Goal: Task Accomplishment & Management: Use online tool/utility

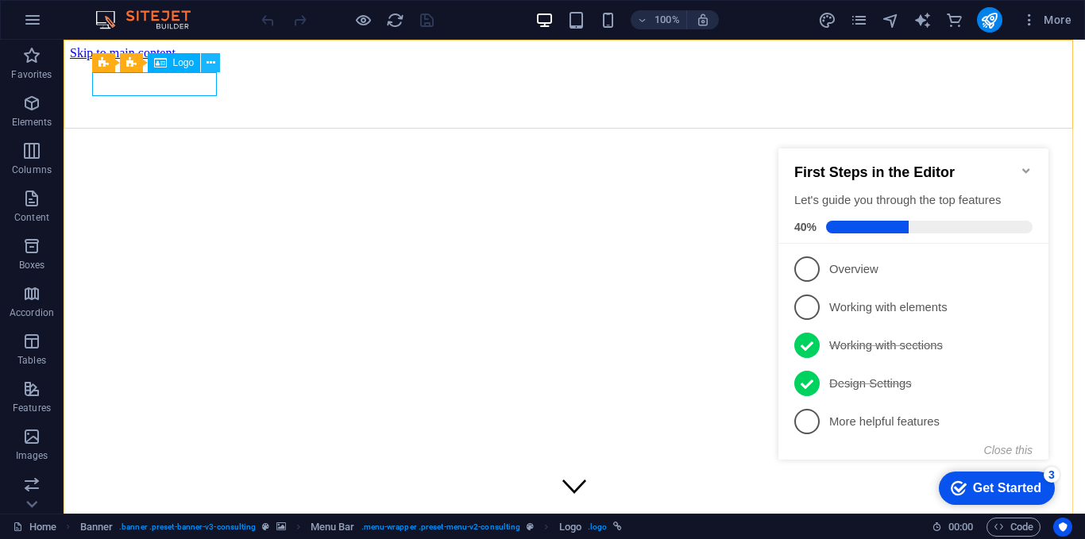
click at [0, 0] on icon at bounding box center [0, 0] width 0 height 0
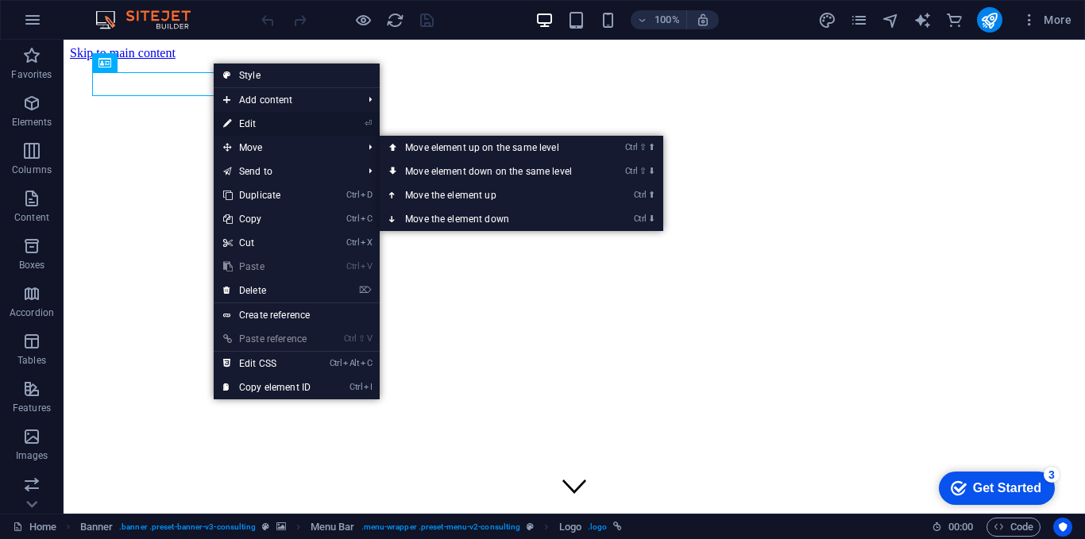
select select "px"
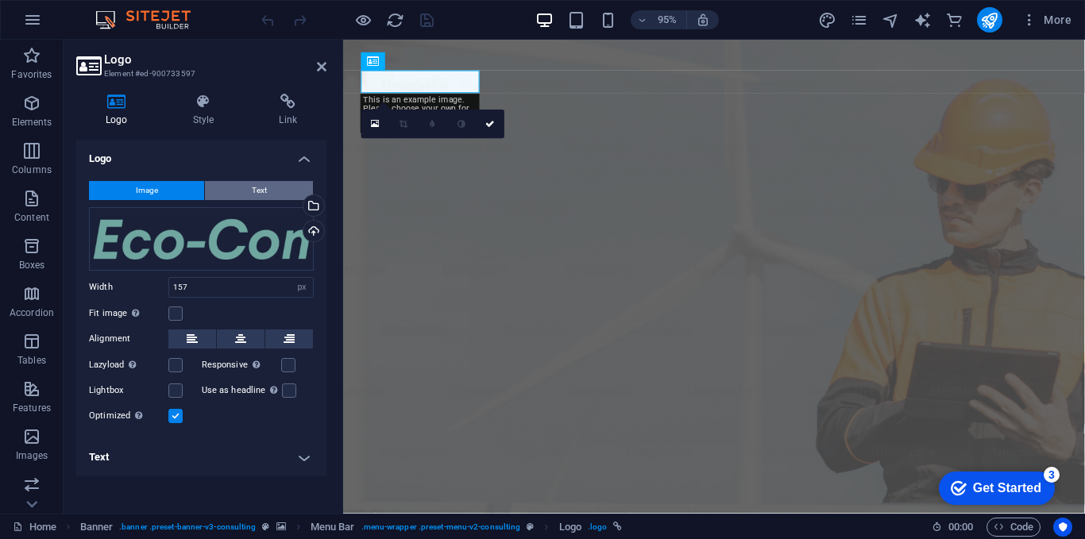
click at [246, 190] on button "Text" at bounding box center [259, 190] width 108 height 19
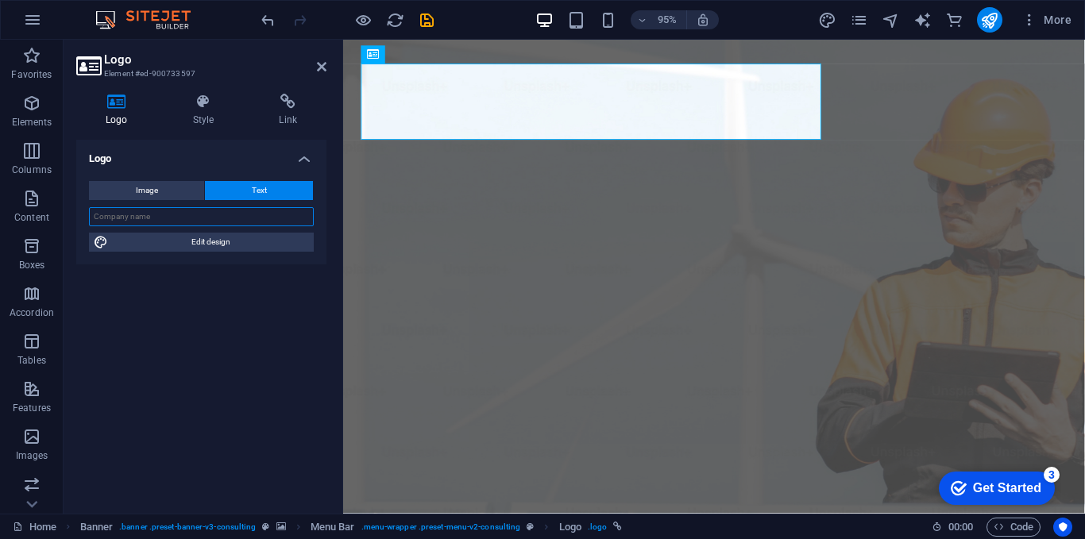
click at [205, 216] on input "text" at bounding box center [201, 216] width 225 height 19
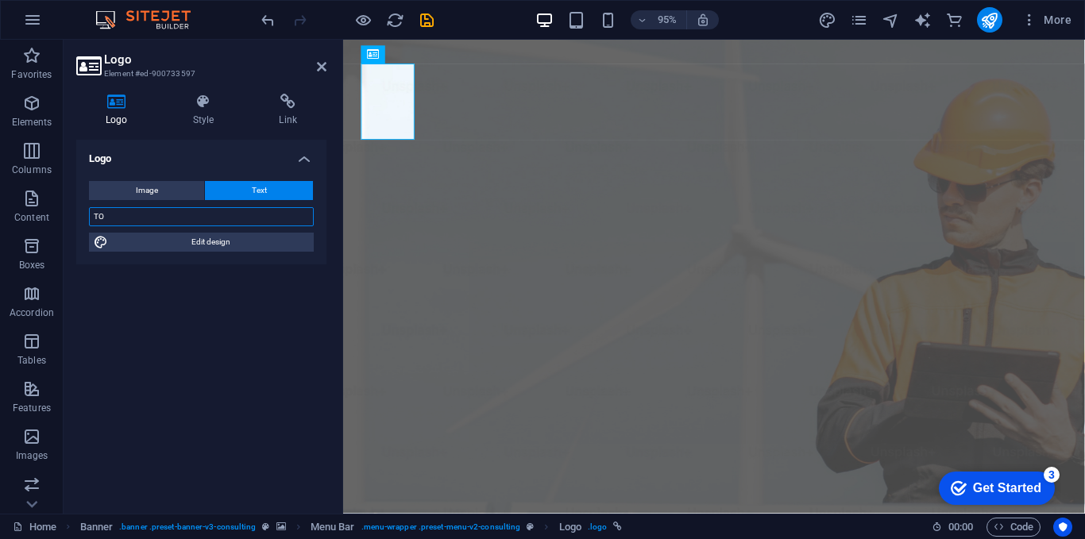
type input "T"
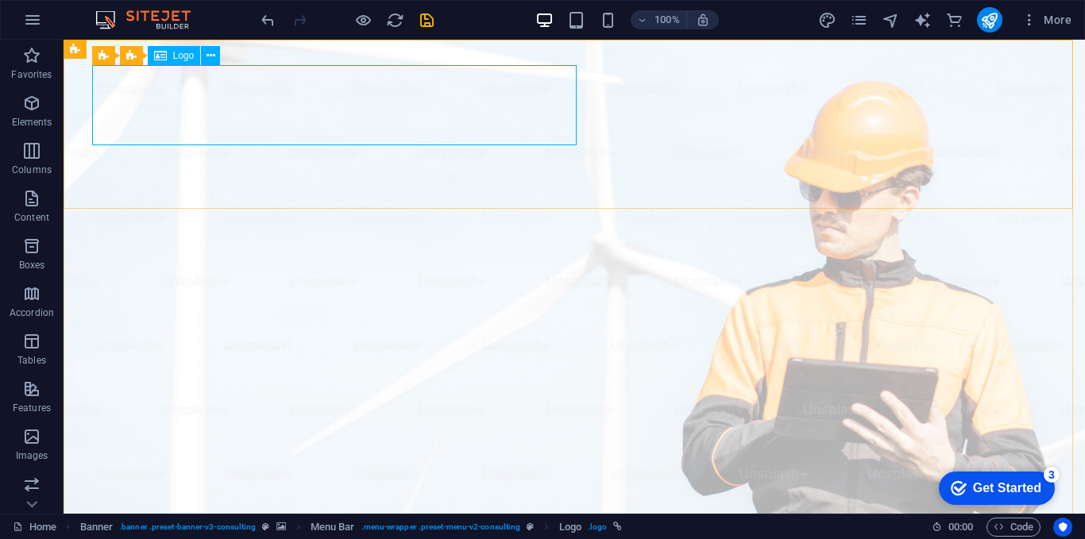
click at [0, 0] on div "Logo" at bounding box center [0, 0] width 0 height 0
click at [0, 0] on icon at bounding box center [0, 0] width 0 height 0
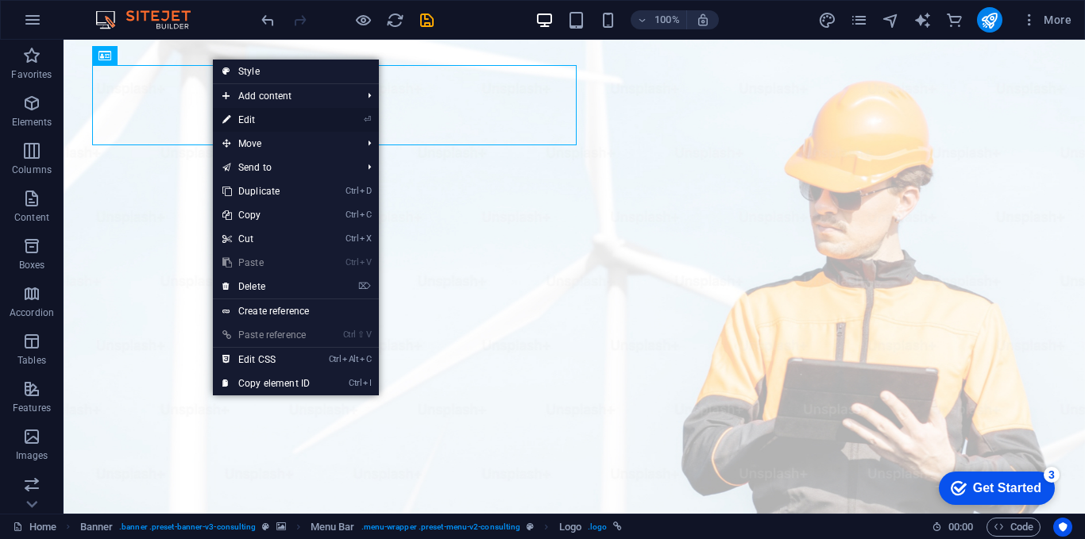
click at [234, 119] on link "⏎ Edit" at bounding box center [266, 120] width 106 height 24
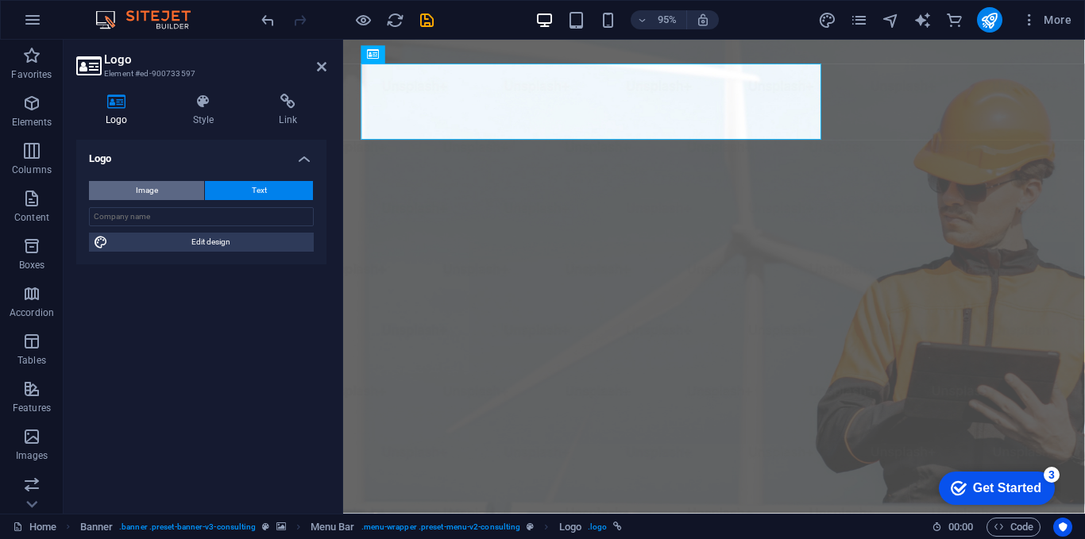
click at [156, 185] on span "Image" at bounding box center [147, 190] width 22 height 19
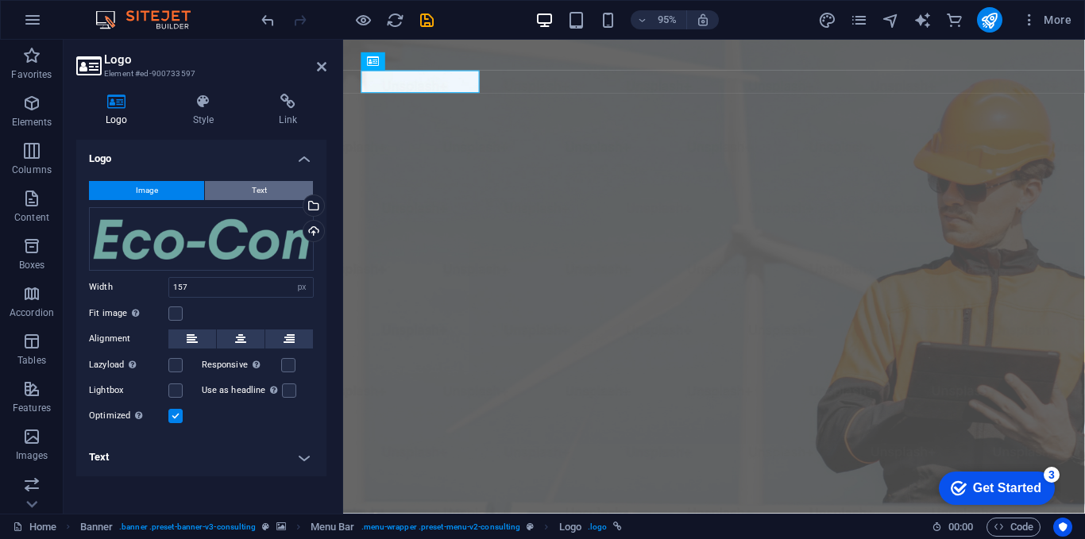
click at [261, 186] on span "Text" at bounding box center [259, 190] width 15 height 19
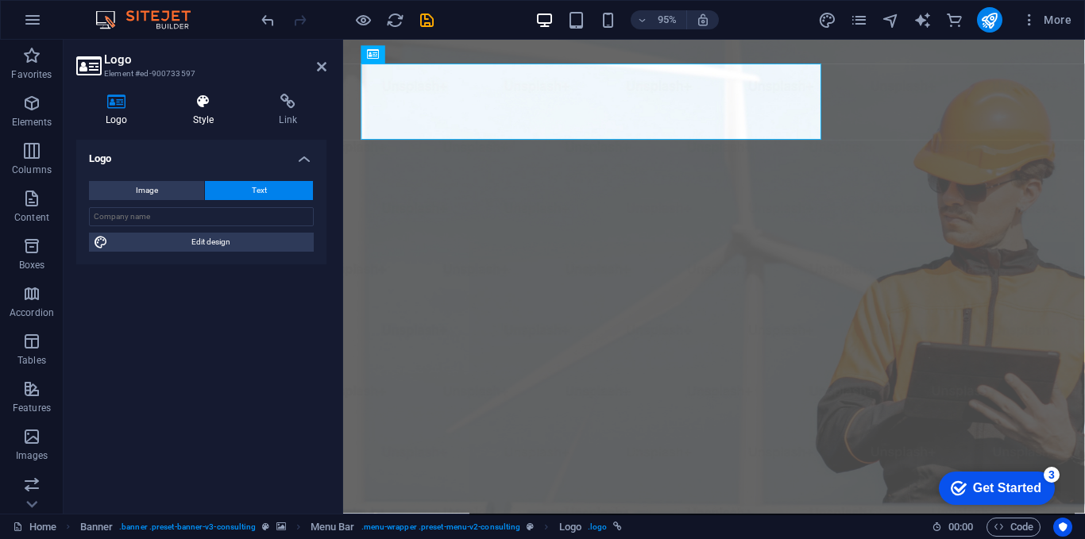
click at [207, 109] on icon at bounding box center [204, 102] width 80 height 16
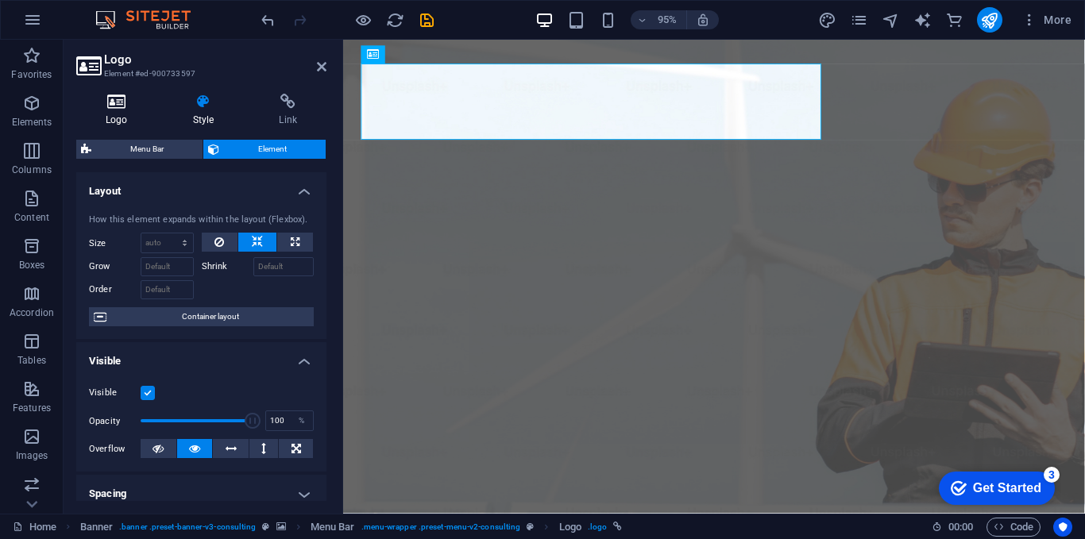
click at [129, 117] on h4 "Logo" at bounding box center [119, 110] width 87 height 33
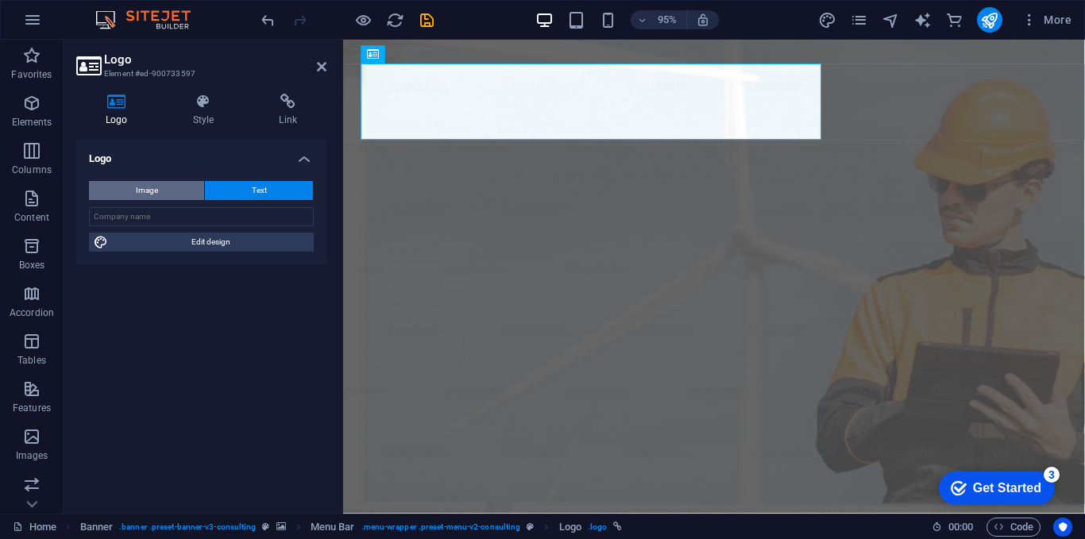
click at [148, 186] on span "Image" at bounding box center [147, 190] width 22 height 19
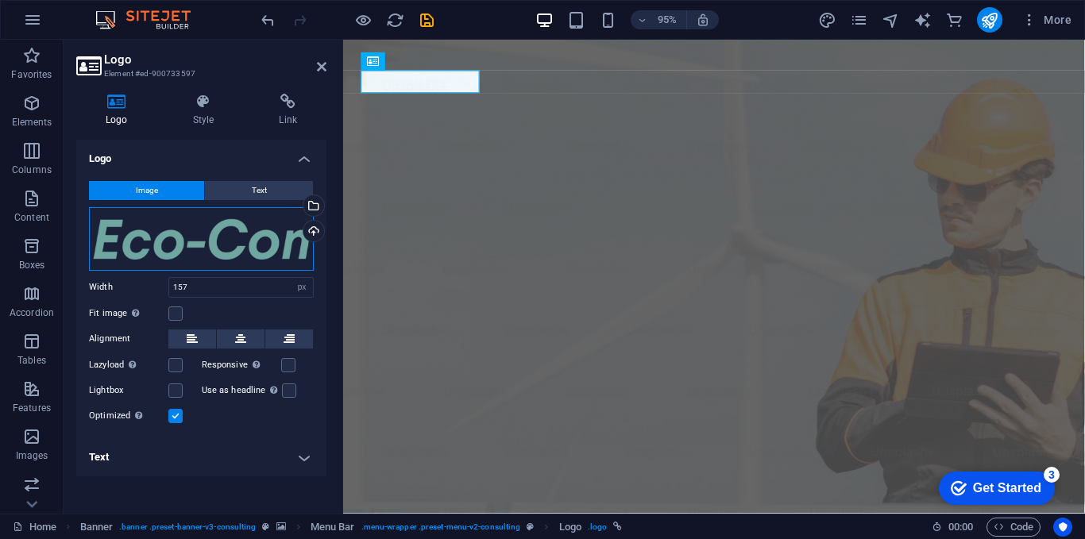
click at [168, 230] on div "Drag files here, click to choose files or select files from Files or our free s…" at bounding box center [201, 239] width 225 height 64
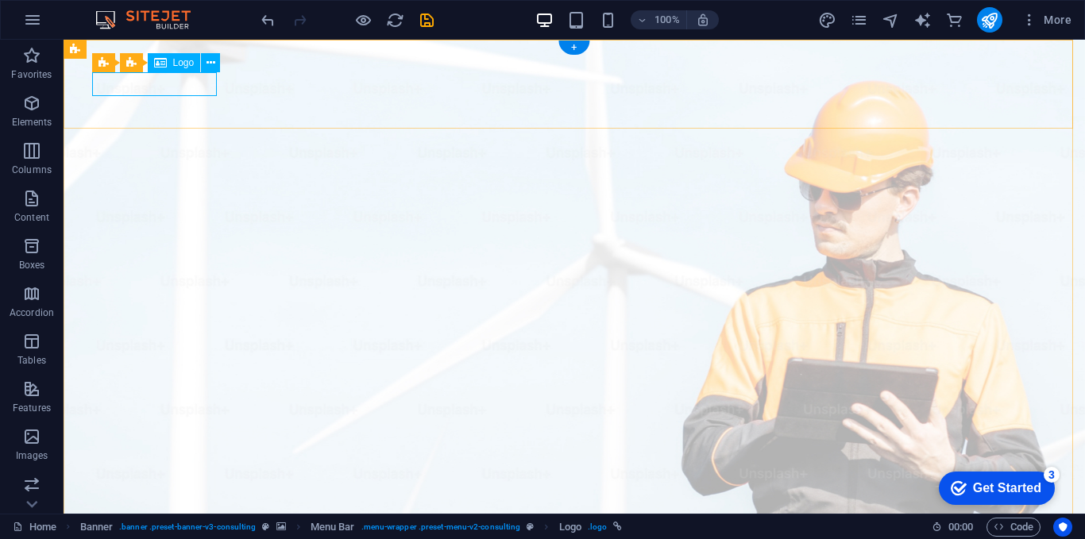
select select "px"
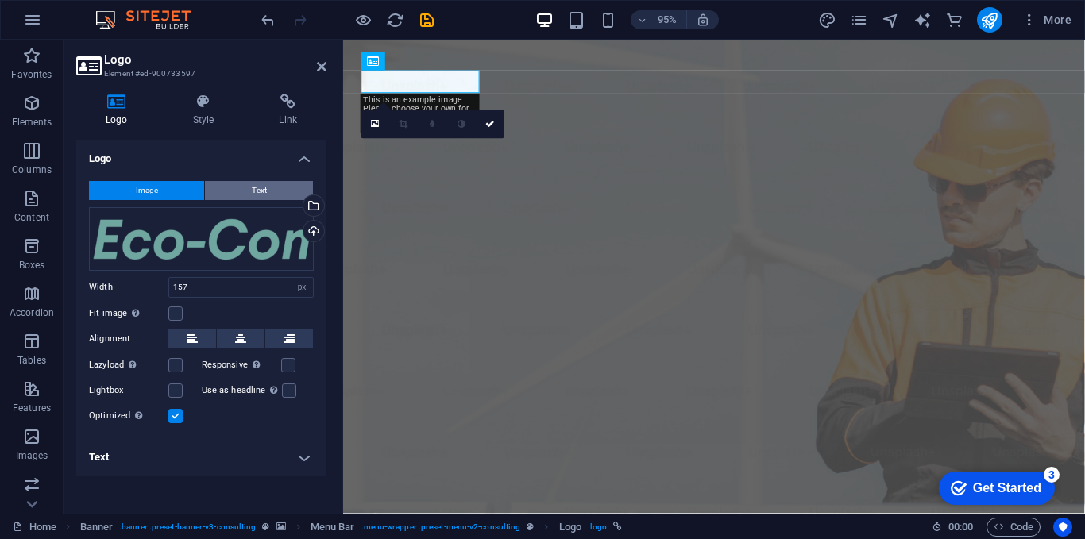
click at [261, 191] on span "Text" at bounding box center [259, 190] width 15 height 19
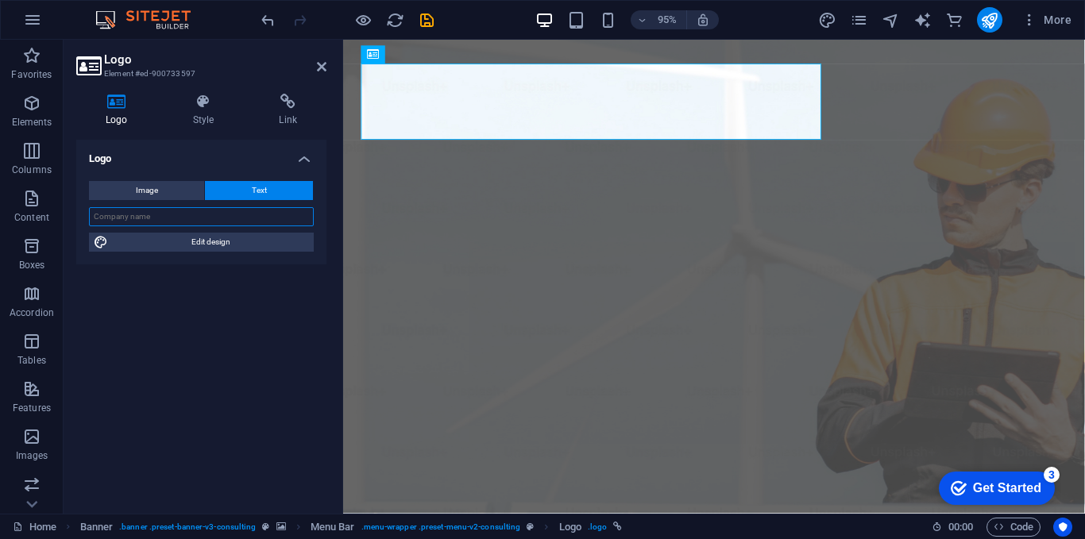
click at [209, 224] on input "text" at bounding box center [201, 216] width 225 height 19
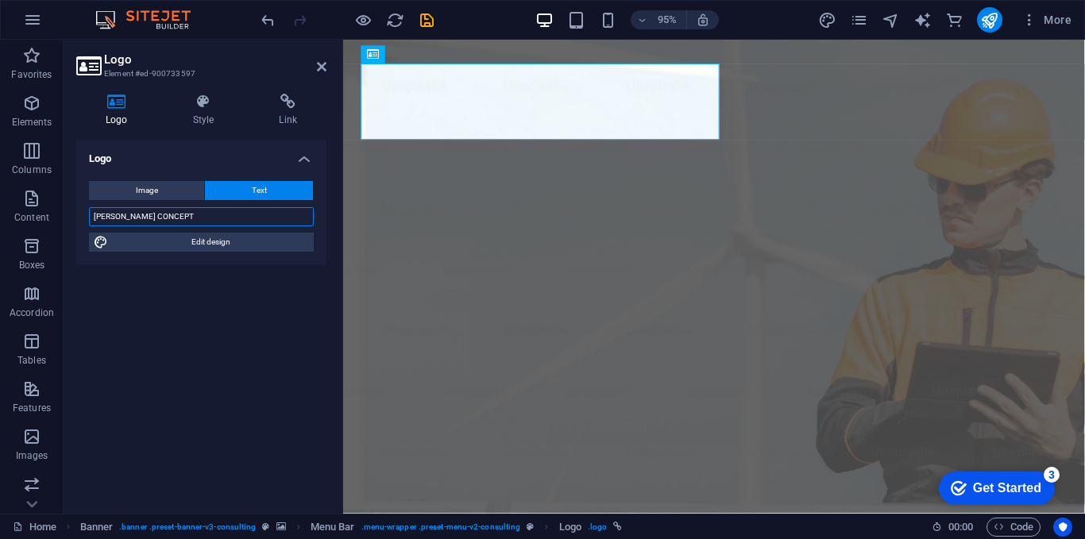
type input "TOMON CONCEPT"
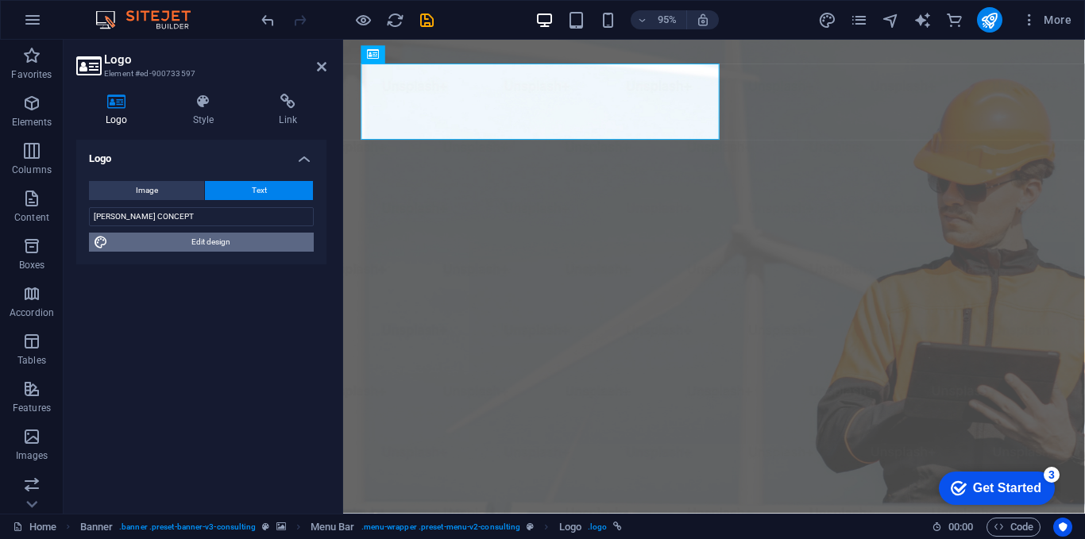
click at [218, 233] on span "Edit design" at bounding box center [211, 242] width 196 height 19
select select "px"
select select "500"
select select "px"
select select "rem"
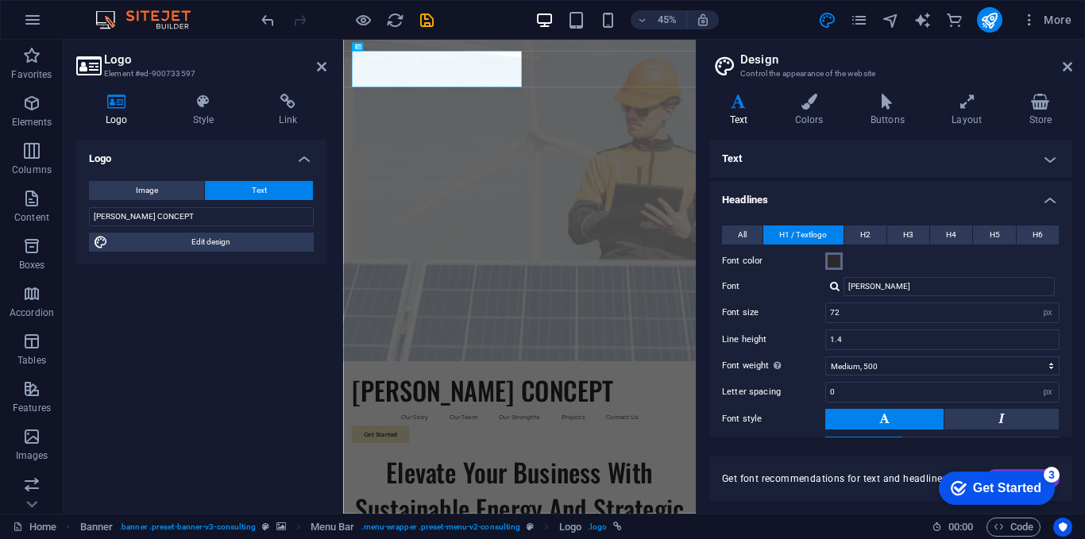
click at [834, 261] on span at bounding box center [834, 261] width 13 height 13
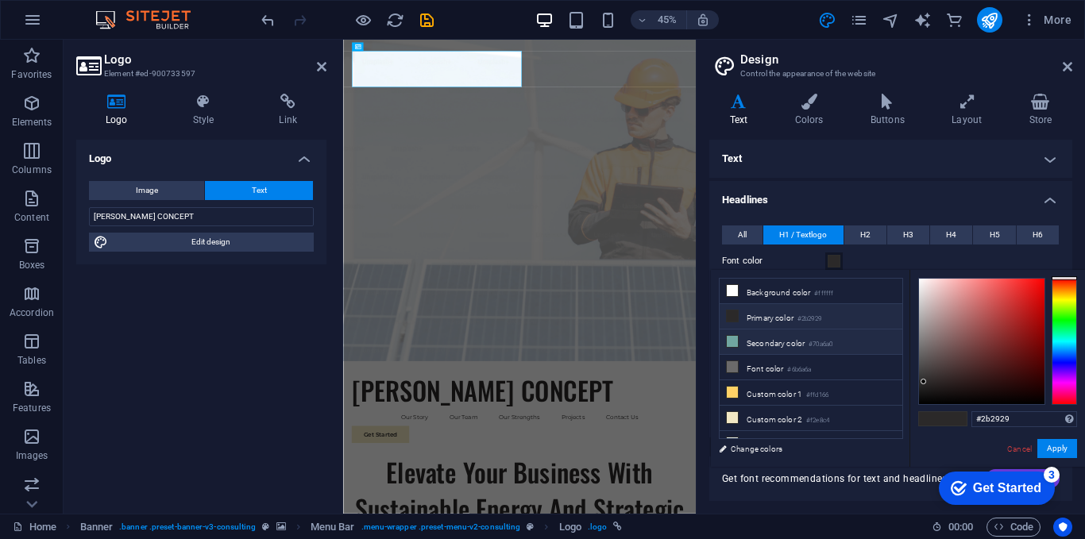
scroll to position [13, 0]
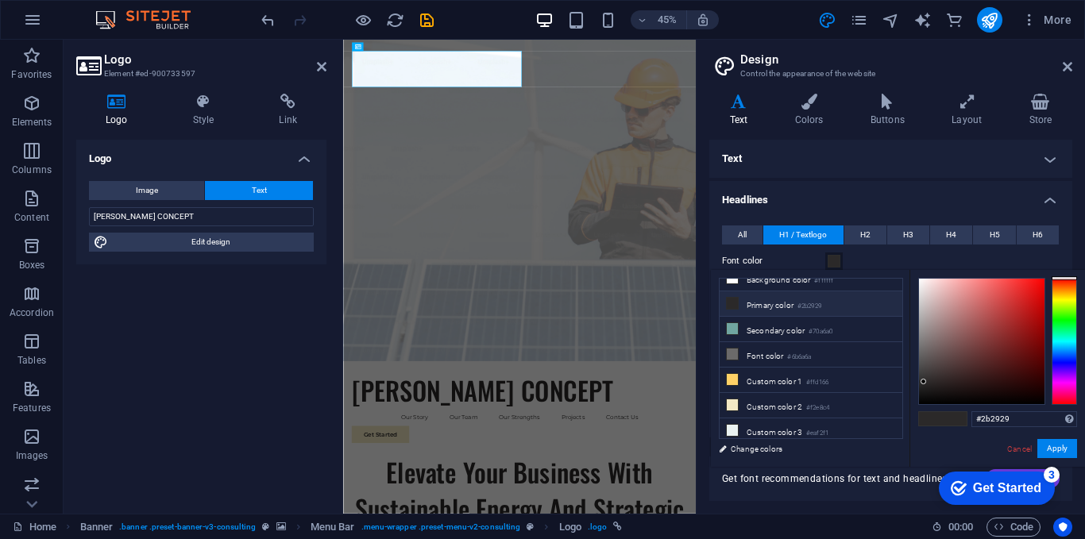
click at [793, 305] on li "Primary color #2b2929" at bounding box center [811, 304] width 183 height 25
click at [868, 242] on span "H2" at bounding box center [865, 235] width 10 height 19
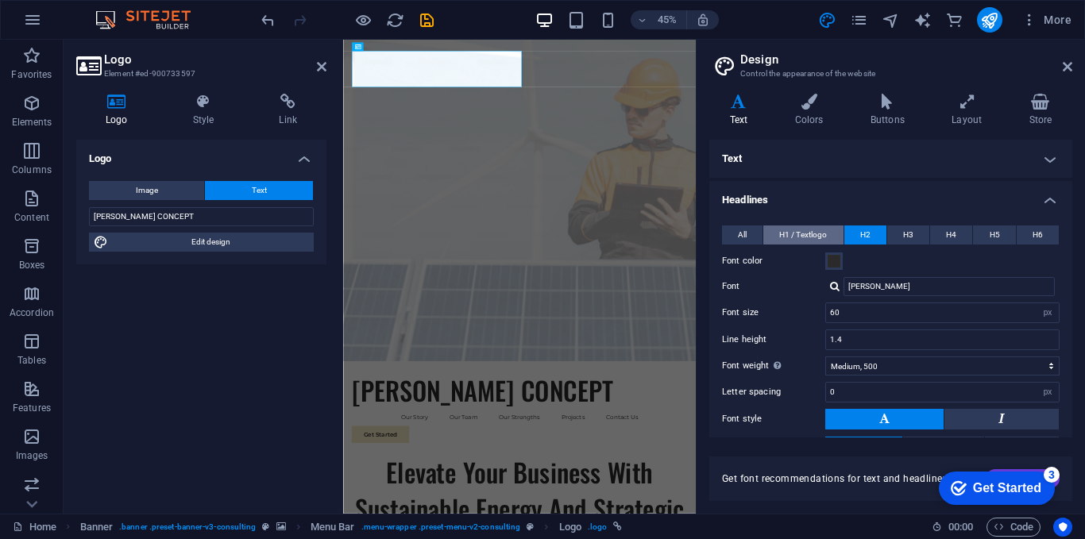
click at [797, 235] on span "H1 / Textlogo" at bounding box center [803, 235] width 48 height 19
click at [748, 230] on button "All" at bounding box center [742, 235] width 41 height 19
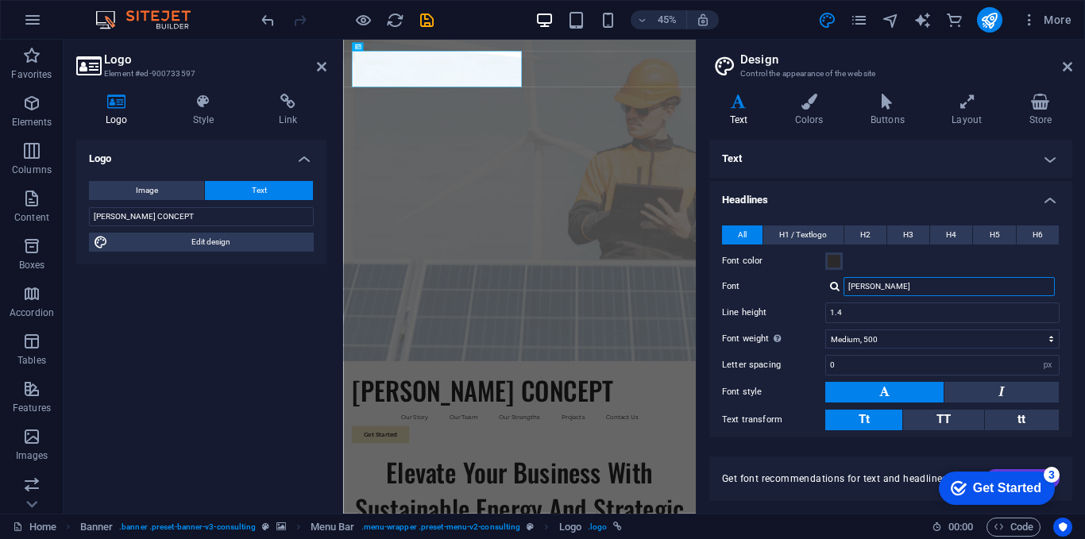
click at [889, 282] on input "[PERSON_NAME]" at bounding box center [949, 286] width 211 height 19
drag, startPoint x: 884, startPoint y: 282, endPoint x: 800, endPoint y: 282, distance: 84.2
click at [800, 282] on div "Font Oswald" at bounding box center [891, 286] width 338 height 19
type input "Ta"
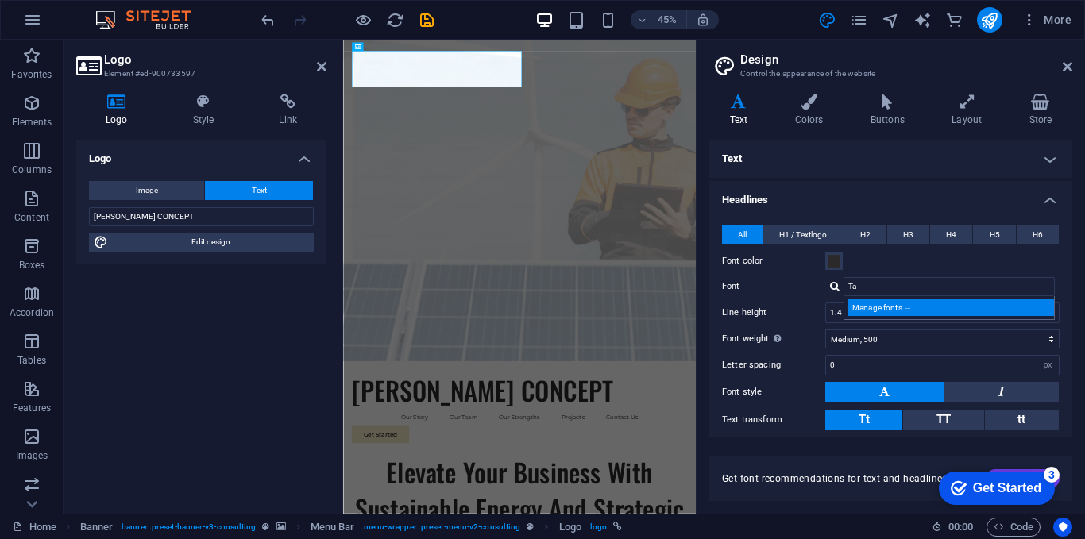
click at [922, 311] on div "Manage fonts →" at bounding box center [953, 308] width 210 height 17
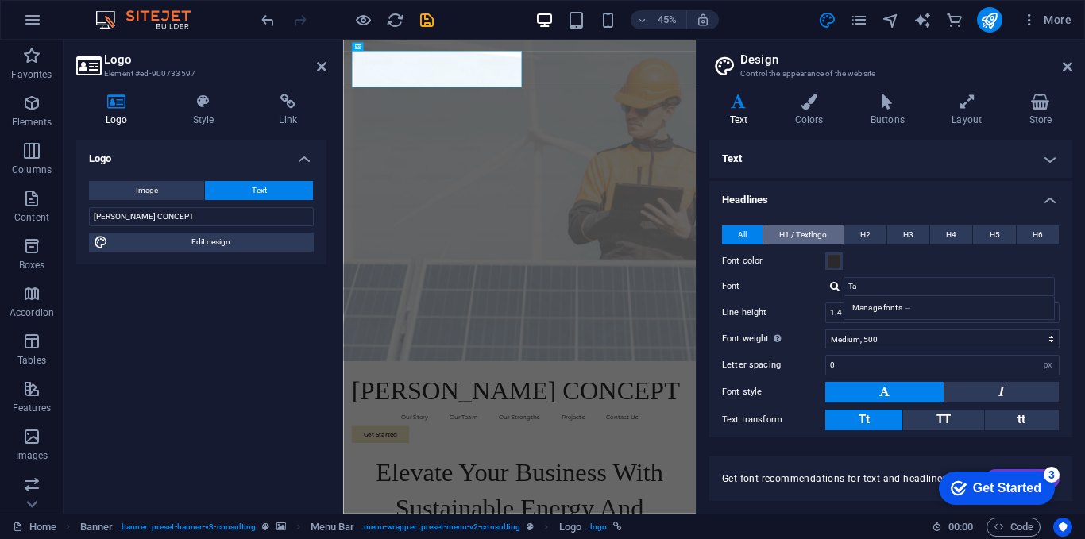
select select "popularity"
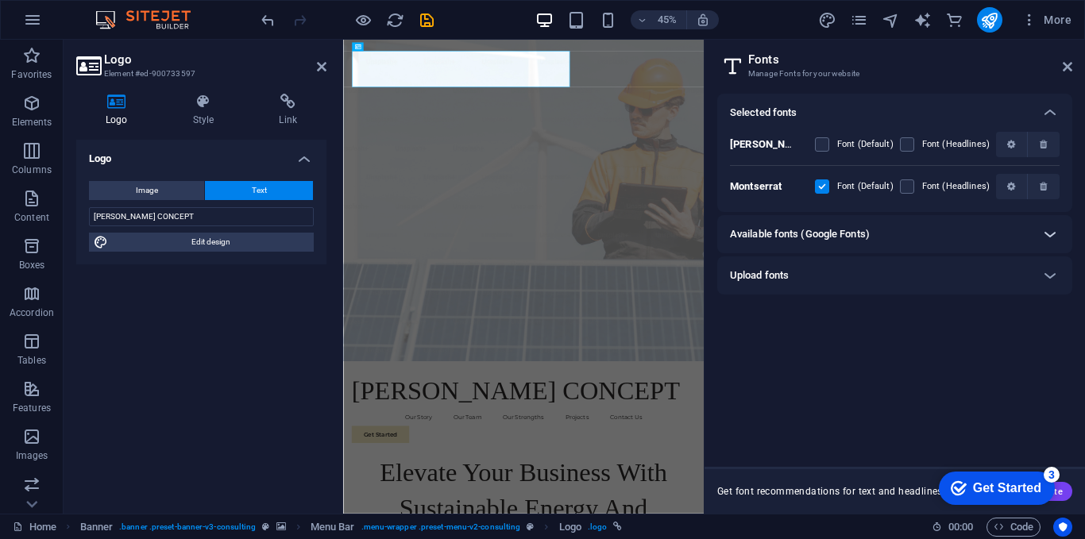
click at [1043, 231] on icon at bounding box center [1050, 234] width 19 height 19
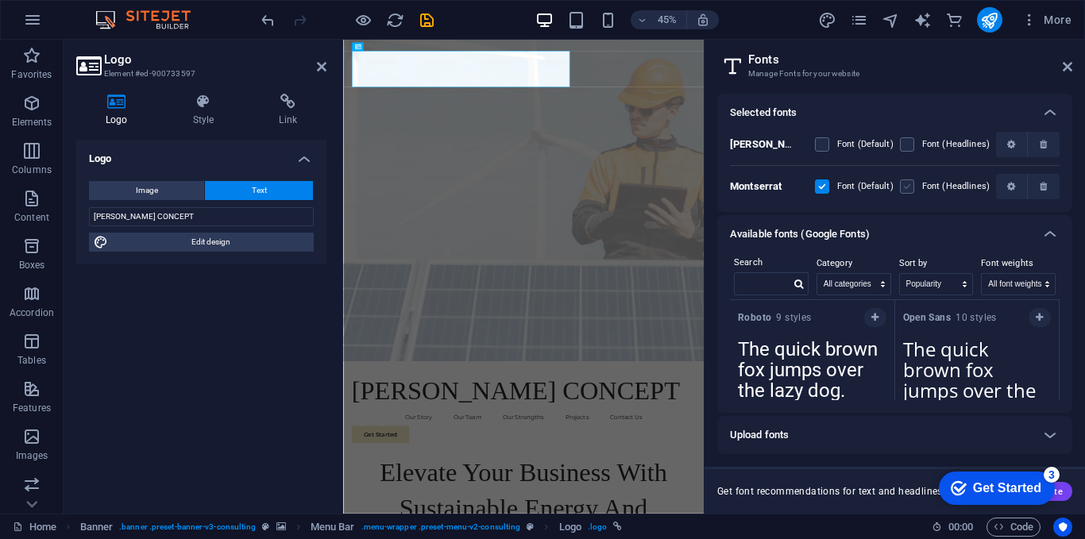
click at [913, 185] on label at bounding box center [907, 187] width 14 height 14
click at [0, 0] on input "checkbox" at bounding box center [0, 0] width 0 height 0
click at [1073, 63] on aside "Fonts Manage Fonts for your website Selected fonts Oswald Font (Default) Font (…" at bounding box center [894, 277] width 381 height 474
click at [1072, 68] on icon at bounding box center [1068, 66] width 10 height 13
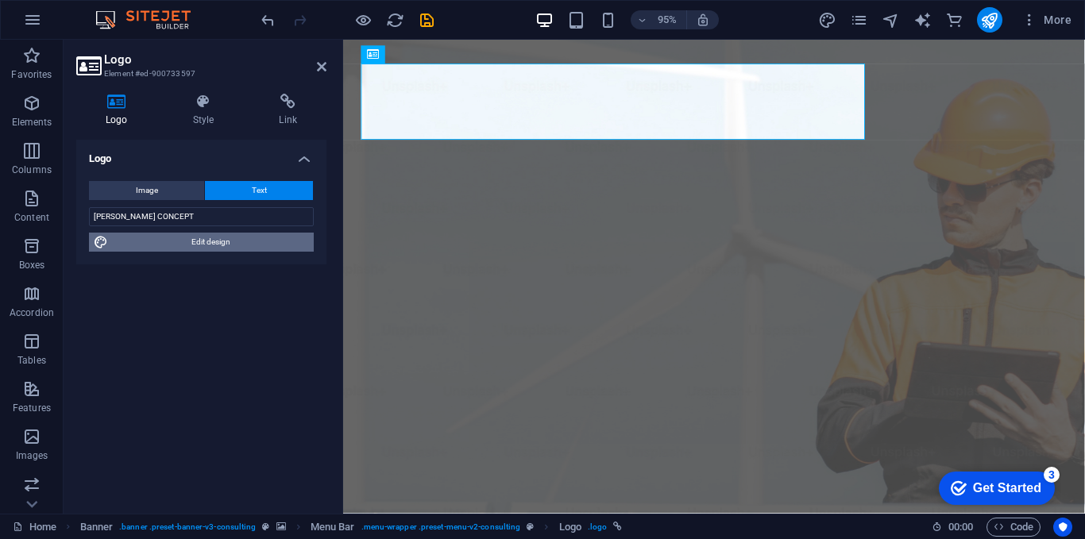
click at [211, 248] on span "Edit design" at bounding box center [211, 242] width 196 height 19
select select "px"
select select "400"
select select "px"
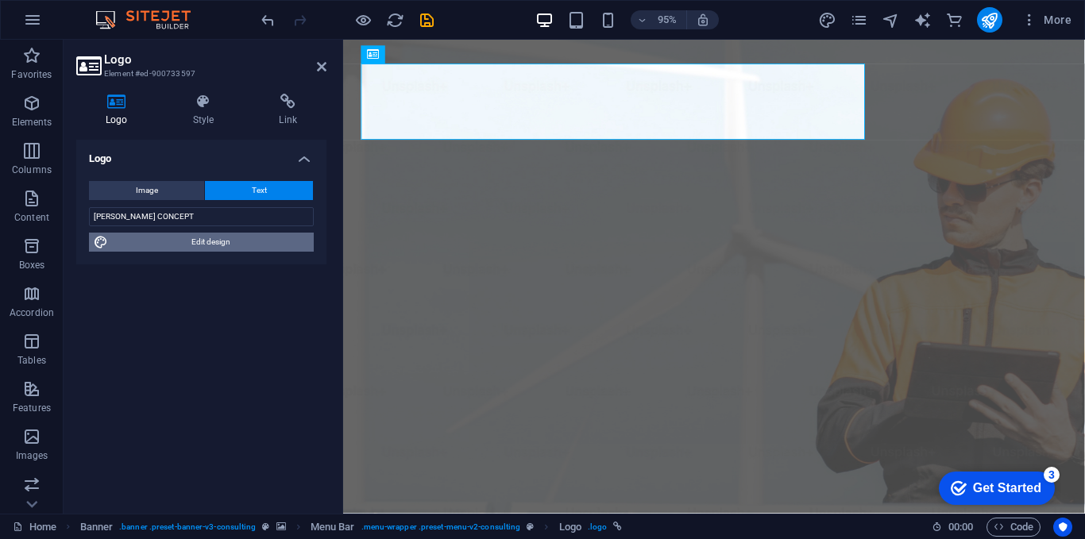
select select "500"
select select "px"
select select "rem"
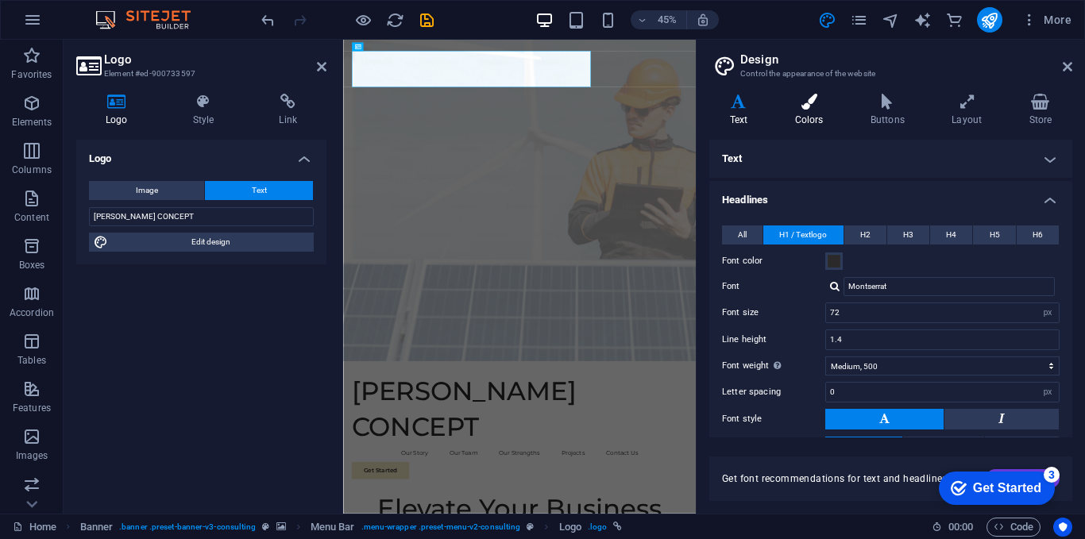
click at [794, 110] on h4 "Colors" at bounding box center [812, 110] width 75 height 33
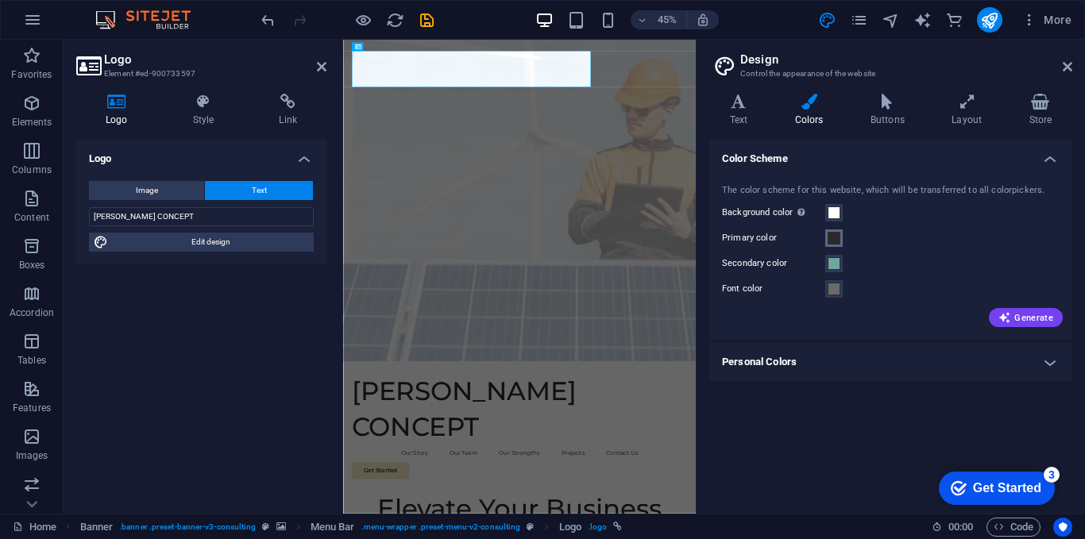
click at [839, 238] on span at bounding box center [834, 238] width 13 height 13
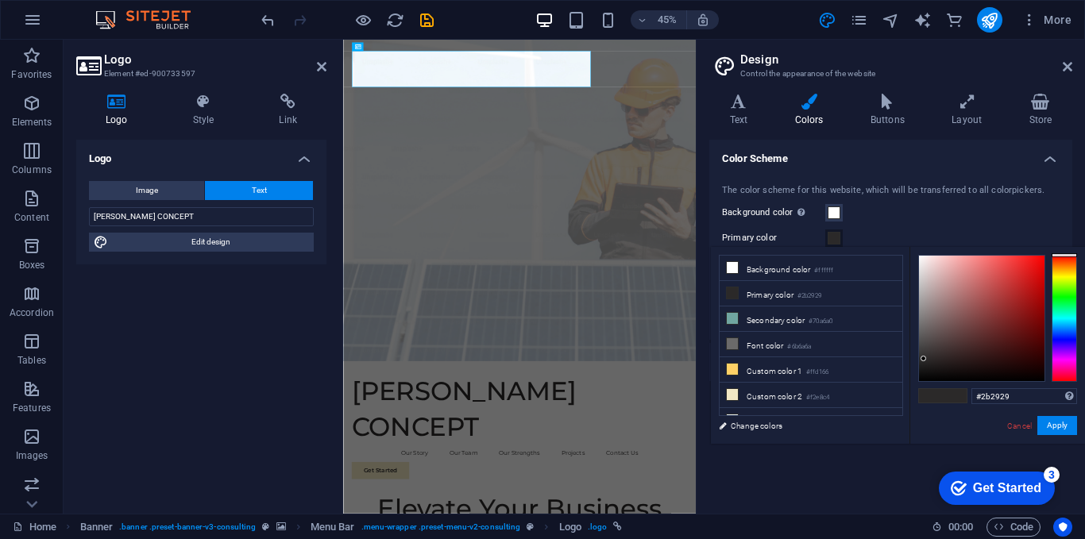
type input "#dd1818"
click at [1030, 272] on div at bounding box center [982, 319] width 126 height 126
click at [1030, 272] on div at bounding box center [1030, 272] width 6 height 6
click at [1062, 419] on button "Apply" at bounding box center [1058, 425] width 40 height 19
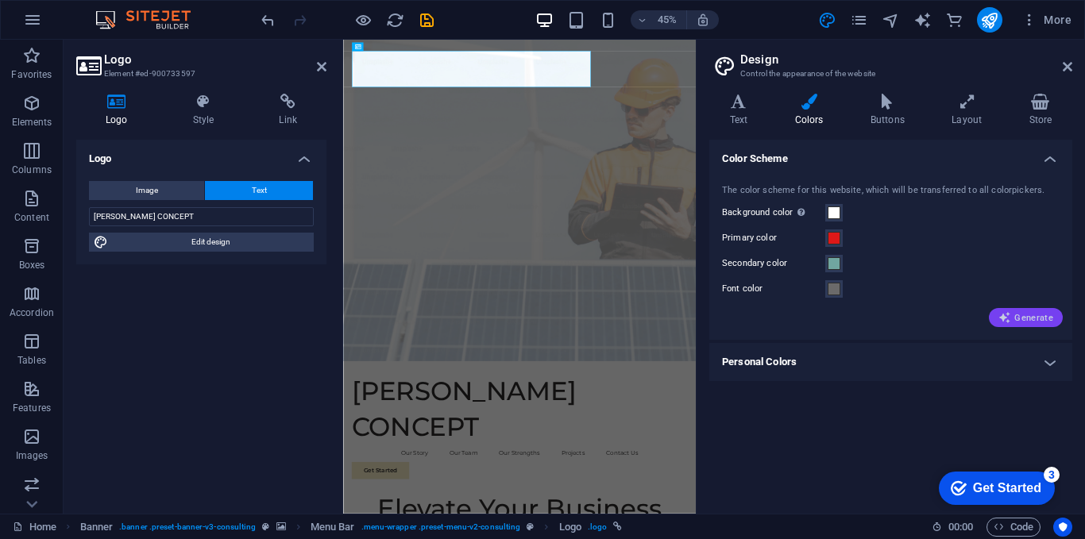
click at [1027, 318] on span "Generate" at bounding box center [1026, 317] width 55 height 13
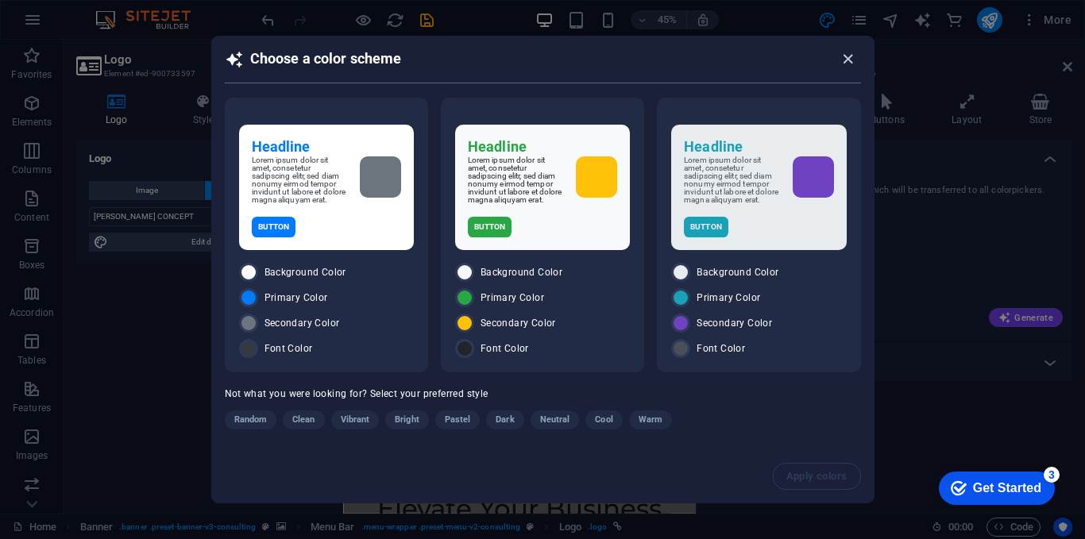
click at [848, 52] on icon "button" at bounding box center [848, 59] width 18 height 18
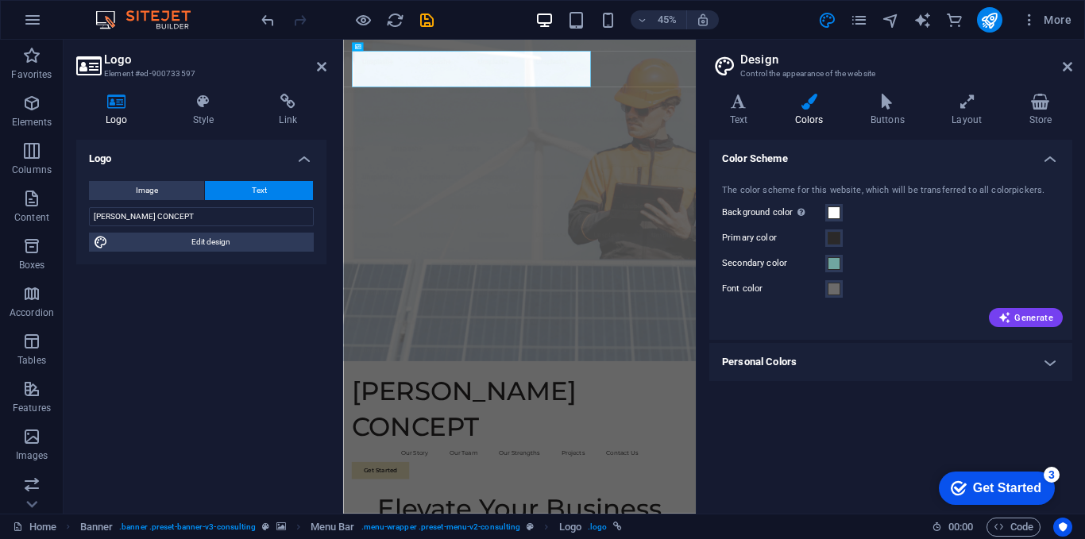
click at [1056, 364] on h4 "Personal Colors" at bounding box center [890, 362] width 363 height 38
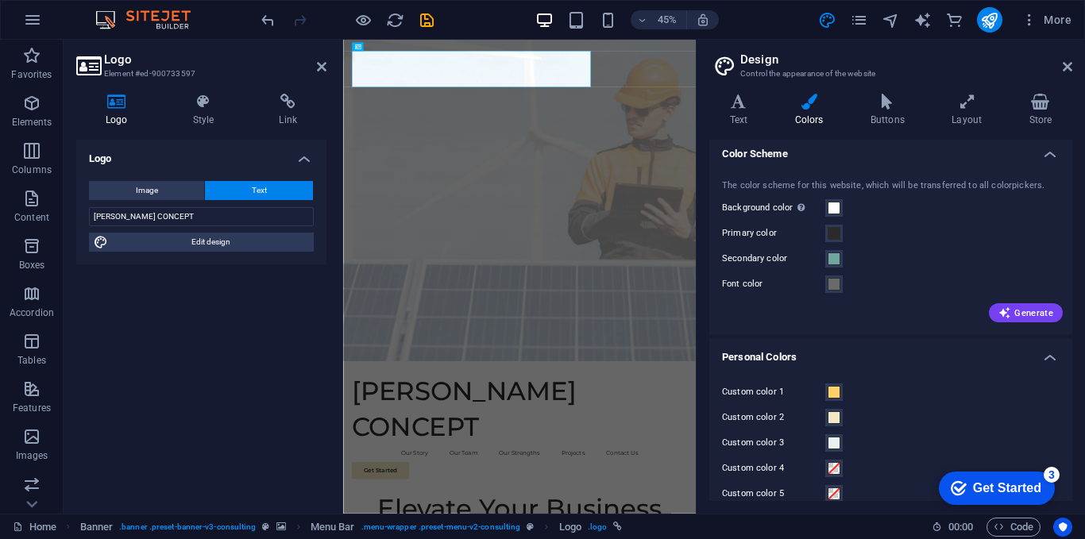
scroll to position [0, 0]
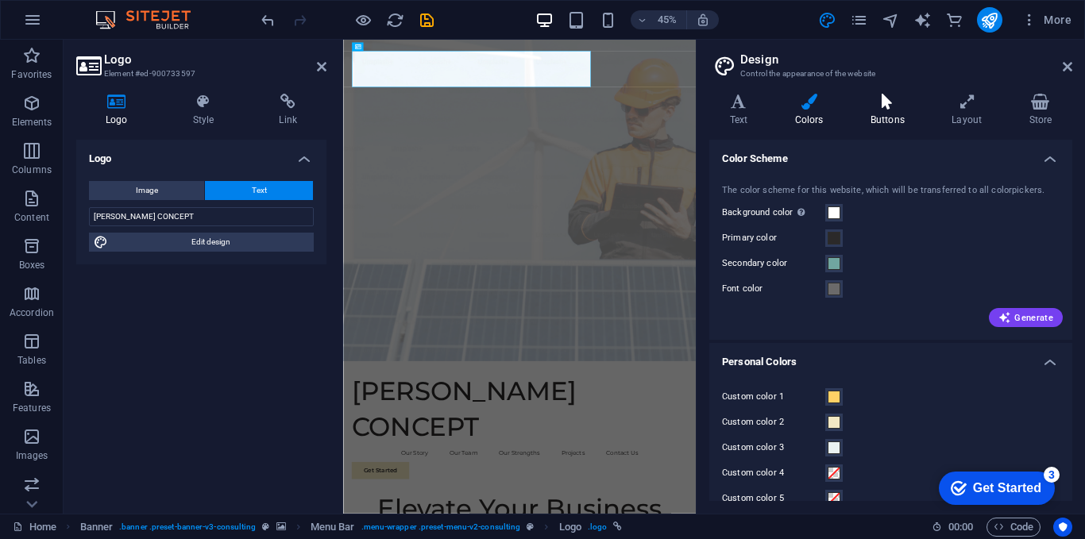
click at [896, 123] on h4 "Buttons" at bounding box center [890, 110] width 81 height 33
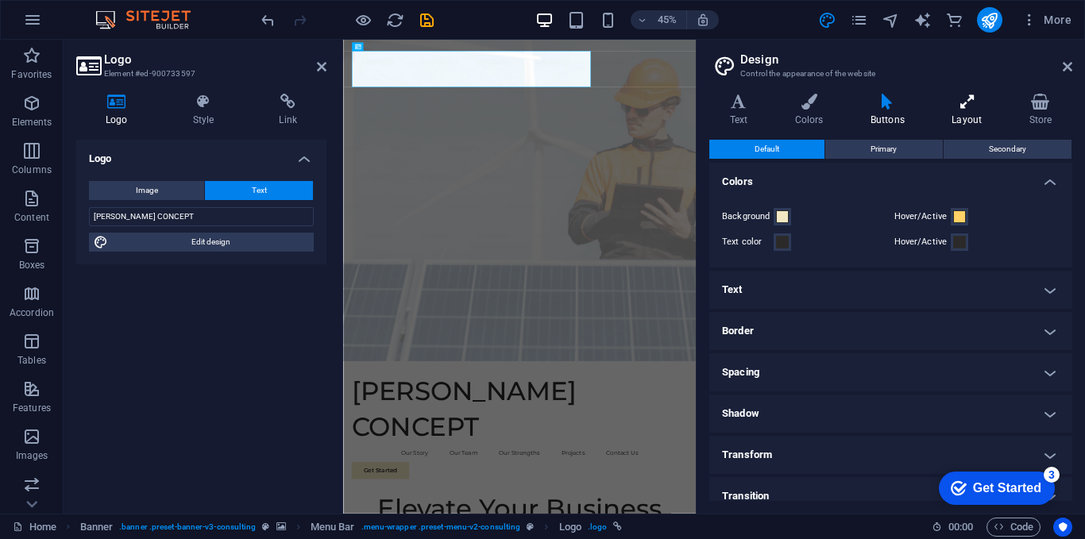
click at [977, 113] on h4 "Layout" at bounding box center [970, 110] width 77 height 33
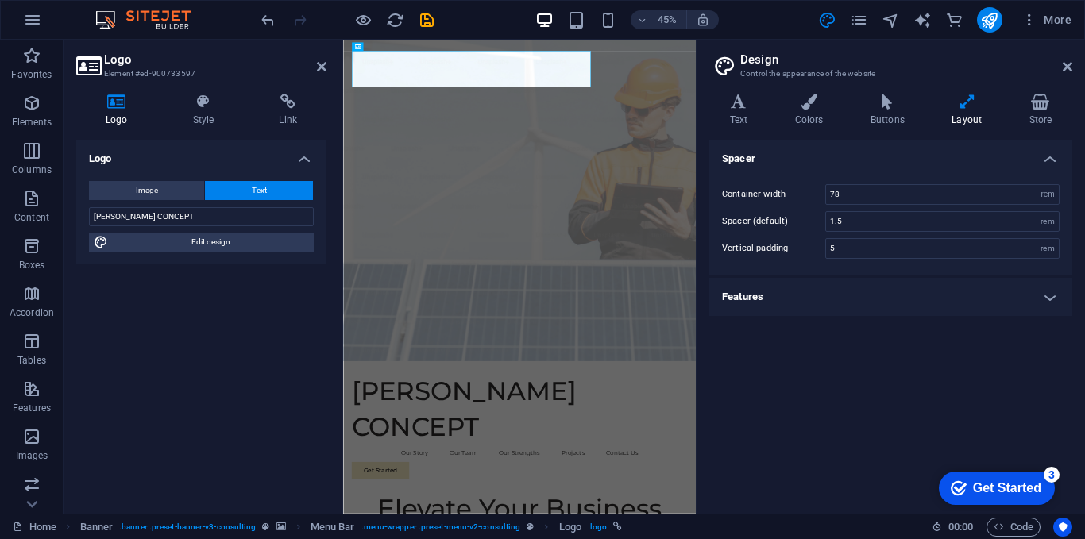
click at [1078, 74] on aside "Design Control the appearance of the website Variants Text Colors Buttons Layou…" at bounding box center [890, 277] width 389 height 474
click at [1066, 62] on icon at bounding box center [1068, 66] width 10 height 13
drag, startPoint x: 1409, startPoint y: 102, endPoint x: 1103, endPoint y: 63, distance: 308.3
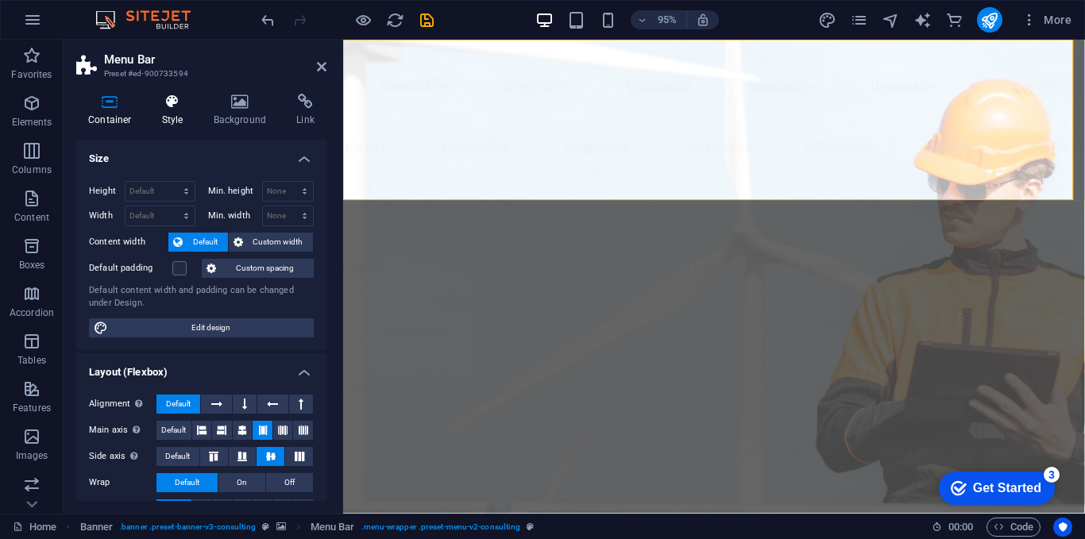
click at [160, 110] on h4 "Style" at bounding box center [176, 110] width 52 height 33
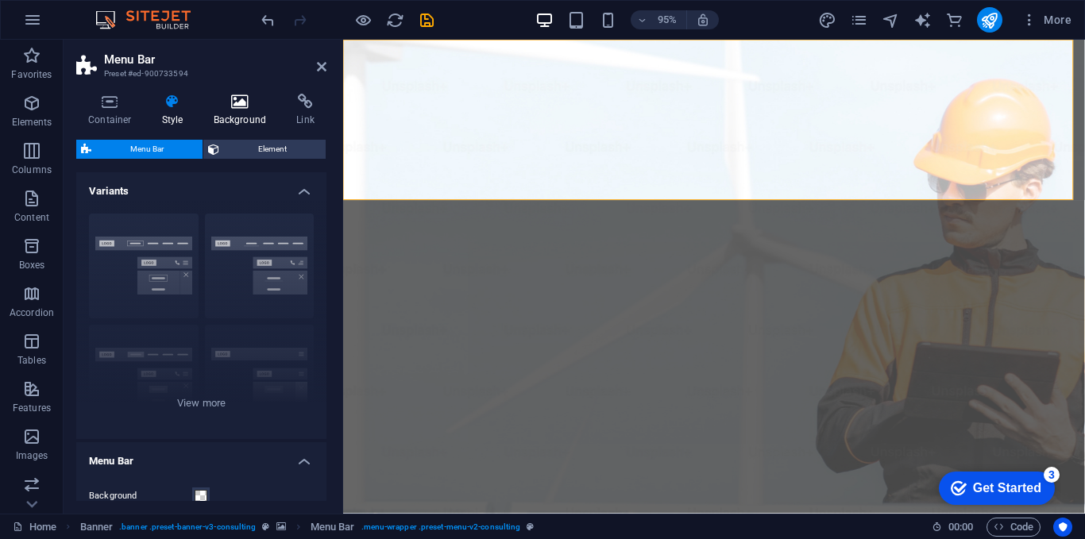
click at [236, 105] on icon at bounding box center [240, 102] width 77 height 16
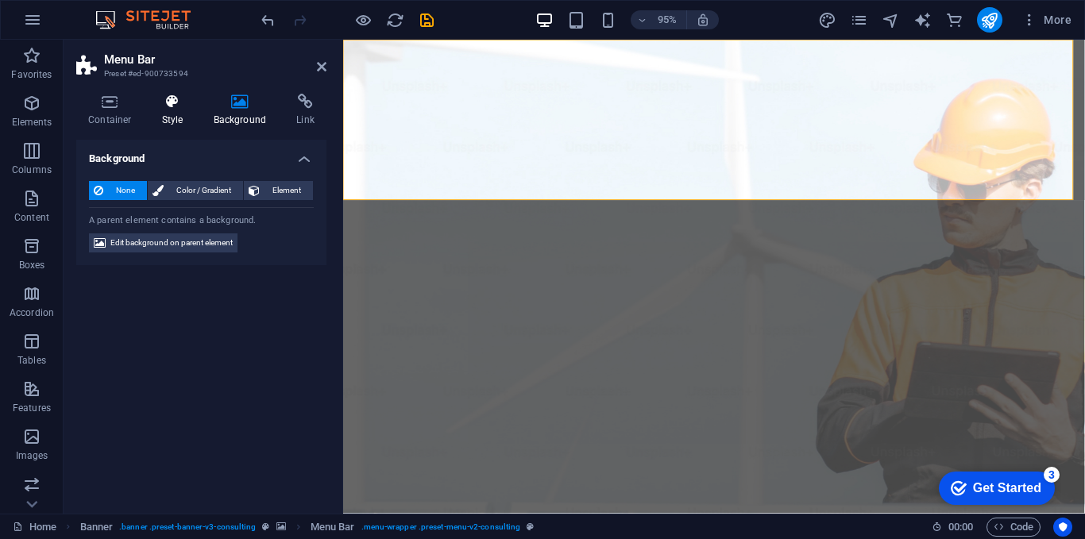
click at [184, 110] on h4 "Style" at bounding box center [176, 110] width 52 height 33
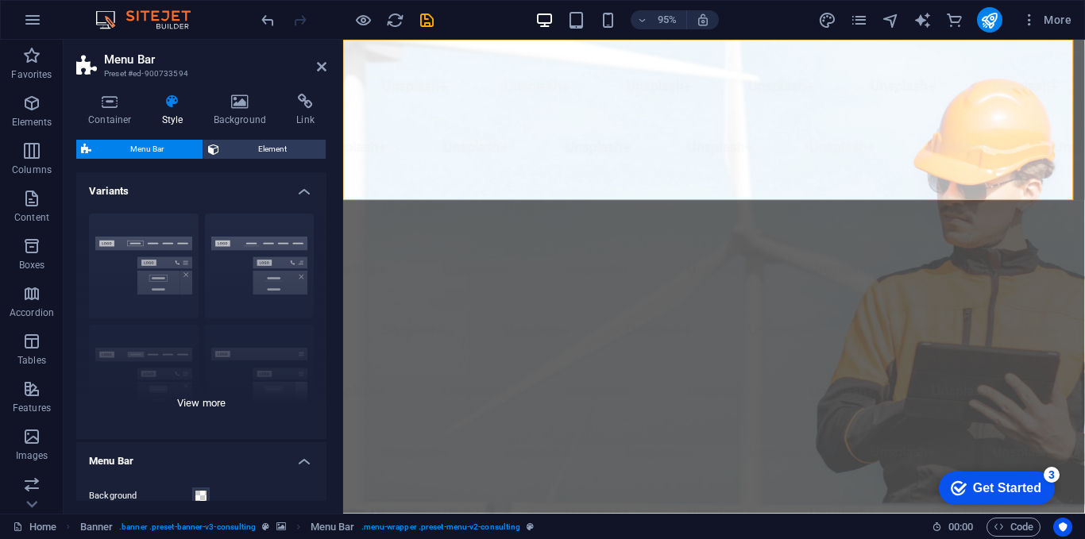
click at [146, 241] on div "Border Centered Default Fixed Loki Trigger Wide XXL" at bounding box center [201, 320] width 250 height 238
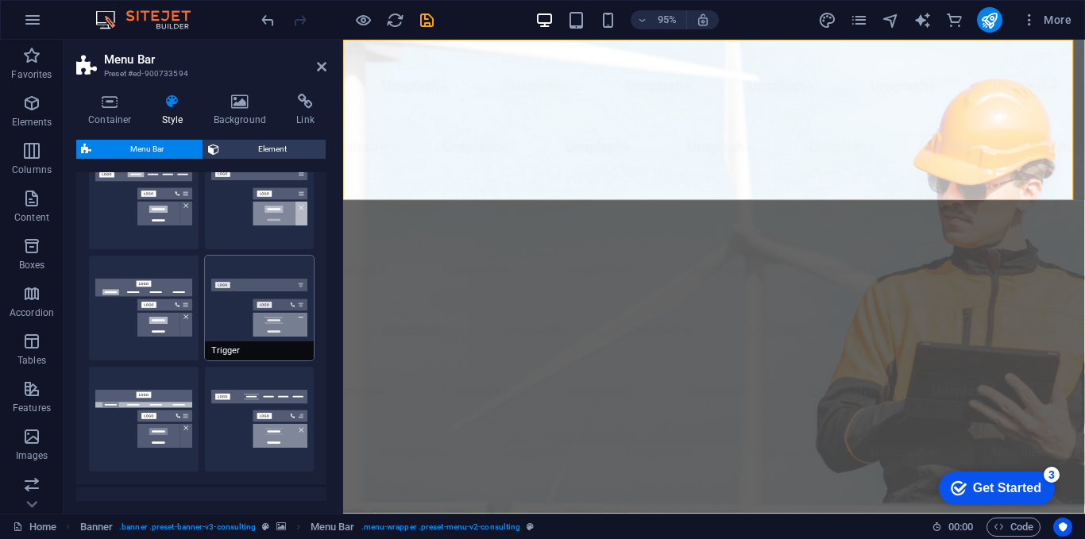
scroll to position [179, 0]
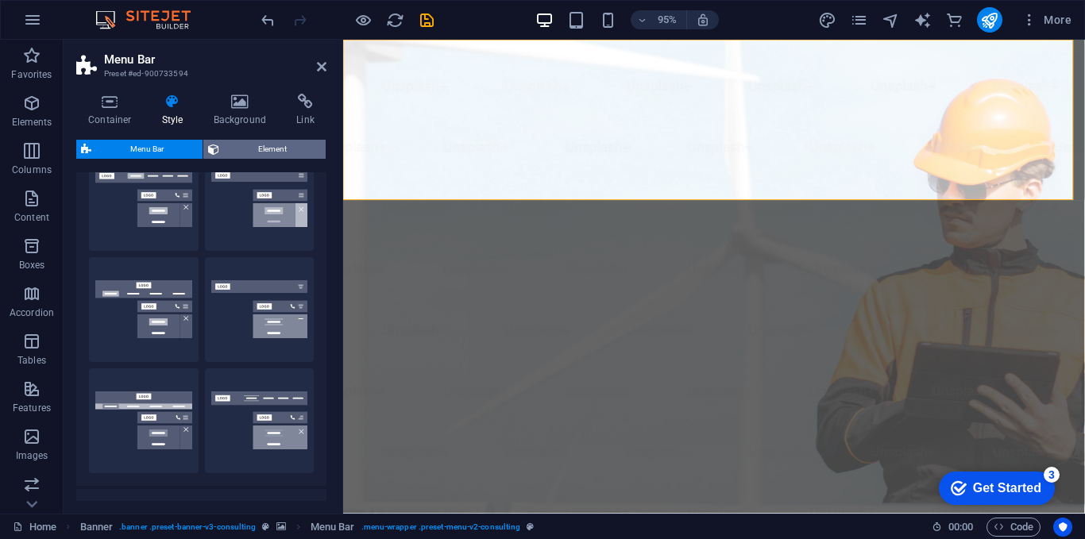
click at [271, 148] on span "Element" at bounding box center [272, 149] width 97 height 19
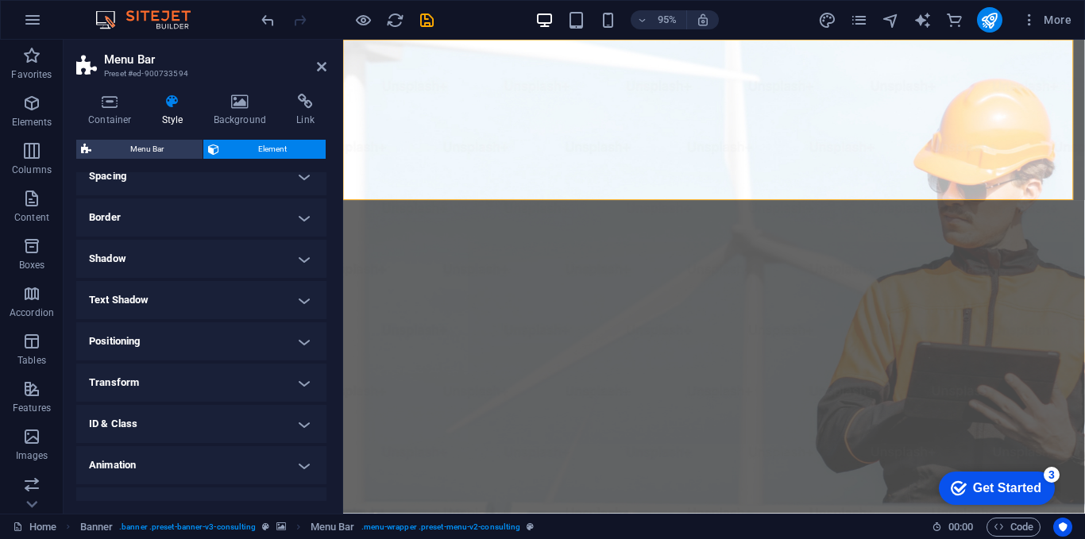
scroll to position [0, 0]
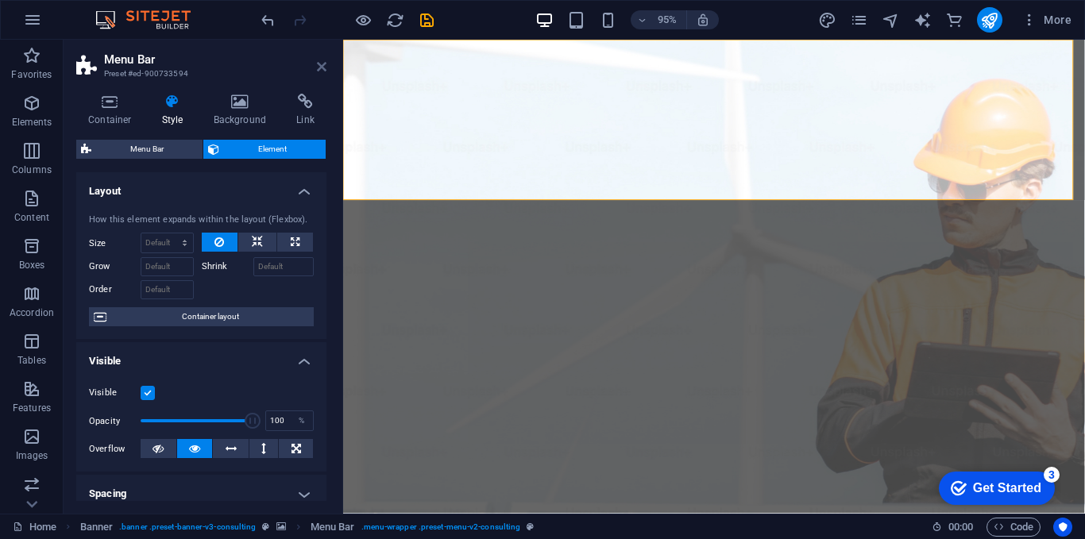
click at [322, 66] on icon at bounding box center [322, 66] width 10 height 13
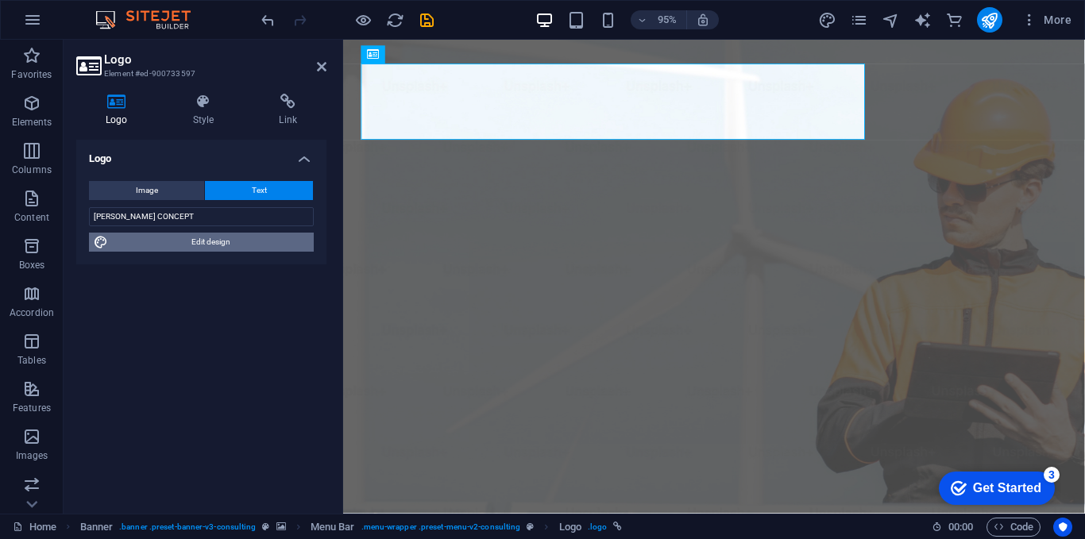
click at [208, 246] on span "Edit design" at bounding box center [211, 242] width 196 height 19
select select "px"
select select "500"
select select "px"
select select "rem"
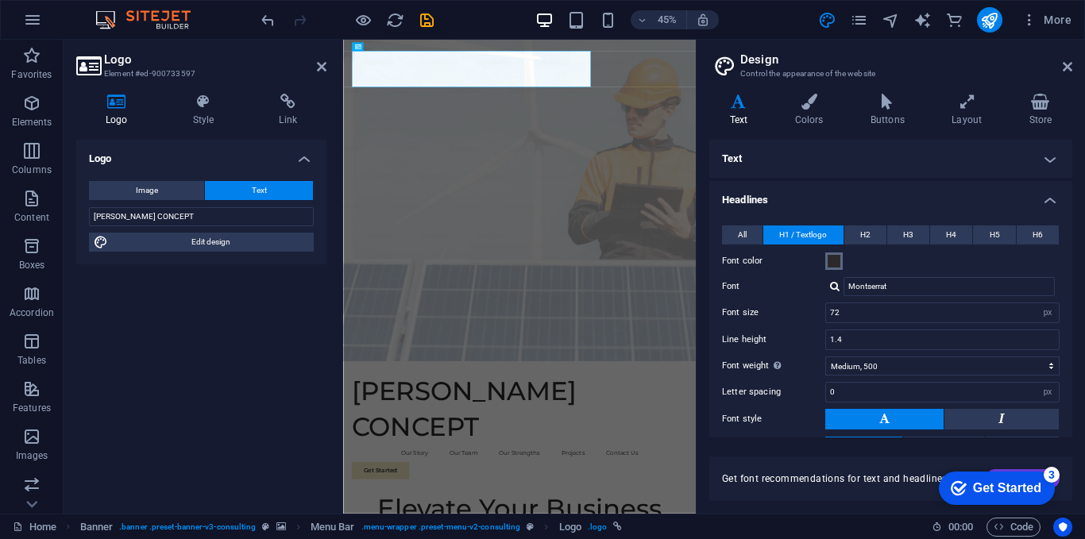
click at [830, 257] on span at bounding box center [834, 261] width 13 height 13
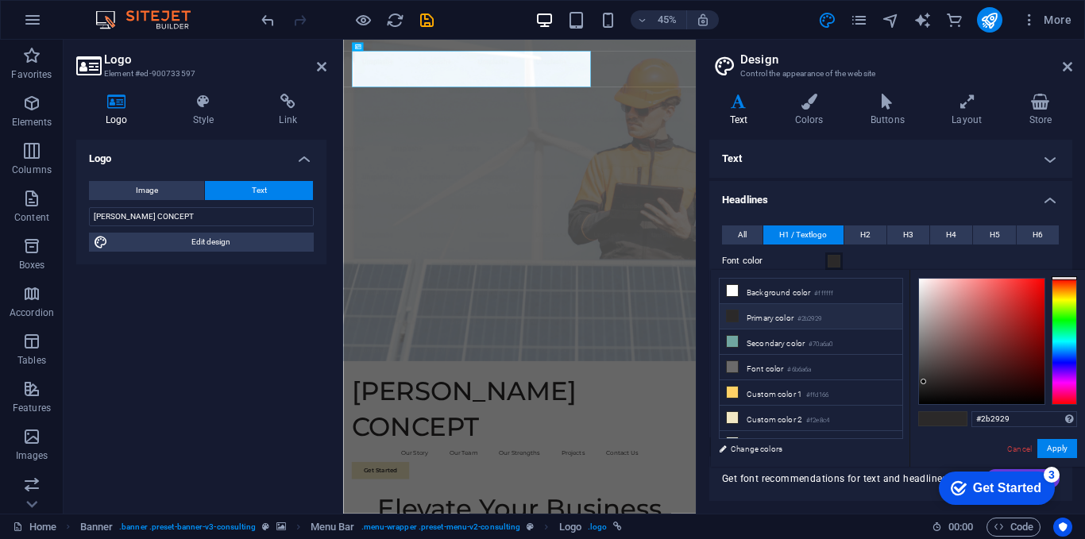
type input "#d80e0e"
click at [1036, 297] on div at bounding box center [982, 342] width 126 height 126
click at [1069, 443] on button "Apply" at bounding box center [1058, 448] width 40 height 19
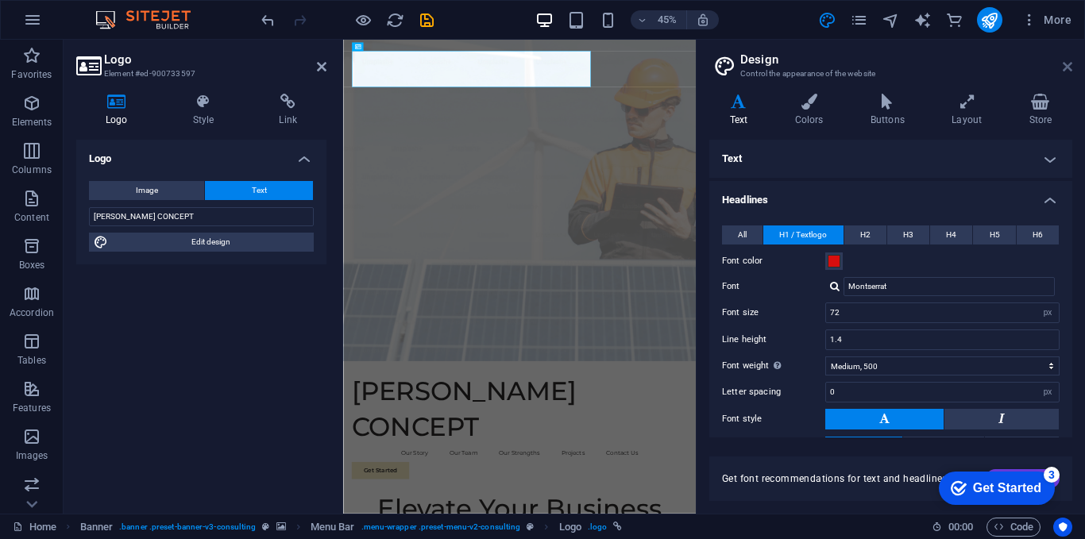
click at [1069, 69] on icon at bounding box center [1068, 66] width 10 height 13
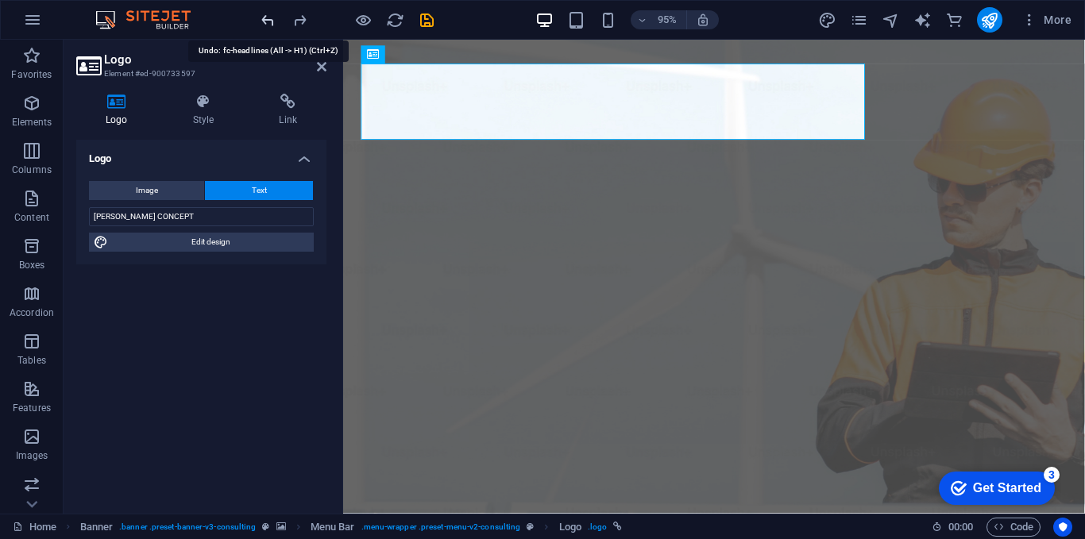
click at [0, 0] on icon "undo" at bounding box center [0, 0] width 0 height 0
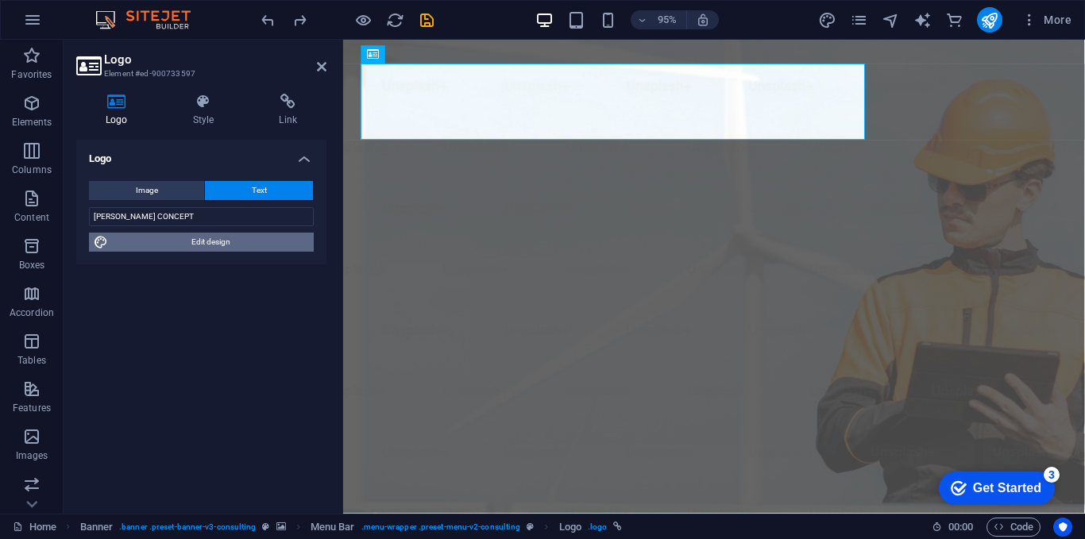
click at [214, 242] on span "Edit design" at bounding box center [211, 242] width 196 height 19
select select "500"
select select "px"
select select "rem"
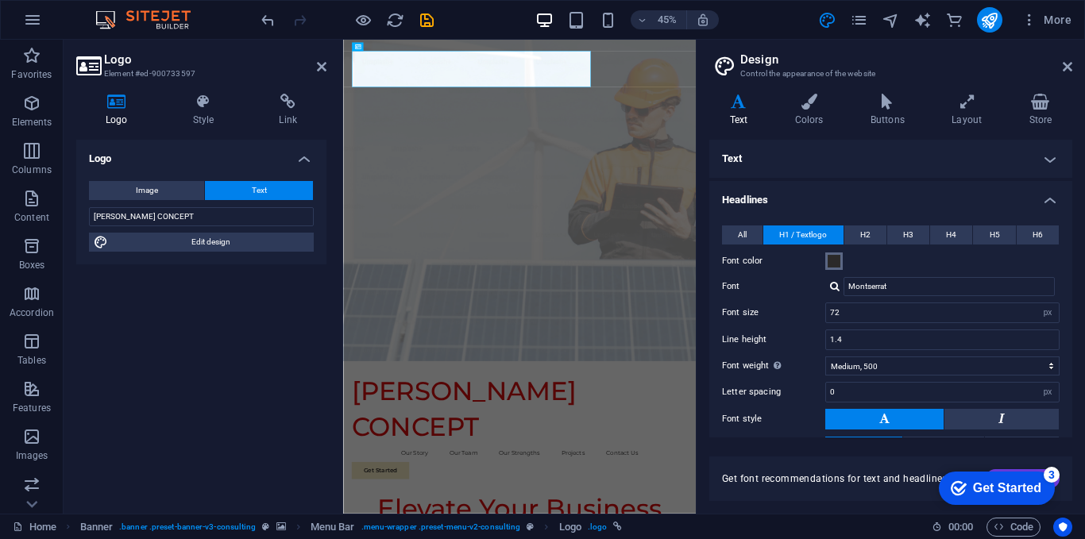
click at [833, 258] on span at bounding box center [834, 261] width 13 height 13
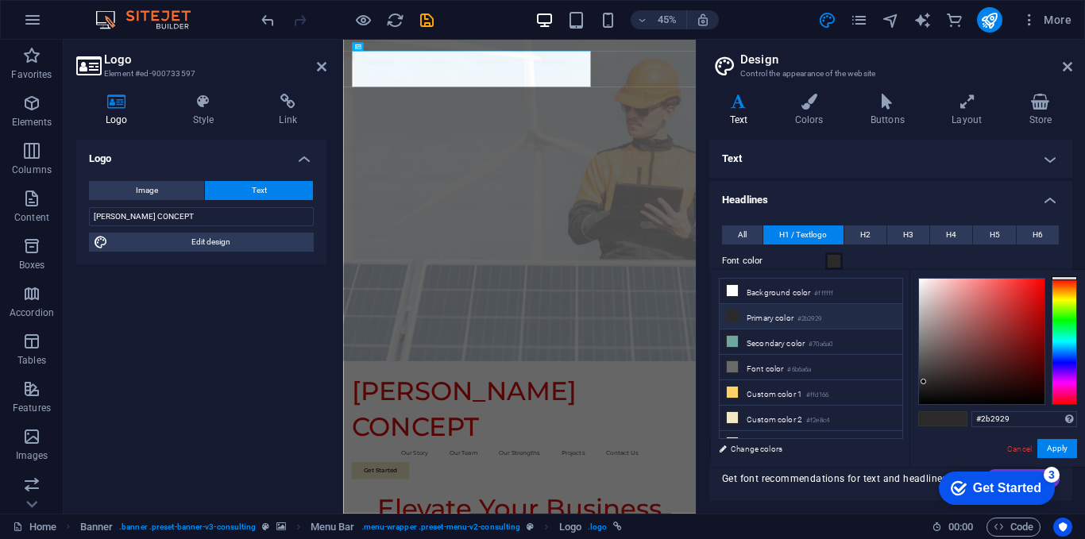
click at [817, 234] on span "H1 / Textlogo" at bounding box center [803, 235] width 48 height 19
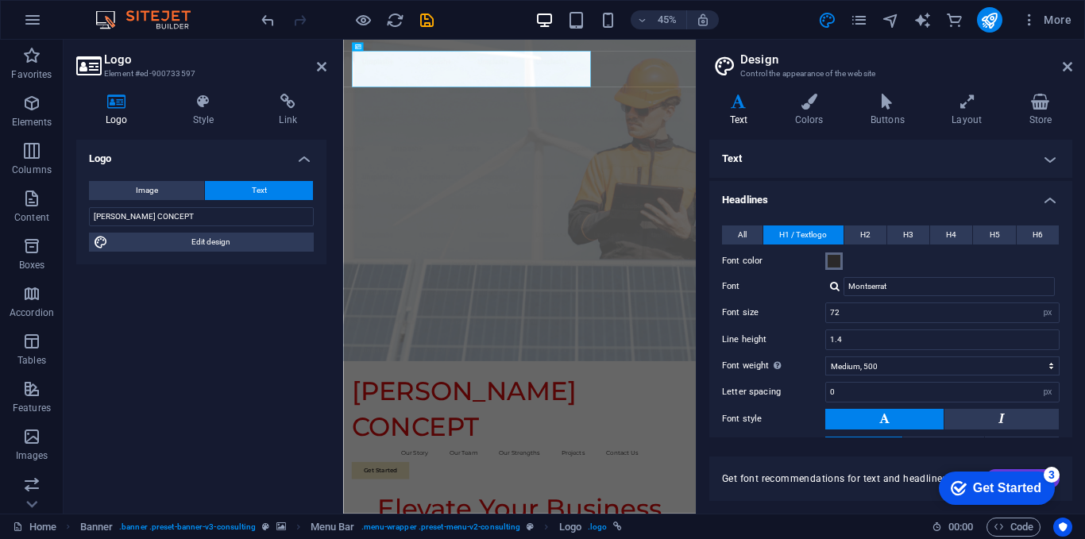
click at [837, 263] on span at bounding box center [834, 261] width 13 height 13
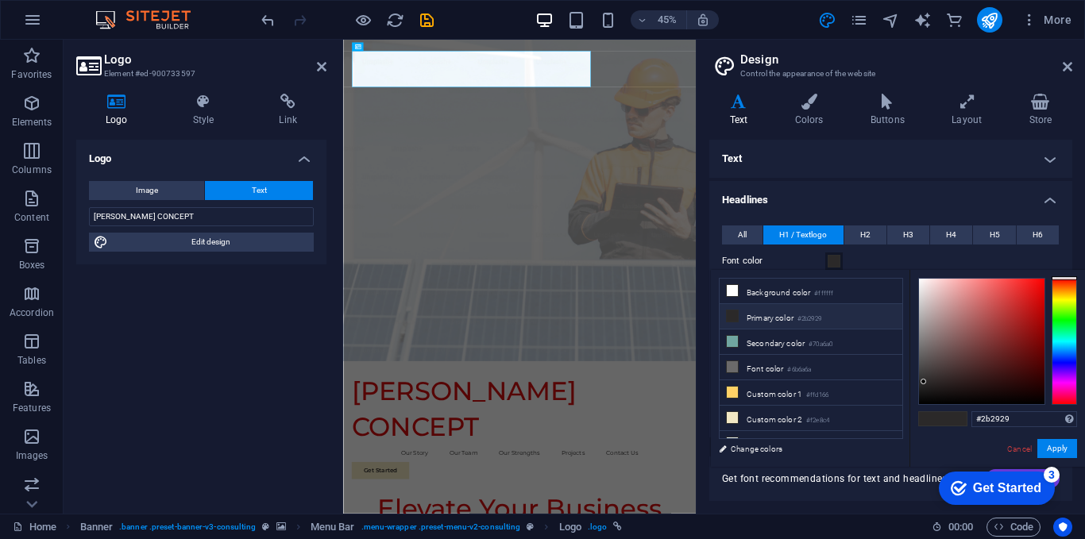
type input "#e50a0a"
click at [1038, 291] on div at bounding box center [982, 342] width 126 height 126
click at [926, 379] on div at bounding box center [924, 382] width 6 height 6
click at [1064, 446] on button "Apply" at bounding box center [1058, 448] width 40 height 19
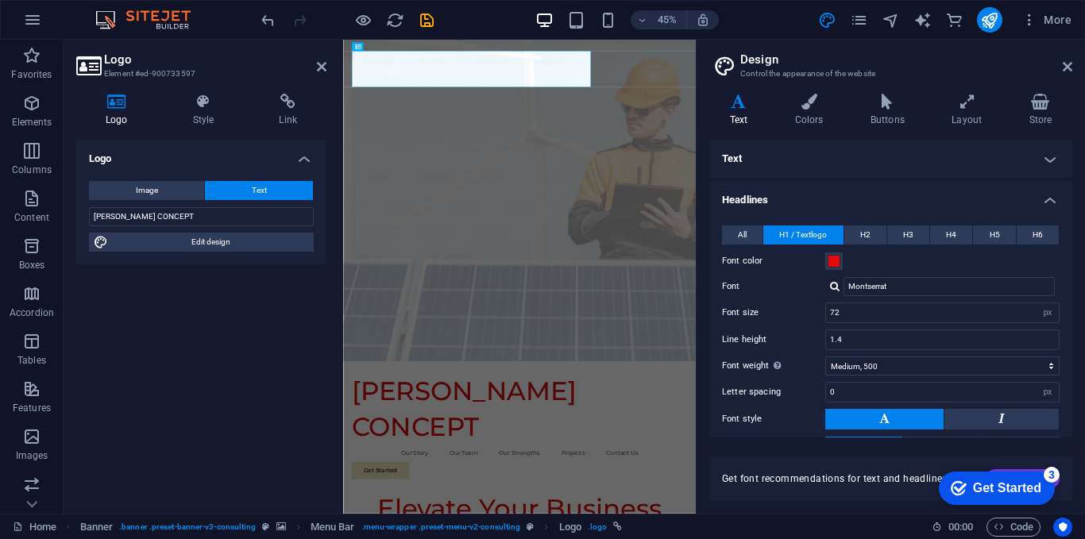
click at [1076, 63] on aside "Design Control the appearance of the website Variants Text Colors Buttons Layou…" at bounding box center [890, 277] width 389 height 474
click at [1071, 68] on icon at bounding box center [1068, 66] width 10 height 13
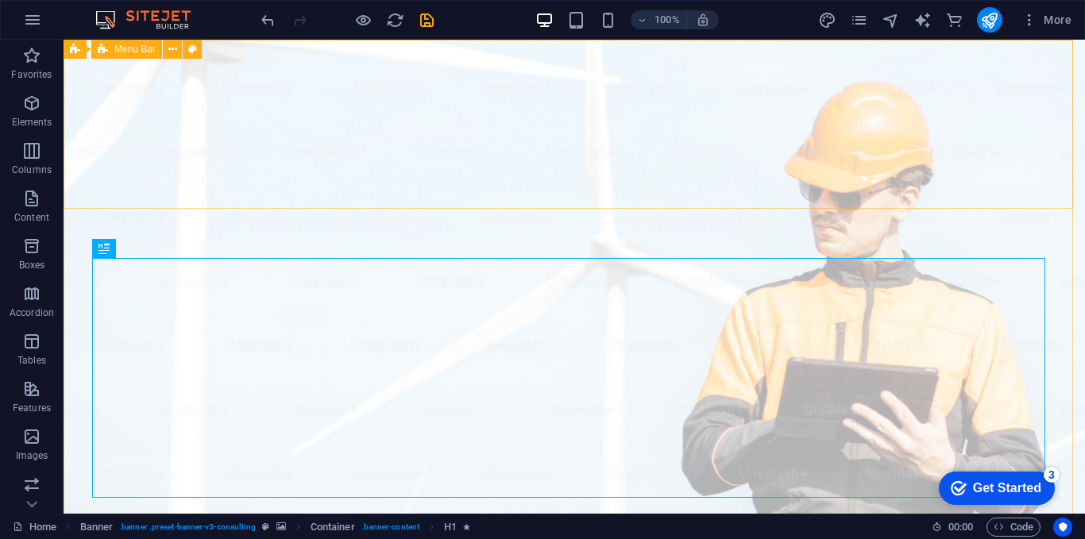
click at [0, 0] on span "Menu Bar" at bounding box center [0, 0] width 0 height 0
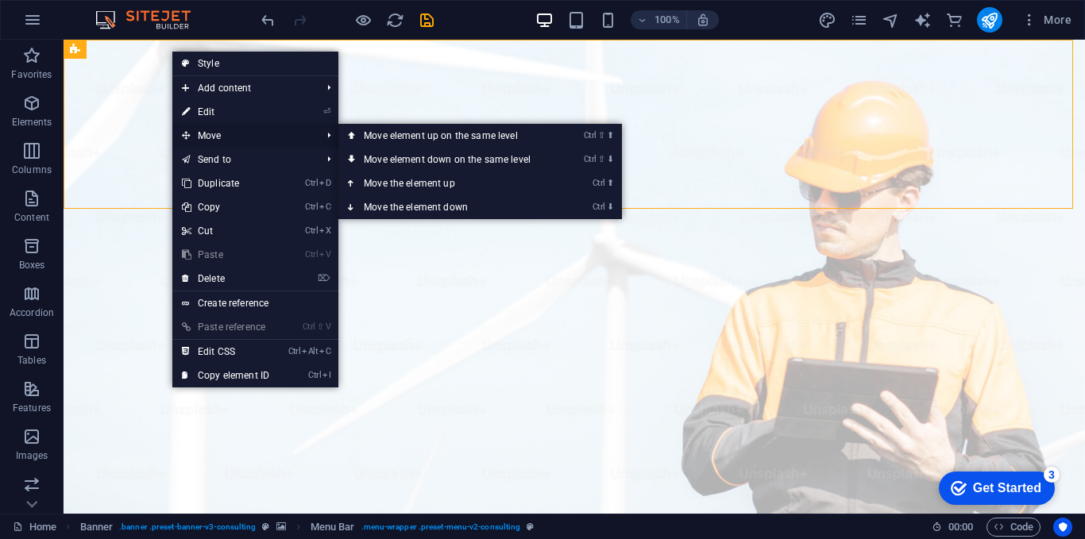
click at [265, 138] on span "Move" at bounding box center [243, 136] width 142 height 24
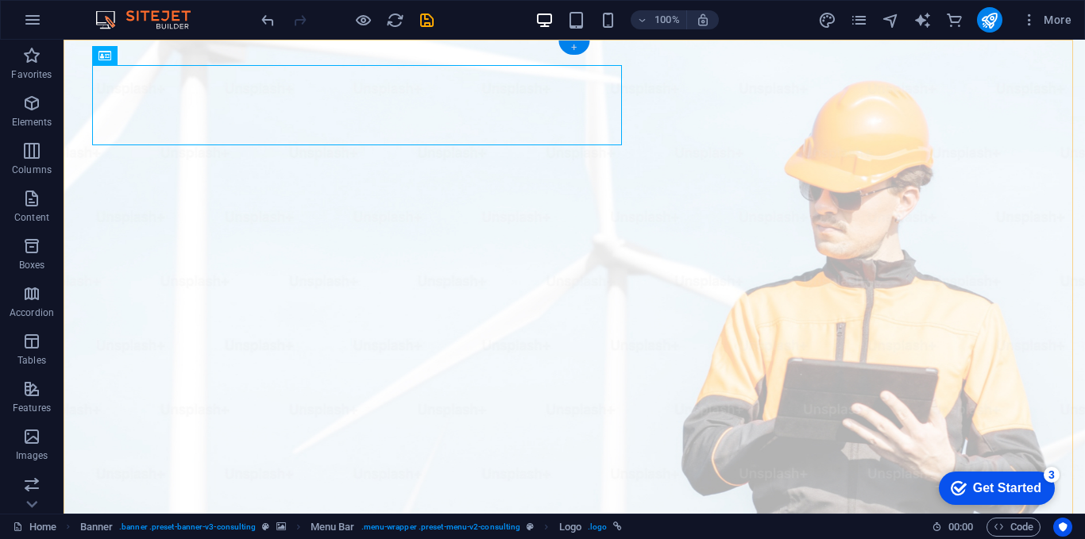
click at [570, 48] on div "+" at bounding box center [573, 48] width 31 height 14
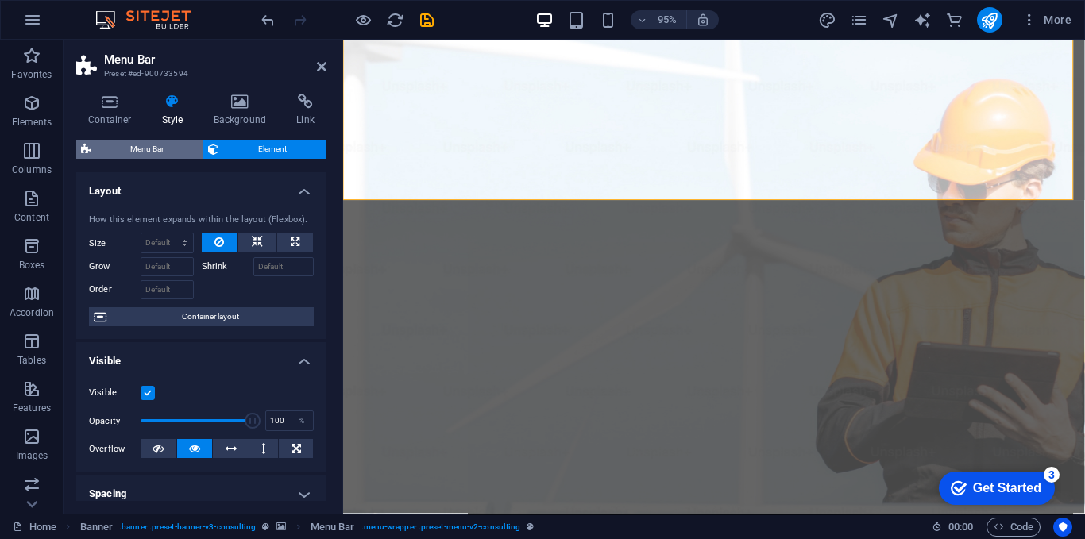
click at [166, 153] on span "Menu Bar" at bounding box center [147, 149] width 102 height 19
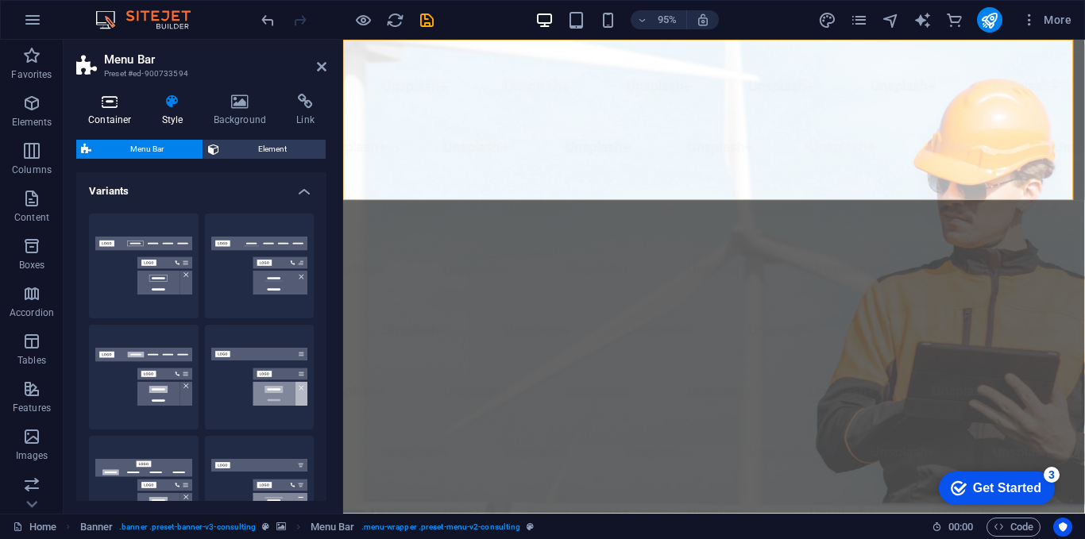
click at [118, 105] on icon at bounding box center [110, 102] width 68 height 16
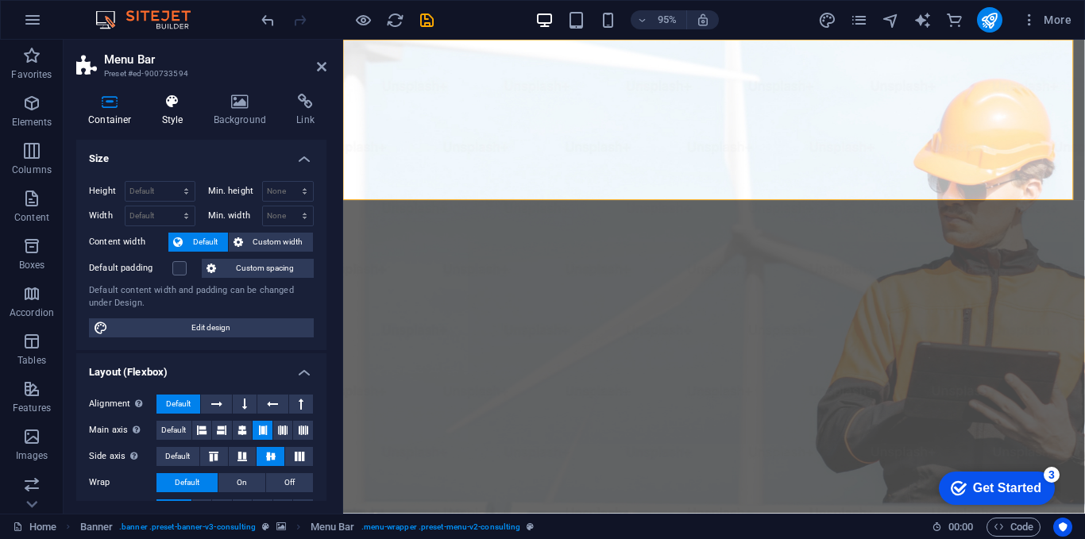
click at [174, 107] on icon at bounding box center [172, 102] width 45 height 16
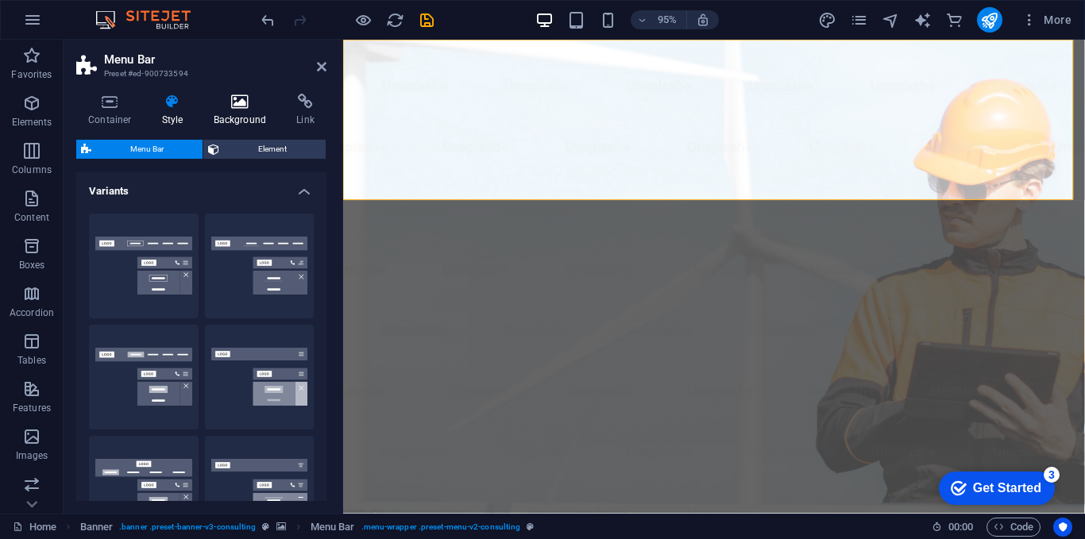
click at [250, 107] on icon at bounding box center [240, 102] width 77 height 16
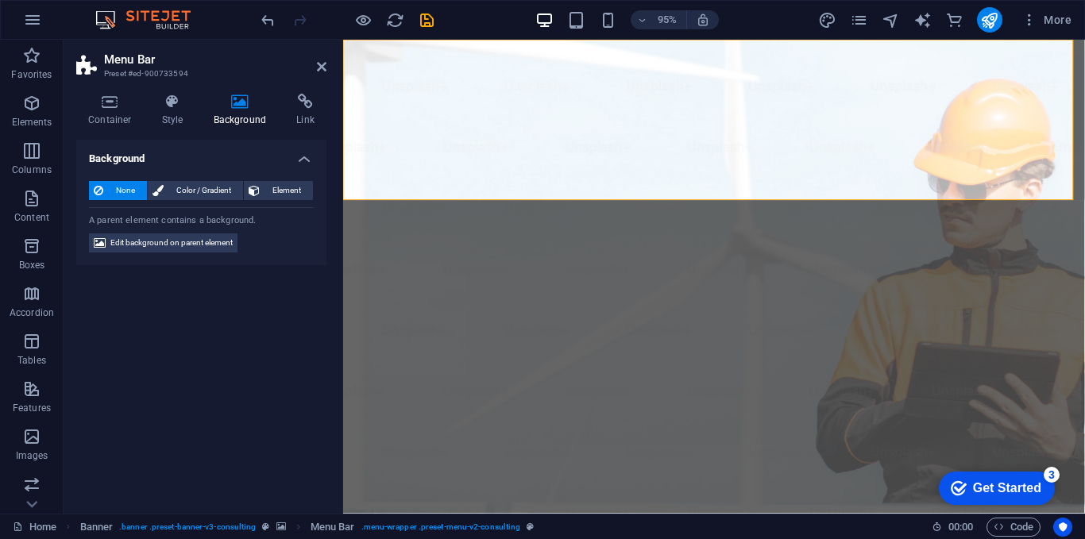
click at [327, 69] on aside "Menu Bar Preset #ed-900733594 Container Style Background Link Size Height Defau…" at bounding box center [204, 277] width 280 height 474
drag, startPoint x: 325, startPoint y: 66, endPoint x: 261, endPoint y: 30, distance: 72.9
click at [325, 66] on icon at bounding box center [322, 66] width 10 height 13
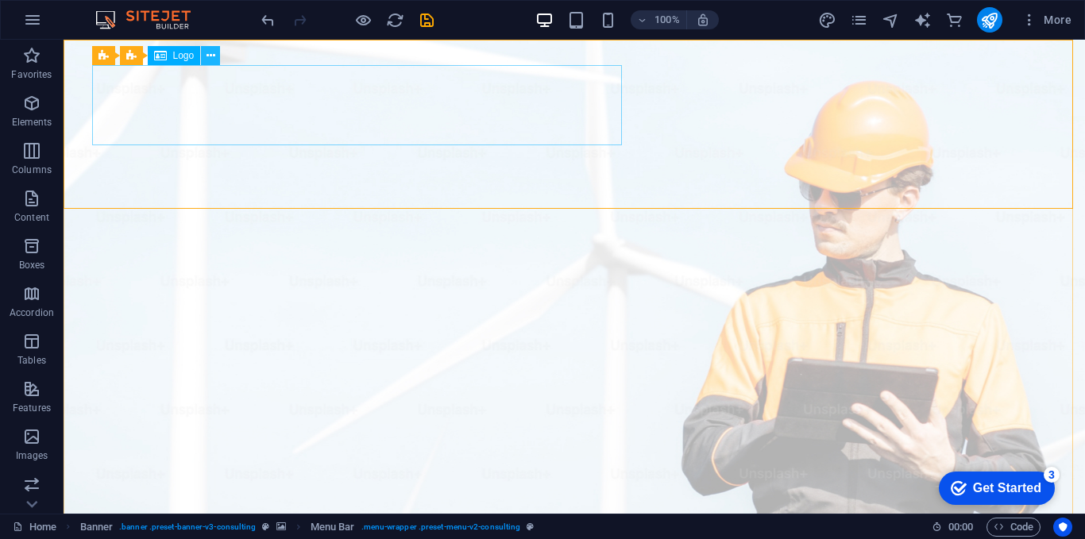
click at [0, 0] on icon at bounding box center [0, 0] width 0 height 0
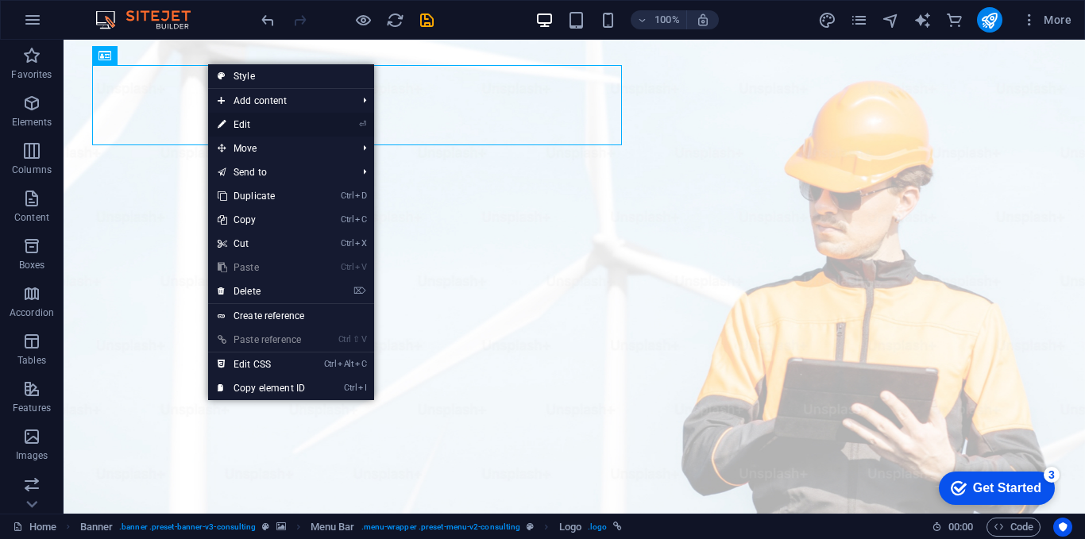
click at [246, 121] on link "⏎ Edit" at bounding box center [261, 125] width 106 height 24
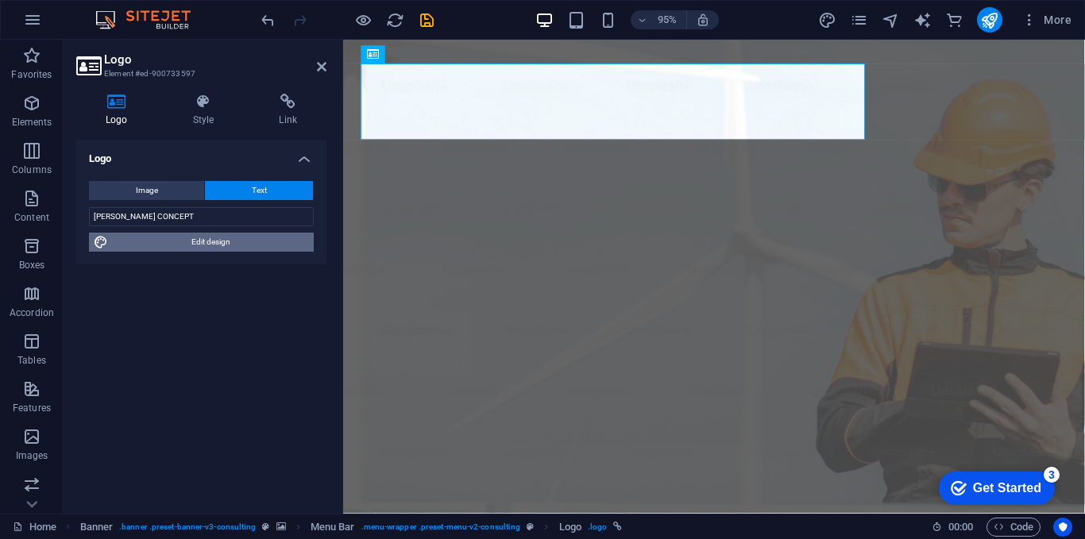
click at [210, 248] on span "Edit design" at bounding box center [211, 242] width 196 height 19
select select "px"
select select "500"
select select "px"
select select "rem"
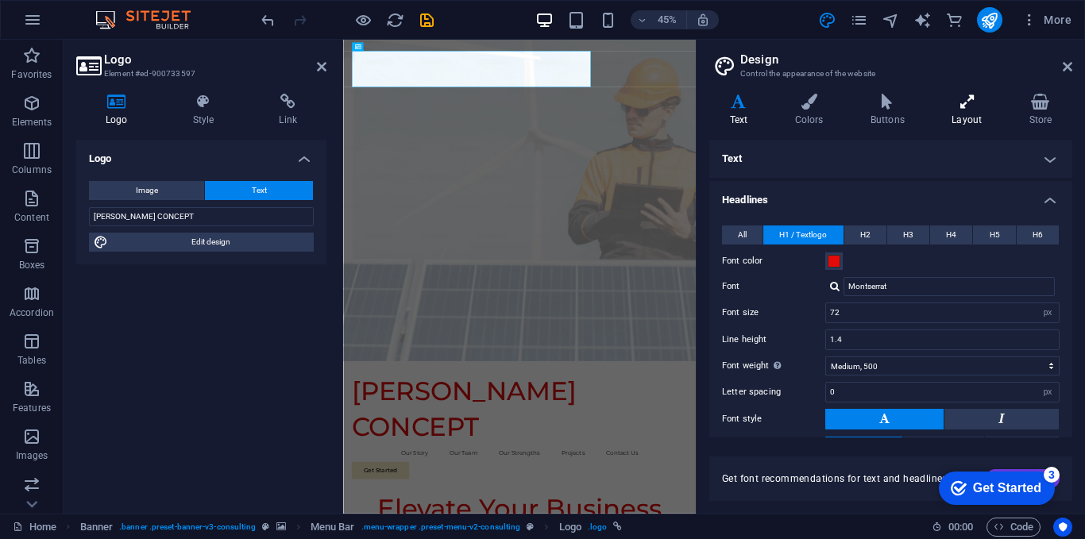
click at [974, 111] on h4 "Layout" at bounding box center [970, 110] width 77 height 33
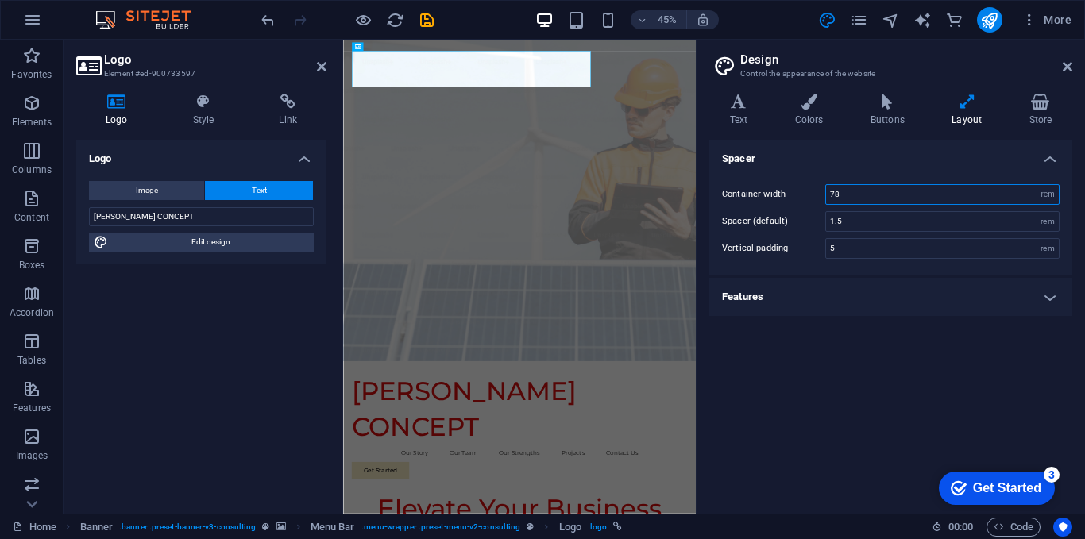
drag, startPoint x: 900, startPoint y: 193, endPoint x: 814, endPoint y: 195, distance: 86.6
click at [814, 195] on div "Container width 78 rem px" at bounding box center [891, 194] width 338 height 21
type input "50"
click at [888, 178] on div "Container width 50 rem px Spacer (default) 1.5 rem Vertical padding 5 rem" at bounding box center [890, 221] width 369 height 106
click at [901, 106] on icon at bounding box center [887, 102] width 75 height 16
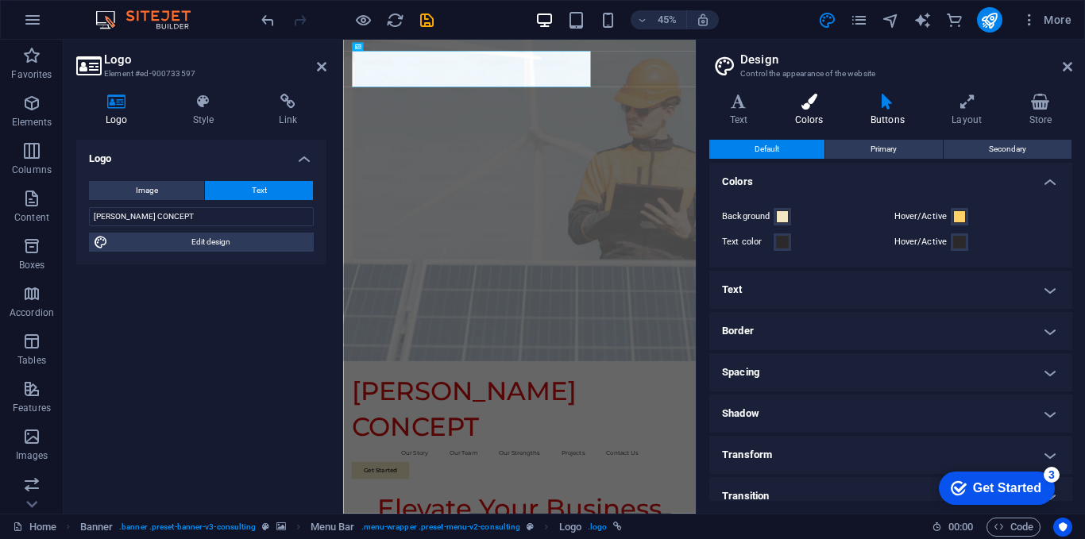
click at [812, 114] on h4 "Colors" at bounding box center [812, 110] width 75 height 33
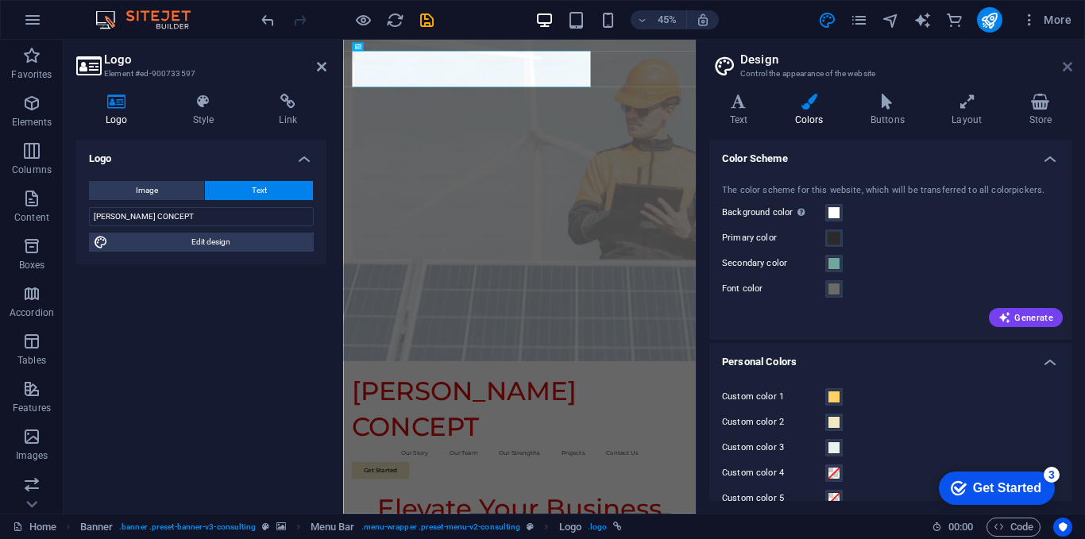
click at [1070, 69] on icon at bounding box center [1068, 66] width 10 height 13
drag, startPoint x: 1413, startPoint y: 109, endPoint x: 1108, endPoint y: 70, distance: 307.5
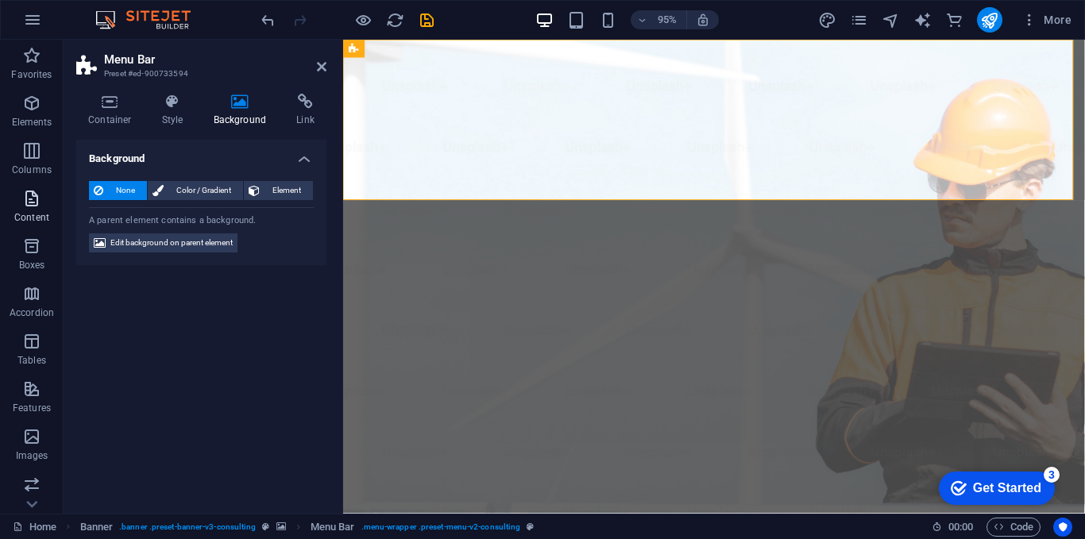
click at [28, 199] on icon "button" at bounding box center [31, 198] width 19 height 19
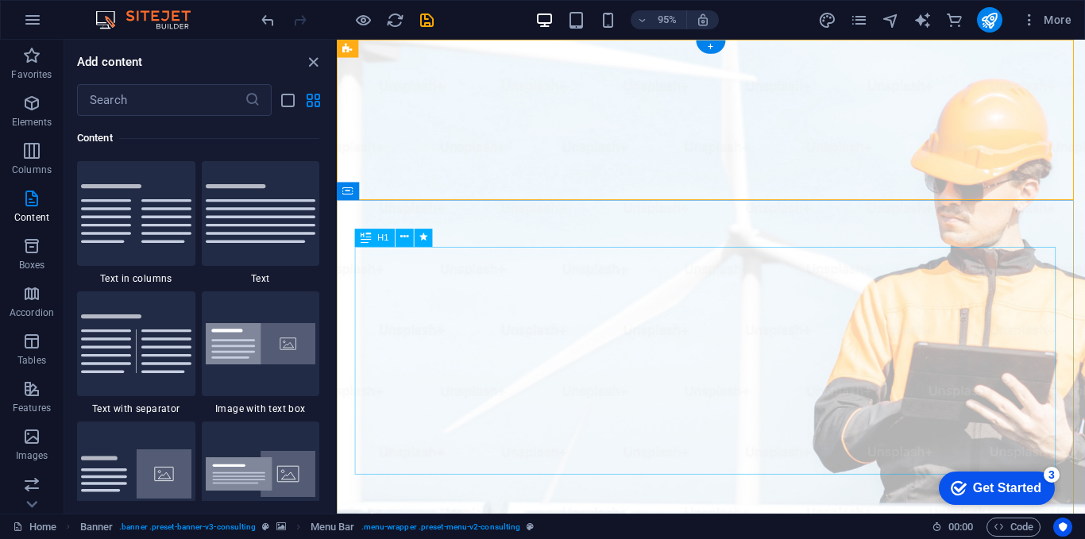
scroll to position [79, 0]
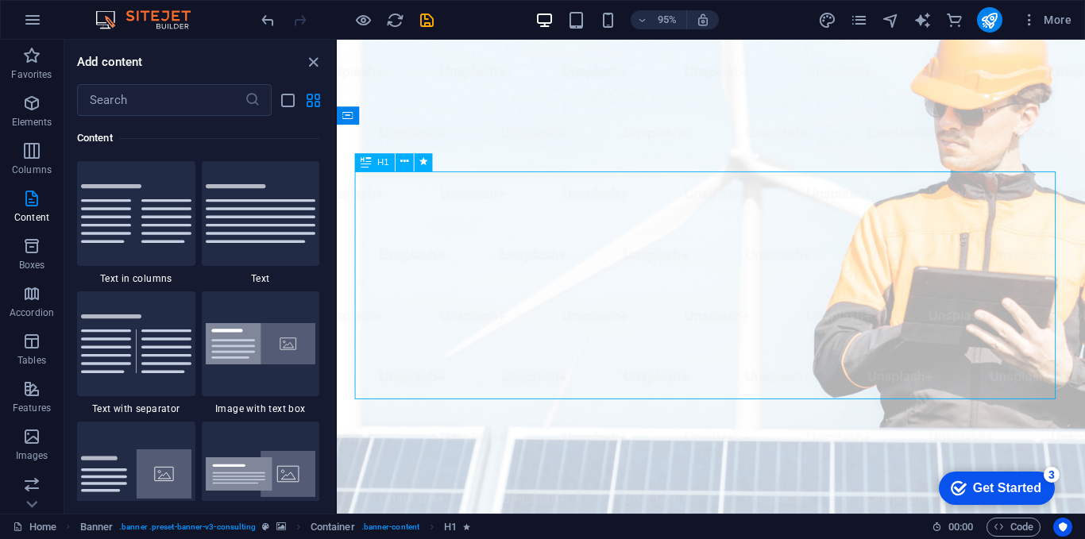
click at [408, 160] on icon at bounding box center [405, 162] width 8 height 16
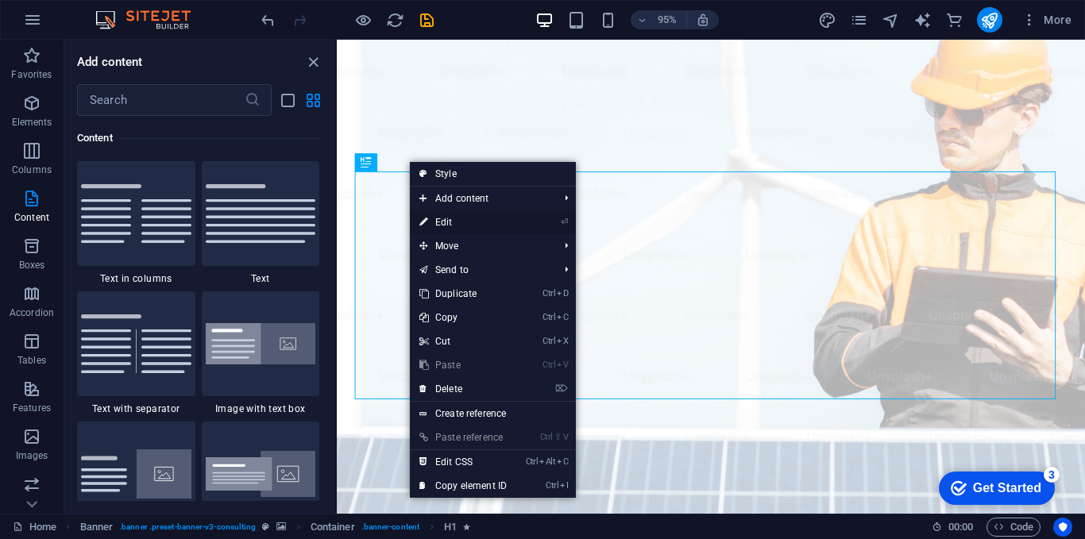
drag, startPoint x: 474, startPoint y: 226, endPoint x: 188, endPoint y: 204, distance: 286.8
click at [474, 226] on link "⏎ Edit" at bounding box center [463, 223] width 106 height 24
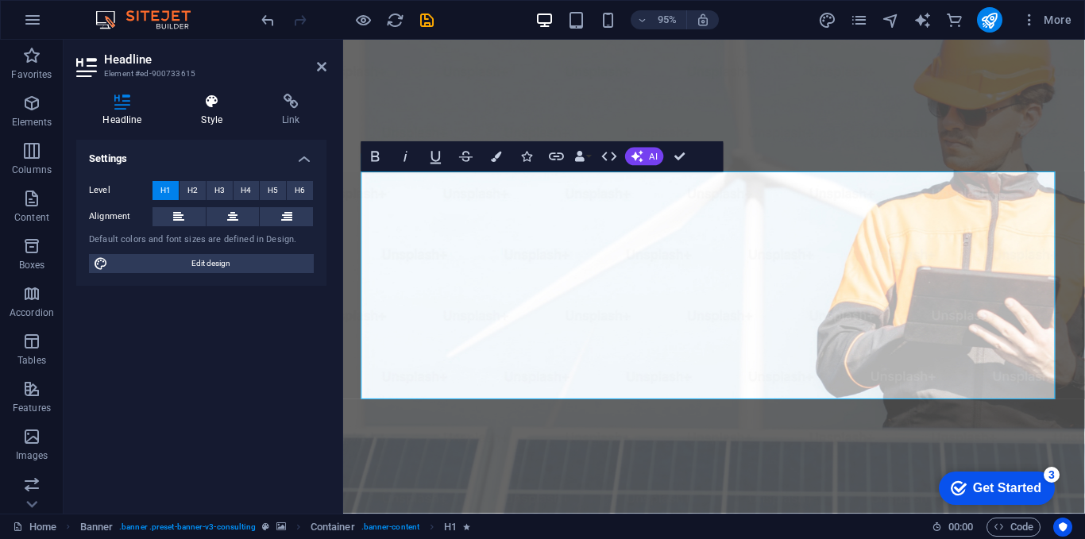
click at [219, 105] on icon at bounding box center [212, 102] width 75 height 16
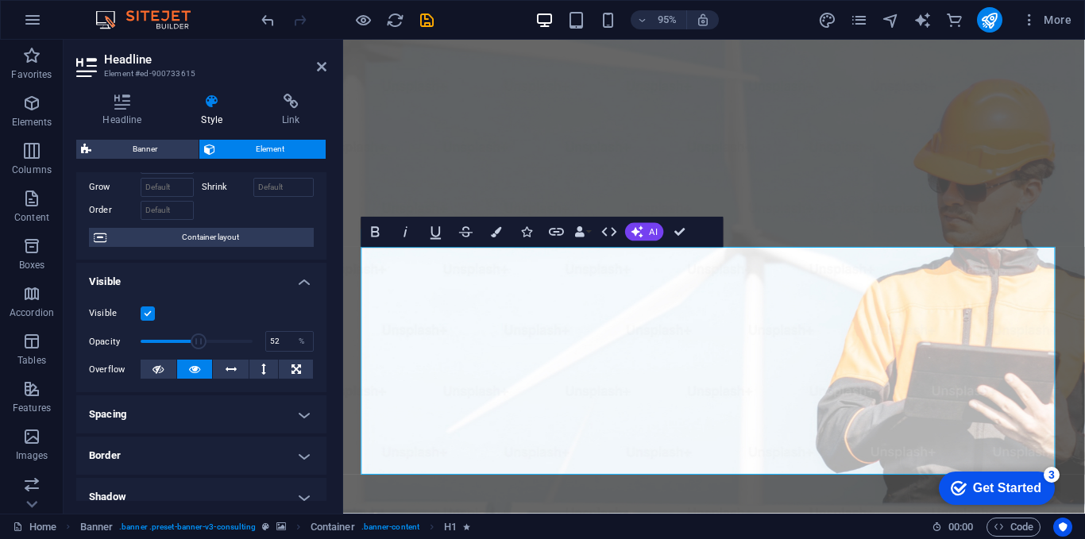
drag, startPoint x: 244, startPoint y: 342, endPoint x: 197, endPoint y: 342, distance: 46.9
click at [197, 342] on span at bounding box center [199, 342] width 16 height 16
type input "100"
drag, startPoint x: 197, startPoint y: 342, endPoint x: 256, endPoint y: 346, distance: 58.9
click at [253, 346] on span at bounding box center [246, 342] width 16 height 16
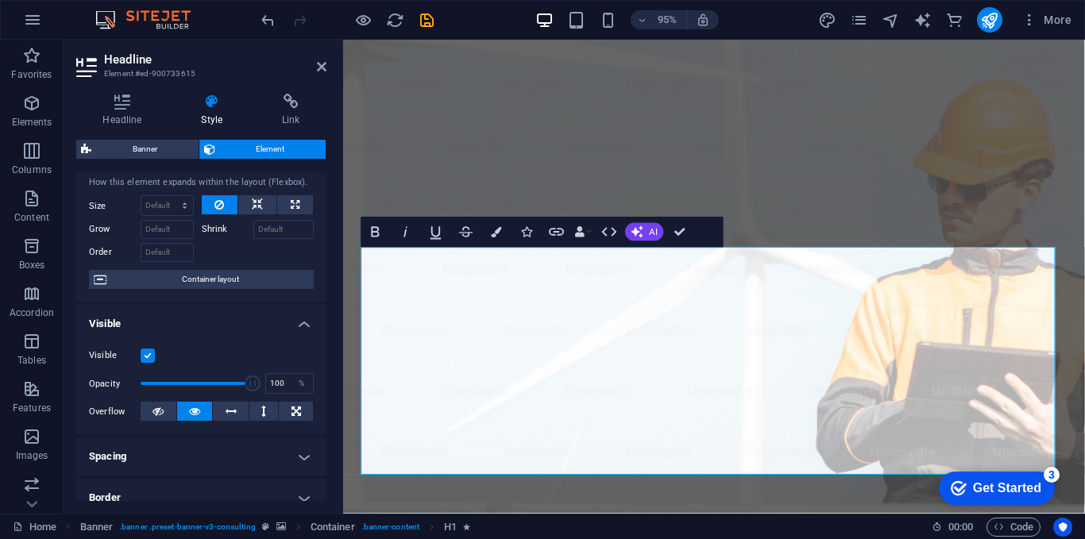
scroll to position [0, 0]
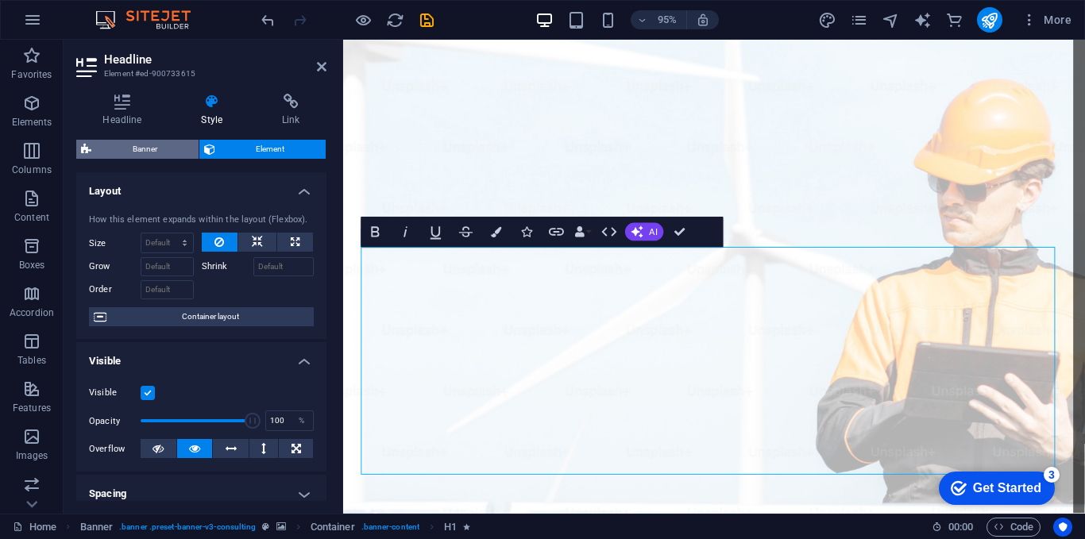
click at [150, 145] on span "Banner" at bounding box center [145, 149] width 98 height 19
click at [150, 145] on div "Headline Element #ed-900733615 Headline Style Link Settings Level H1 H2 H3 H4 H…" at bounding box center [575, 277] width 1022 height 474
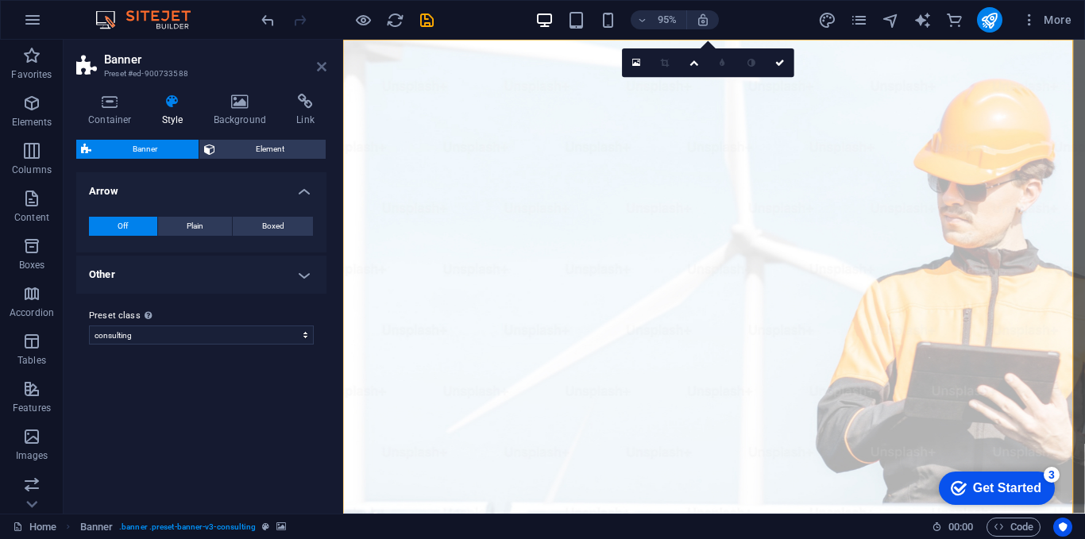
click at [319, 68] on icon at bounding box center [322, 66] width 10 height 13
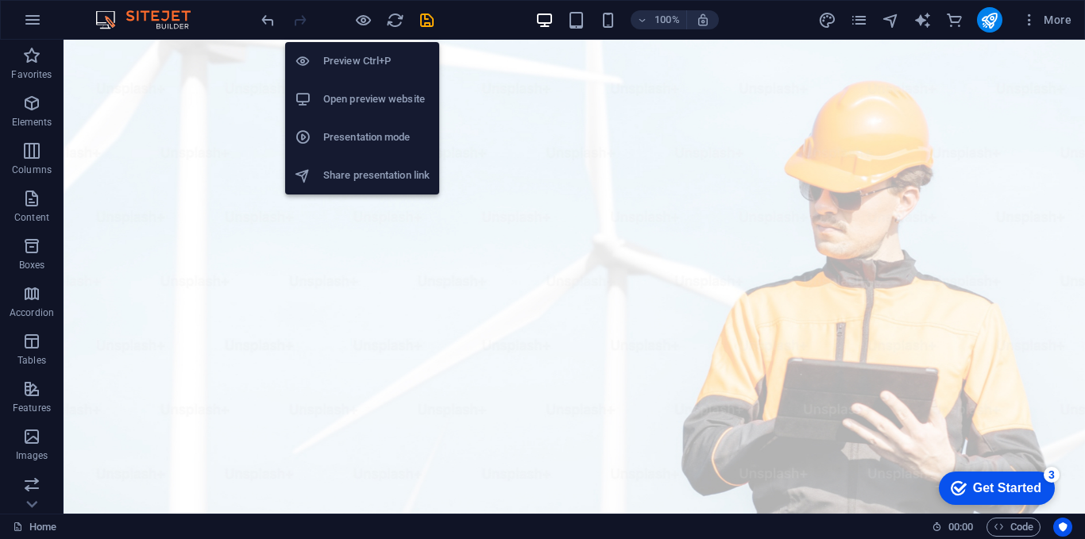
click at [365, 108] on h6 "Open preview website" at bounding box center [376, 99] width 106 height 19
click at [359, 98] on h6 "Open preview website" at bounding box center [376, 99] width 106 height 19
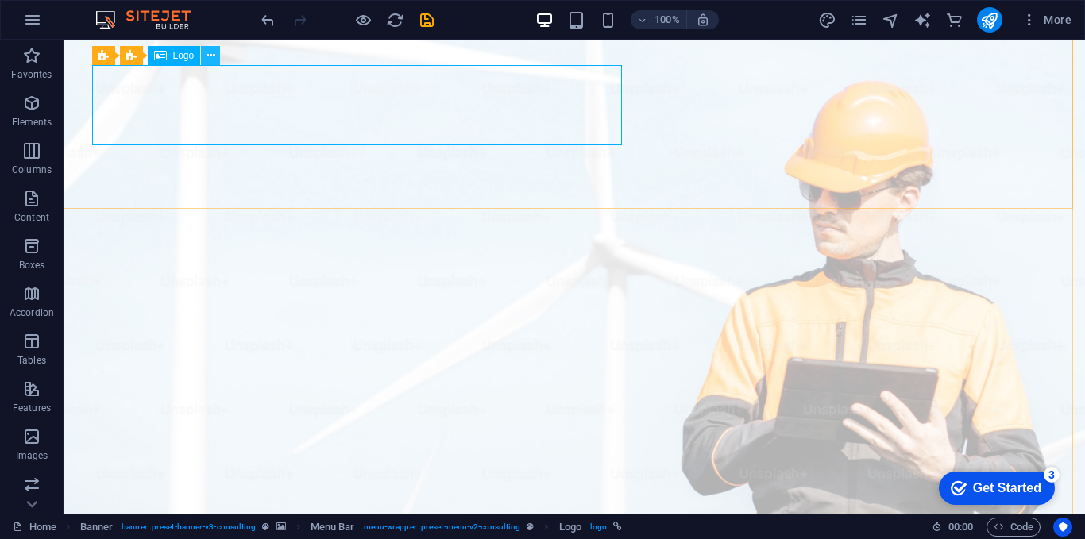
click at [0, 0] on icon at bounding box center [0, 0] width 0 height 0
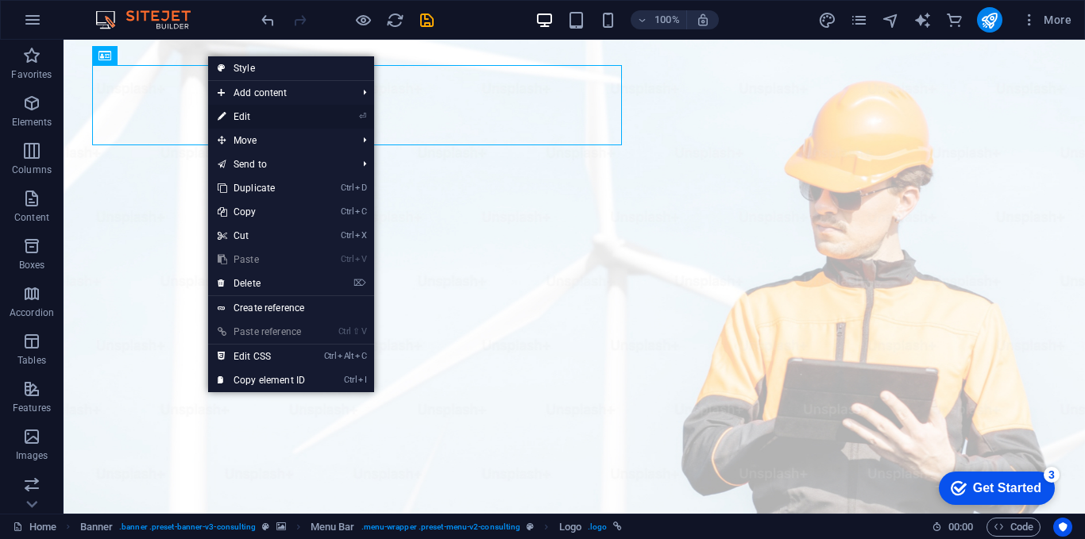
click at [233, 122] on link "⏎ Edit" at bounding box center [261, 117] width 106 height 24
select select "px"
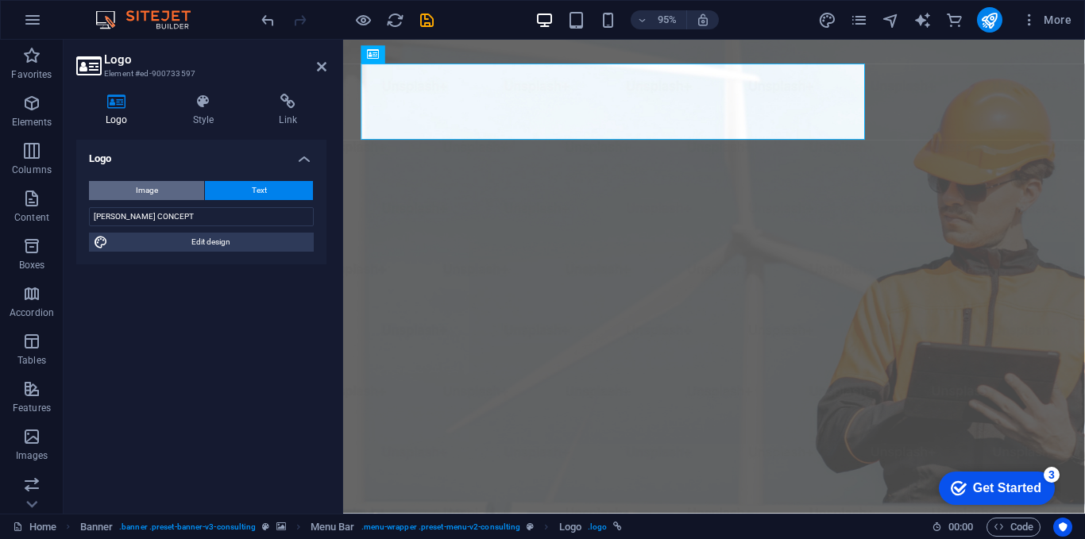
click at [163, 197] on button "Image" at bounding box center [146, 190] width 115 height 19
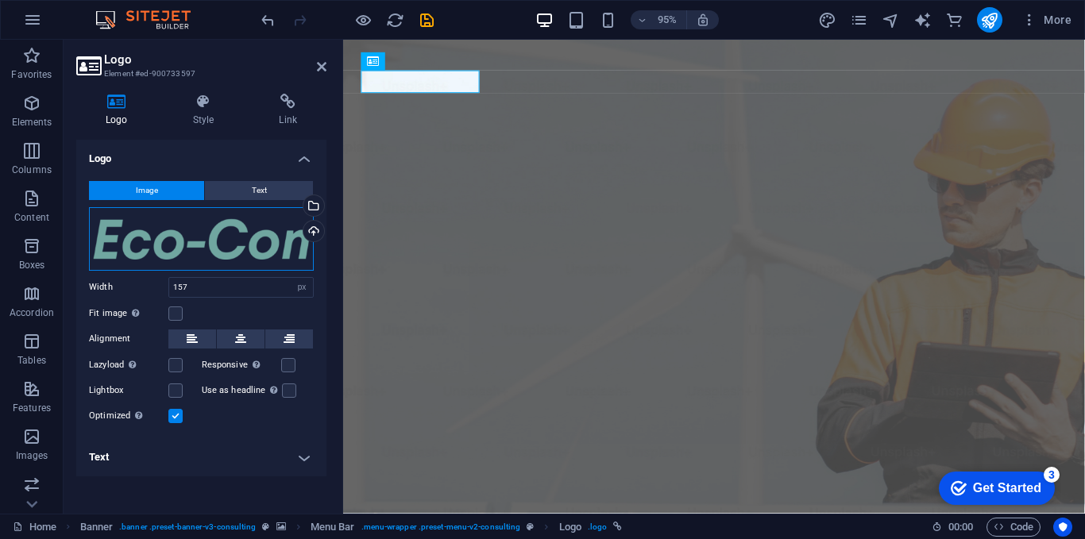
click at [181, 244] on div "Drag files here, click to choose files or select files from Files or our free s…" at bounding box center [201, 239] width 225 height 64
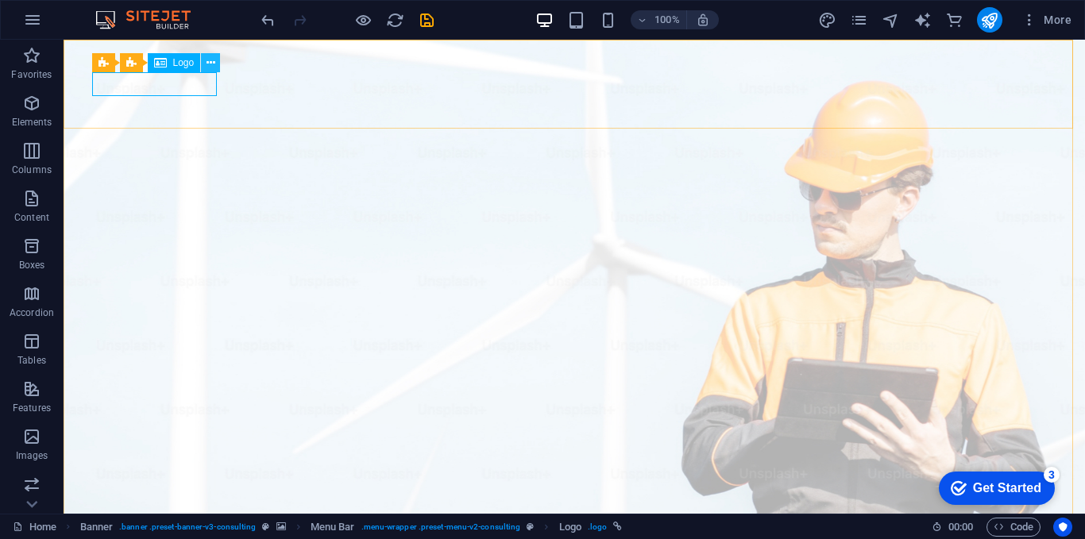
click at [0, 0] on icon at bounding box center [0, 0] width 0 height 0
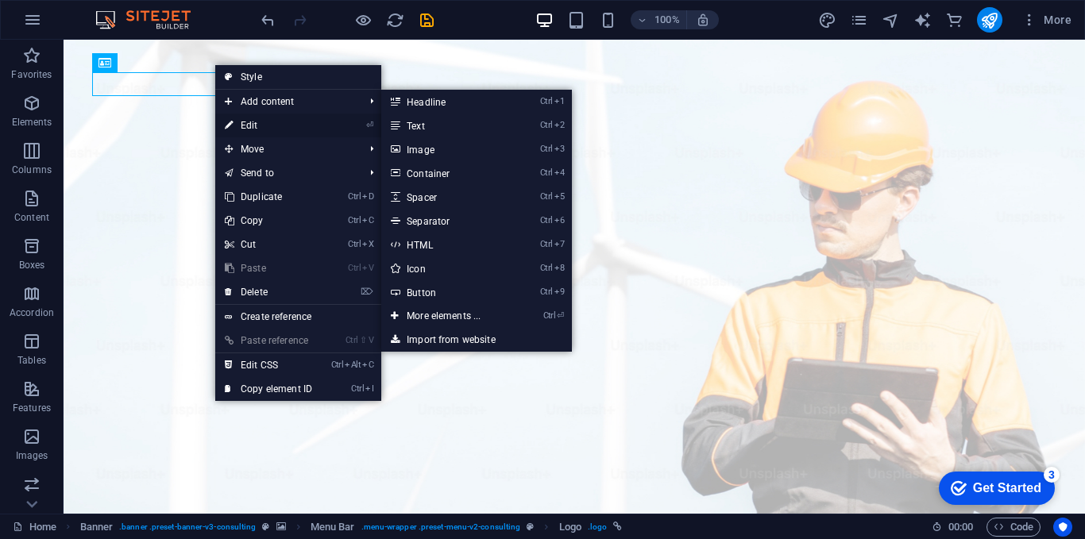
click at [238, 127] on link "⏎ Edit" at bounding box center [268, 126] width 106 height 24
select select "px"
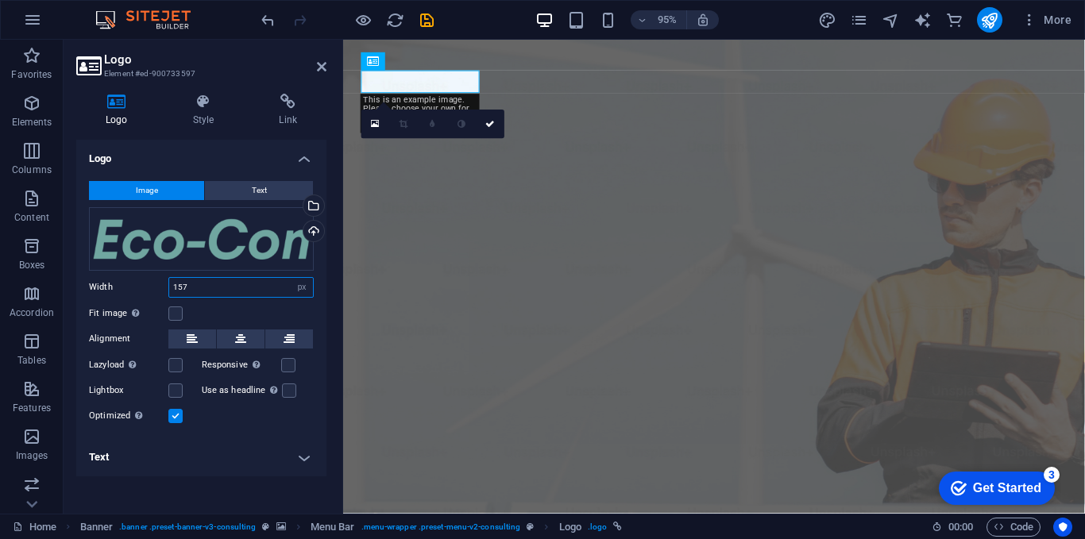
click at [195, 286] on input "157" at bounding box center [241, 287] width 144 height 19
click at [174, 317] on label at bounding box center [175, 314] width 14 height 14
click at [0, 0] on input "Fit image Automatically fit image to a fixed width and height" at bounding box center [0, 0] width 0 height 0
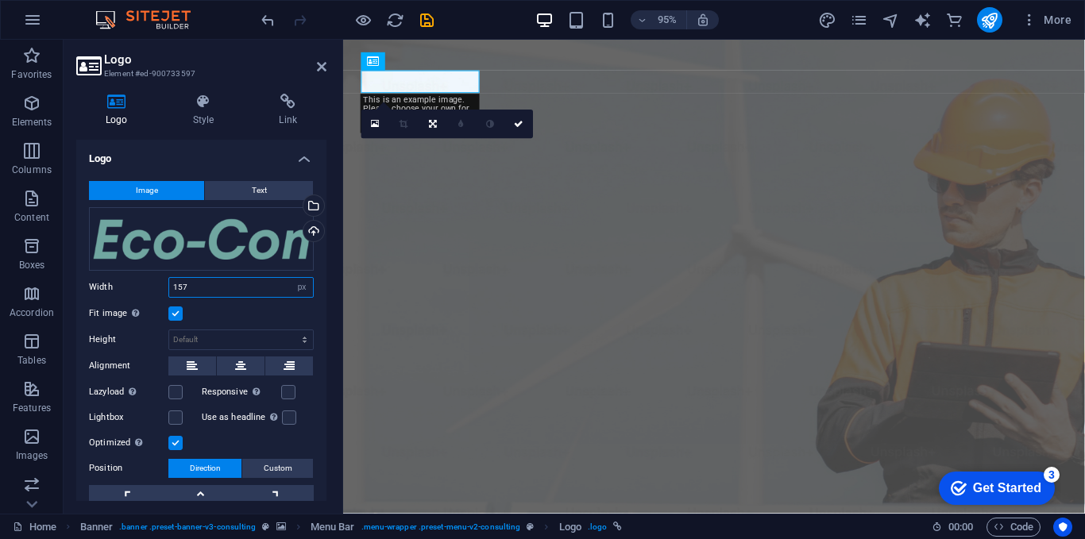
drag, startPoint x: 209, startPoint y: 288, endPoint x: 129, endPoint y: 292, distance: 79.5
click at [129, 292] on div "Width 157 Default auto px rem % em vh vw" at bounding box center [201, 287] width 225 height 21
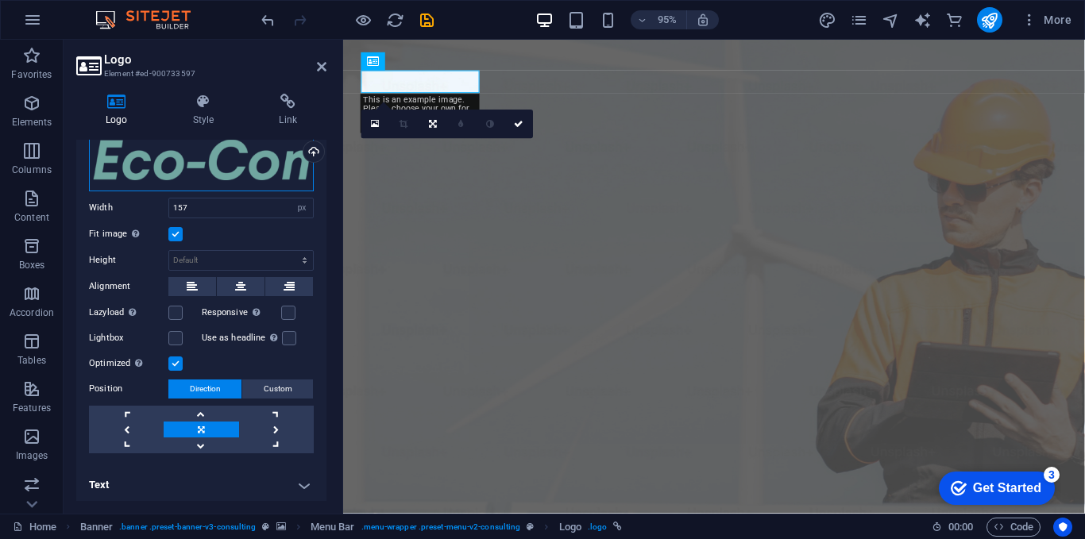
drag, startPoint x: 189, startPoint y: 161, endPoint x: 150, endPoint y: 167, distance: 39.3
click at [150, 167] on div "Drag files here, click to choose files or select files from Files or our free s…" at bounding box center [201, 160] width 225 height 64
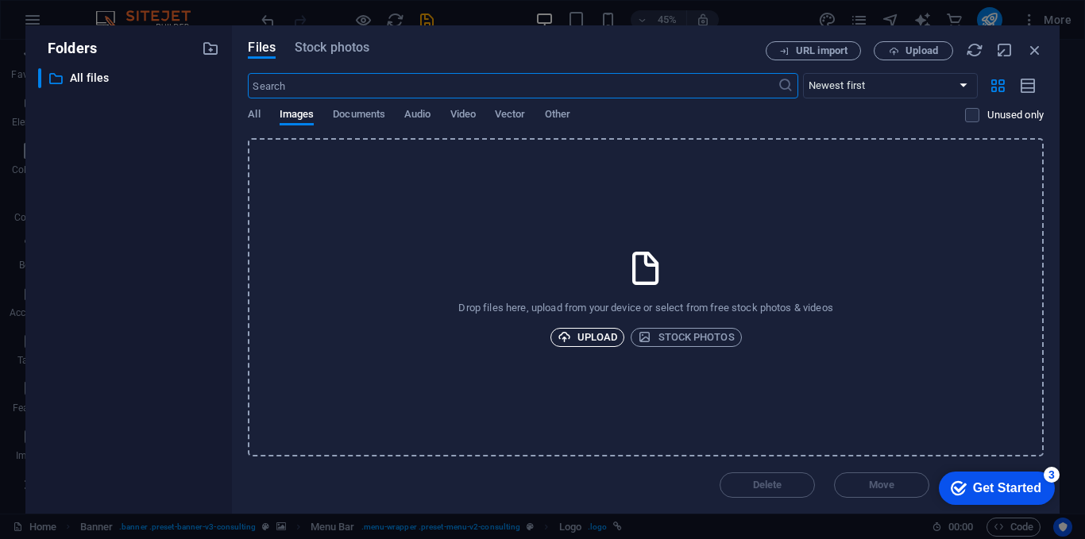
click at [593, 332] on span "Upload" at bounding box center [588, 337] width 60 height 19
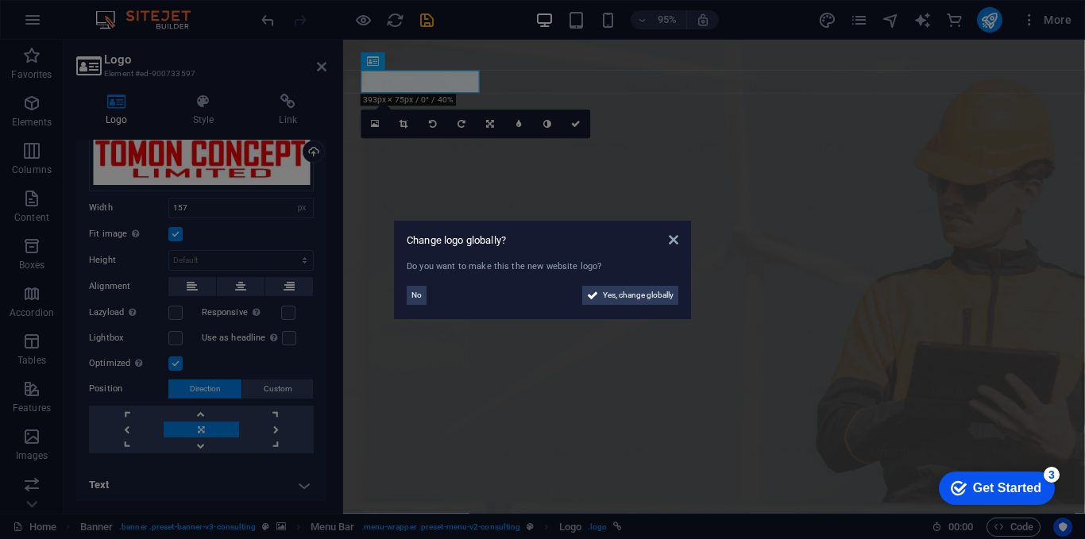
scroll to position [75, 0]
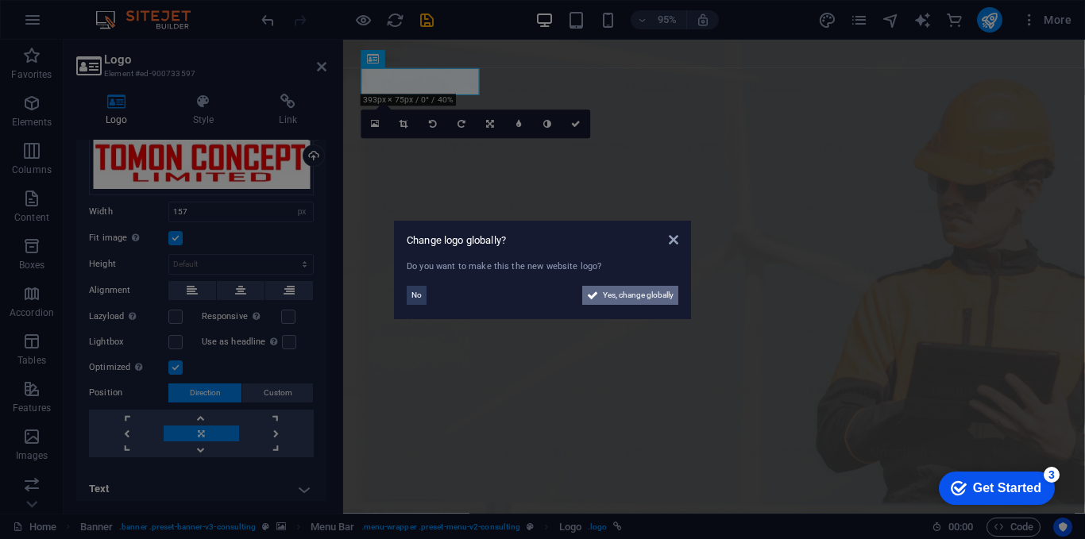
click at [636, 297] on span "Yes, change globally" at bounding box center [638, 295] width 71 height 19
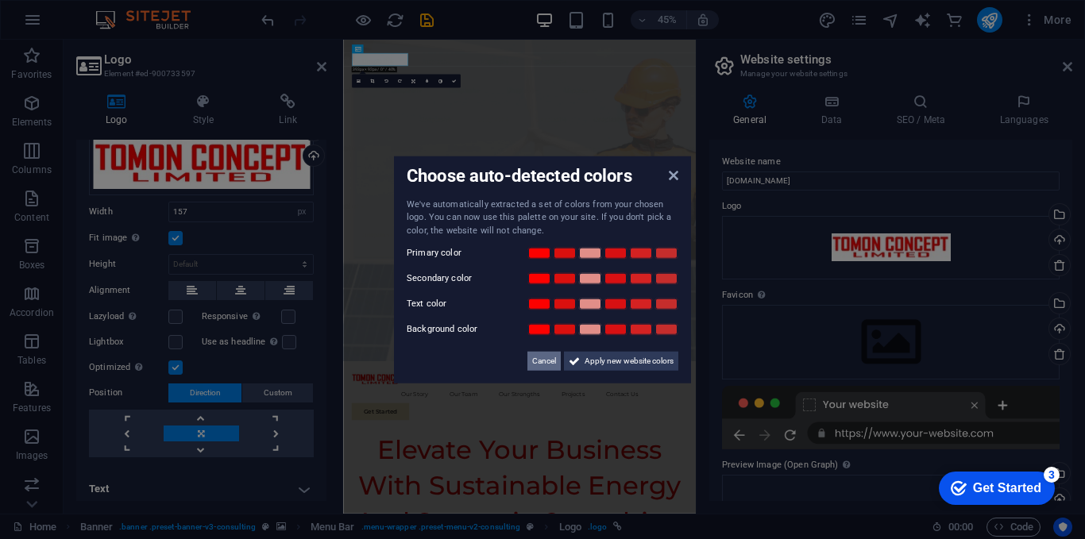
click at [542, 363] on span "Cancel" at bounding box center [544, 361] width 24 height 19
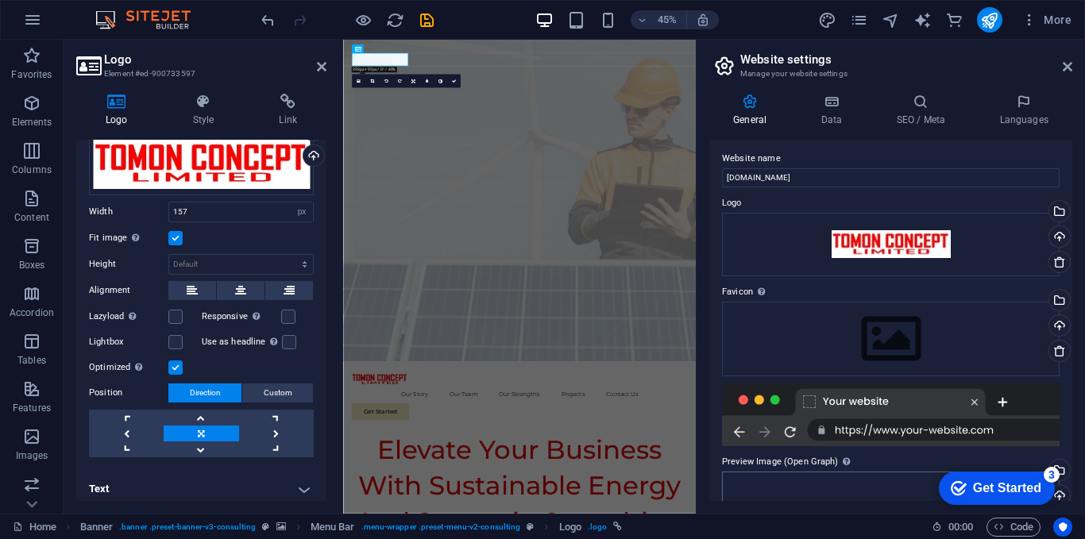
scroll to position [0, 0]
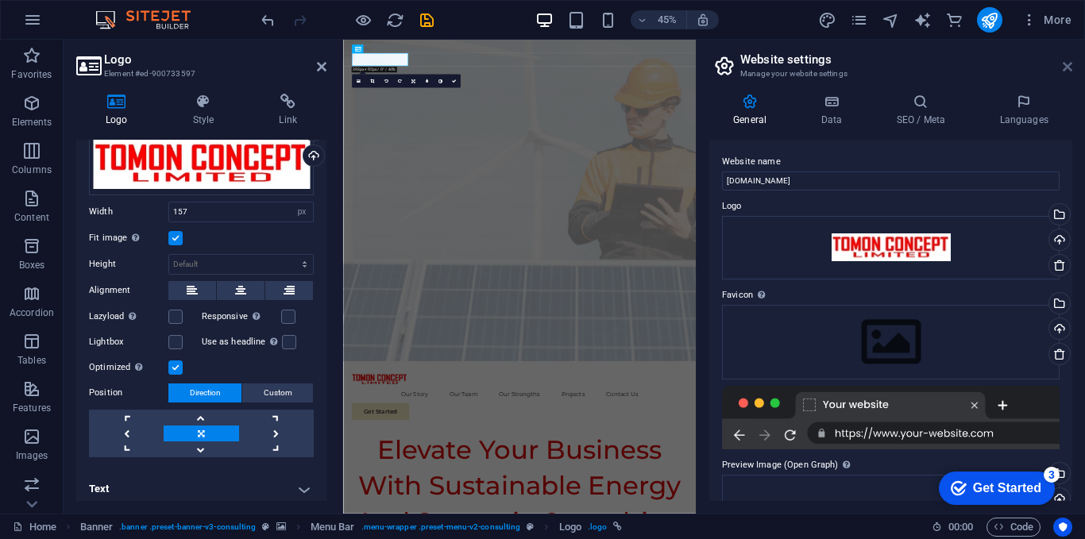
click at [1070, 68] on icon at bounding box center [1068, 66] width 10 height 13
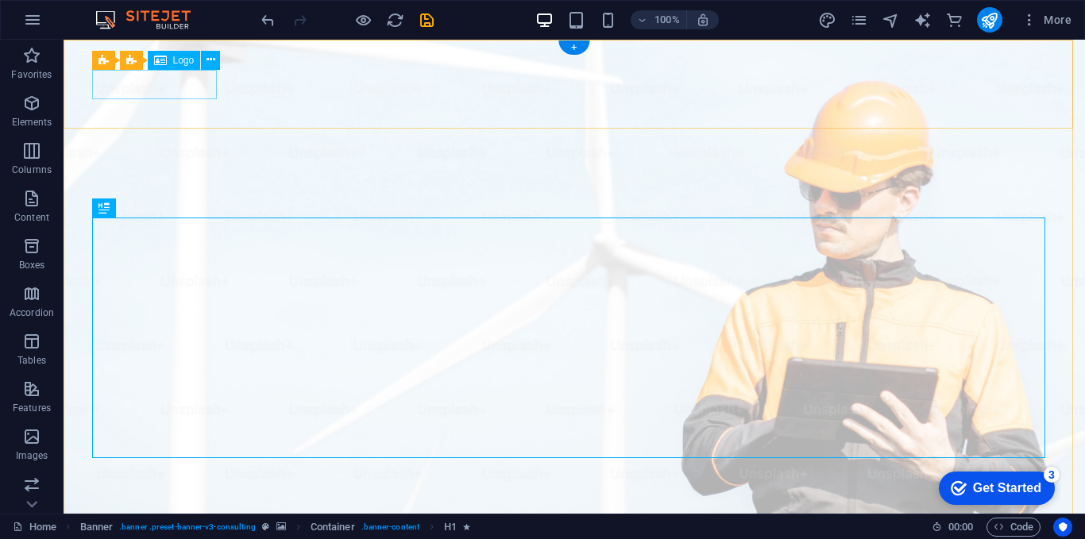
select select "px"
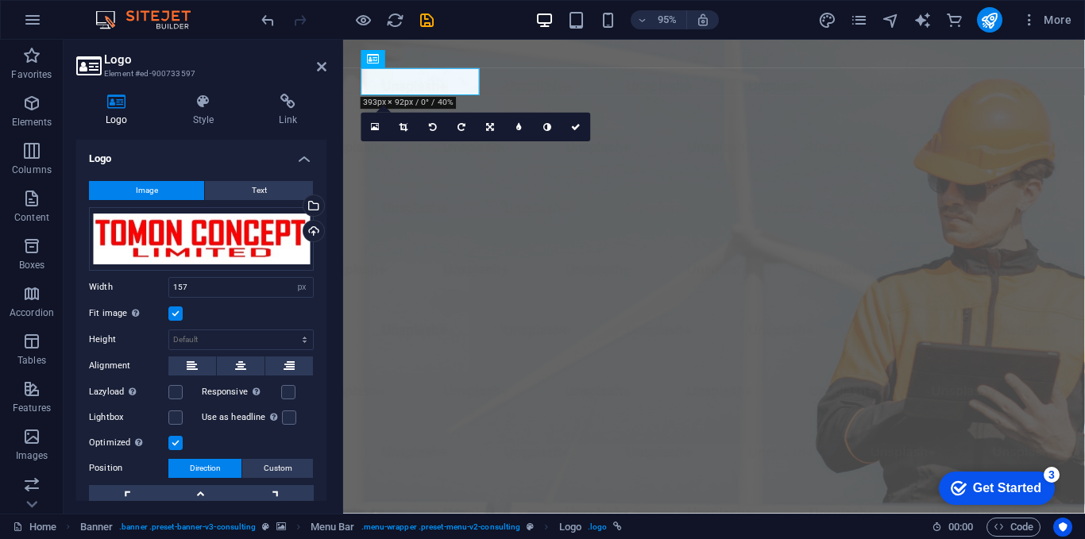
click at [173, 315] on label at bounding box center [175, 314] width 14 height 14
click at [0, 0] on input "Fit image Automatically fit image to a fixed width and height" at bounding box center [0, 0] width 0 height 0
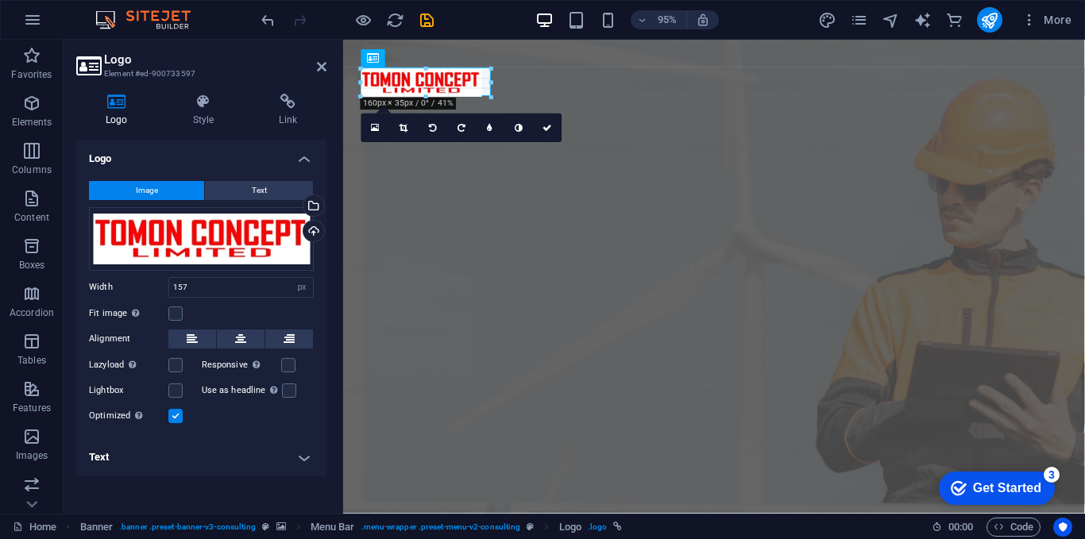
type input "172"
click at [195, 340] on icon at bounding box center [192, 339] width 11 height 19
click at [303, 459] on h4 "Text" at bounding box center [201, 458] width 250 height 38
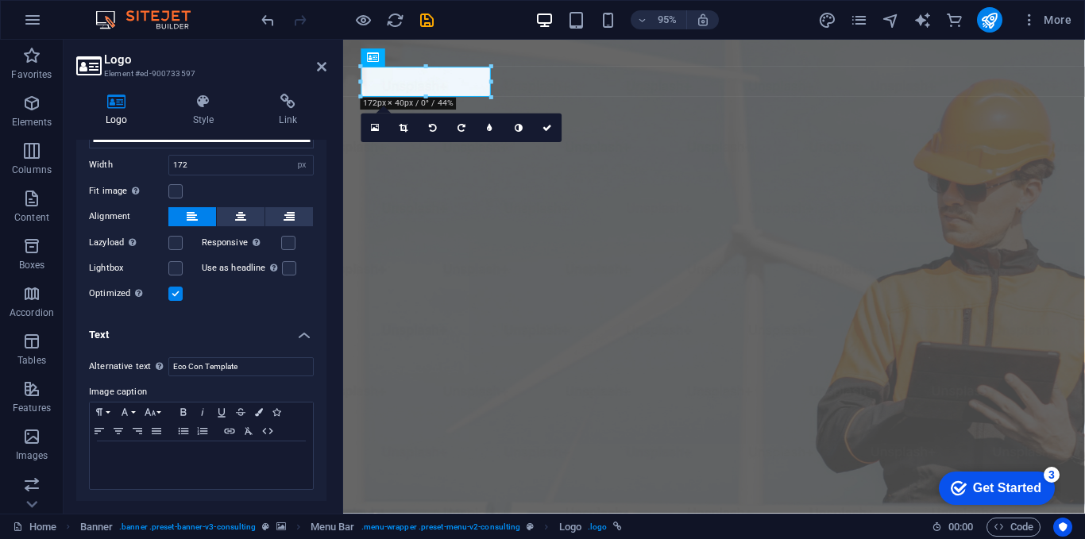
scroll to position [125, 0]
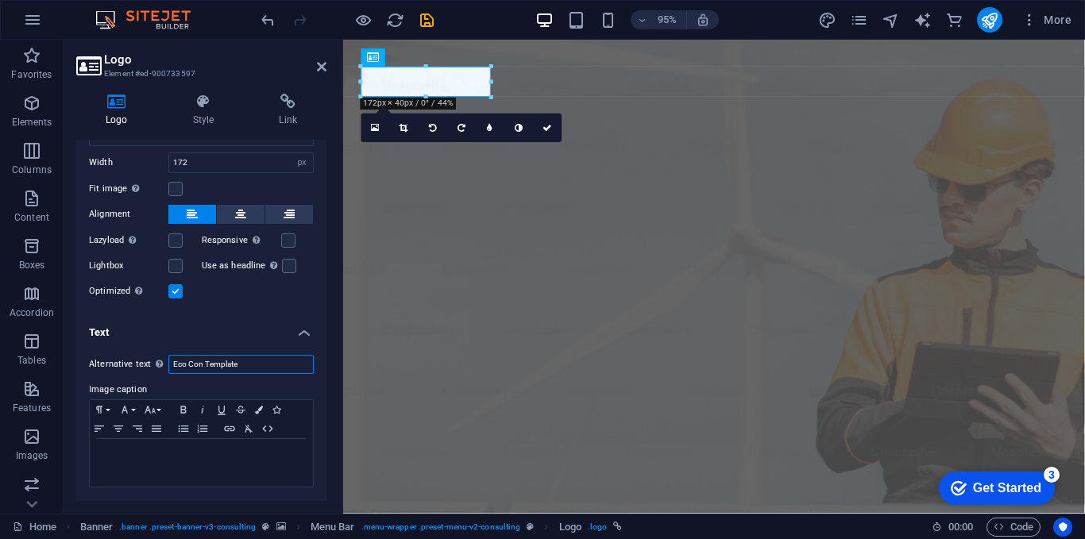
drag, startPoint x: 265, startPoint y: 365, endPoint x: 147, endPoint y: 363, distance: 117.6
click at [147, 363] on div "Alternative text The alternative text is used by devices that cannot display im…" at bounding box center [201, 364] width 225 height 19
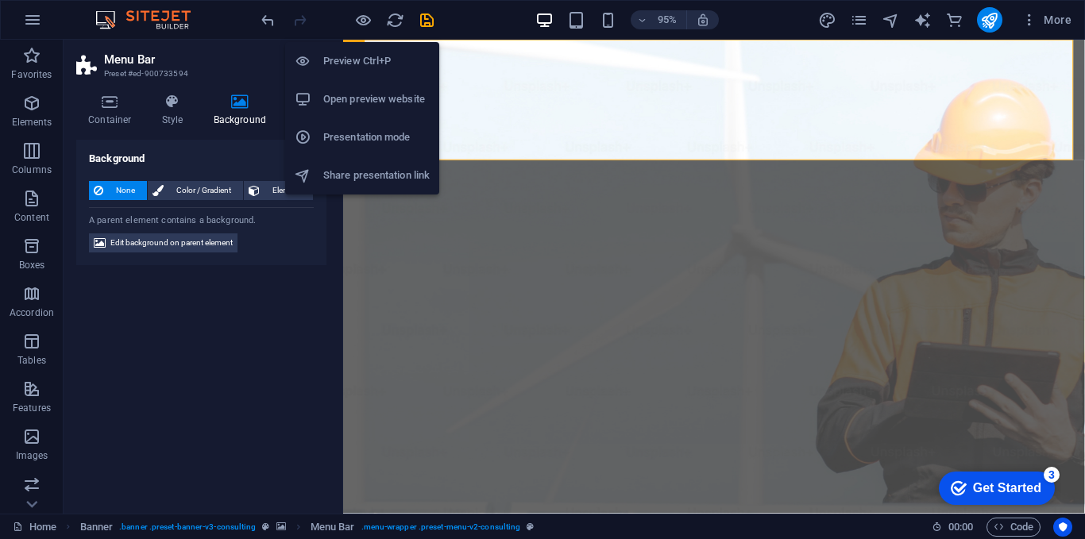
click at [365, 102] on h6 "Open preview website" at bounding box center [376, 99] width 106 height 19
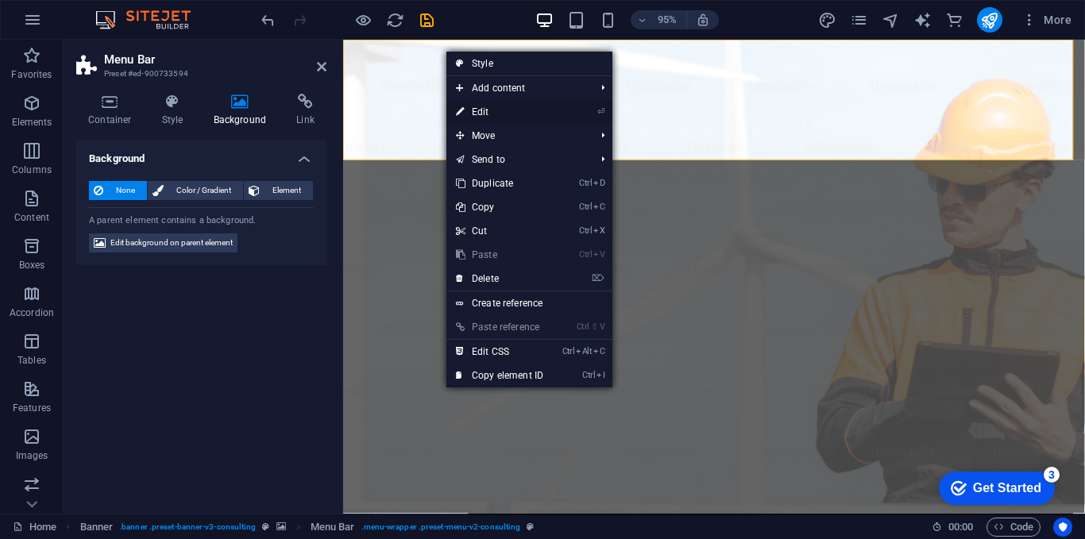
click at [490, 113] on link "⏎ Edit" at bounding box center [499, 112] width 106 height 24
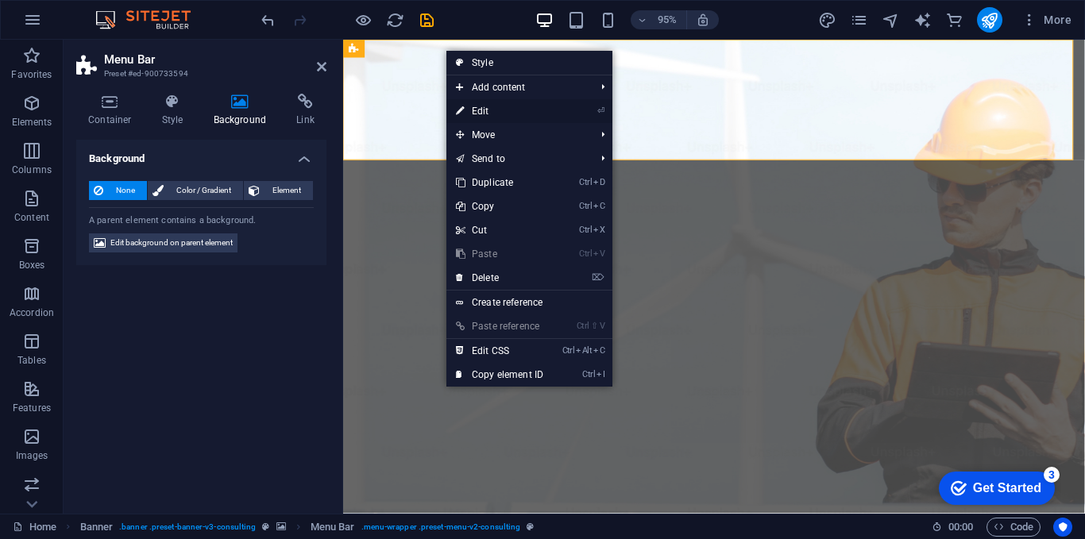
click at [476, 117] on link "⏎ Edit" at bounding box center [499, 111] width 106 height 24
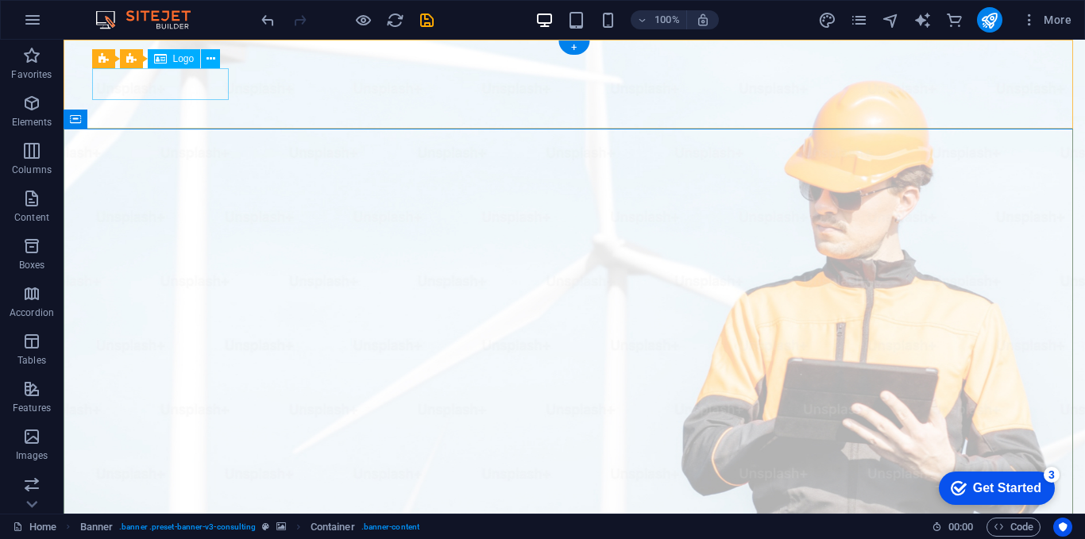
select select "px"
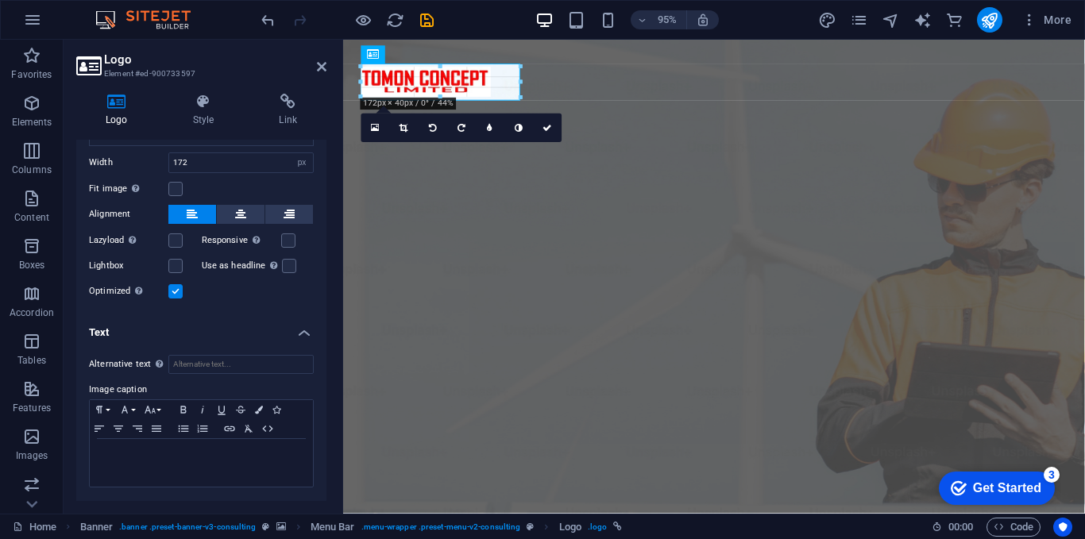
type input "211"
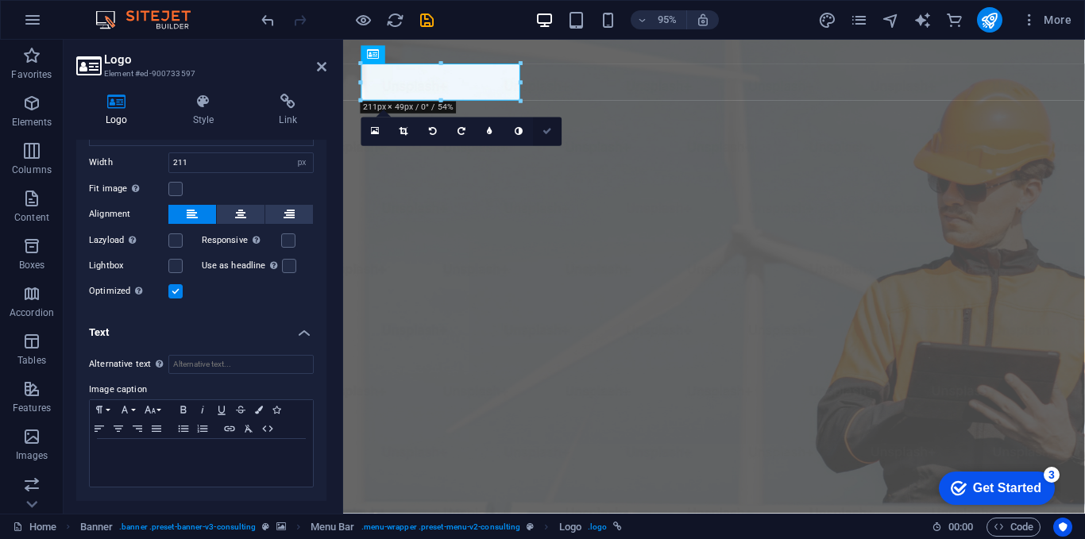
click at [547, 130] on icon at bounding box center [548, 131] width 10 height 9
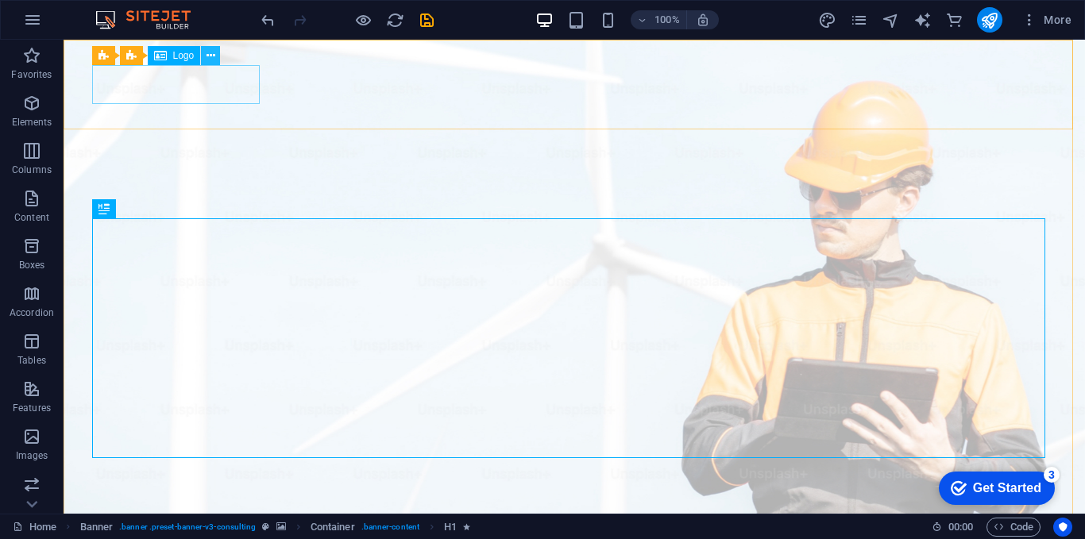
click at [0, 0] on icon at bounding box center [0, 0] width 0 height 0
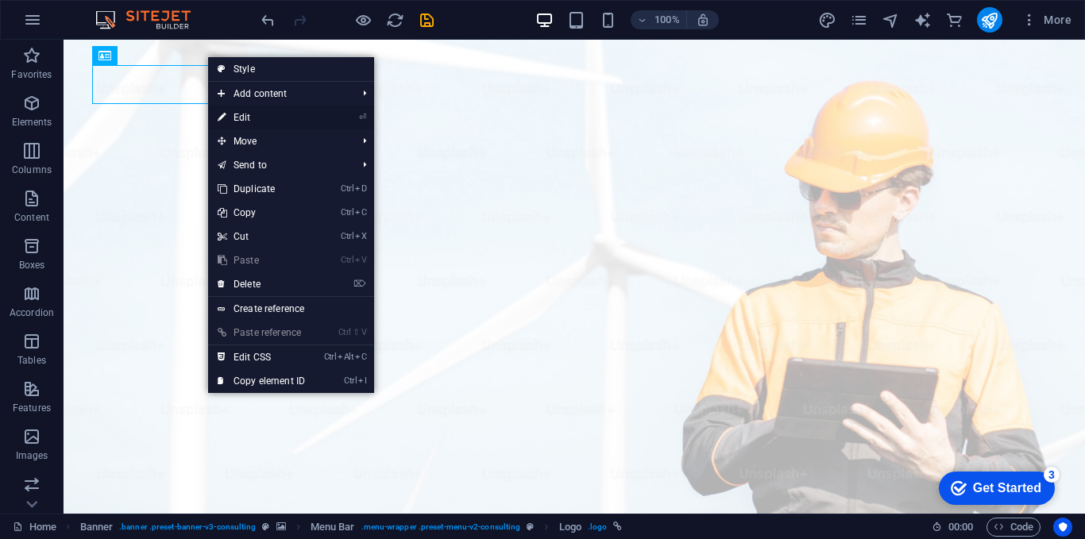
click at [233, 114] on link "⏎ Edit" at bounding box center [261, 118] width 106 height 24
select select "px"
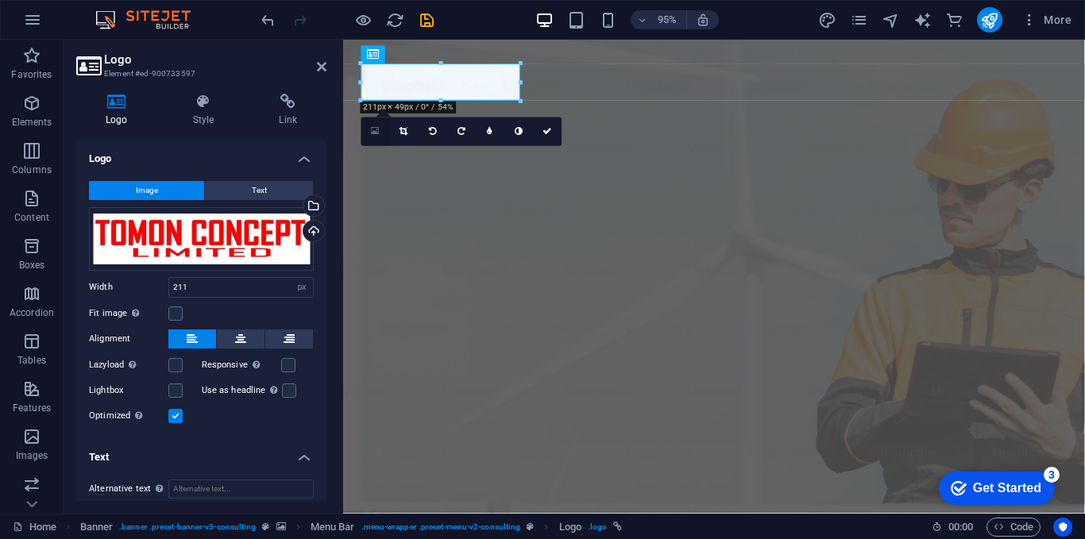
click at [369, 131] on link at bounding box center [375, 132] width 29 height 29
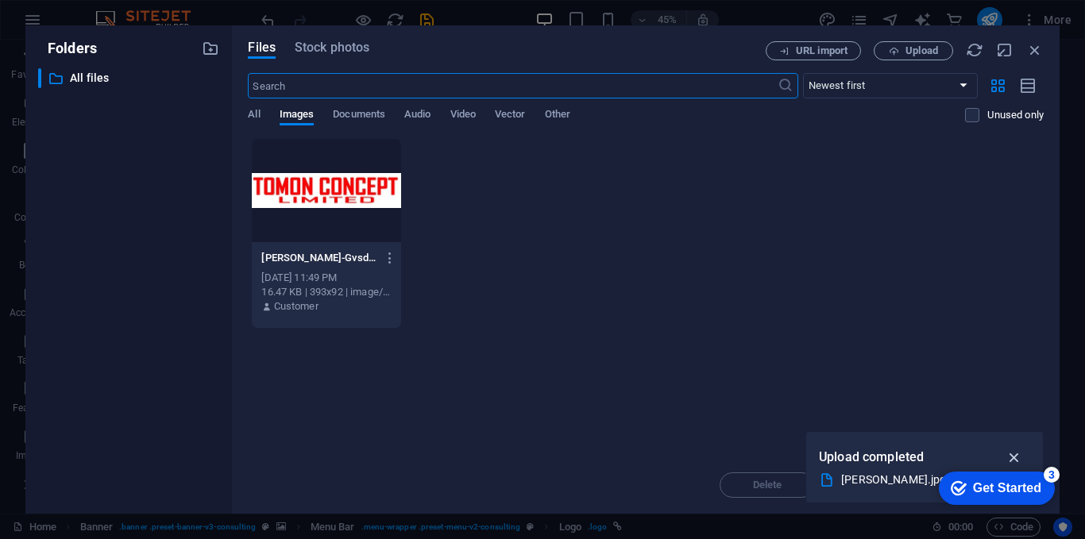
click at [1017, 457] on icon "button" at bounding box center [1015, 457] width 18 height 17
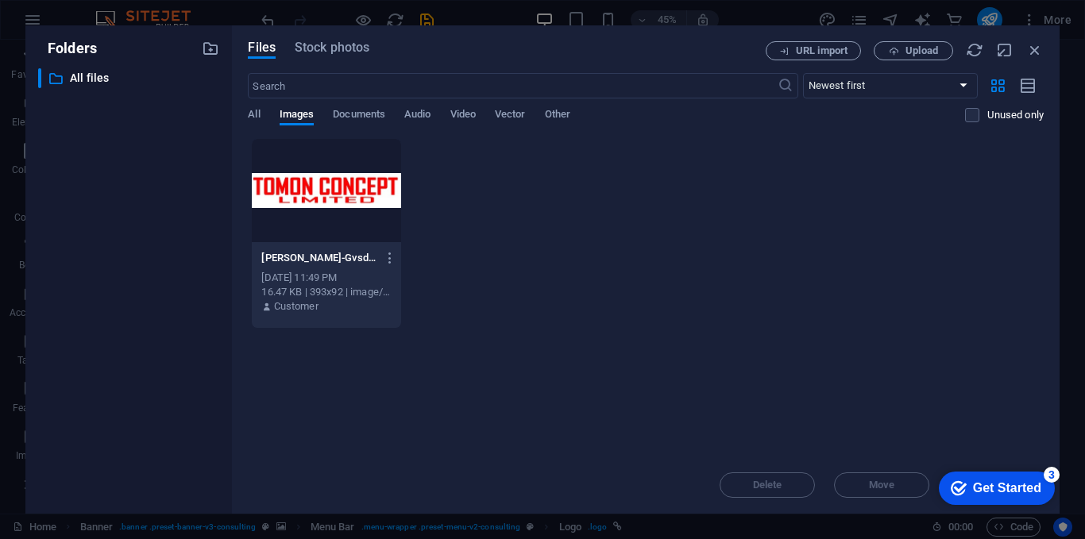
click at [354, 229] on div at bounding box center [326, 190] width 149 height 103
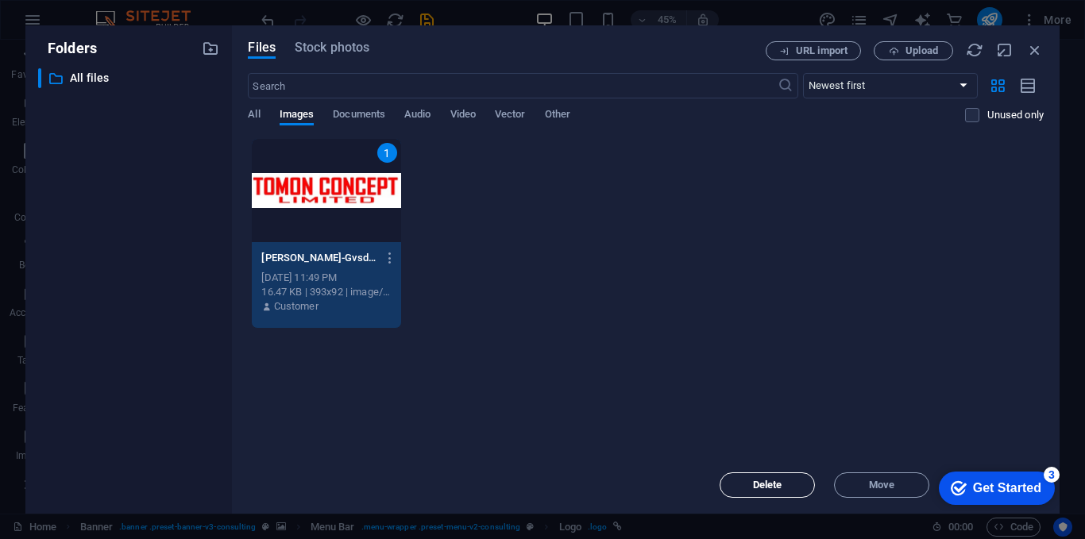
click at [777, 487] on span "Delete" at bounding box center [767, 486] width 29 height 10
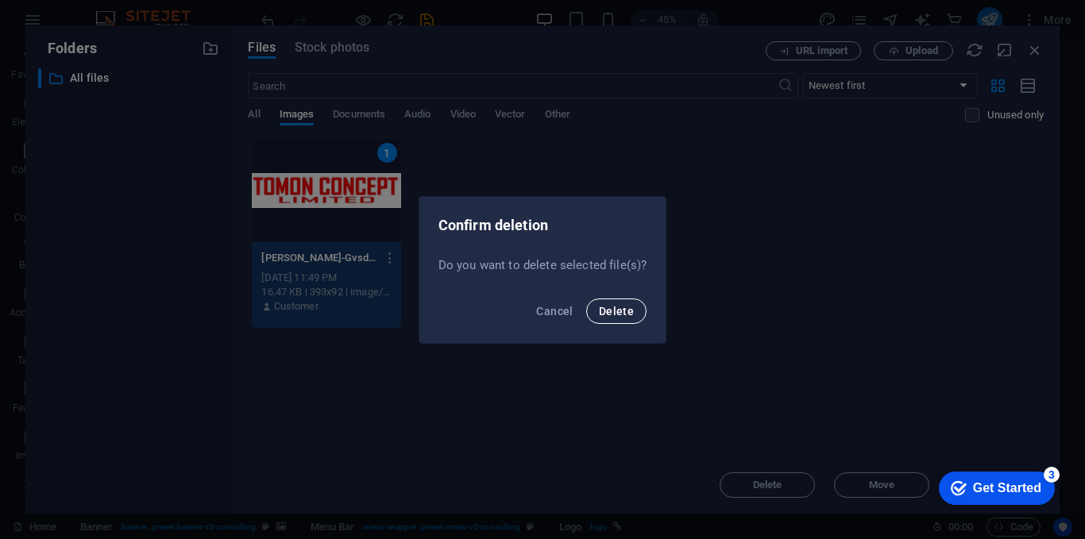
click at [623, 317] on span "Delete" at bounding box center [616, 311] width 35 height 13
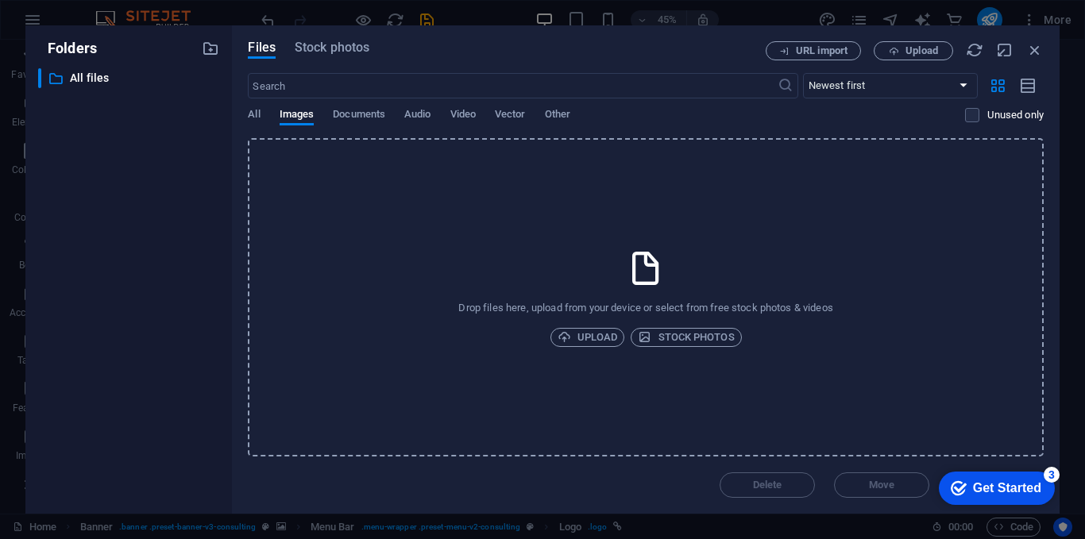
click at [623, 292] on div "Drop files here, upload from your device or select from free stock photos & vid…" at bounding box center [646, 297] width 796 height 319
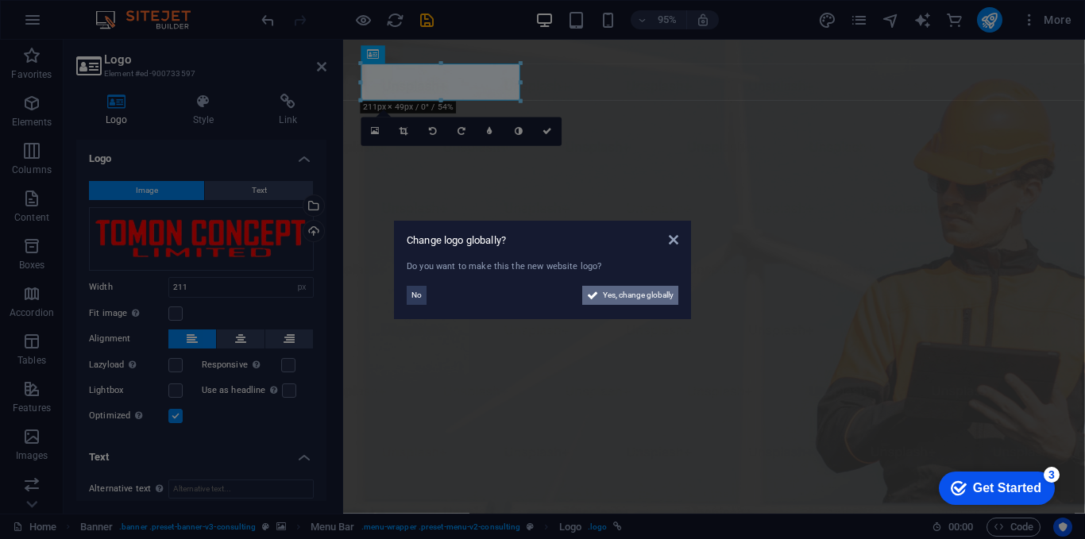
click at [636, 298] on span "Yes, change globally" at bounding box center [638, 295] width 71 height 19
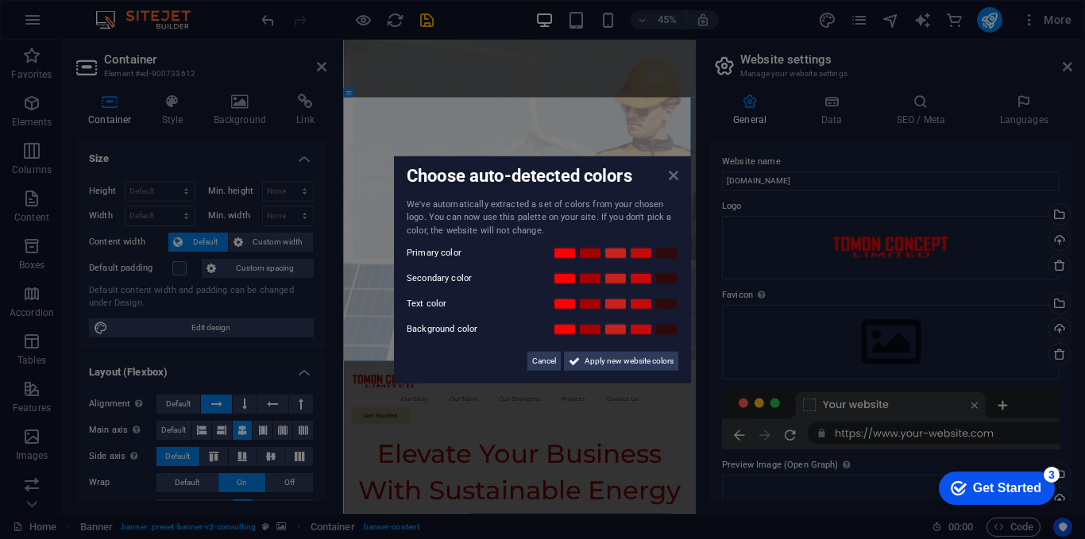
click at [674, 173] on icon at bounding box center [674, 174] width 10 height 13
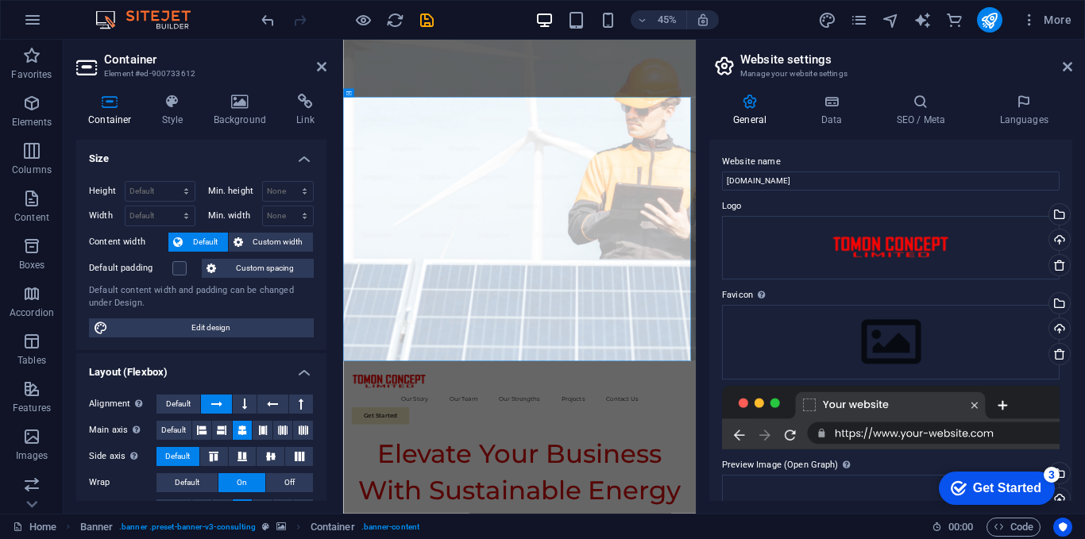
click at [1073, 60] on aside "Website settings Manage your website settings General Data SEO / Meta Languages…" at bounding box center [890, 277] width 389 height 474
click at [1071, 68] on icon at bounding box center [1068, 66] width 10 height 13
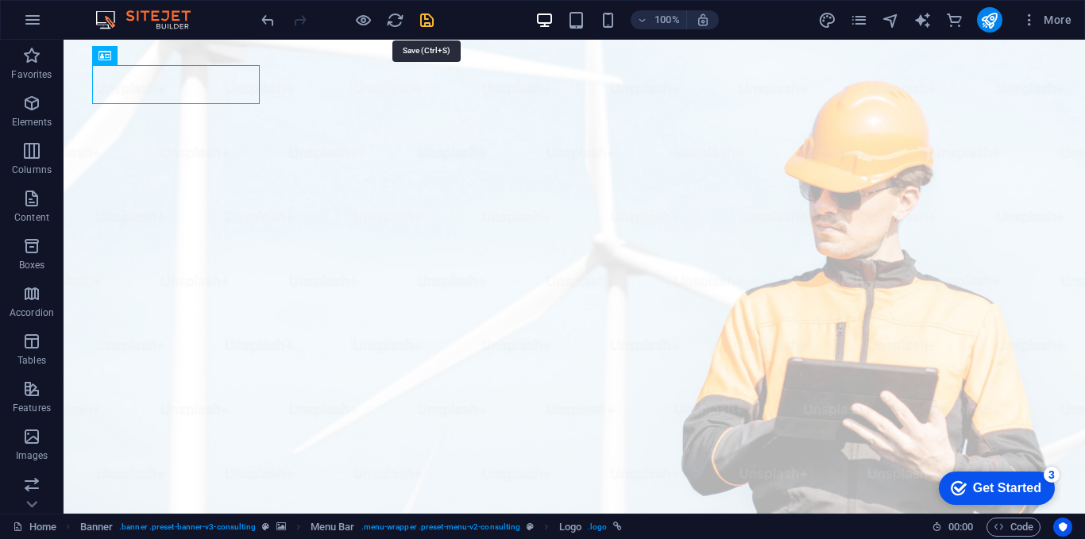
click at [430, 21] on icon "save" at bounding box center [427, 20] width 18 height 18
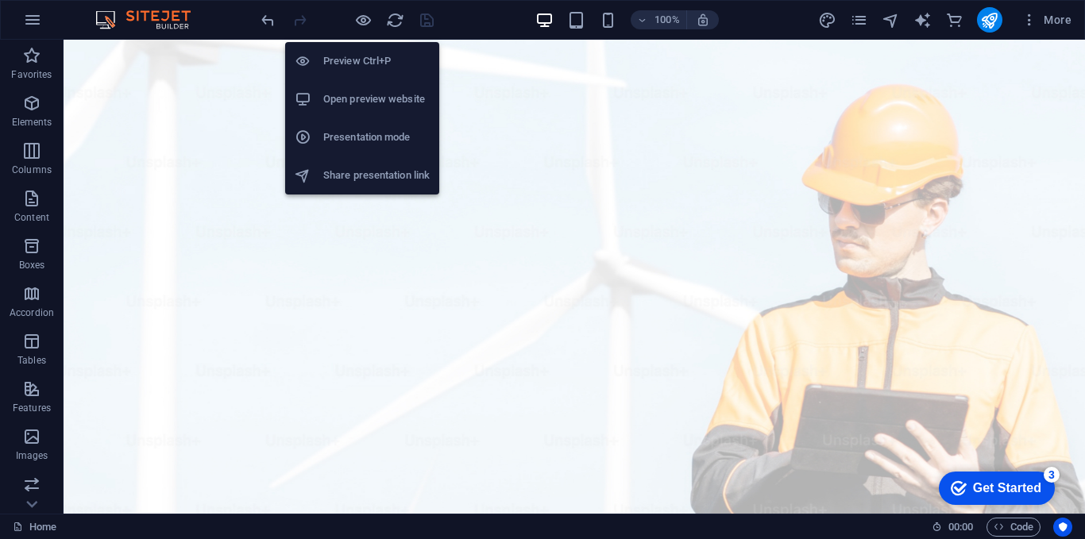
click at [360, 92] on h6 "Open preview website" at bounding box center [376, 99] width 106 height 19
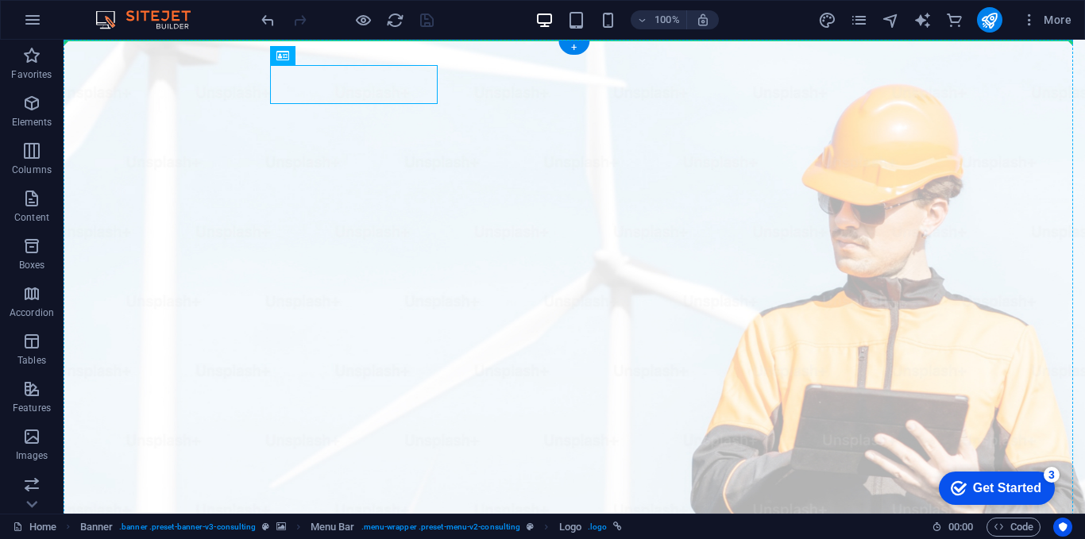
drag, startPoint x: 277, startPoint y: 77, endPoint x: 172, endPoint y: 78, distance: 104.9
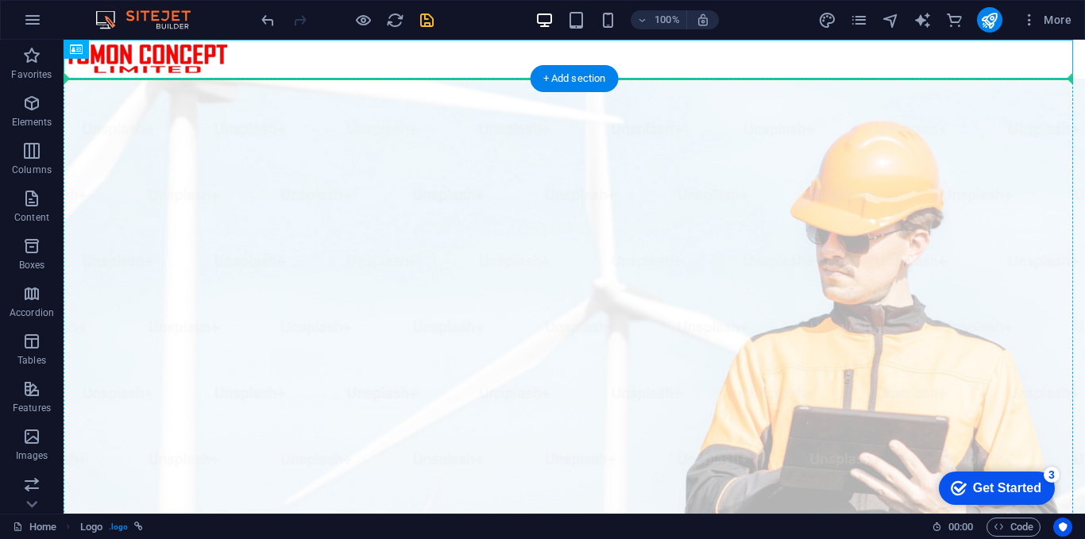
drag, startPoint x: 226, startPoint y: 59, endPoint x: 212, endPoint y: 121, distance: 63.6
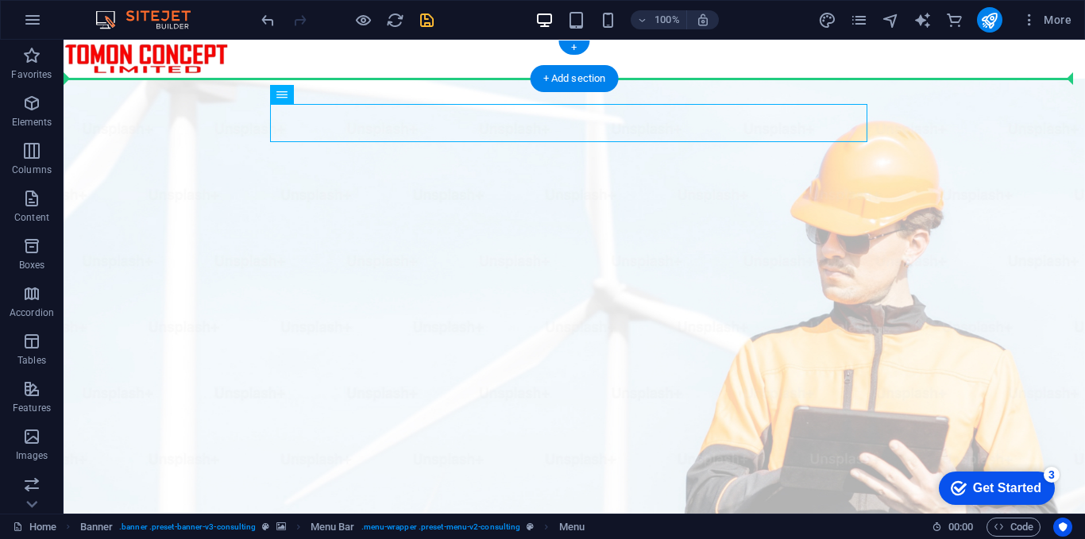
drag, startPoint x: 368, startPoint y: 130, endPoint x: 647, endPoint y: 110, distance: 279.6
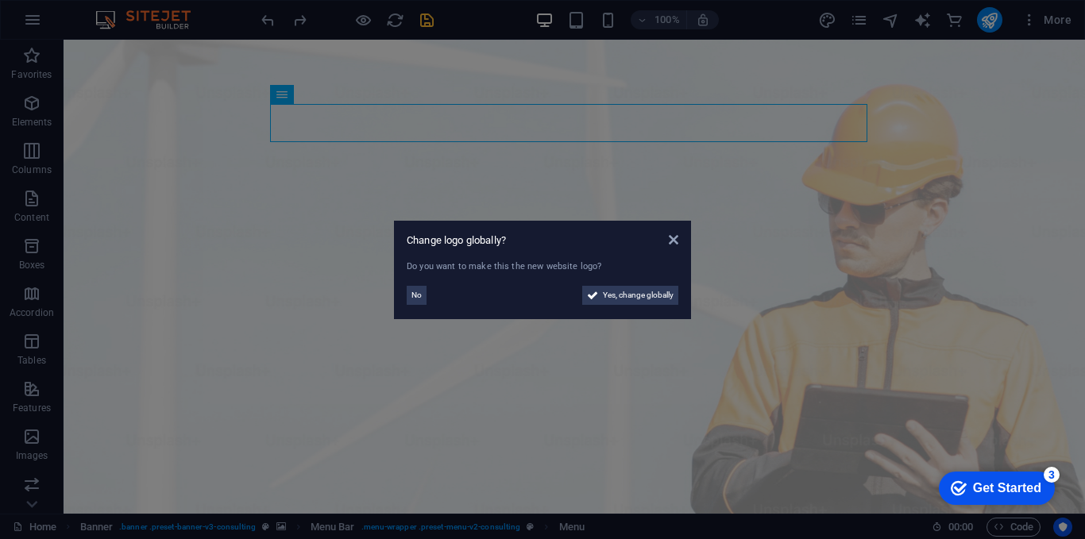
click at [680, 242] on div "Change logo globally? Do you want to make this the new website logo? No Yes, ch…" at bounding box center [542, 270] width 297 height 99
click at [677, 239] on icon at bounding box center [674, 240] width 10 height 13
drag, startPoint x: 644, startPoint y: 302, endPoint x: 723, endPoint y: 327, distance: 82.7
click at [644, 302] on span "Yes, change globally" at bounding box center [638, 295] width 71 height 19
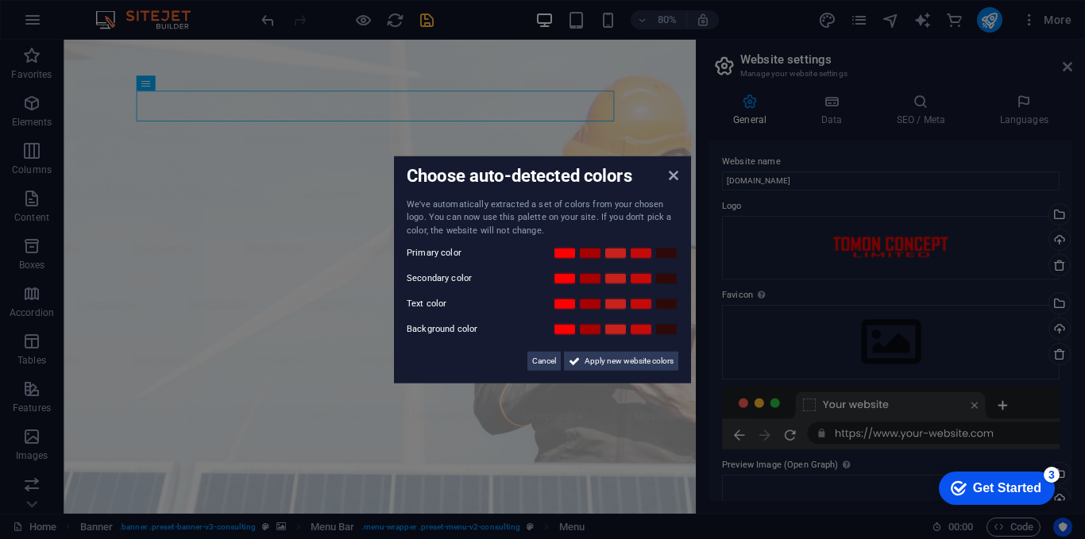
click at [682, 179] on div "Choose auto-detected colors We've automatically extracted a set of colors from …" at bounding box center [542, 270] width 297 height 228
click at [677, 173] on icon at bounding box center [674, 174] width 10 height 13
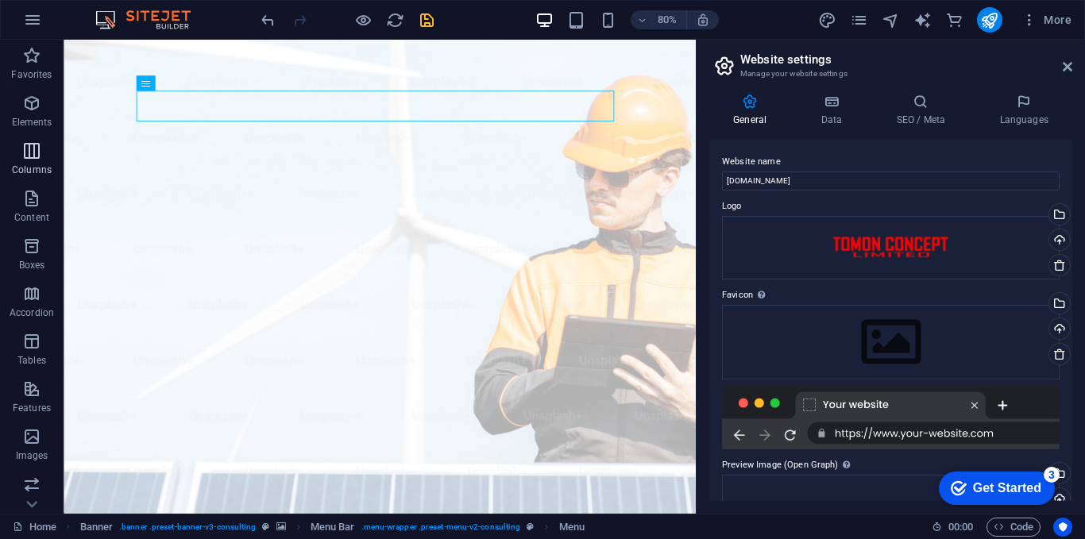
click at [32, 160] on span "Columns" at bounding box center [32, 160] width 64 height 38
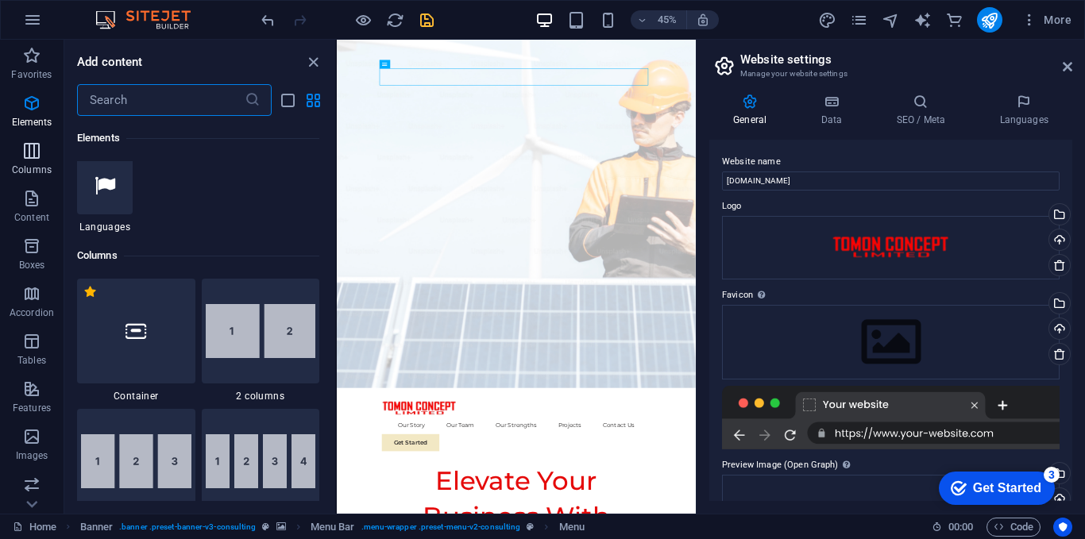
scroll to position [786, 0]
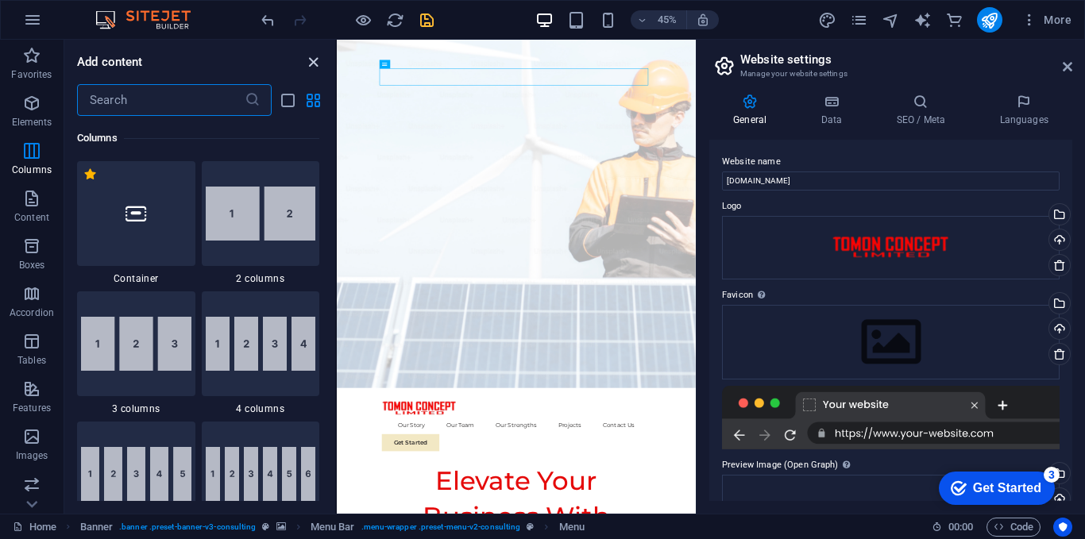
click at [309, 67] on icon "close panel" at bounding box center [313, 62] width 18 height 18
select select "px"
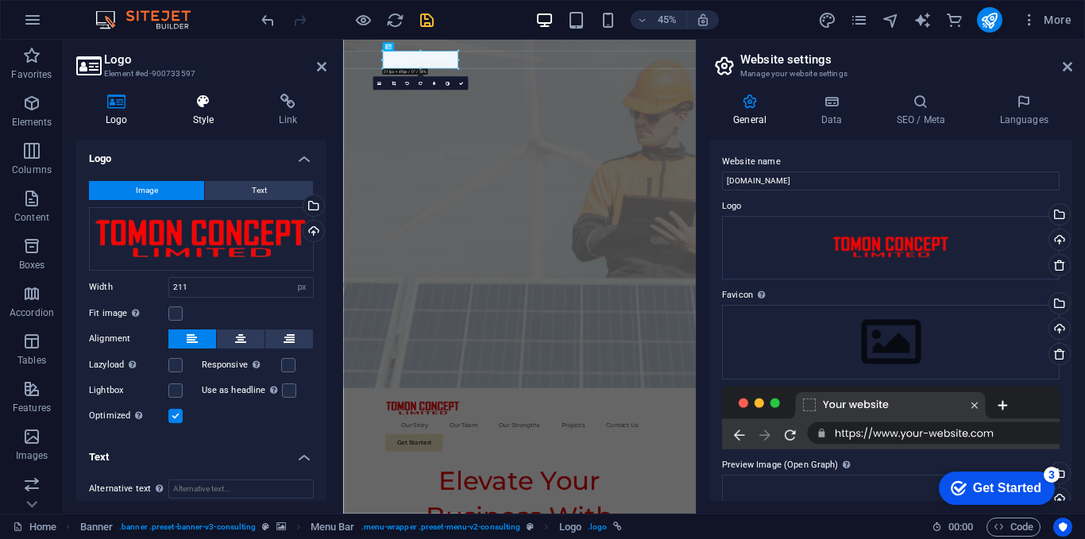
click at [209, 102] on icon at bounding box center [204, 102] width 80 height 16
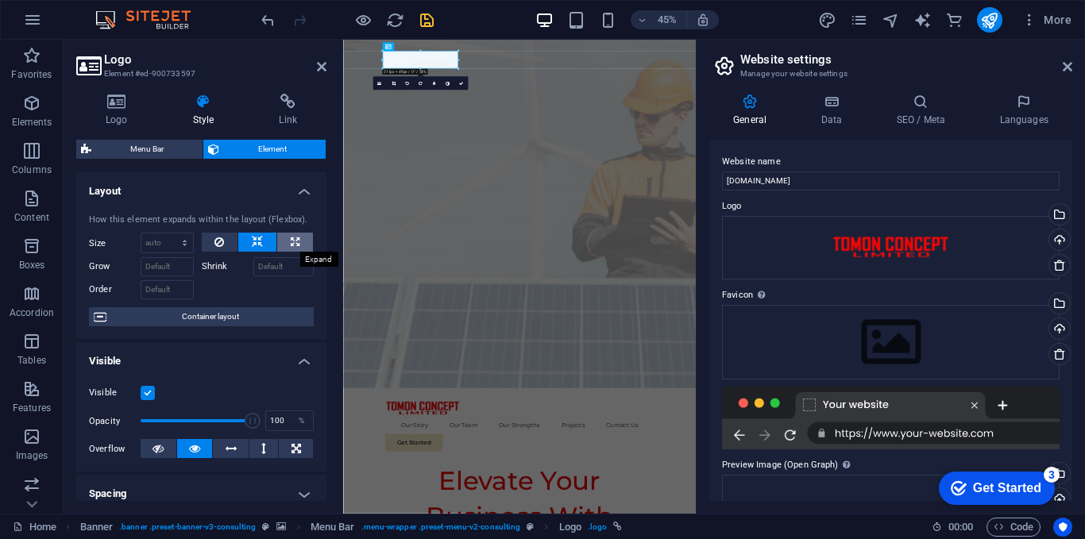
click at [284, 239] on button at bounding box center [295, 242] width 36 height 19
type input "100"
select select "%"
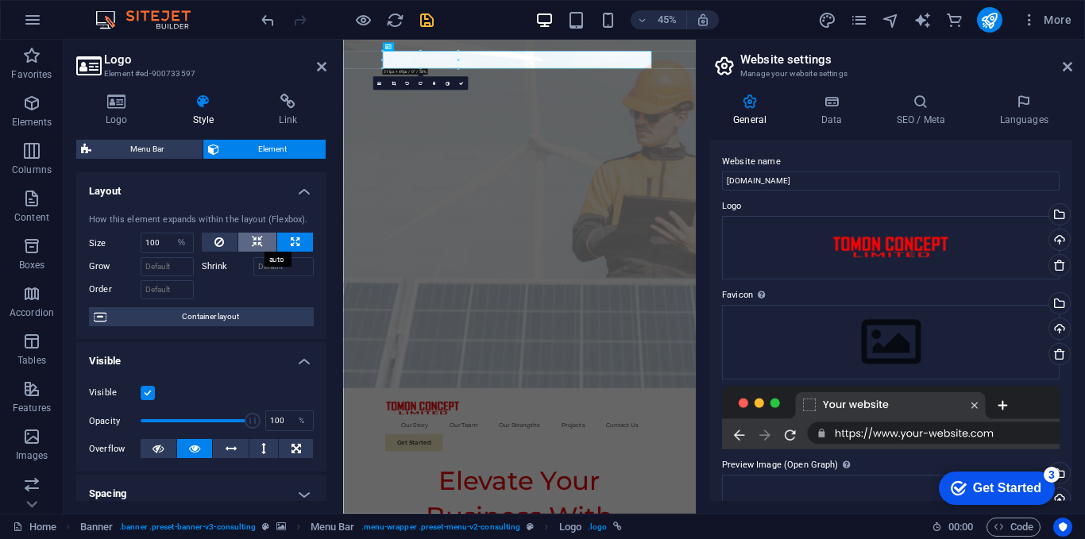
click at [254, 239] on icon at bounding box center [257, 242] width 11 height 19
select select "DISABLED_OPTION_VALUE"
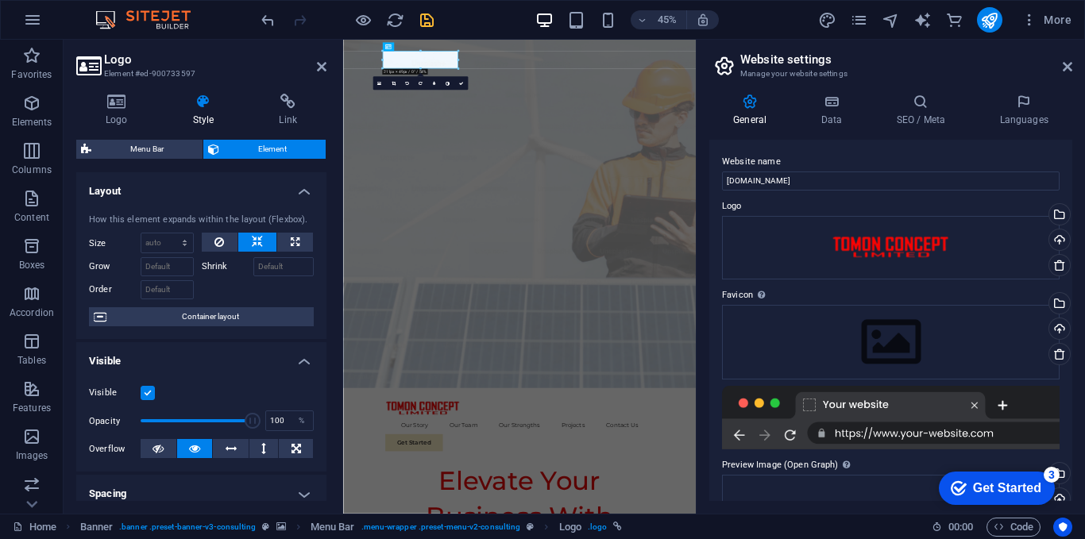
click at [328, 66] on aside "Logo Element #ed-900733597 Logo Style Link Logo Image Text Drag files here, cli…" at bounding box center [204, 277] width 280 height 474
click at [324, 68] on icon at bounding box center [322, 66] width 10 height 13
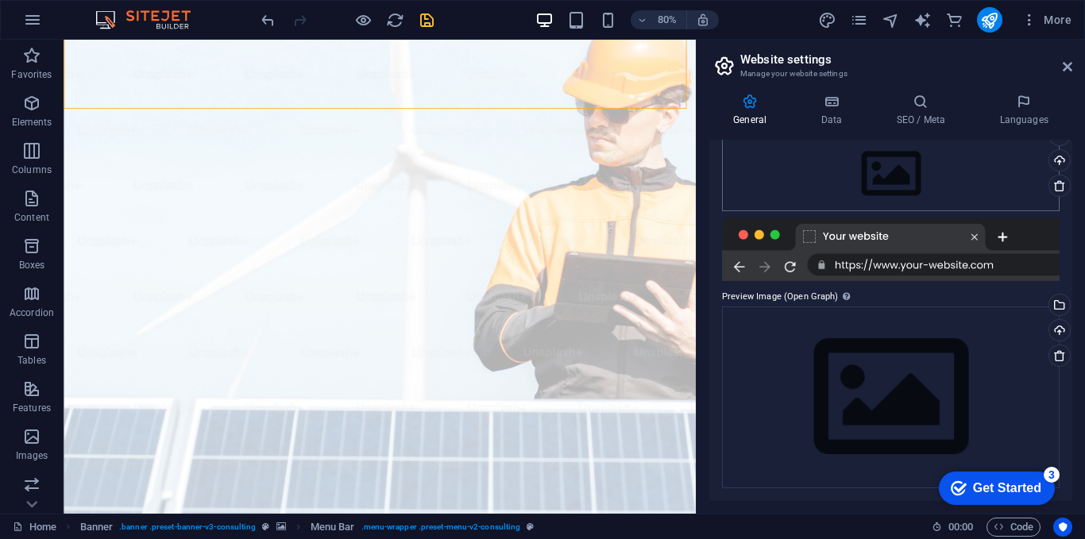
scroll to position [89, 0]
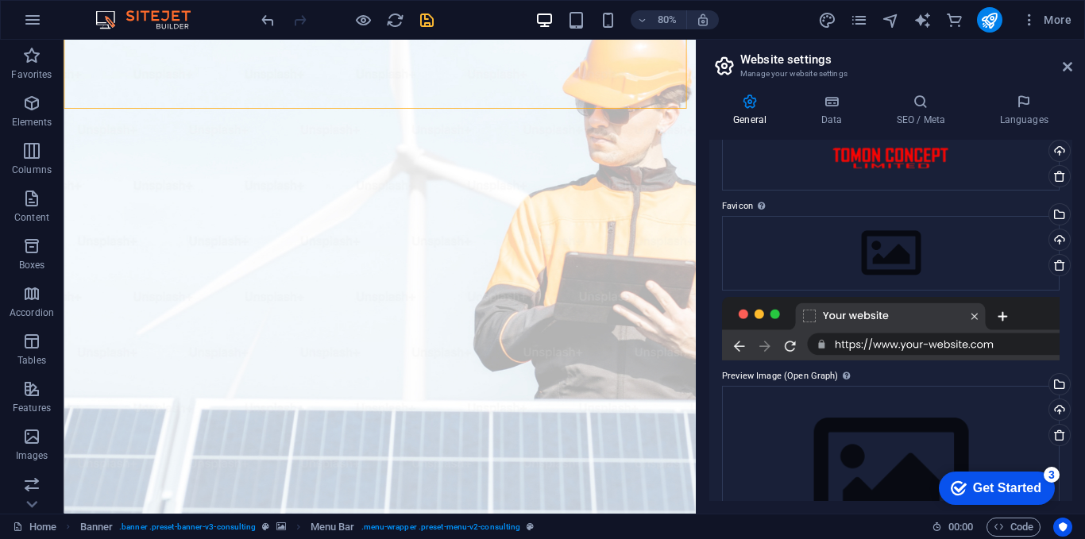
click at [988, 483] on div "Get Started" at bounding box center [1007, 488] width 68 height 14
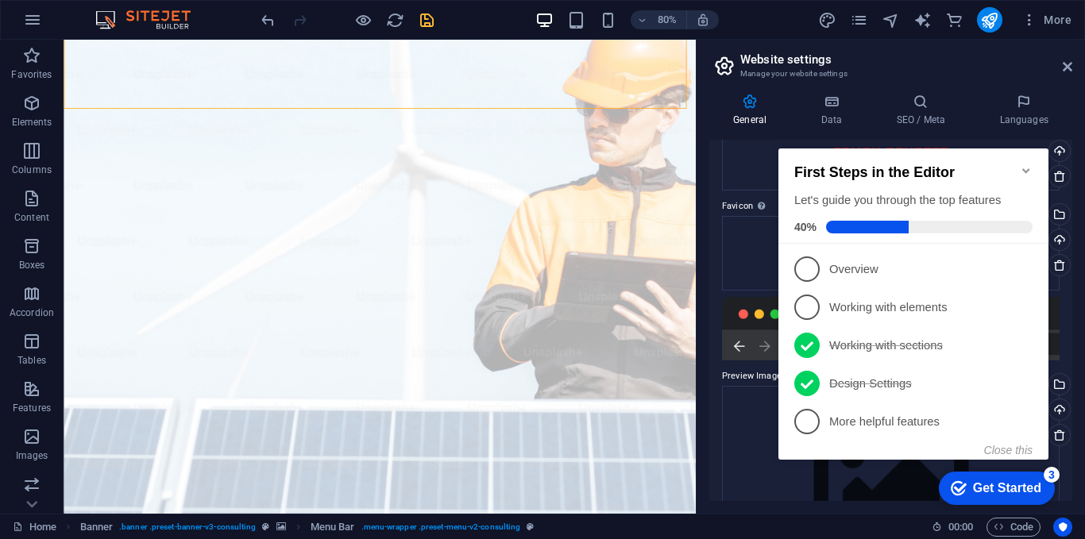
click at [1022, 175] on h2 "First Steps in the Editor" at bounding box center [913, 172] width 238 height 17
click at [1027, 164] on icon "Minimize checklist" at bounding box center [1026, 170] width 13 height 13
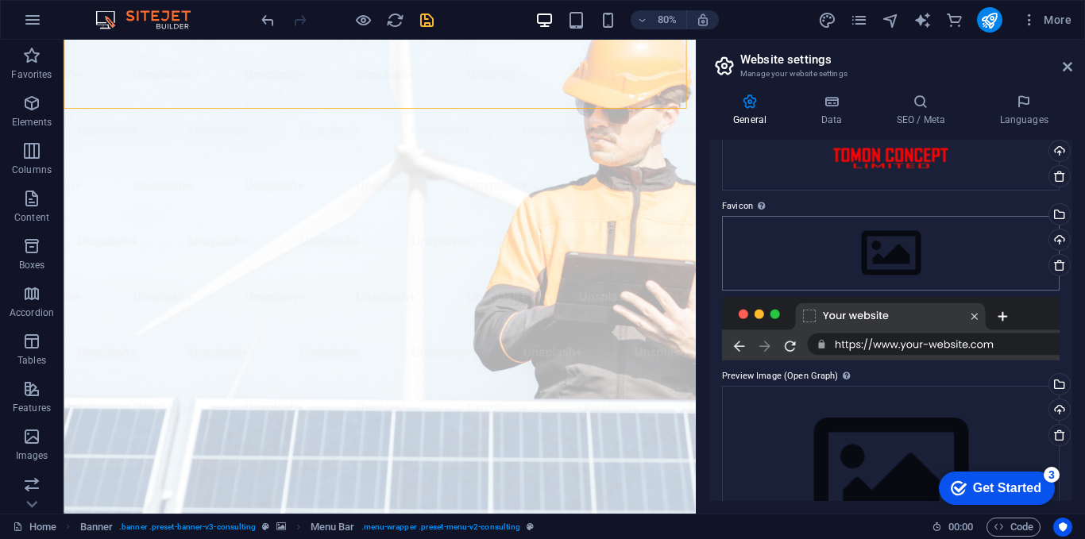
scroll to position [0, 0]
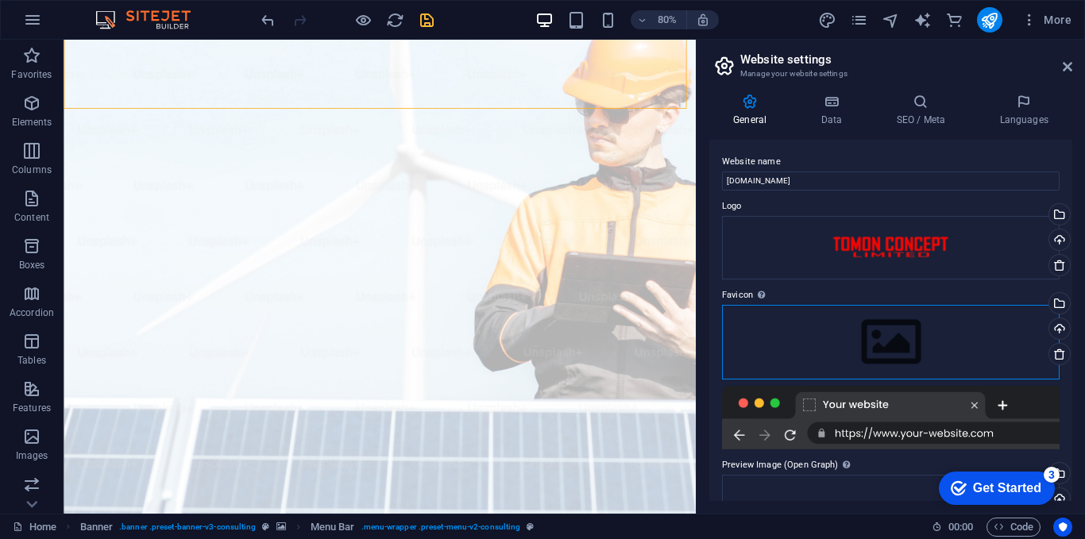
click at [953, 373] on div "Drag files here, click to choose files or select files from Files or our free s…" at bounding box center [891, 342] width 338 height 75
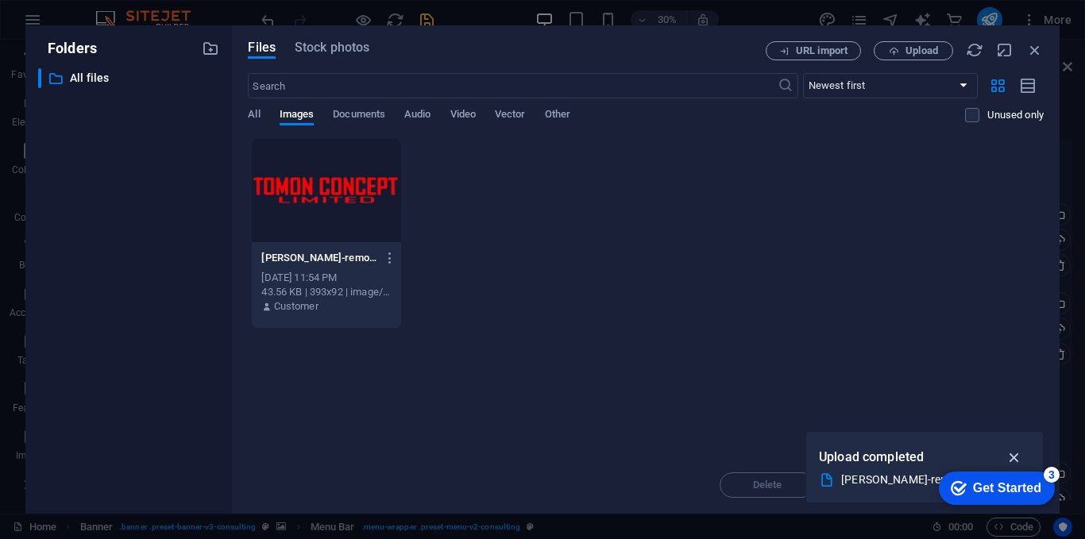
click at [1012, 450] on icon "button" at bounding box center [1015, 457] width 18 height 17
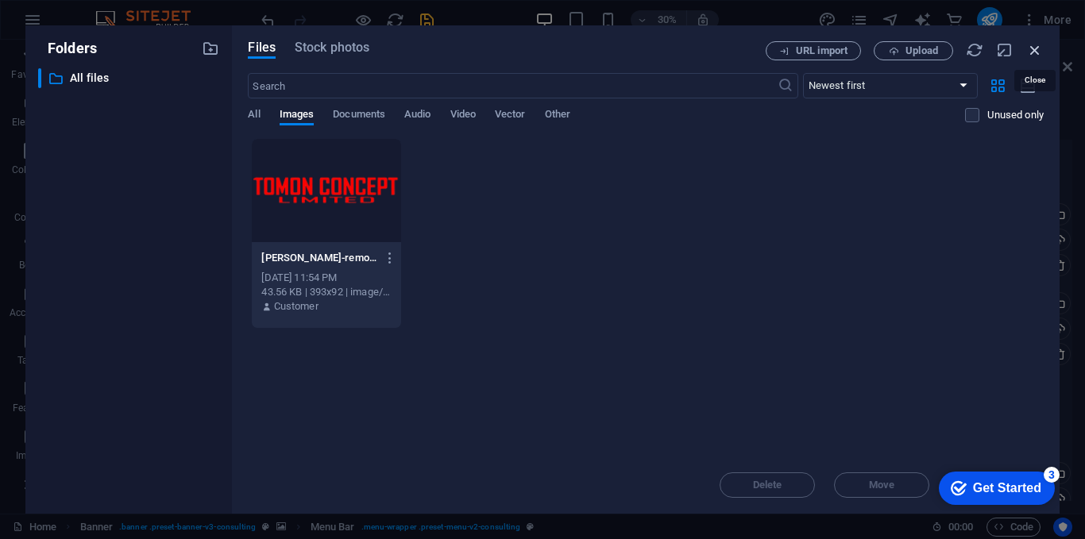
click at [1038, 50] on icon "button" at bounding box center [1034, 49] width 17 height 17
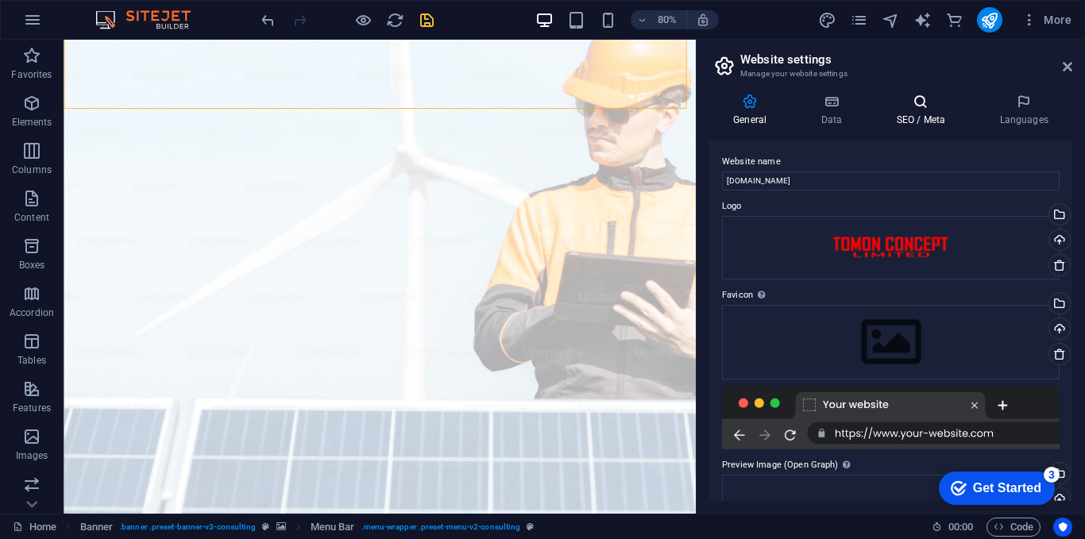
click at [930, 106] on icon at bounding box center [920, 102] width 97 height 16
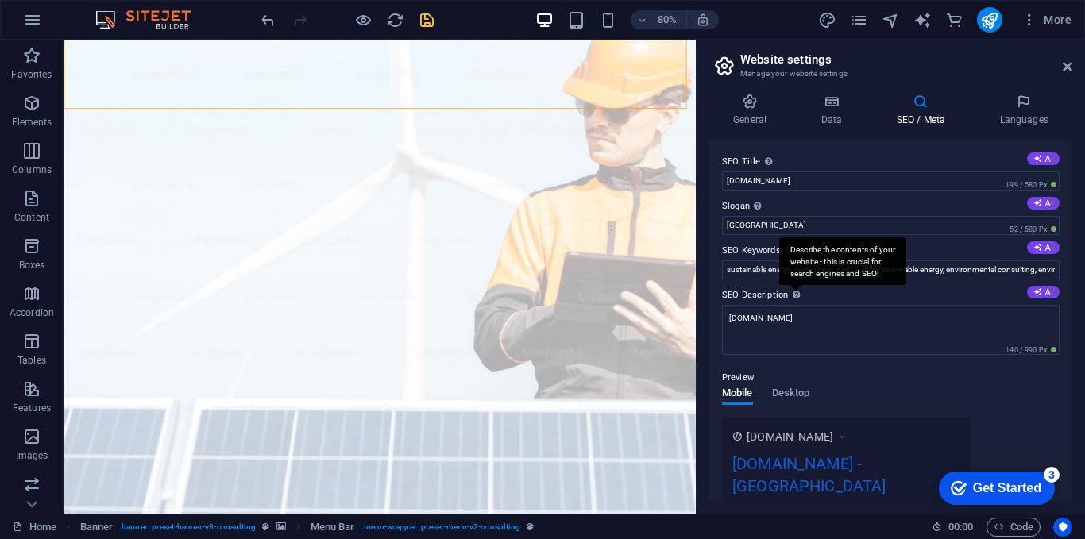
click at [794, 285] on div "Describe the contents of your website - this is crucial for search engines and …" at bounding box center [842, 262] width 127 height 48
click at [794, 305] on textarea "[DOMAIN_NAME]" at bounding box center [891, 330] width 338 height 50
click at [794, 285] on div "Describe the contents of your website - this is crucial for search engines and …" at bounding box center [842, 262] width 127 height 48
click at [794, 305] on textarea "[DOMAIN_NAME]" at bounding box center [891, 330] width 338 height 50
click at [938, 403] on div "Preview Mobile Desktop www.example.com tomonconcept.com.ng - Berlin tomonconcep…" at bounding box center [891, 443] width 338 height 175
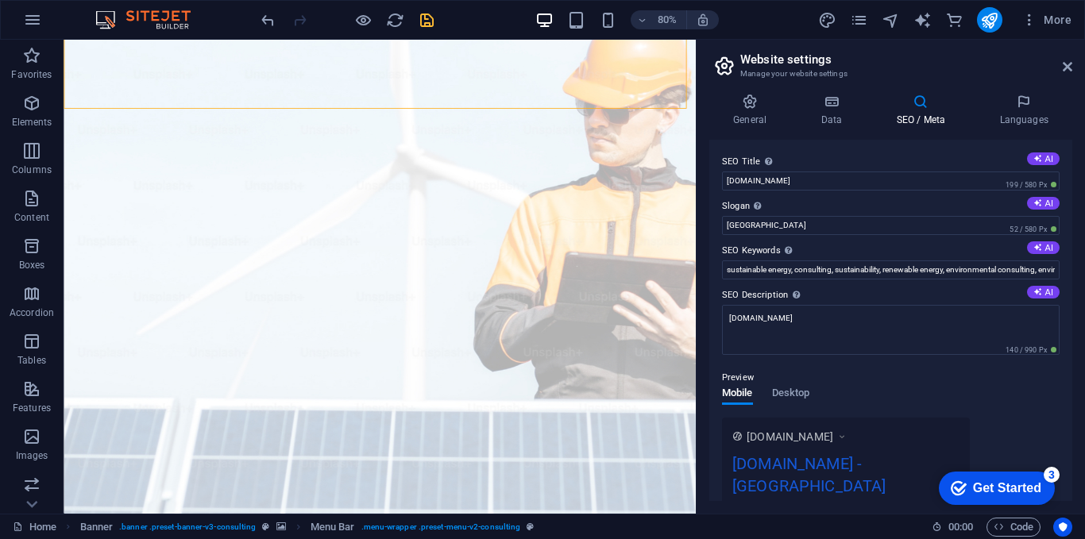
click at [938, 403] on div "Preview Mobile Desktop www.example.com tomonconcept.com.ng - Berlin tomonconcep…" at bounding box center [891, 443] width 338 height 175
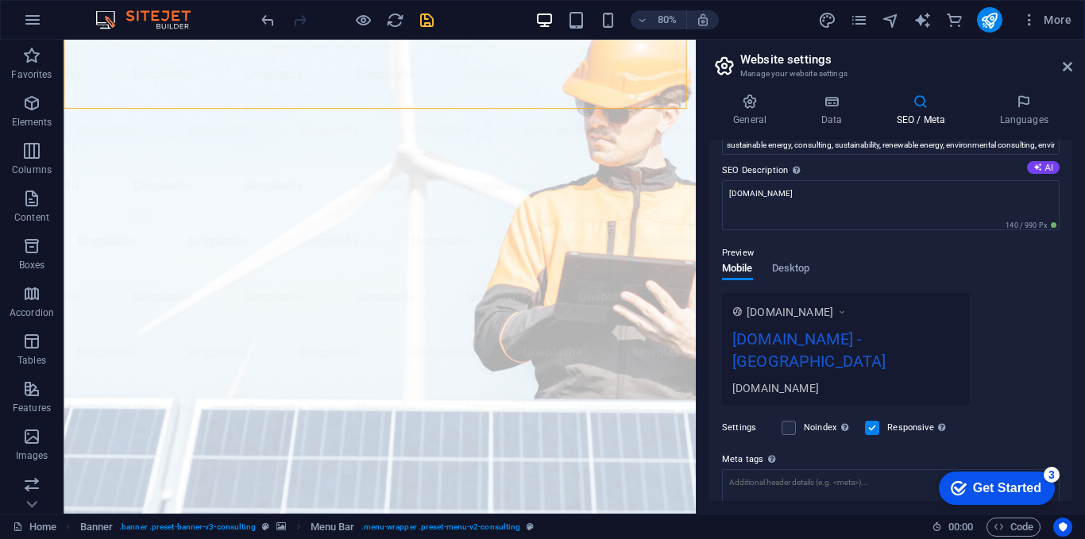
scroll to position [159, 0]
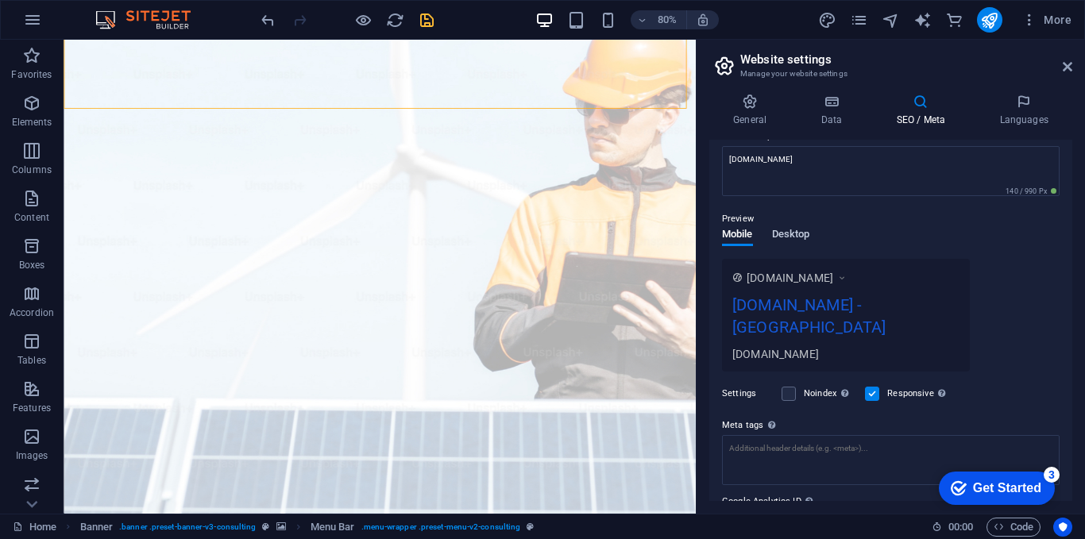
click at [794, 233] on span "Desktop" at bounding box center [791, 236] width 38 height 22
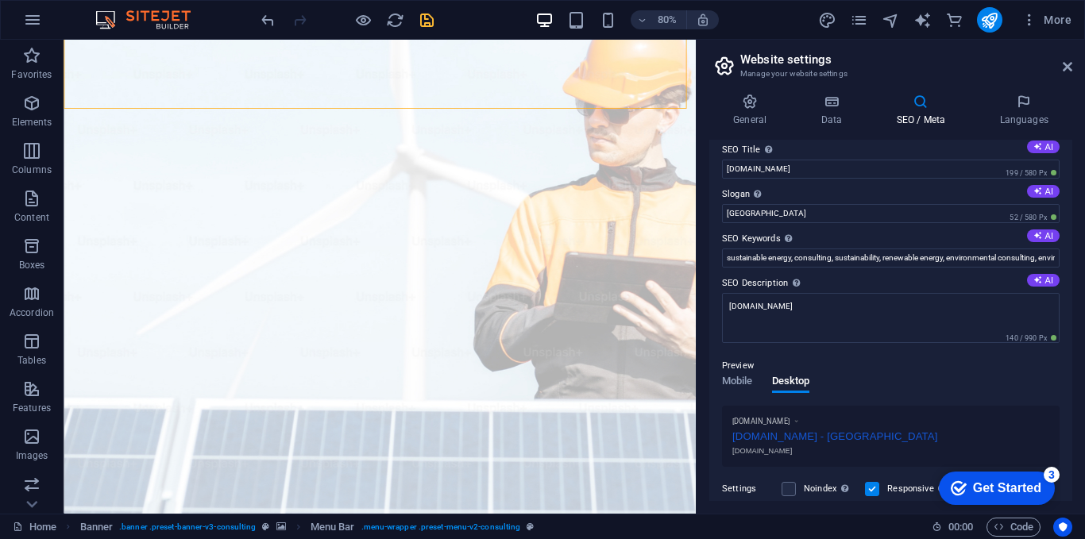
scroll to position [0, 0]
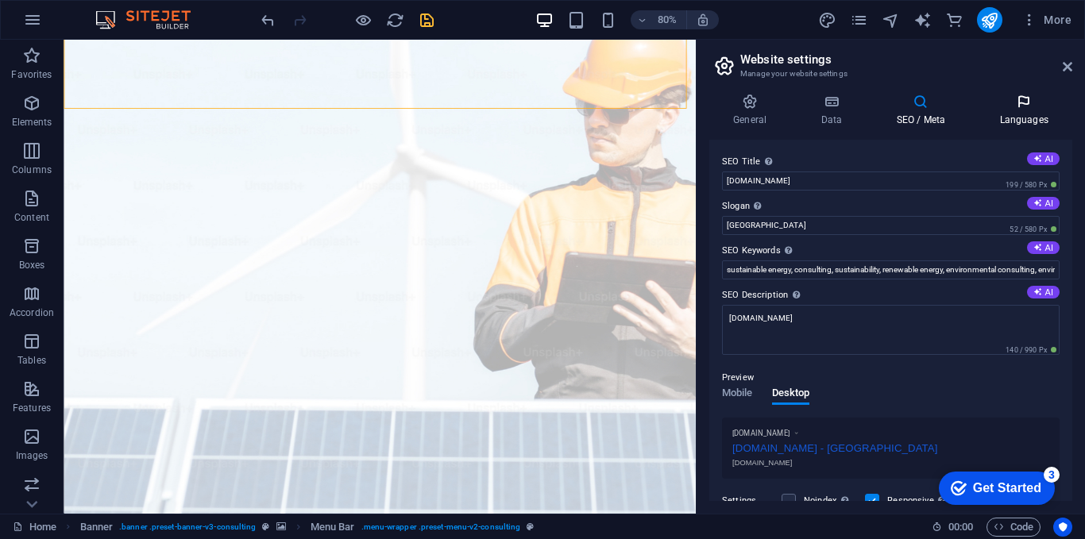
click at [1022, 106] on icon at bounding box center [1024, 102] width 97 height 16
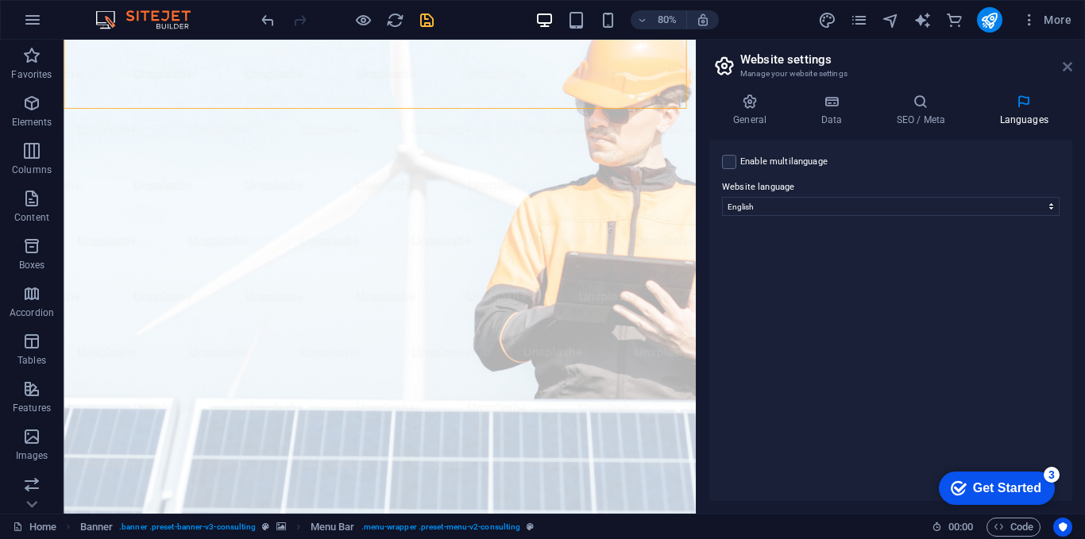
click at [1070, 67] on icon at bounding box center [1068, 66] width 10 height 13
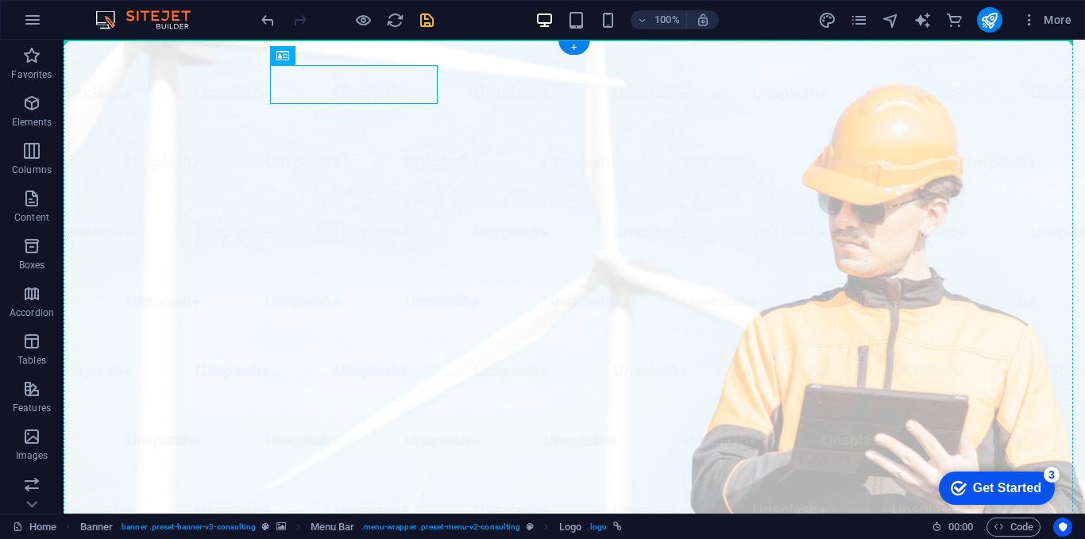
drag, startPoint x: 158, startPoint y: 79, endPoint x: 207, endPoint y: 86, distance: 48.9
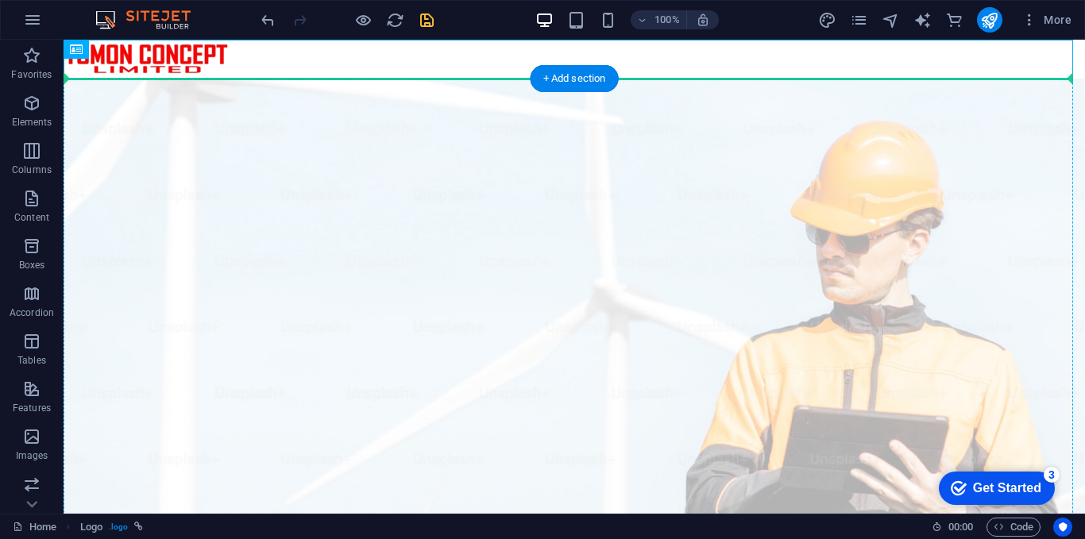
drag, startPoint x: 249, startPoint y: 50, endPoint x: 259, endPoint y: 105, distance: 55.6
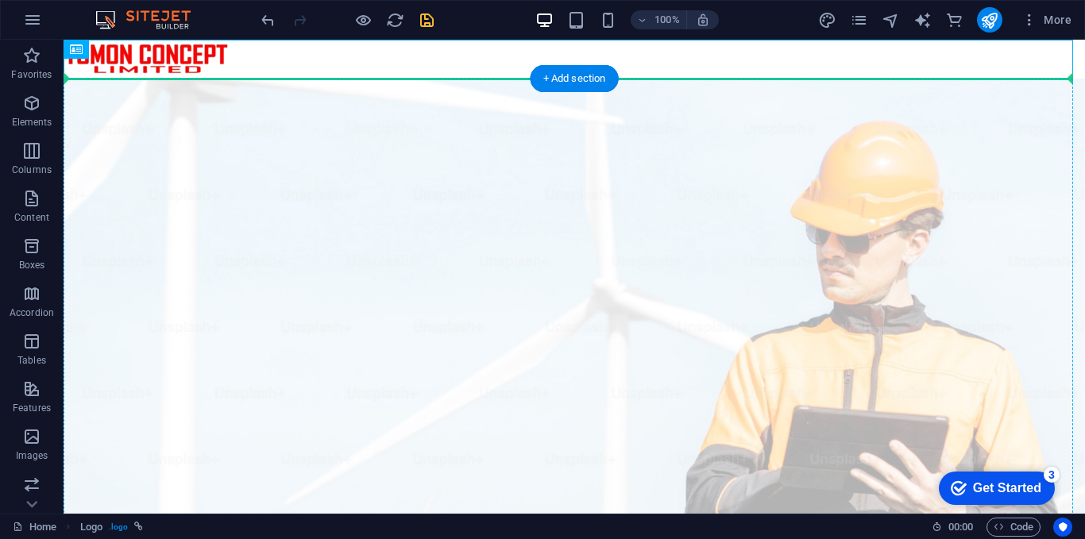
drag, startPoint x: 280, startPoint y: 68, endPoint x: 280, endPoint y: 96, distance: 28.6
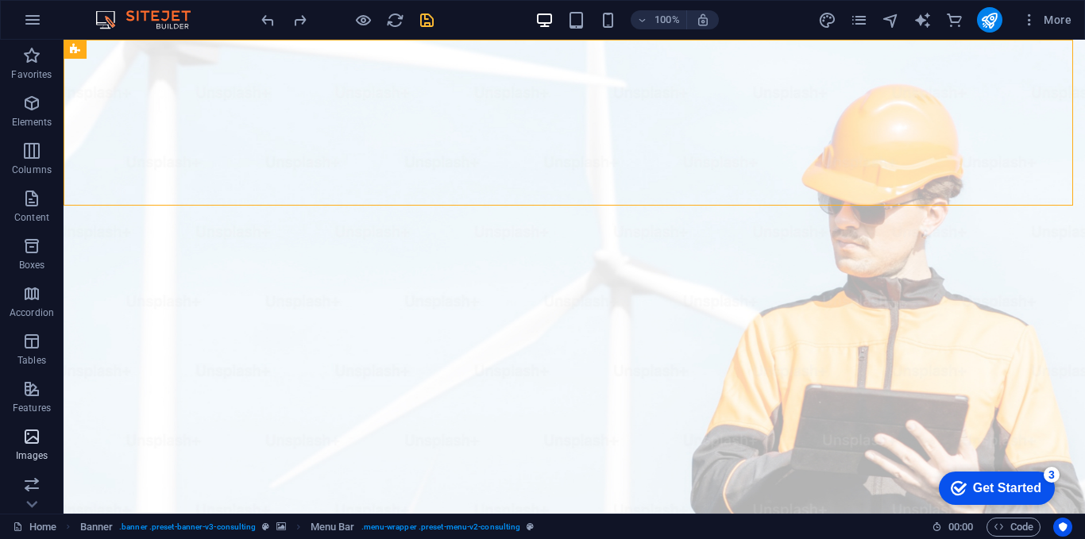
click at [37, 443] on icon "button" at bounding box center [31, 436] width 19 height 19
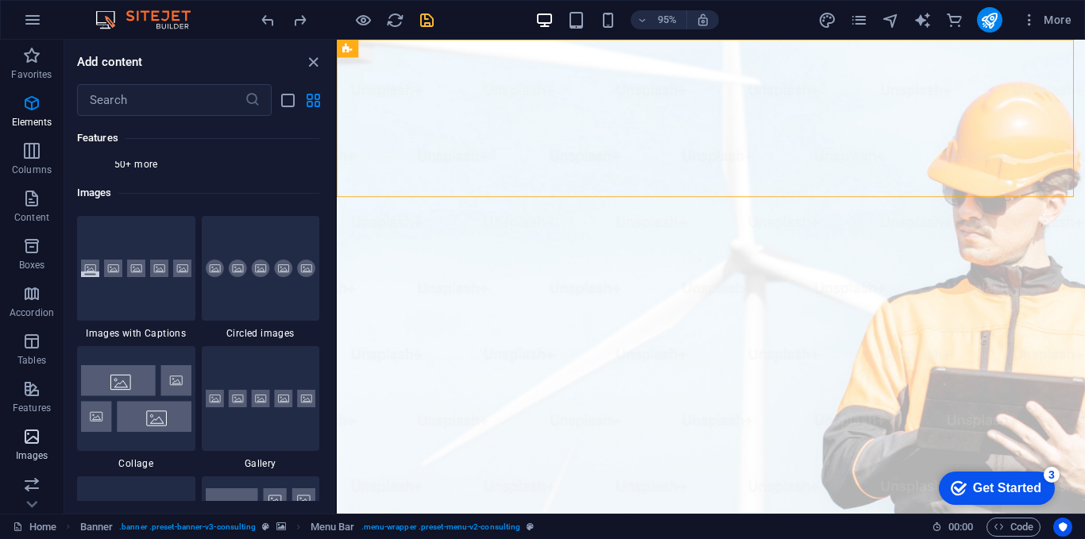
scroll to position [8056, 0]
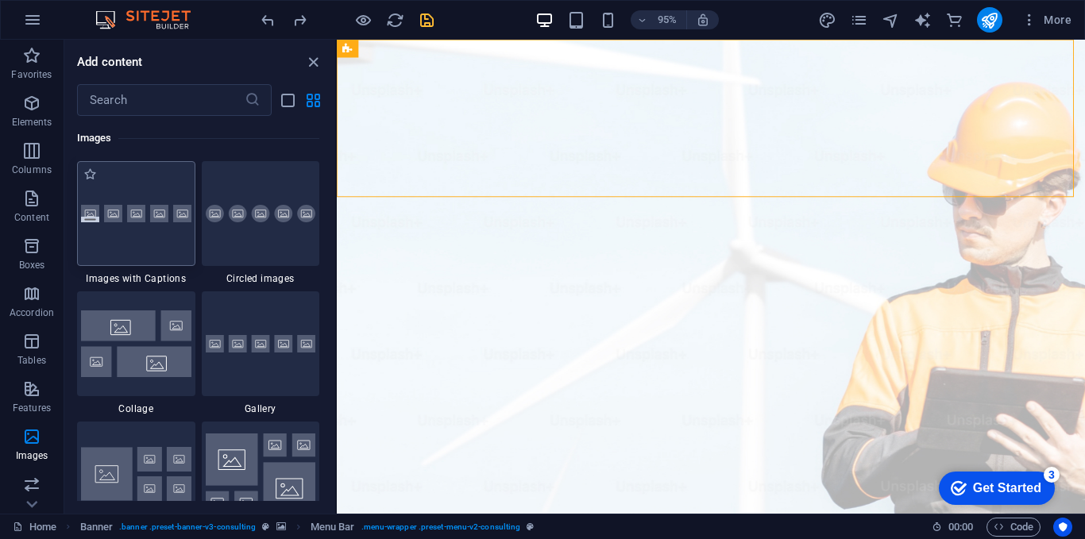
click at [141, 230] on div at bounding box center [136, 213] width 118 height 105
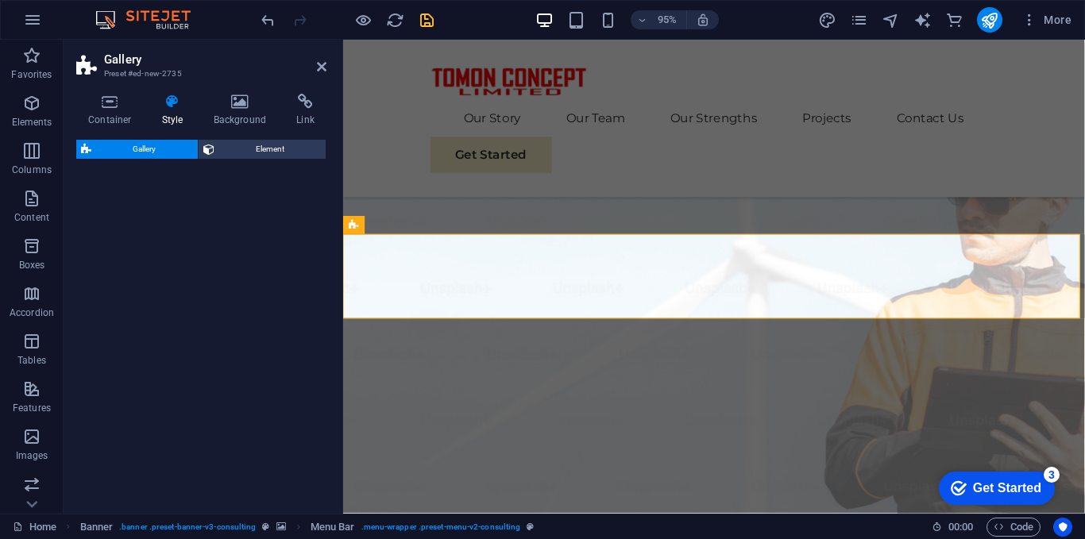
select select "rem"
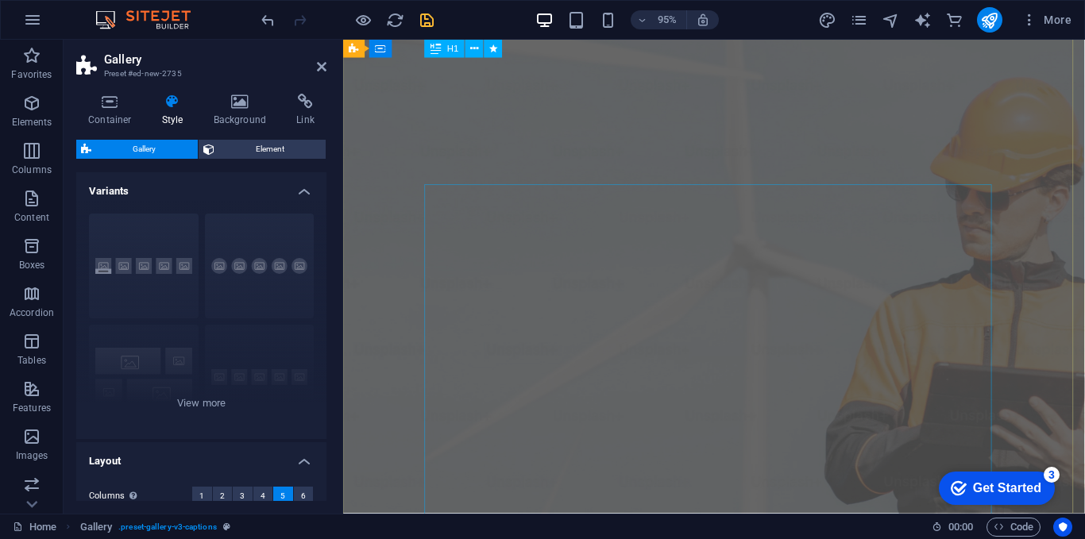
scroll to position [0, 0]
click at [431, 21] on icon "save" at bounding box center [427, 20] width 18 height 18
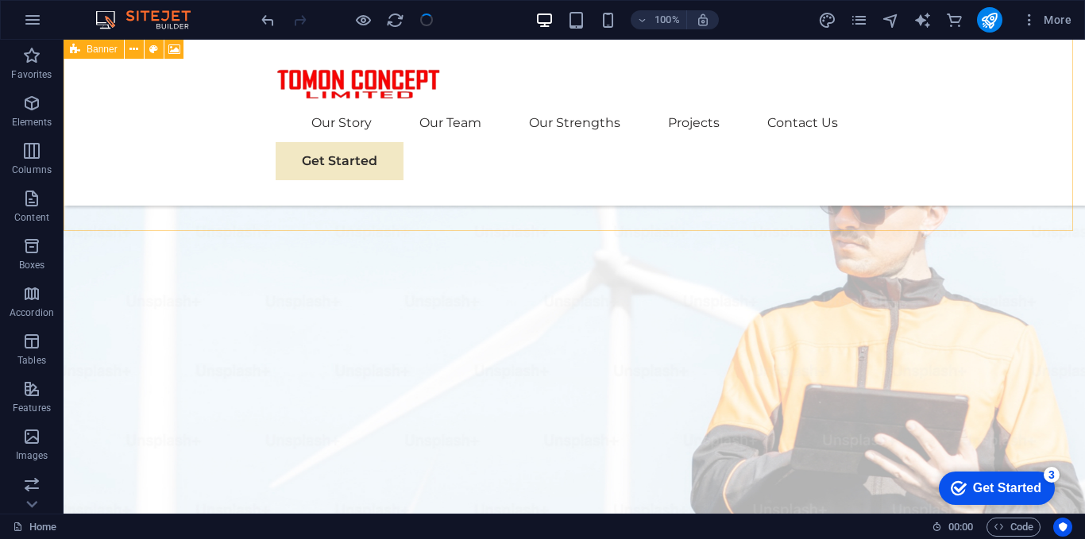
scroll to position [583, 0]
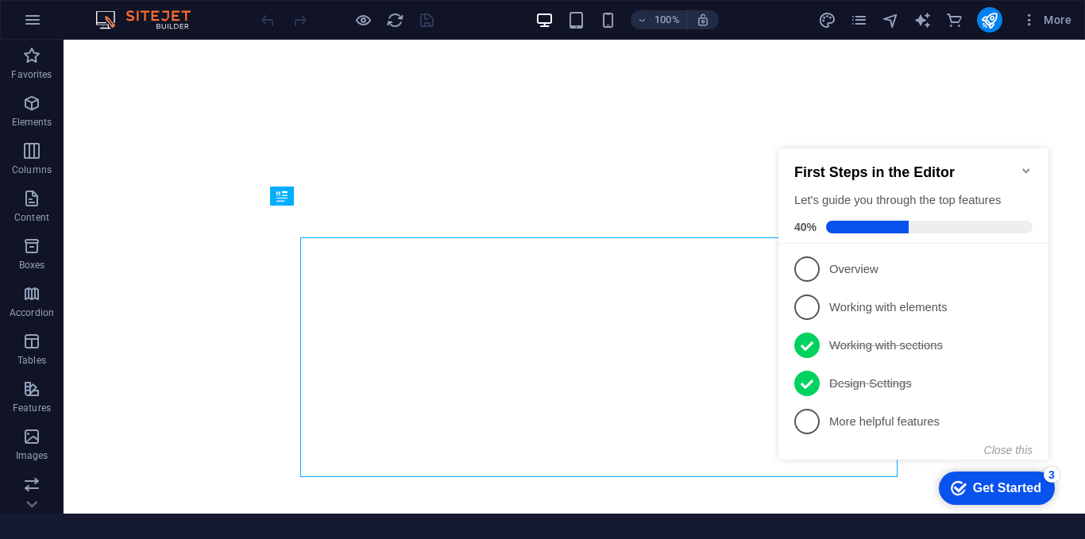
click at [1023, 171] on icon "Minimize checklist" at bounding box center [1026, 170] width 13 height 13
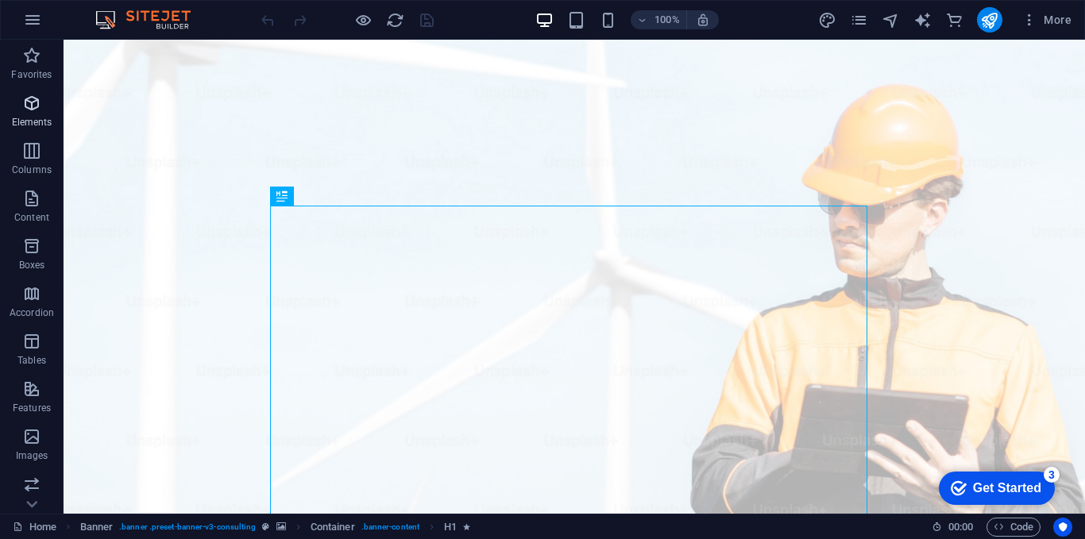
click at [33, 117] on p "Elements" at bounding box center [32, 122] width 41 height 13
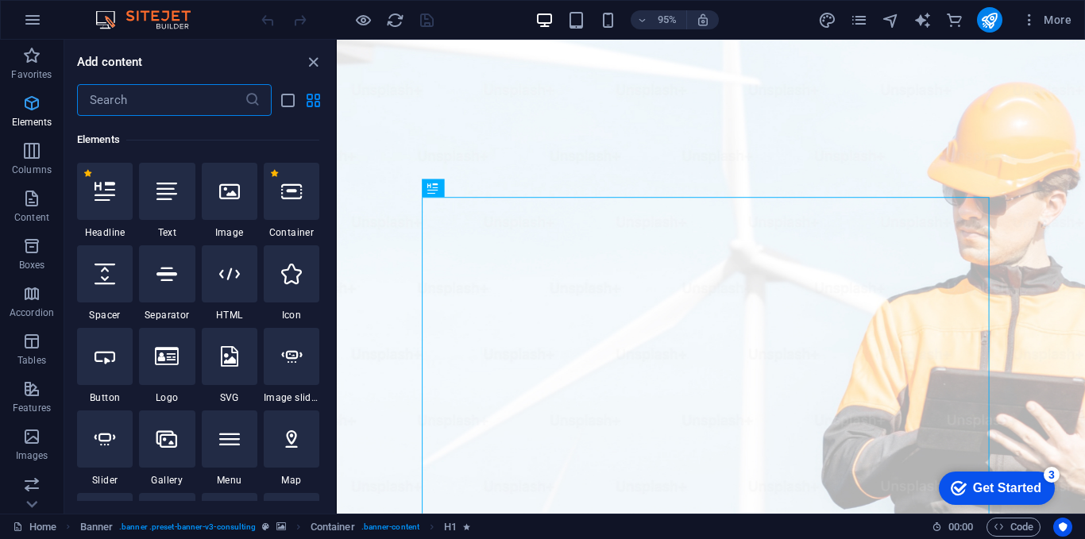
scroll to position [169, 0]
click at [102, 201] on div at bounding box center [105, 189] width 56 height 57
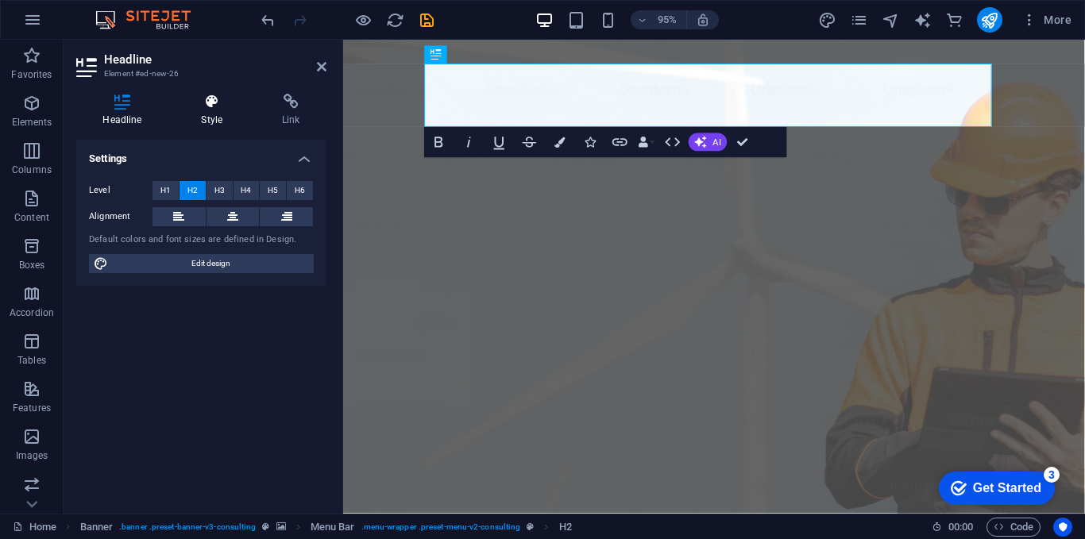
click at [211, 114] on h4 "Style" at bounding box center [215, 110] width 81 height 33
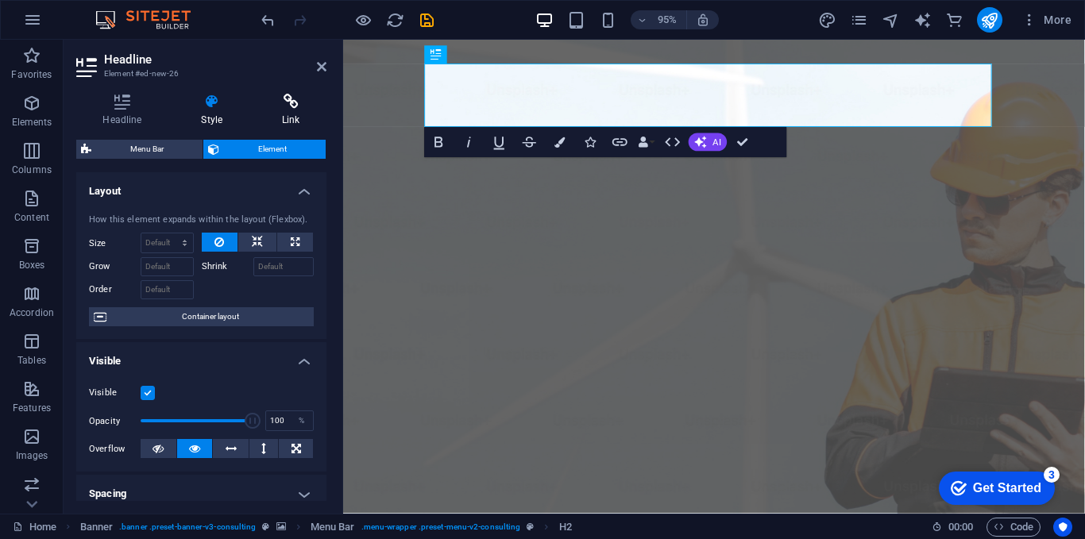
click at [271, 111] on h4 "Link" at bounding box center [291, 110] width 71 height 33
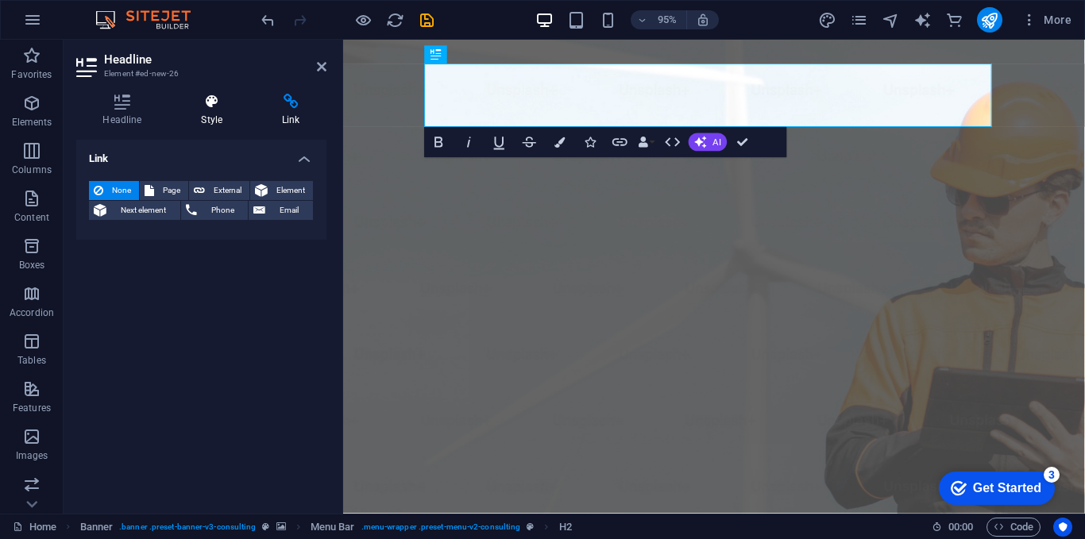
click at [212, 109] on icon at bounding box center [212, 102] width 75 height 16
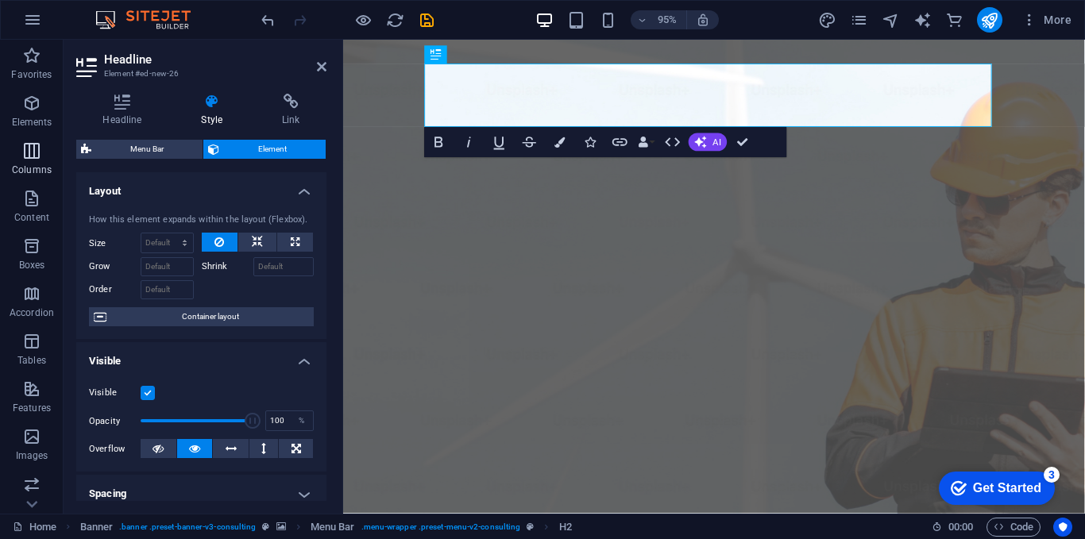
drag, startPoint x: 6, startPoint y: 153, endPoint x: 30, endPoint y: 153, distance: 24.6
click at [14, 153] on span "Columns" at bounding box center [32, 160] width 64 height 38
click at [16, 153] on span "Columns" at bounding box center [32, 160] width 64 height 38
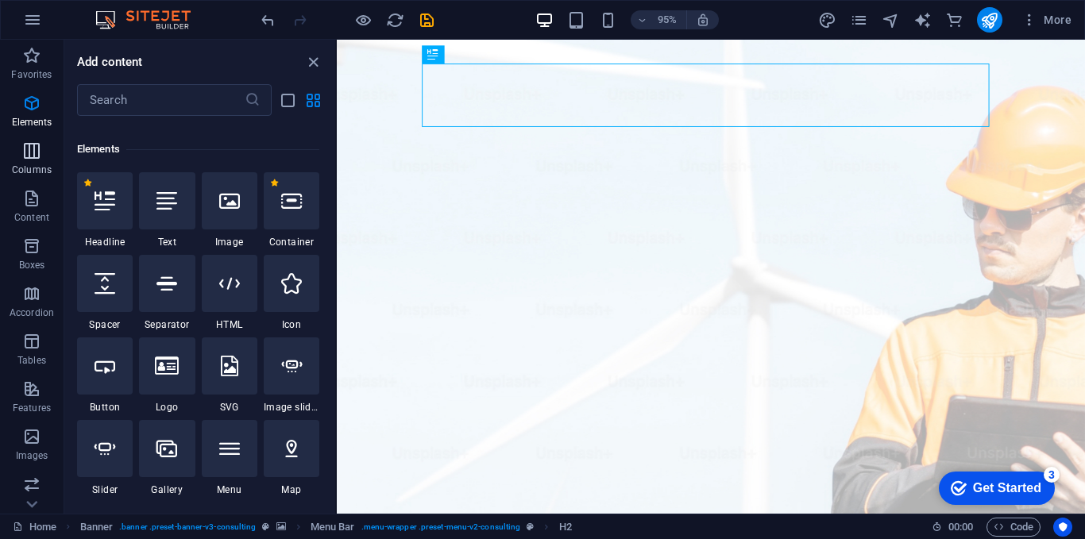
click at [23, 158] on icon "button" at bounding box center [31, 150] width 19 height 19
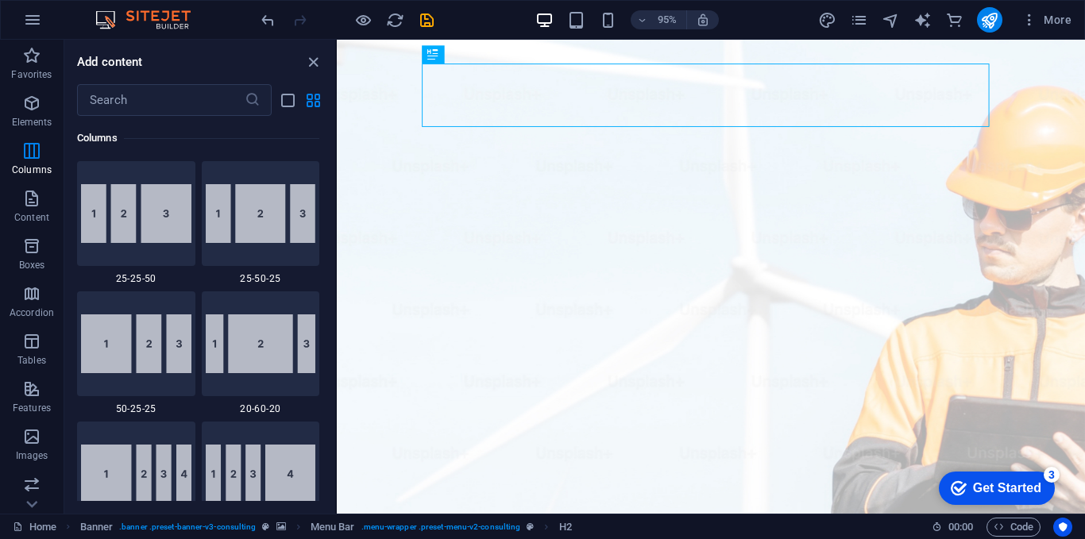
scroll to position [1660, 0]
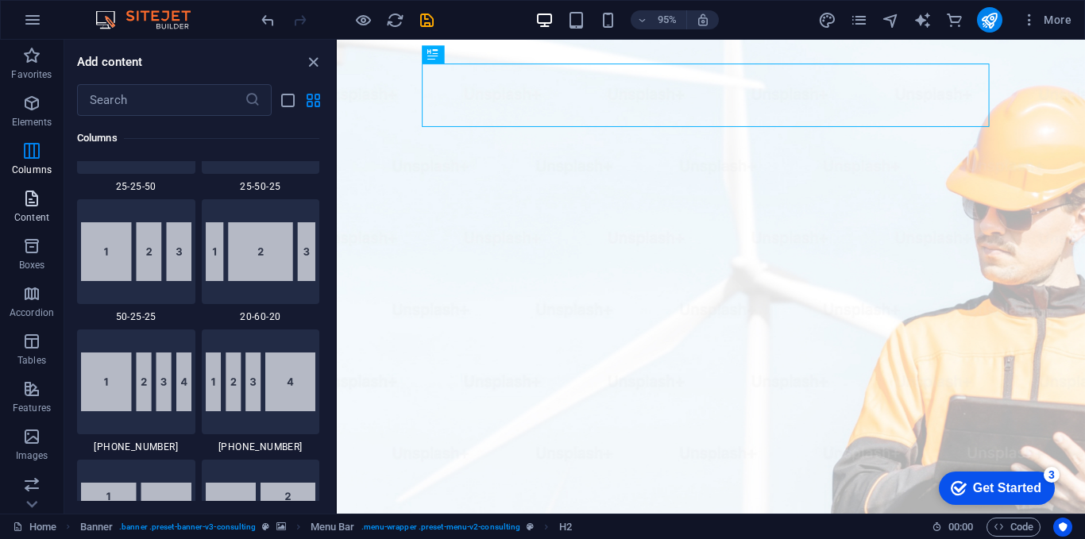
click at [41, 197] on icon "button" at bounding box center [31, 198] width 19 height 19
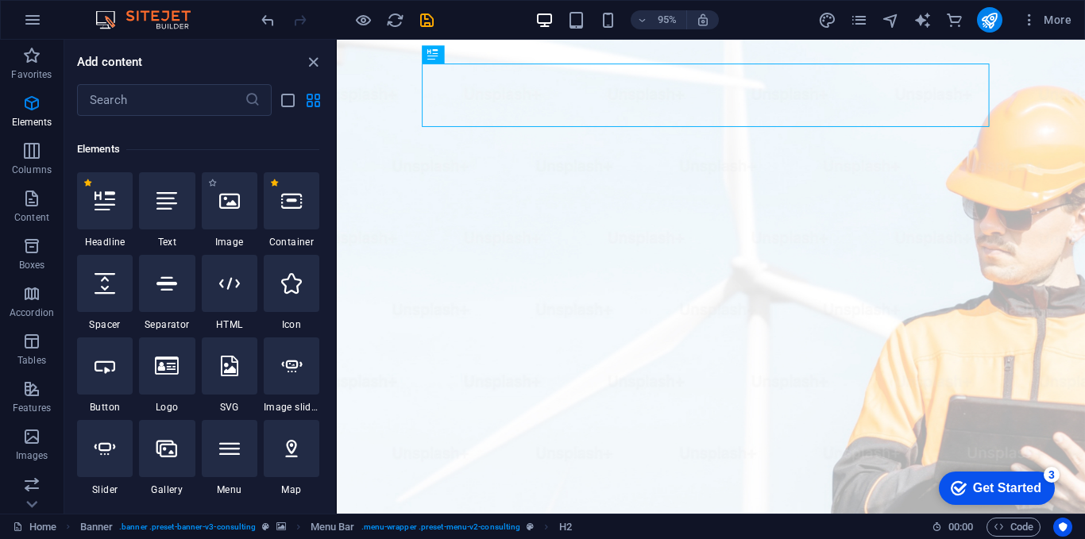
scroll to position [238, 0]
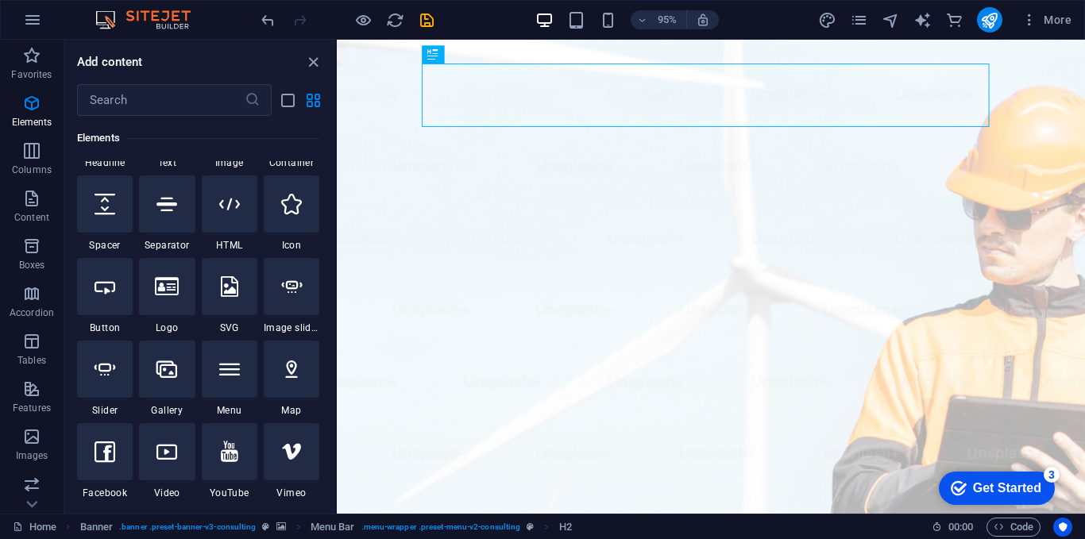
click at [278, 21] on div at bounding box center [347, 19] width 178 height 25
click at [0, 0] on icon "undo" at bounding box center [0, 0] width 0 height 0
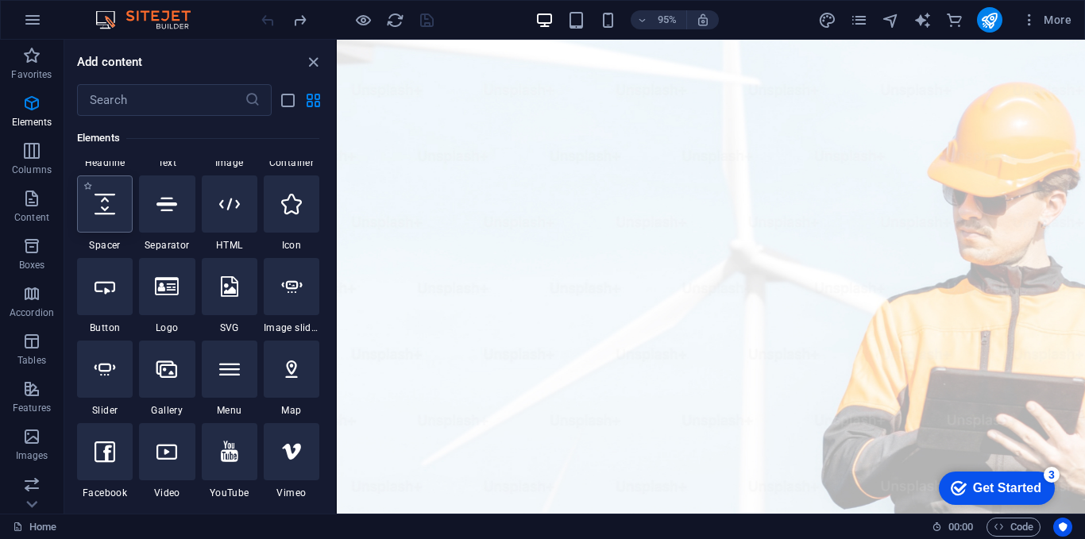
click at [103, 228] on div at bounding box center [105, 204] width 56 height 57
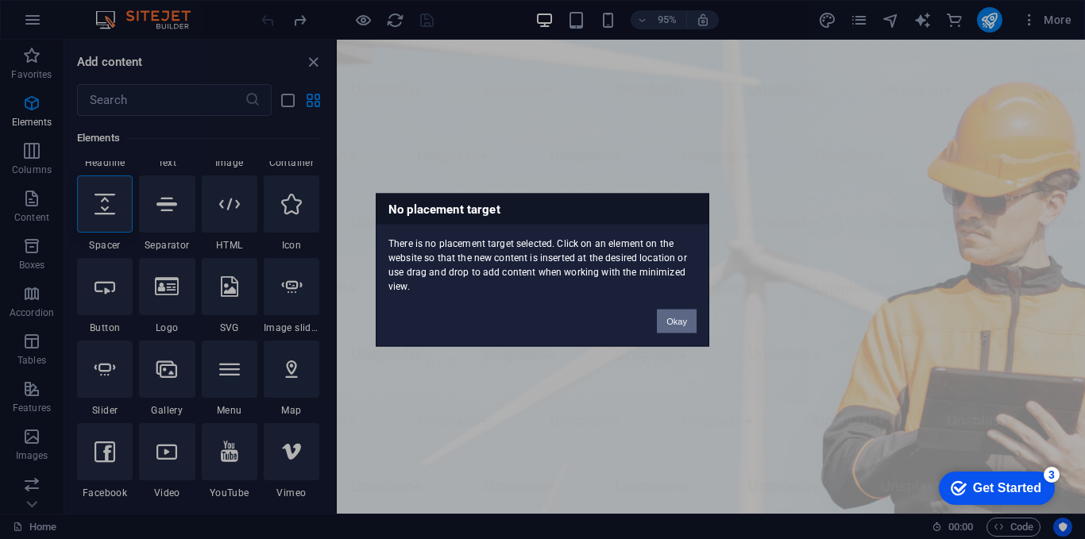
drag, startPoint x: 678, startPoint y: 326, endPoint x: 336, endPoint y: 304, distance: 342.3
click at [678, 326] on button "Okay" at bounding box center [677, 321] width 40 height 24
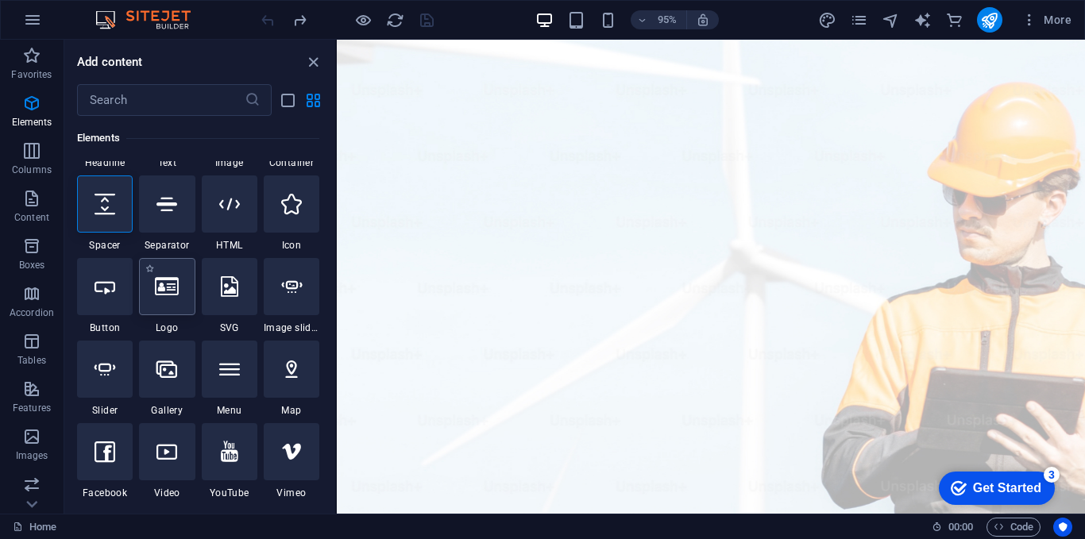
click at [171, 300] on div at bounding box center [167, 286] width 56 height 57
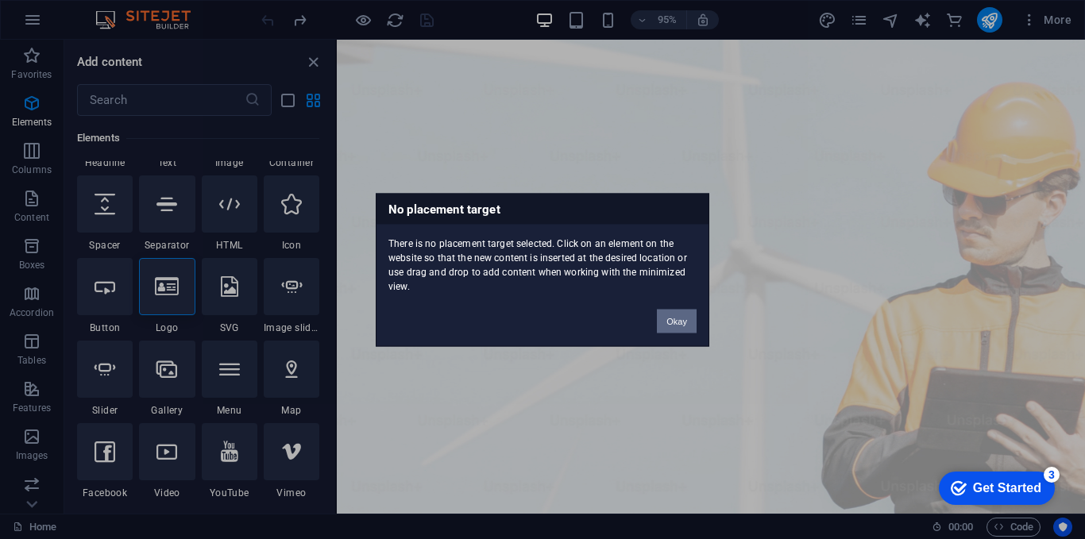
click at [674, 317] on button "Okay" at bounding box center [677, 321] width 40 height 24
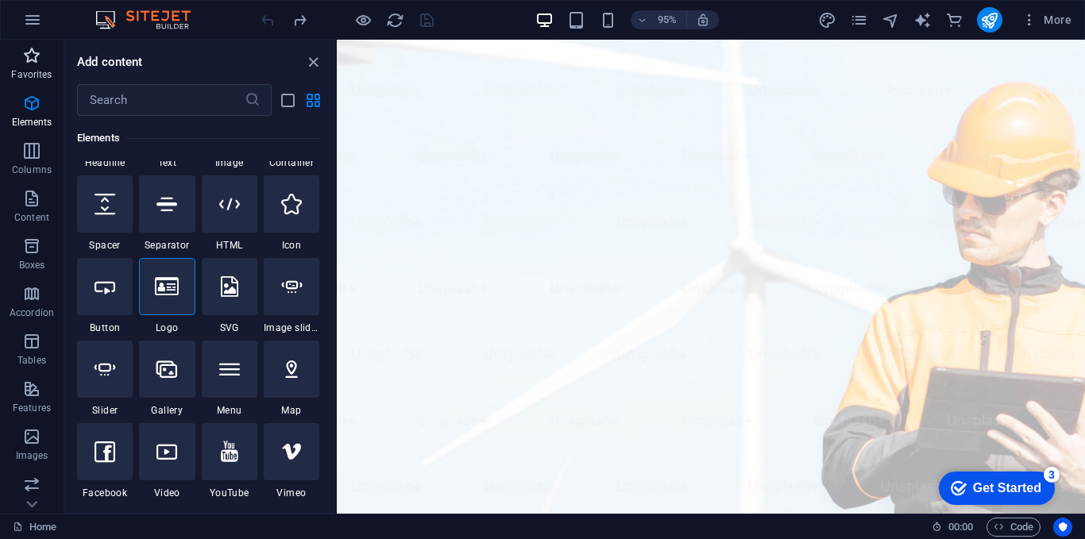
click at [19, 74] on p "Favorites" at bounding box center [31, 74] width 41 height 13
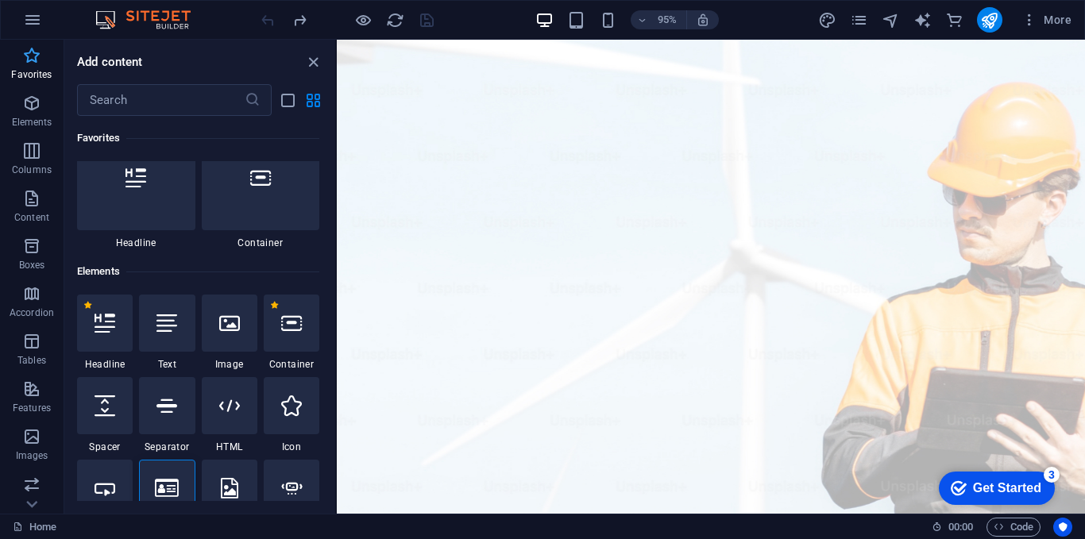
scroll to position [0, 0]
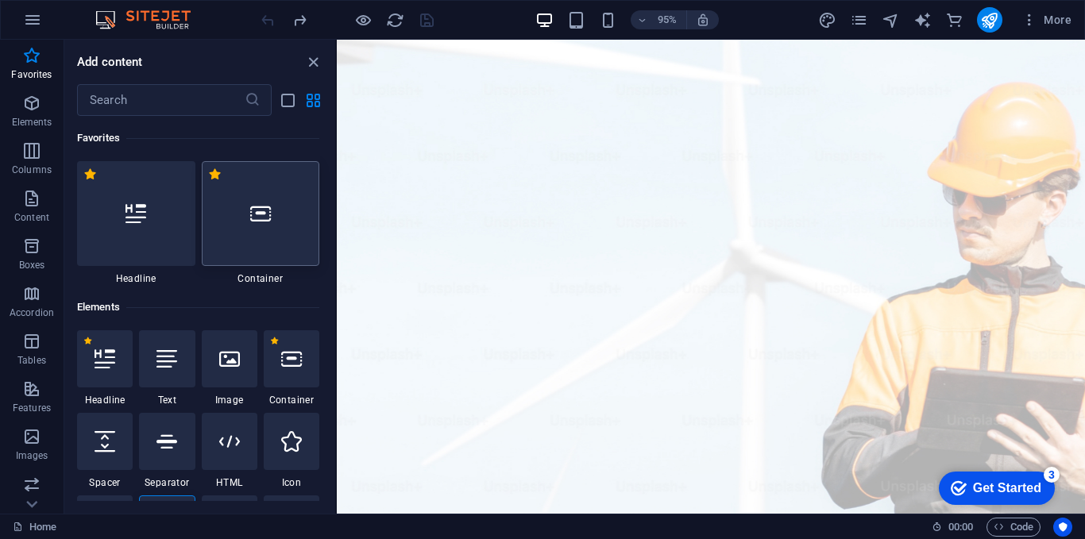
click at [269, 231] on div at bounding box center [261, 213] width 118 height 105
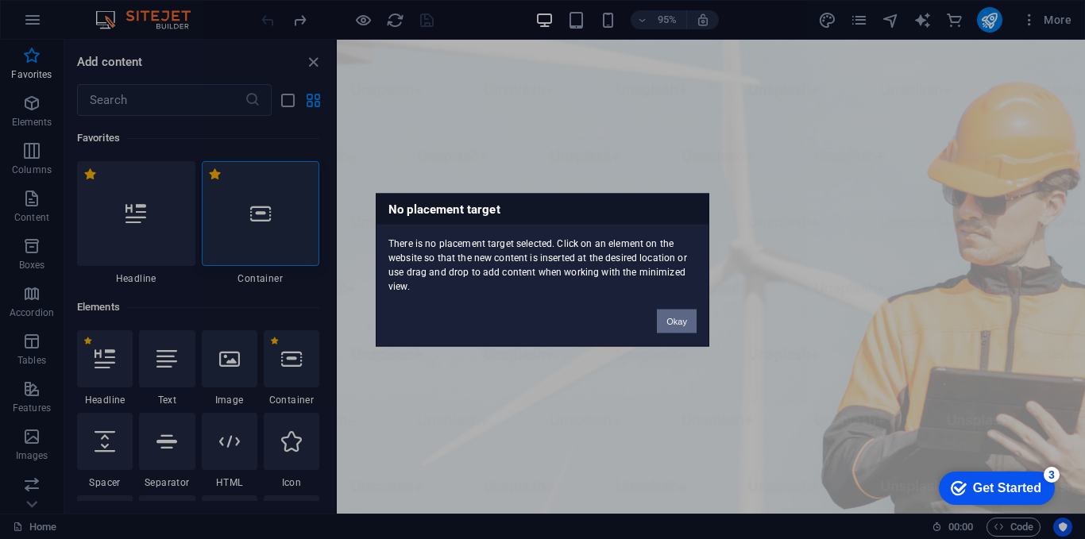
drag, startPoint x: 683, startPoint y: 329, endPoint x: 360, endPoint y: 304, distance: 324.3
click at [683, 329] on button "Okay" at bounding box center [677, 321] width 40 height 24
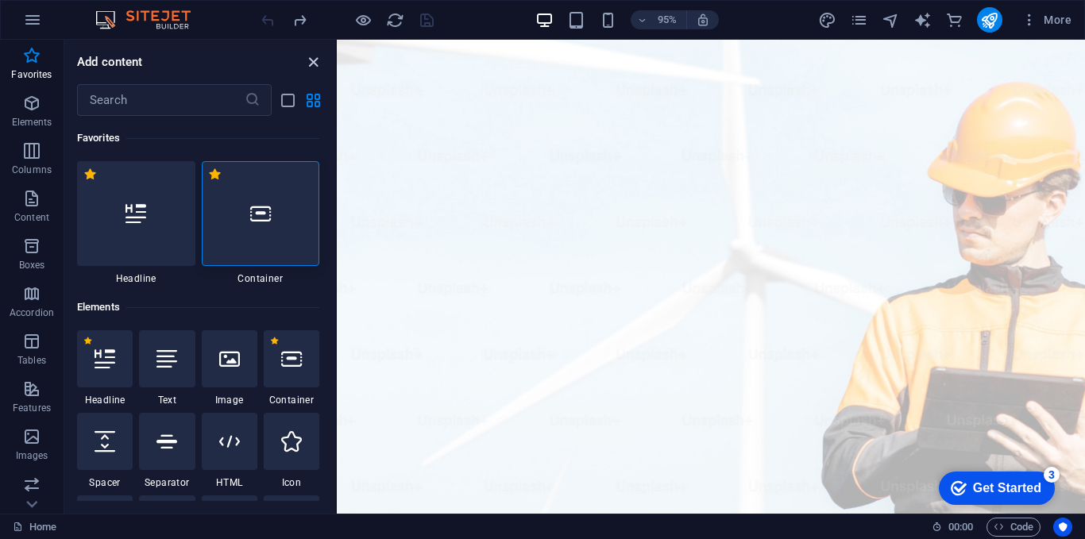
click at [315, 57] on icon "close panel" at bounding box center [313, 62] width 18 height 18
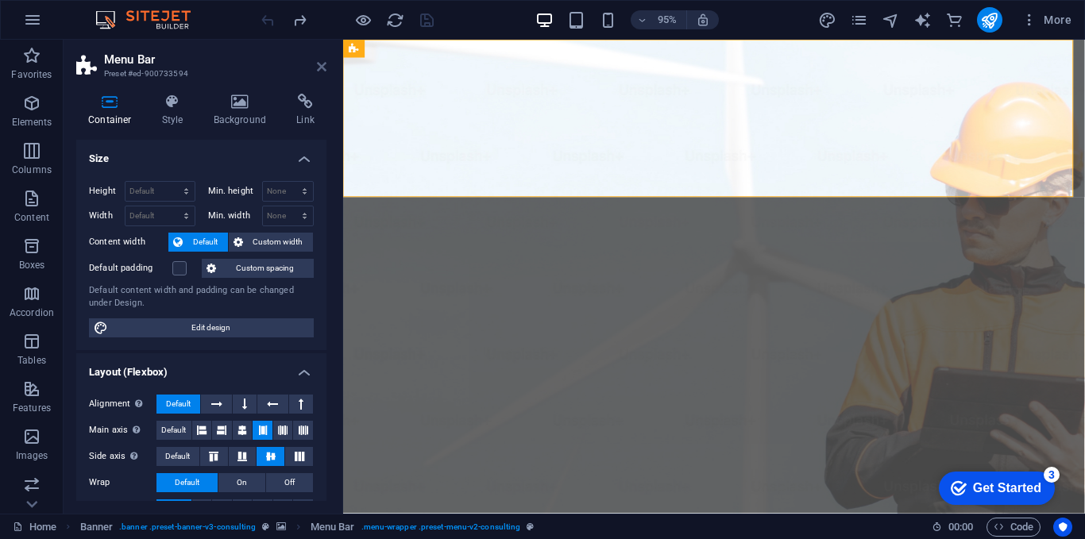
click at [323, 66] on icon at bounding box center [322, 66] width 10 height 13
select select "px"
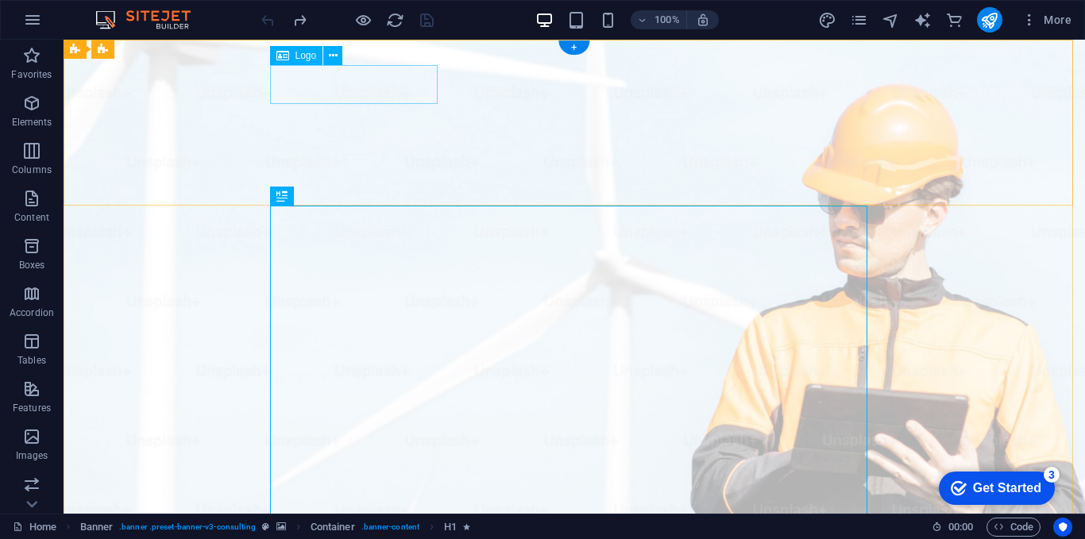
select select "px"
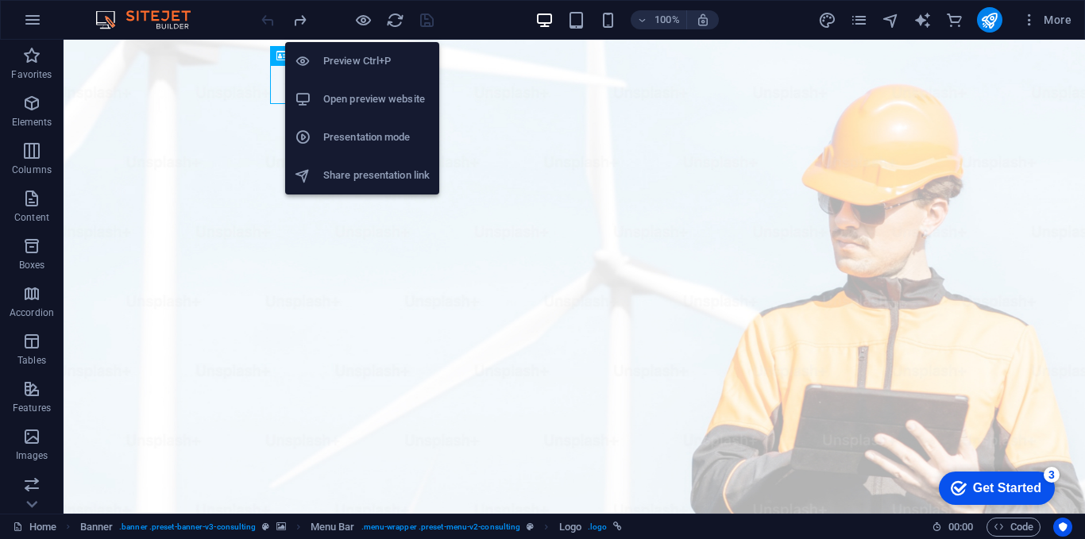
click at [372, 99] on h6 "Open preview website" at bounding box center [376, 99] width 106 height 19
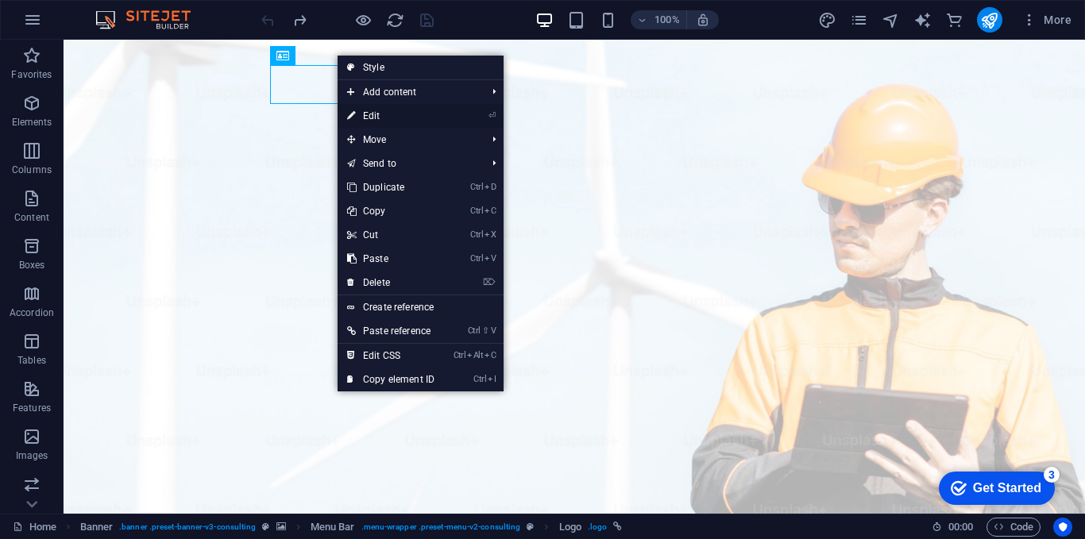
click at [386, 110] on link "⏎ Edit" at bounding box center [391, 116] width 106 height 24
select select "px"
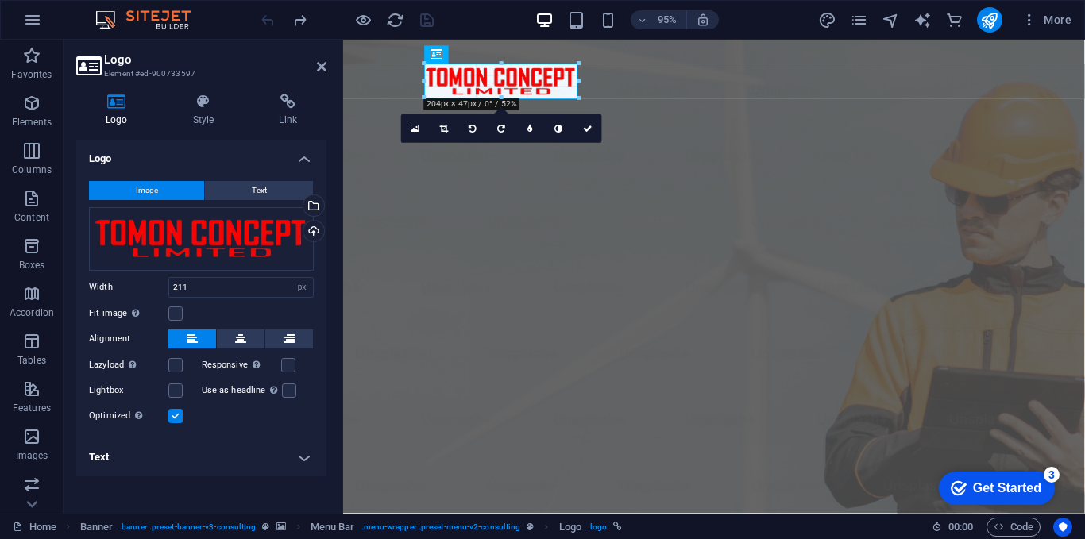
drag, startPoint x: 583, startPoint y: 79, endPoint x: 260, endPoint y: 42, distance: 325.4
type input "196"
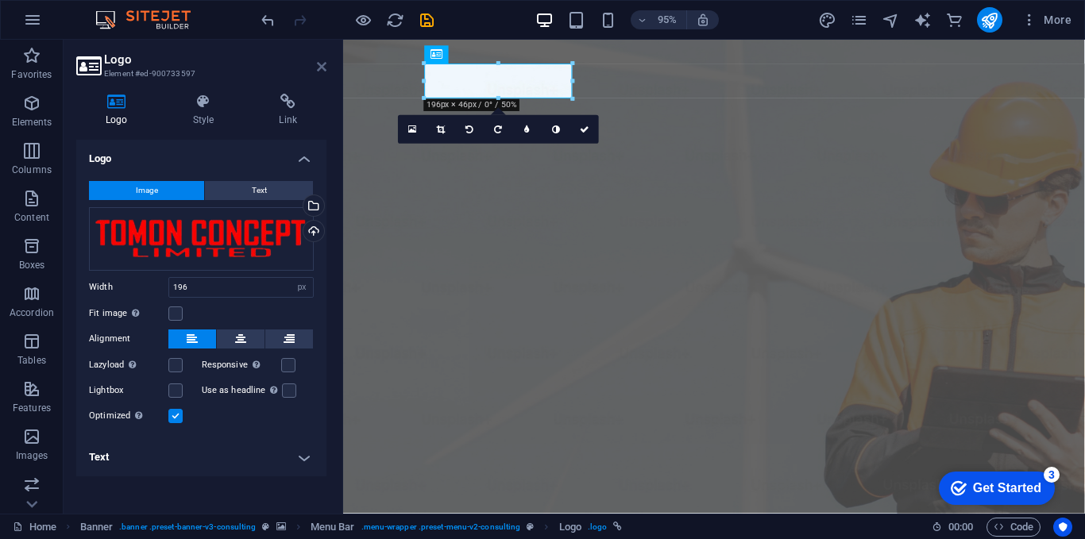
click at [326, 71] on icon at bounding box center [322, 66] width 10 height 13
select select "px"
click at [323, 65] on icon at bounding box center [322, 66] width 10 height 13
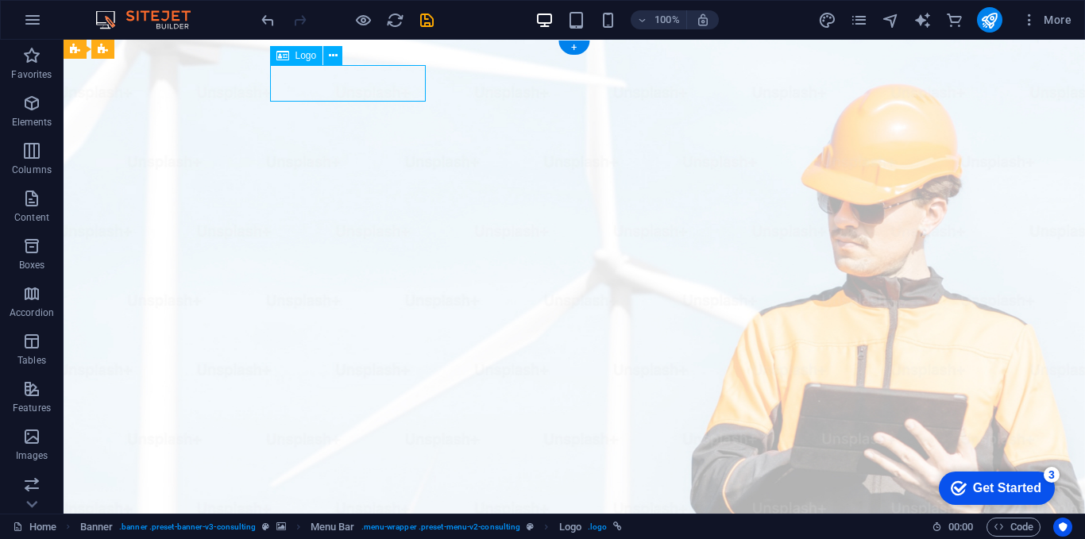
drag, startPoint x: 392, startPoint y: 85, endPoint x: 301, endPoint y: 88, distance: 90.6
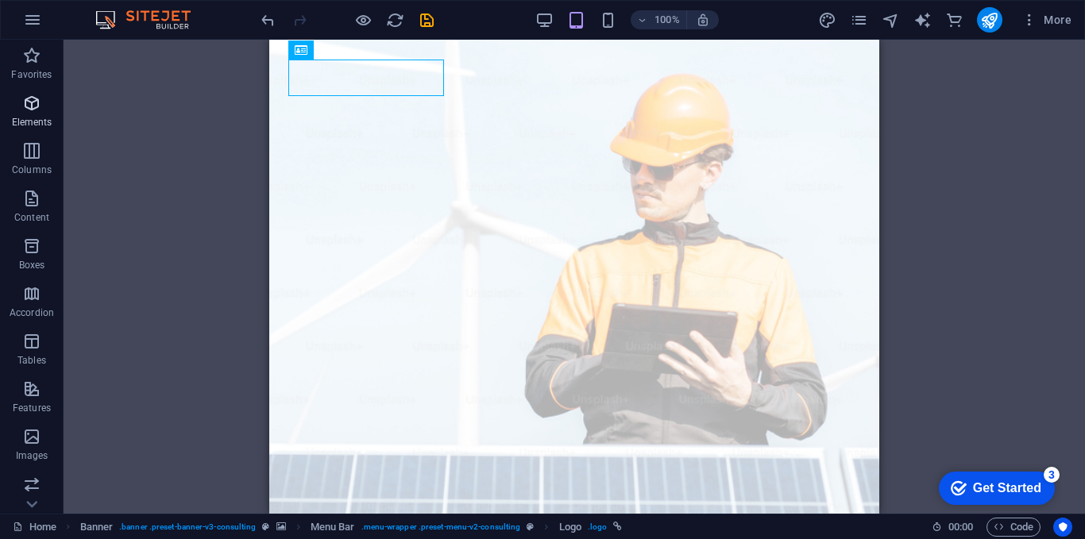
click at [35, 109] on icon "button" at bounding box center [31, 103] width 19 height 19
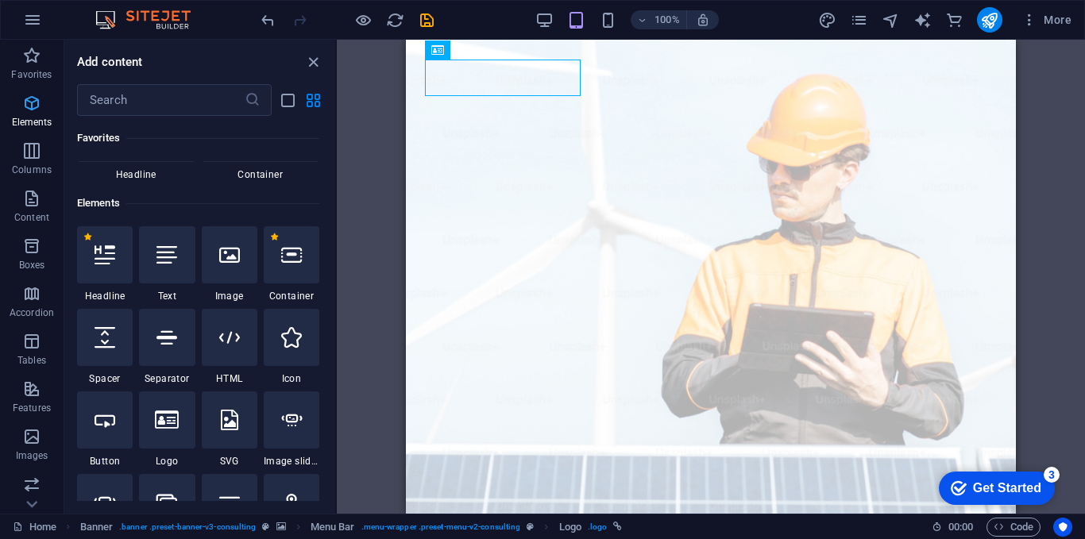
scroll to position [169, 0]
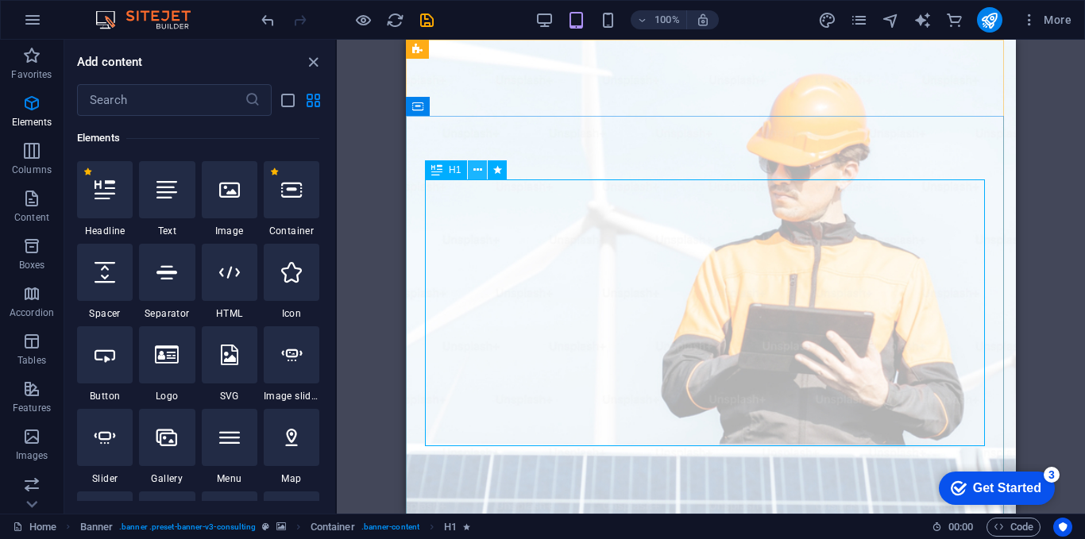
click at [0, 0] on icon at bounding box center [0, 0] width 0 height 0
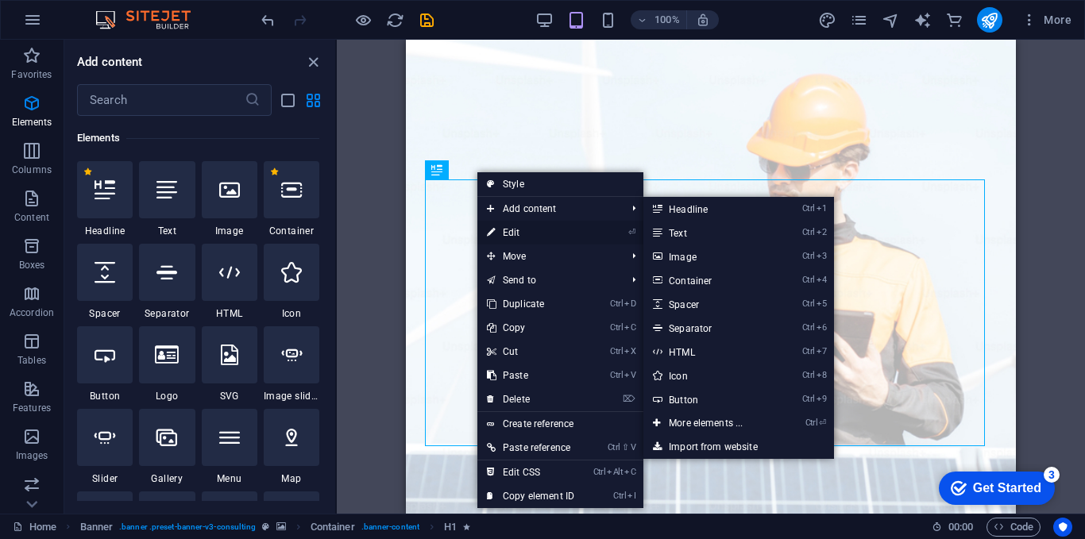
click at [522, 230] on link "⏎ Edit" at bounding box center [530, 233] width 106 height 24
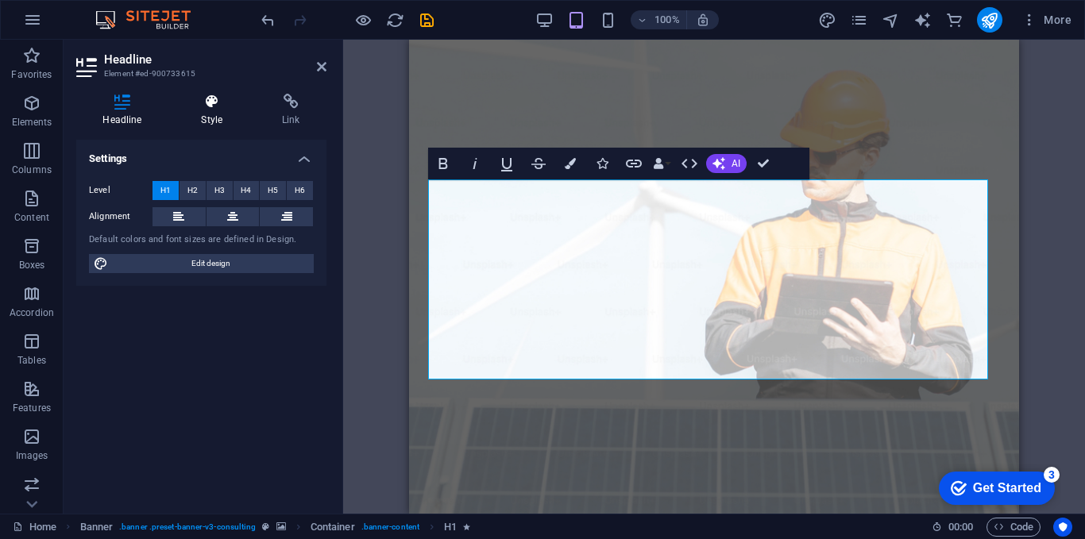
click at [213, 110] on h4 "Style" at bounding box center [215, 110] width 81 height 33
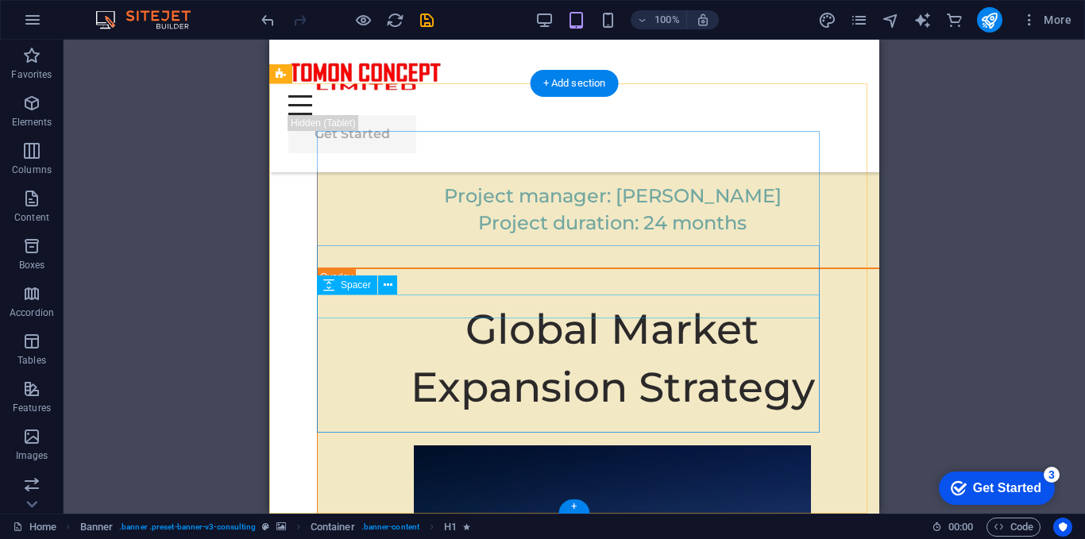
scroll to position [10695, 0]
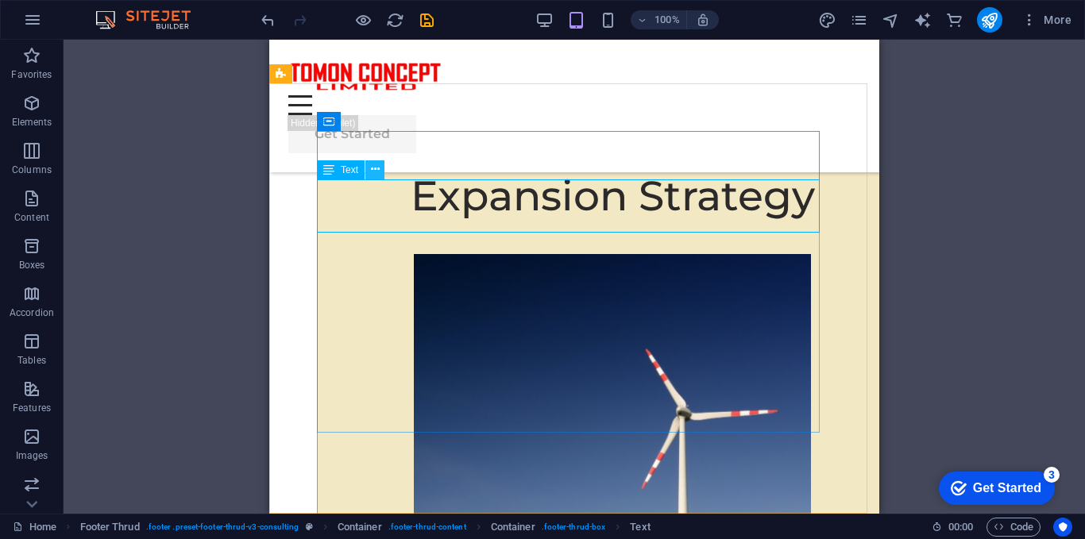
click at [374, 166] on icon at bounding box center [375, 169] width 9 height 17
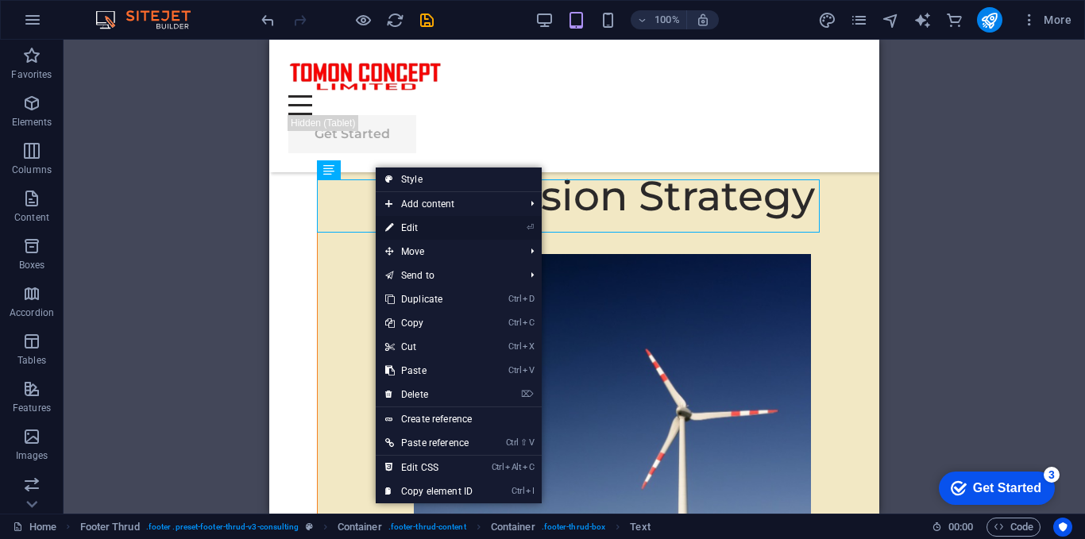
drag, startPoint x: 408, startPoint y: 226, endPoint x: 250, endPoint y: 251, distance: 160.0
click at [408, 226] on link "⏎ Edit" at bounding box center [429, 228] width 106 height 24
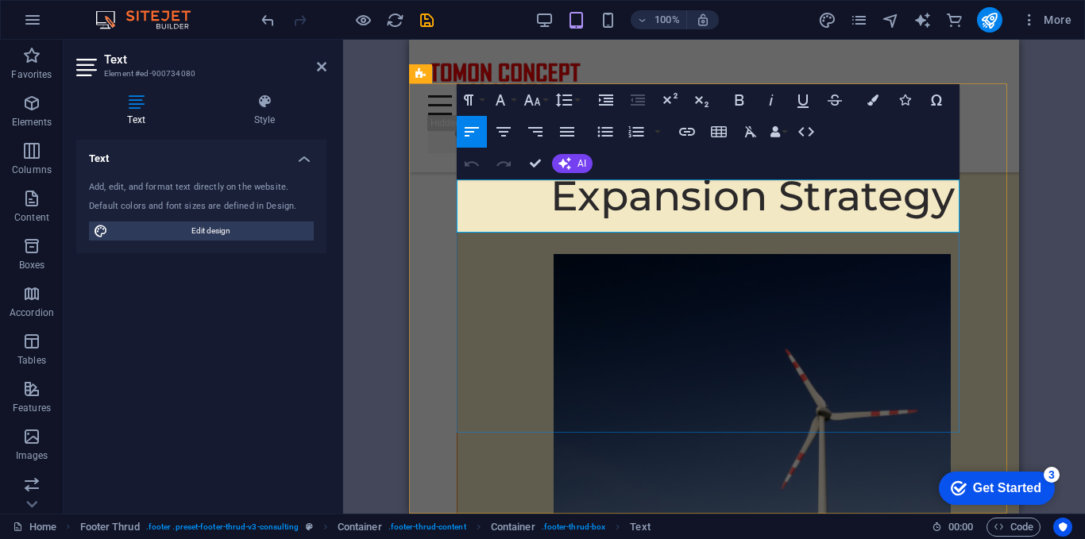
drag, startPoint x: 624, startPoint y: 224, endPoint x: 457, endPoint y: 170, distance: 175.4
drag, startPoint x: 589, startPoint y: 188, endPoint x: 476, endPoint y: 190, distance: 112.8
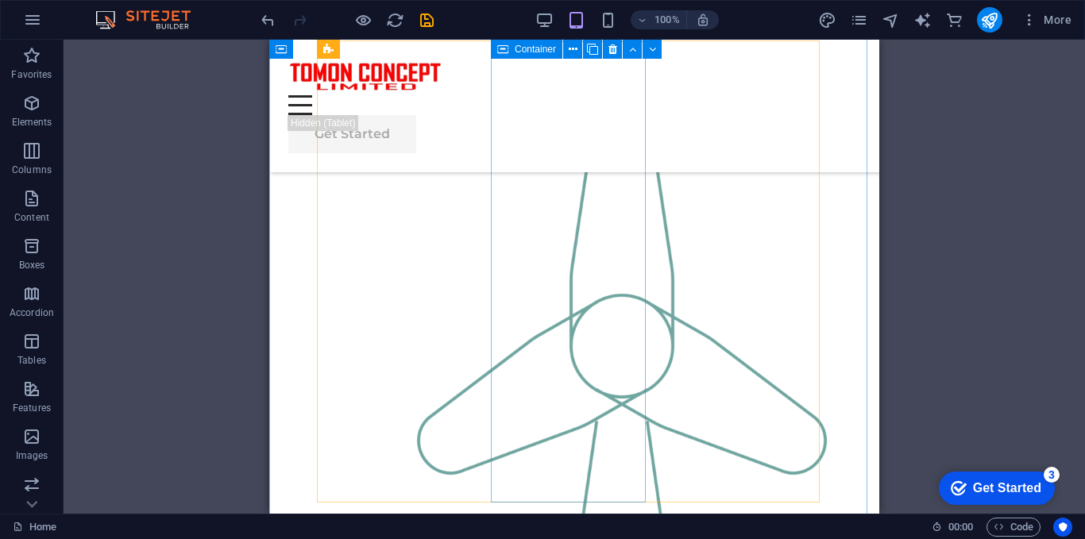
scroll to position [1400, 0]
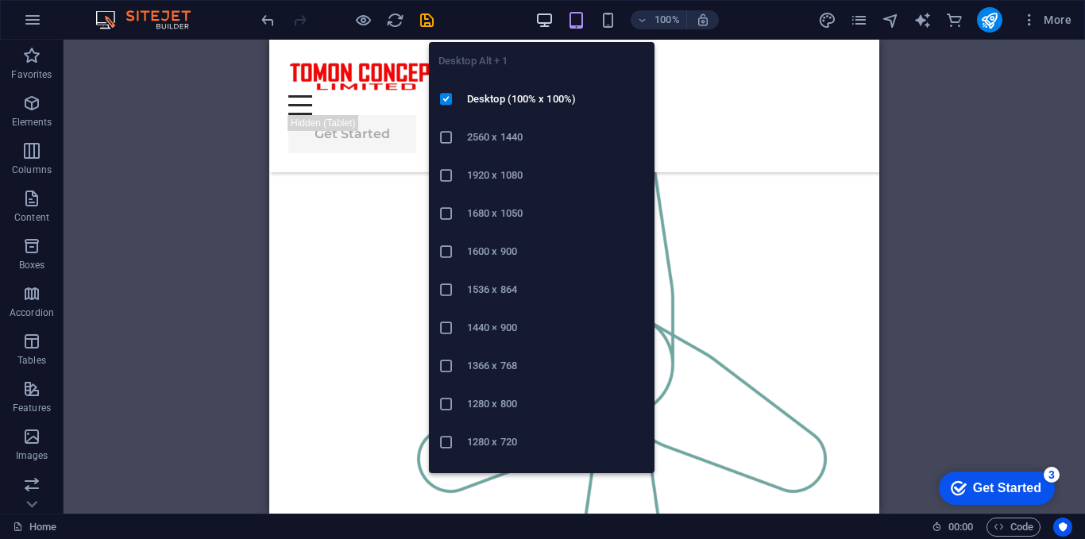
click at [543, 16] on icon "button" at bounding box center [544, 20] width 18 height 18
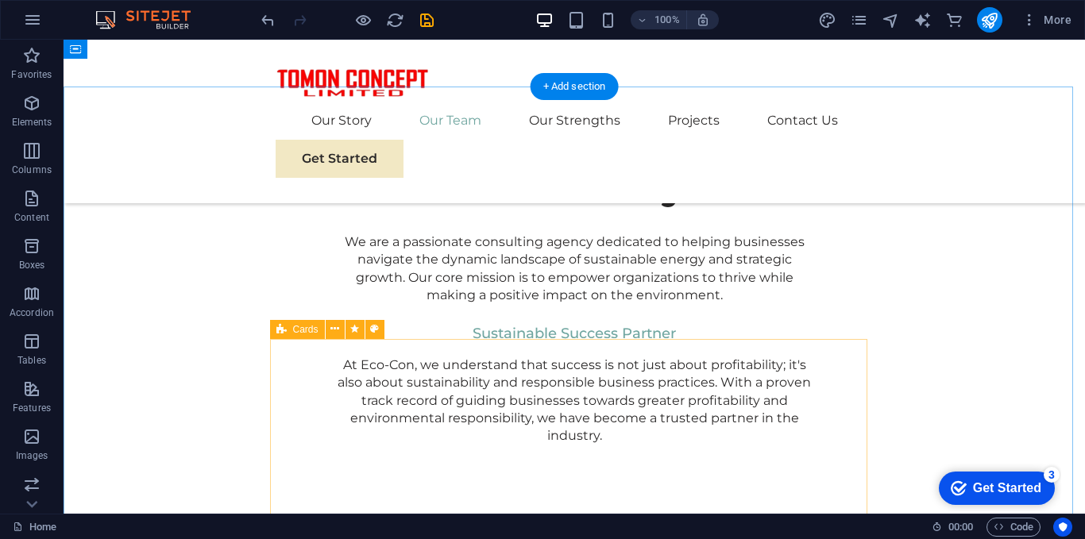
scroll to position [1320, 0]
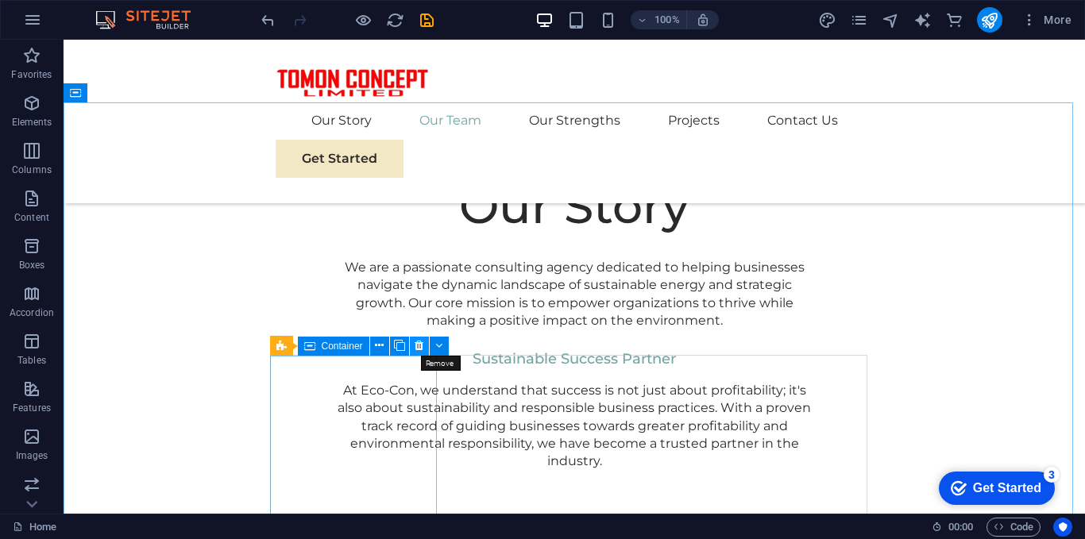
click at [416, 344] on icon at bounding box center [419, 346] width 9 height 17
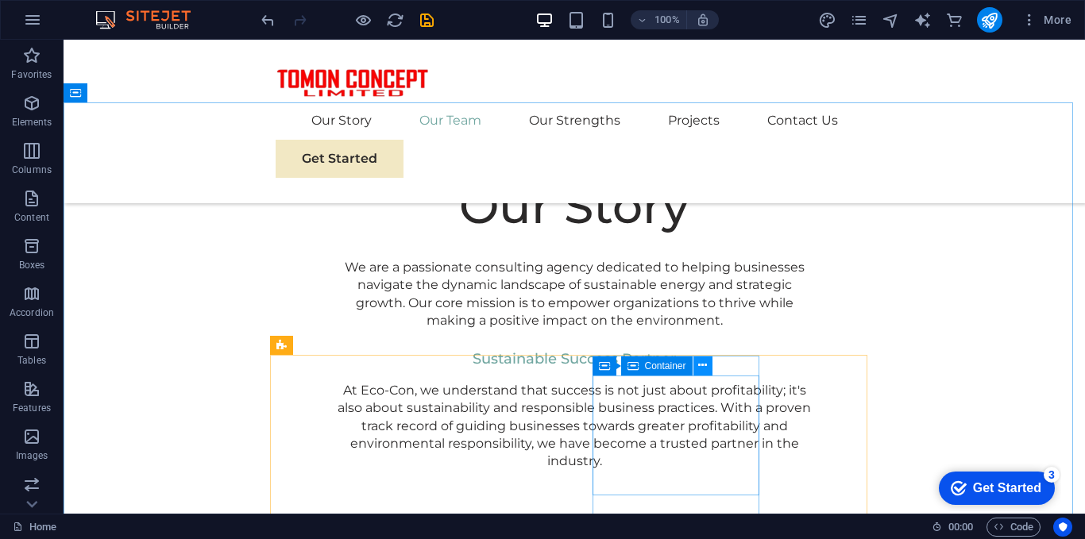
click at [704, 369] on icon at bounding box center [702, 365] width 9 height 17
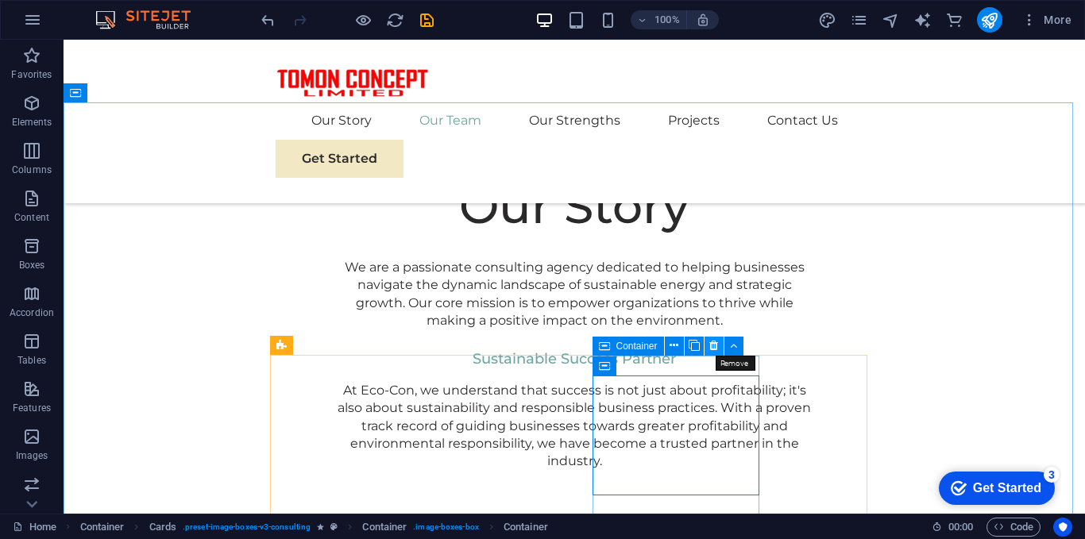
click at [713, 340] on icon at bounding box center [713, 346] width 9 height 17
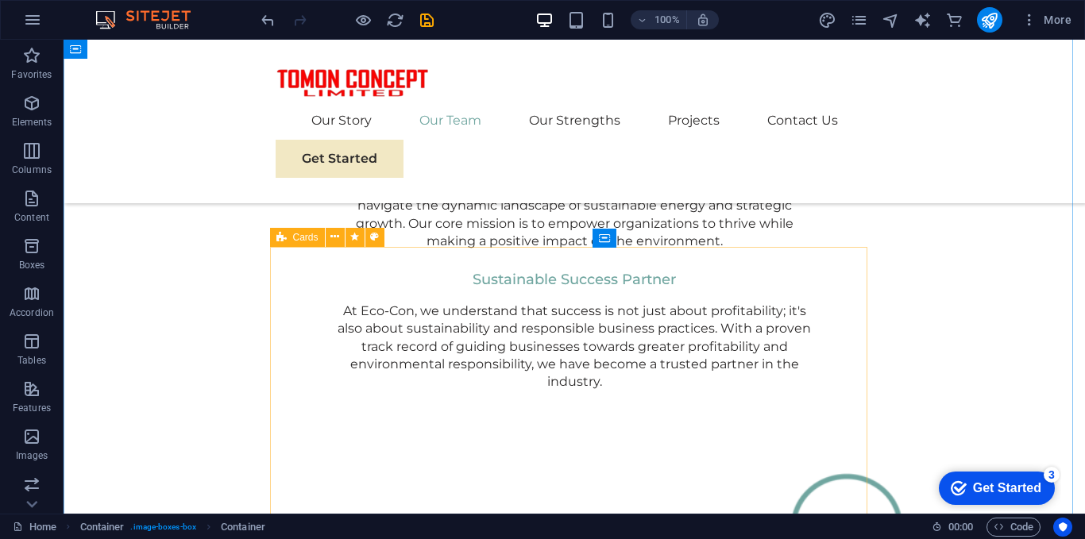
scroll to position [1479, 0]
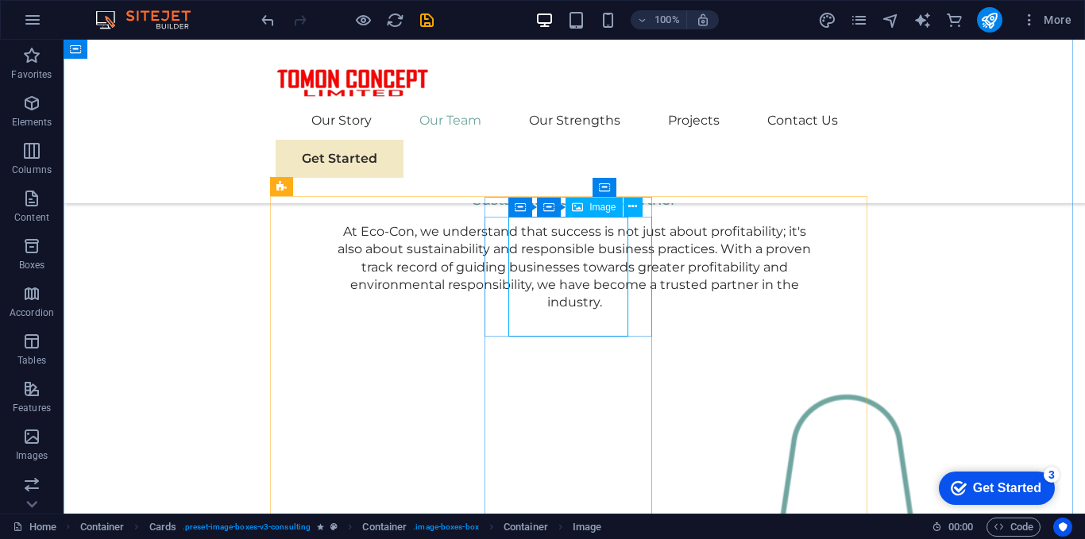
click at [594, 207] on span "Image" at bounding box center [602, 208] width 26 height 10
click at [634, 207] on icon at bounding box center [632, 207] width 9 height 17
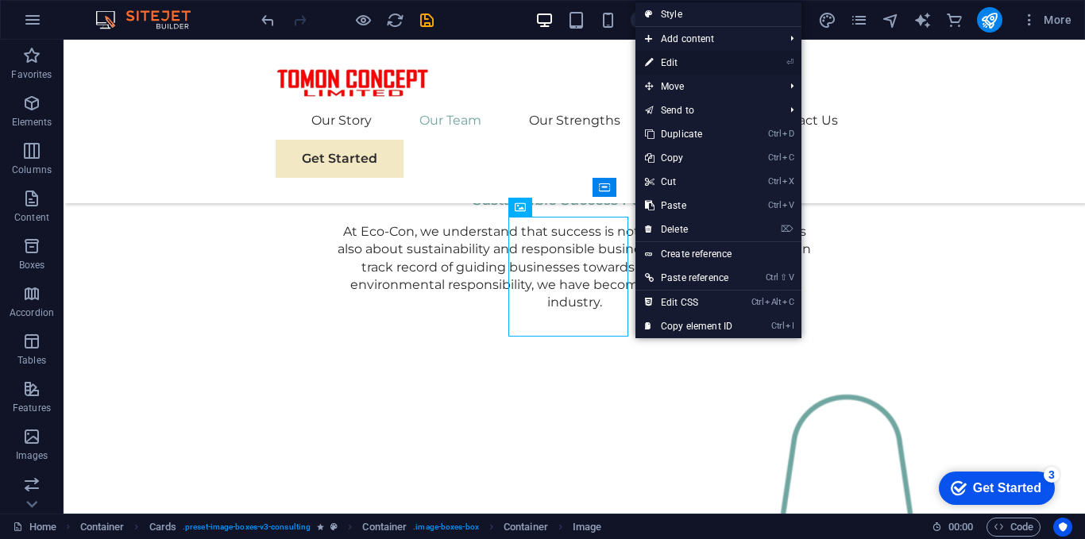
click at [686, 57] on link "⏎ Edit" at bounding box center [689, 63] width 106 height 24
select select "%"
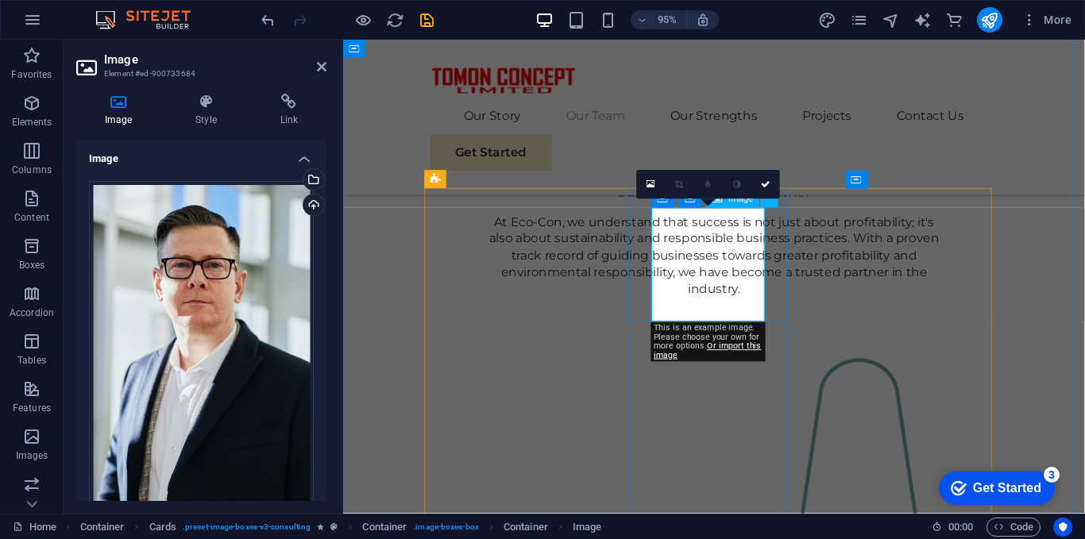
click at [233, 293] on div "Drag files here, click to choose files or select files from Files or our free s…" at bounding box center [201, 348] width 225 height 334
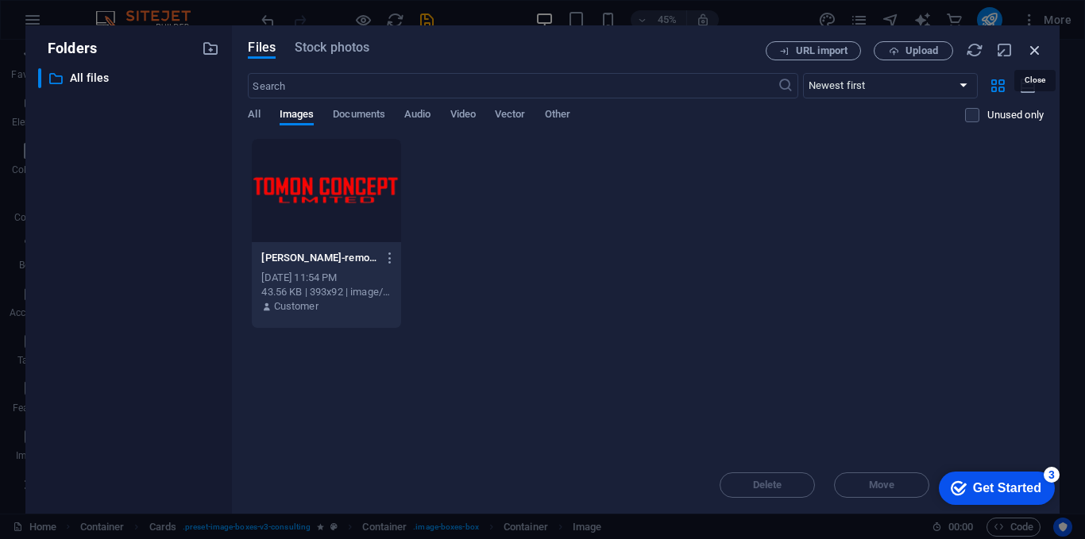
drag, startPoint x: 1039, startPoint y: 56, endPoint x: 719, endPoint y: 25, distance: 321.7
click at [1039, 56] on icon "button" at bounding box center [1034, 49] width 17 height 17
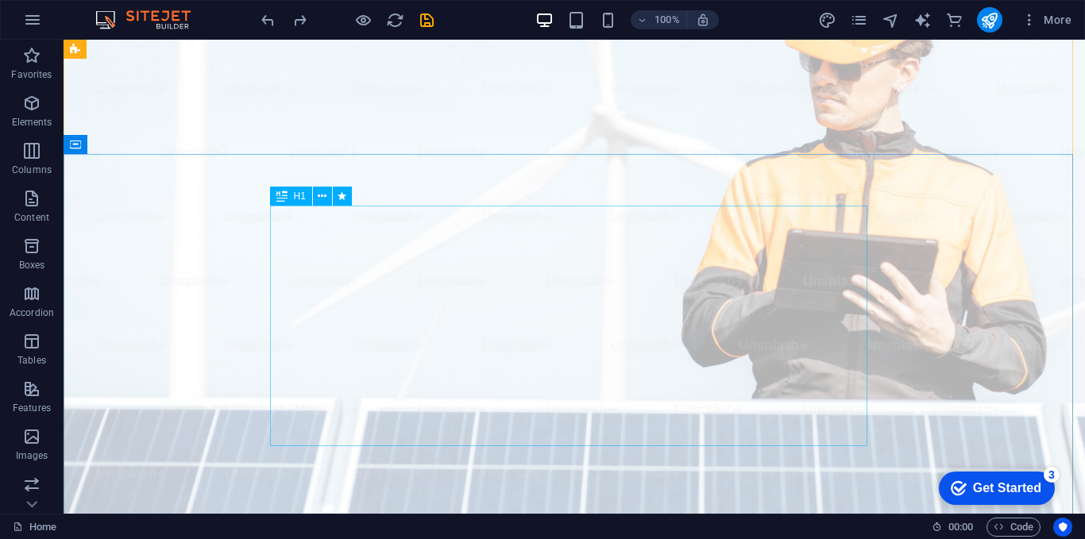
scroll to position [49, 0]
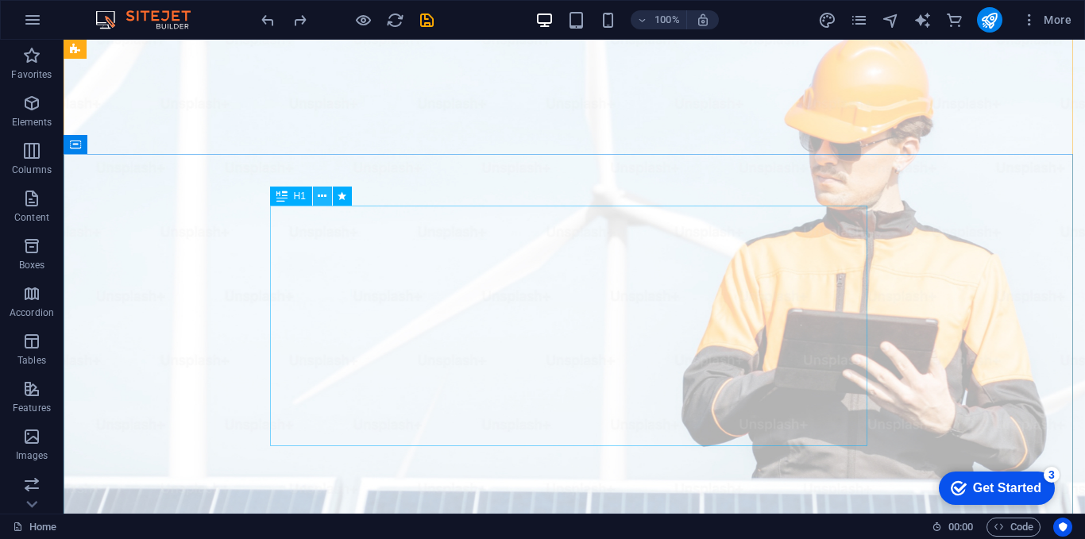
click at [0, 0] on icon at bounding box center [0, 0] width 0 height 0
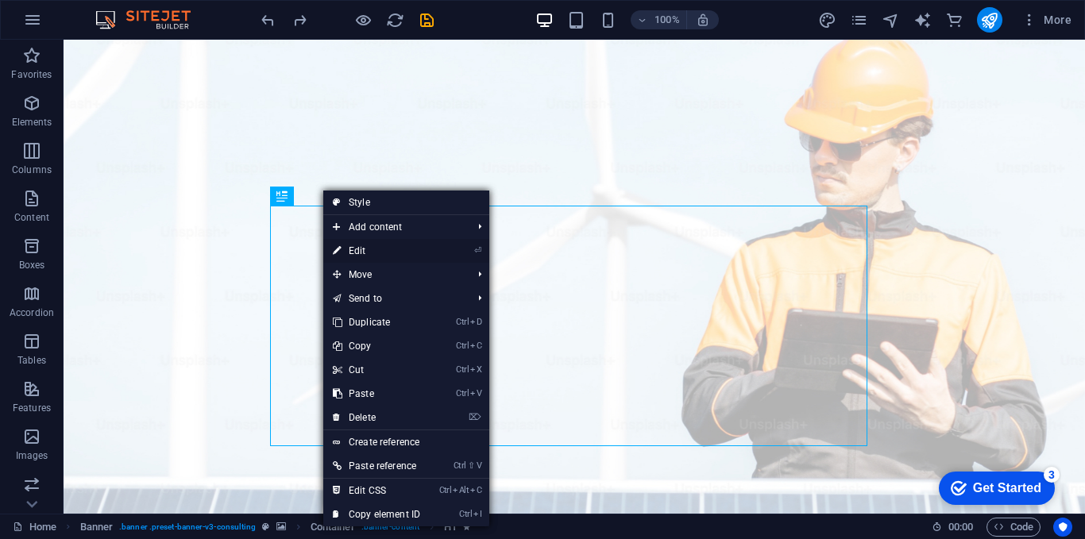
drag, startPoint x: 374, startPoint y: 249, endPoint x: 56, endPoint y: 215, distance: 320.3
click at [374, 249] on link "⏎ Edit" at bounding box center [376, 251] width 106 height 24
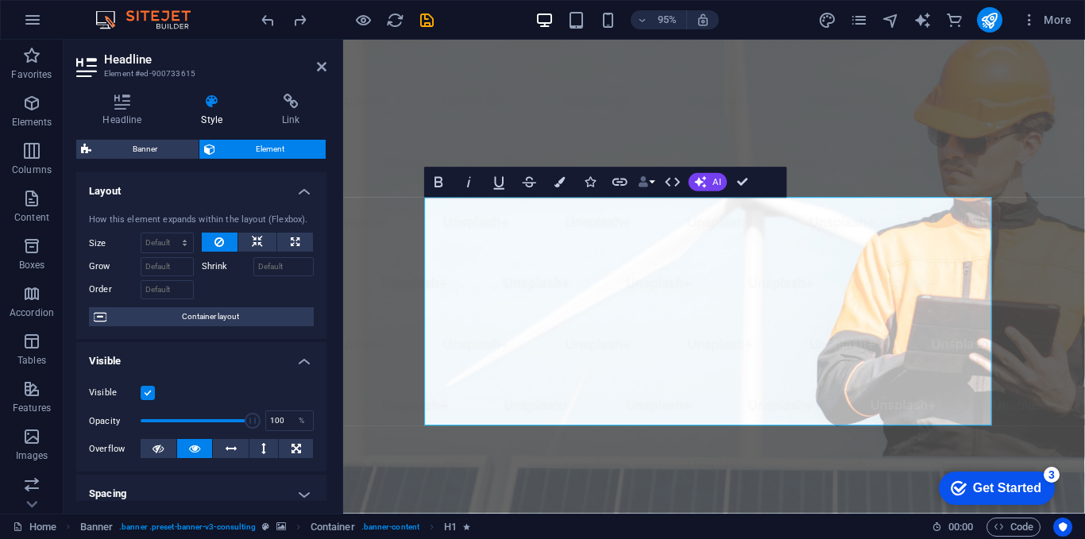
click at [654, 183] on button "Data Bindings" at bounding box center [646, 183] width 21 height 30
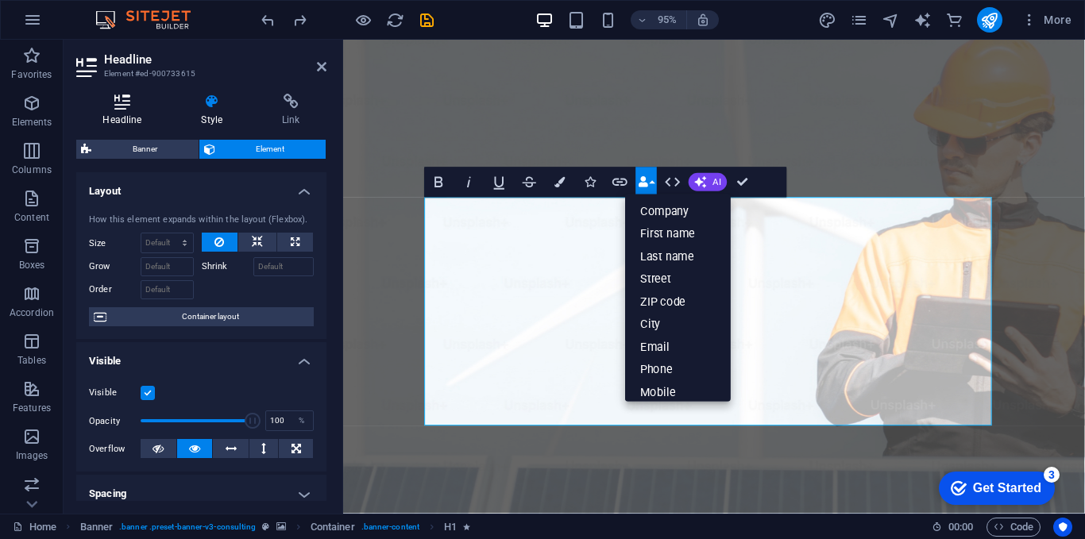
click at [120, 109] on icon at bounding box center [122, 102] width 92 height 16
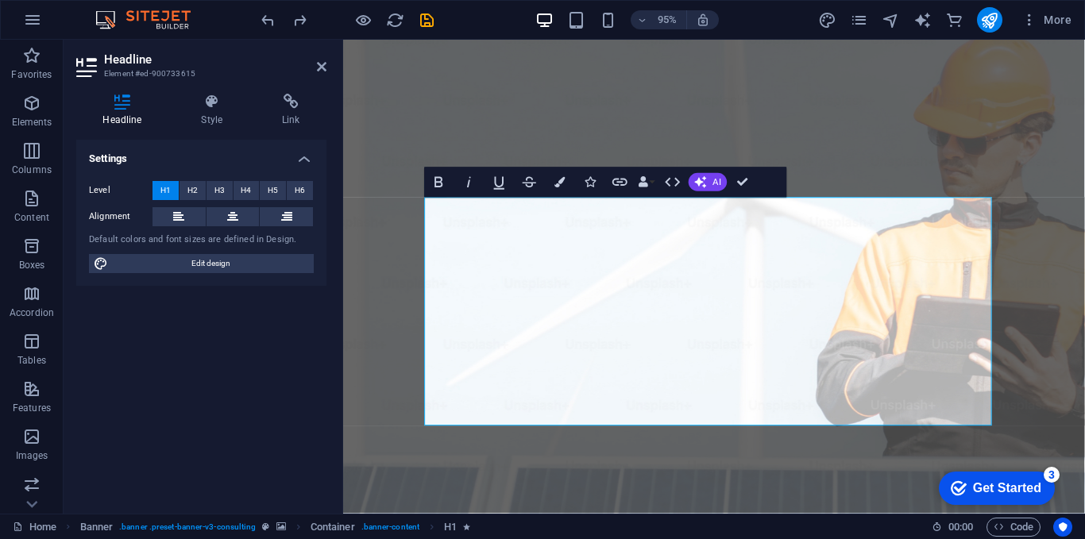
click at [168, 197] on span "H1" at bounding box center [165, 190] width 10 height 19
click at [186, 260] on span "Edit design" at bounding box center [211, 263] width 196 height 19
select select "px"
select select "400"
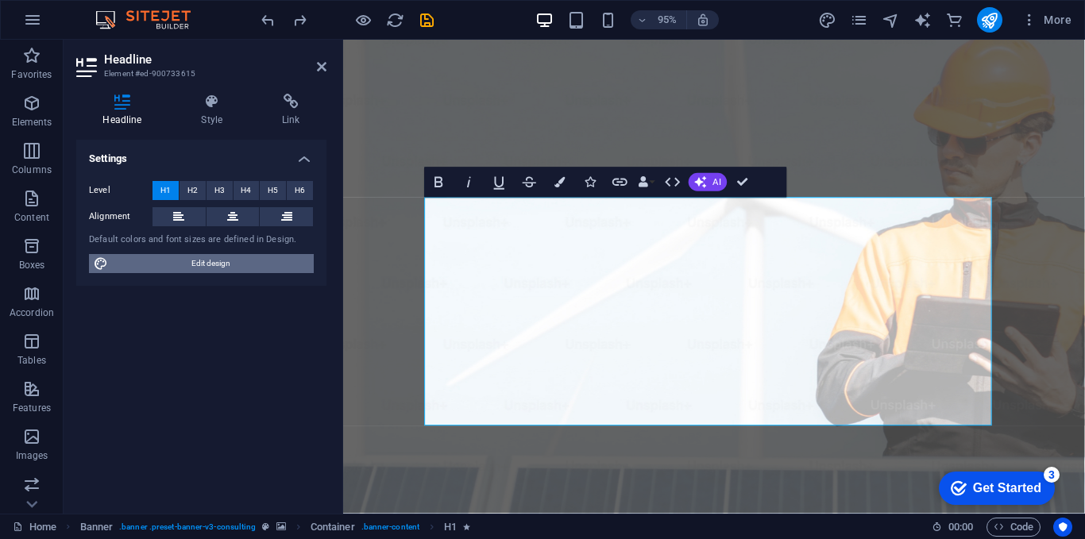
select select "px"
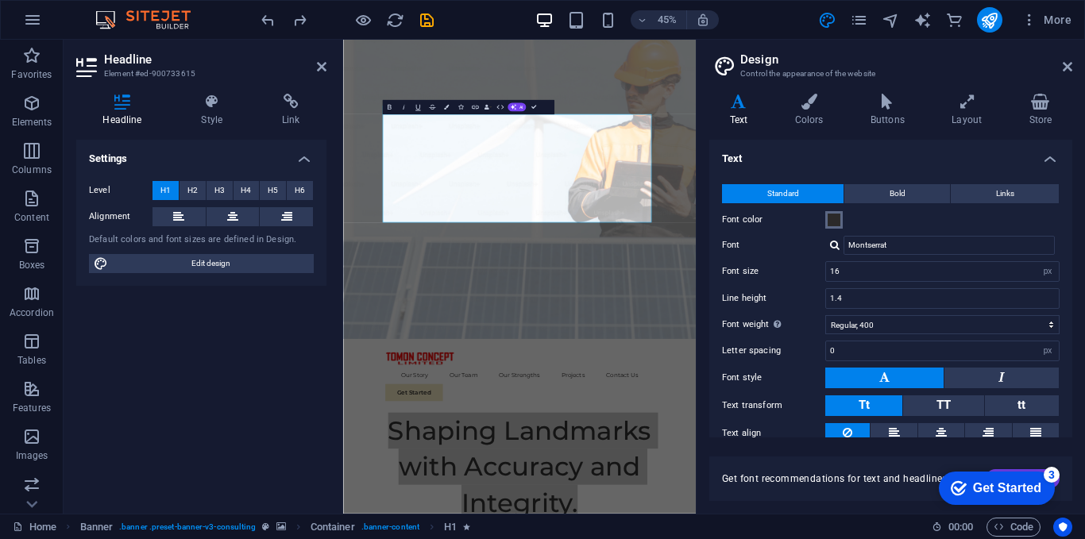
click at [838, 223] on span at bounding box center [834, 220] width 13 height 13
click at [897, 374] on button at bounding box center [884, 378] width 118 height 21
click at [953, 324] on select "Thin, 100 Extra-light, 200 Light, 300 Regular, 400 Medium, 500 Semi-bold, 600 B…" at bounding box center [942, 324] width 234 height 19
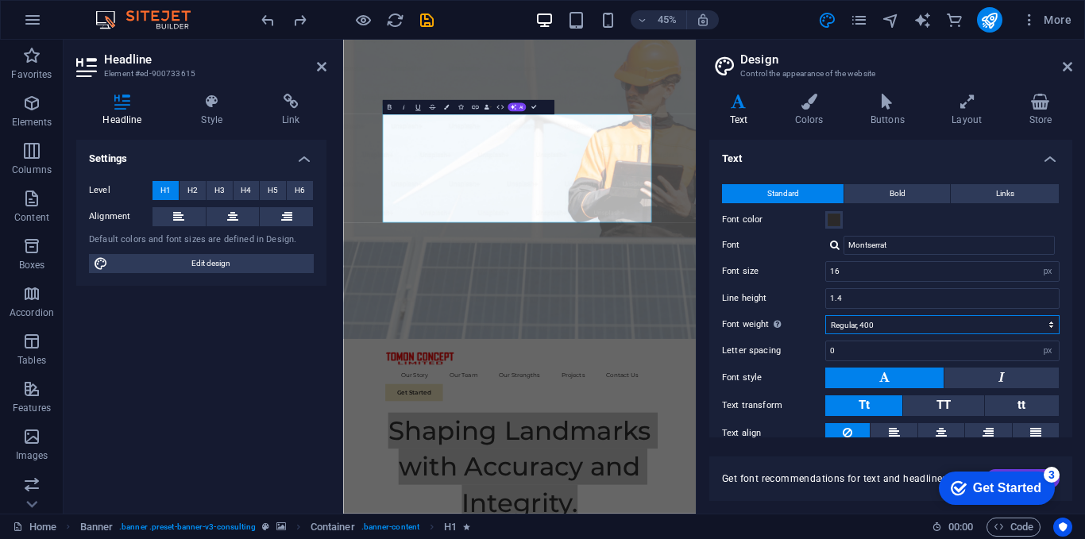
click at [922, 317] on select "Thin, 100 Extra-light, 200 Light, 300 Regular, 400 Medium, 500 Semi-bold, 600 B…" at bounding box center [942, 324] width 234 height 19
click at [832, 249] on div at bounding box center [835, 245] width 10 height 10
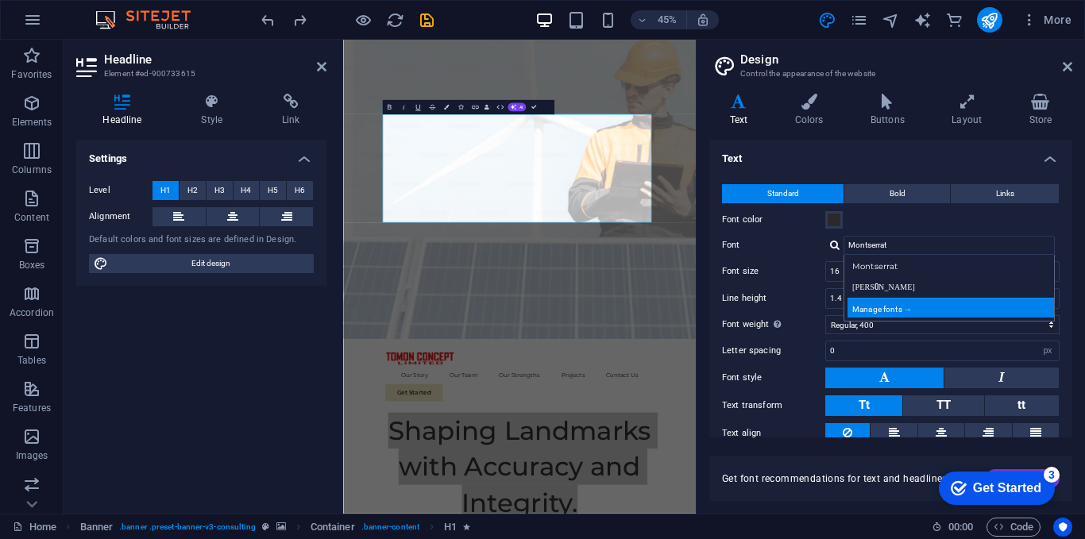
click at [900, 306] on div "Manage fonts →" at bounding box center [953, 308] width 210 height 20
select select "popularity"
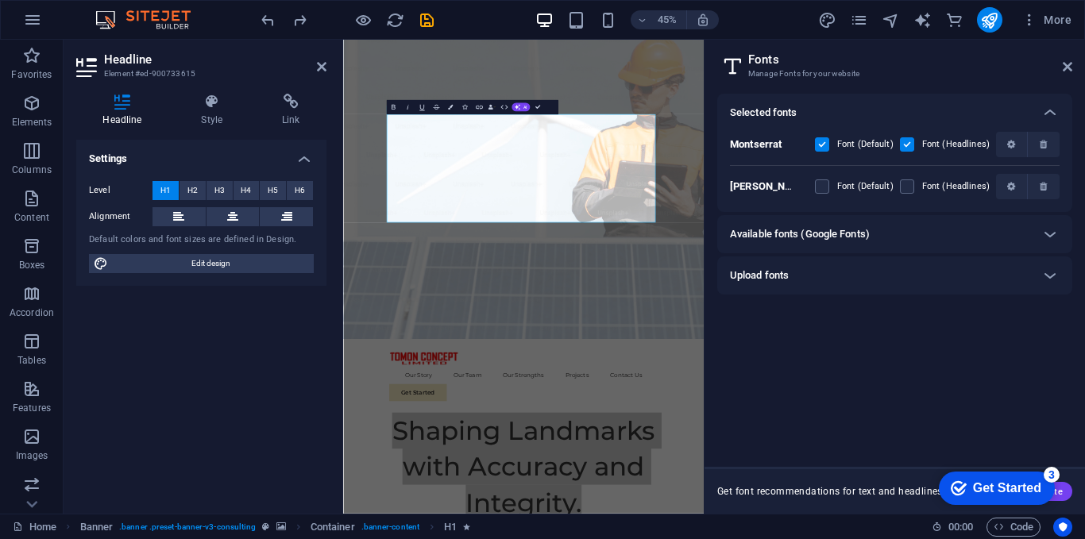
click at [876, 231] on div "Available fonts (Google Fonts)" at bounding box center [880, 234] width 301 height 19
click at [1047, 238] on icon at bounding box center [1050, 234] width 19 height 19
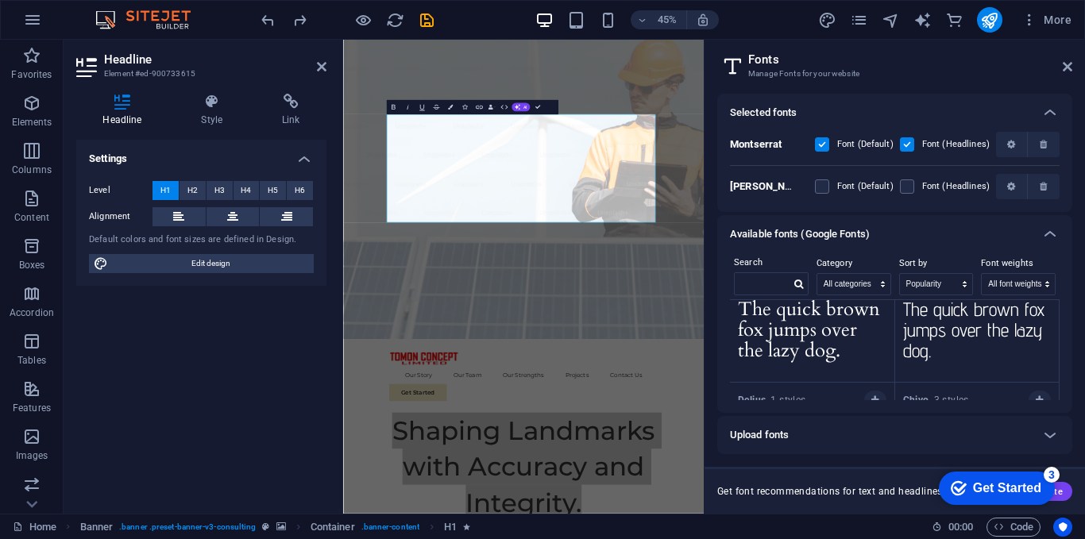
scroll to position [11864, 0]
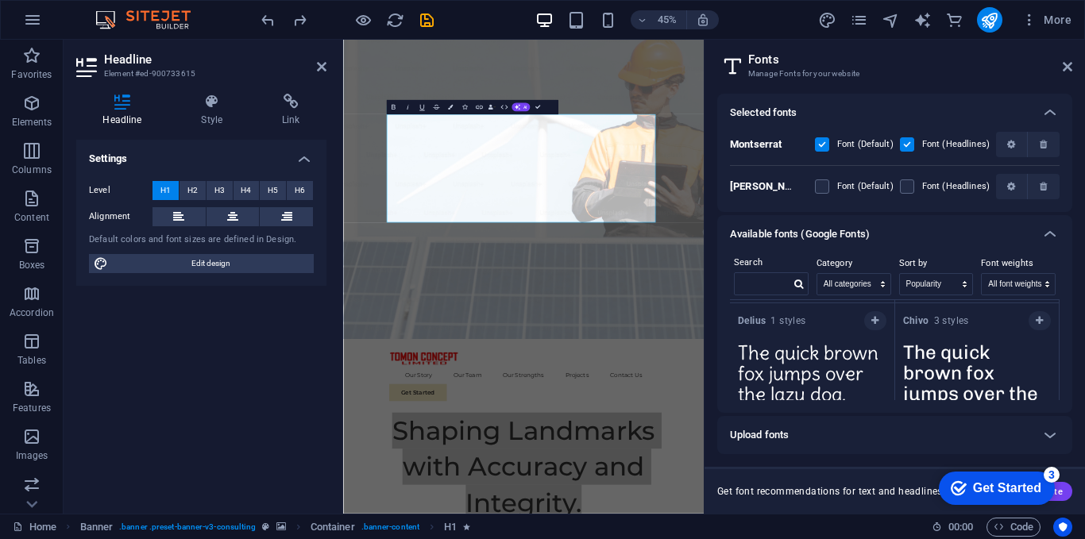
drag, startPoint x: 1060, startPoint y: 392, endPoint x: 1053, endPoint y: 314, distance: 78.9
click at [1053, 314] on div "Search Category All categories serif display monospace sans-serif handwriting S…" at bounding box center [894, 333] width 355 height 160
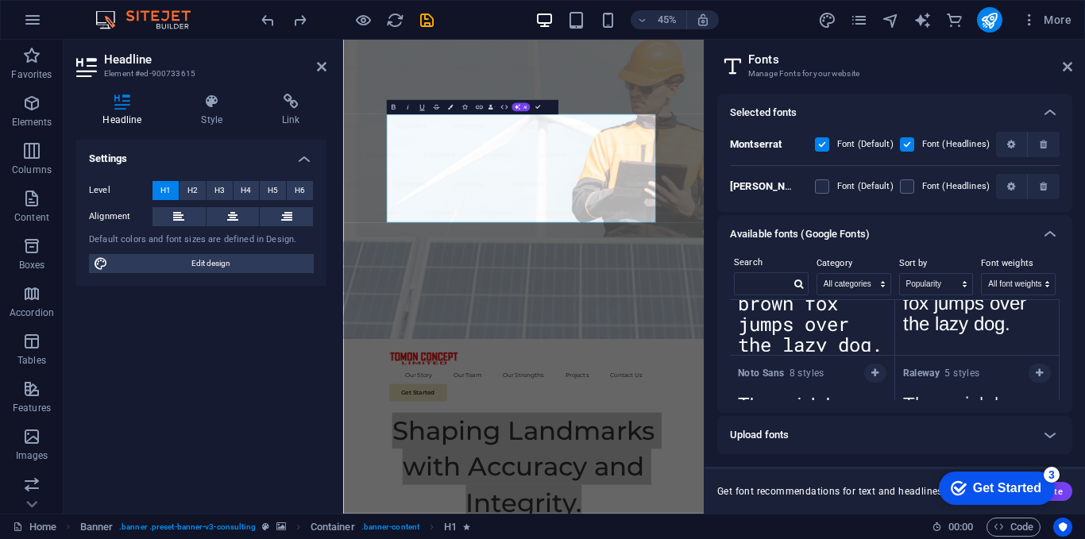
scroll to position [636, 0]
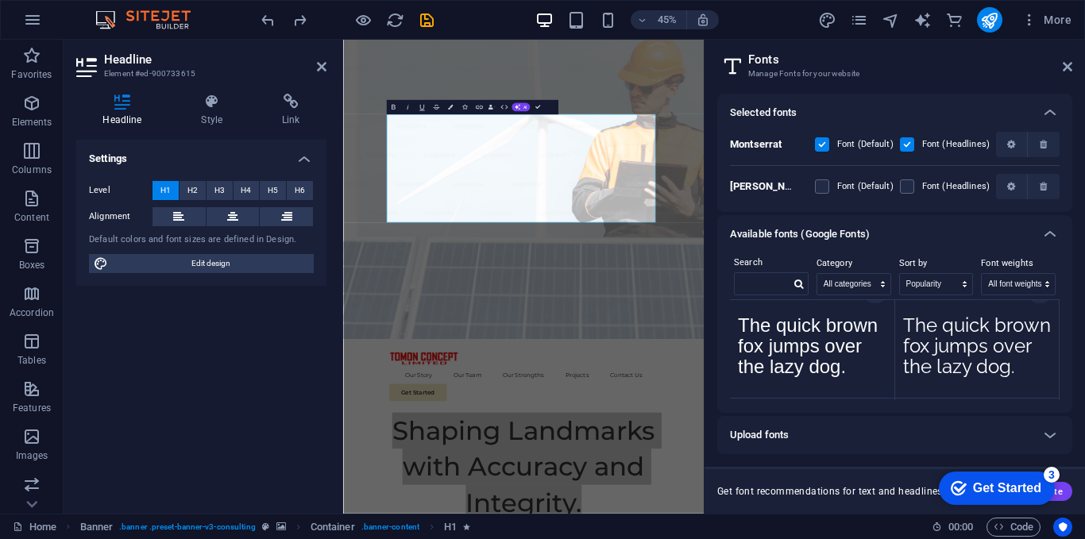
click at [977, 345] on textarea "The quick brown fox jumps over the lazy dog." at bounding box center [977, 350] width 164 height 87
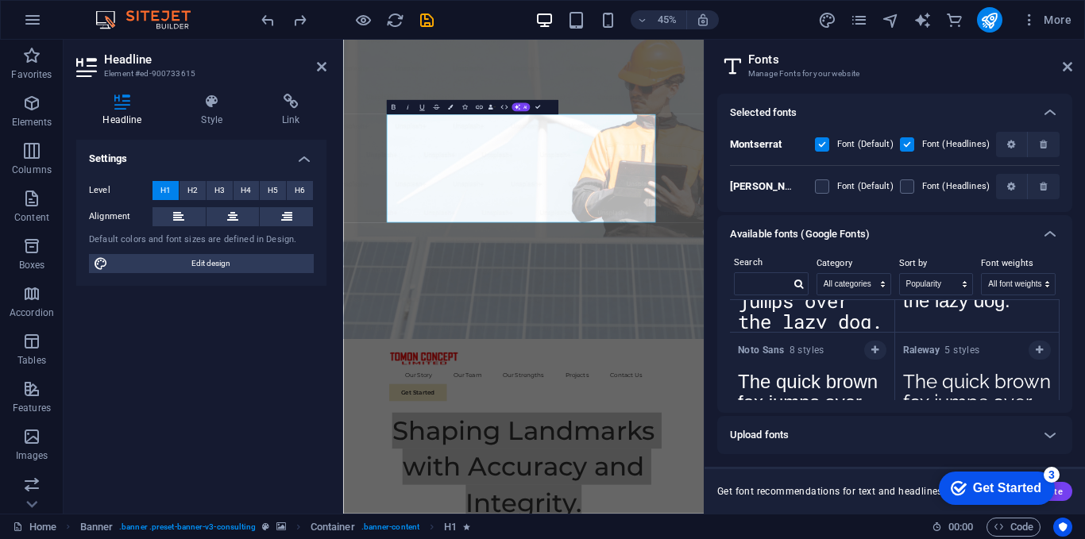
scroll to position [556, 0]
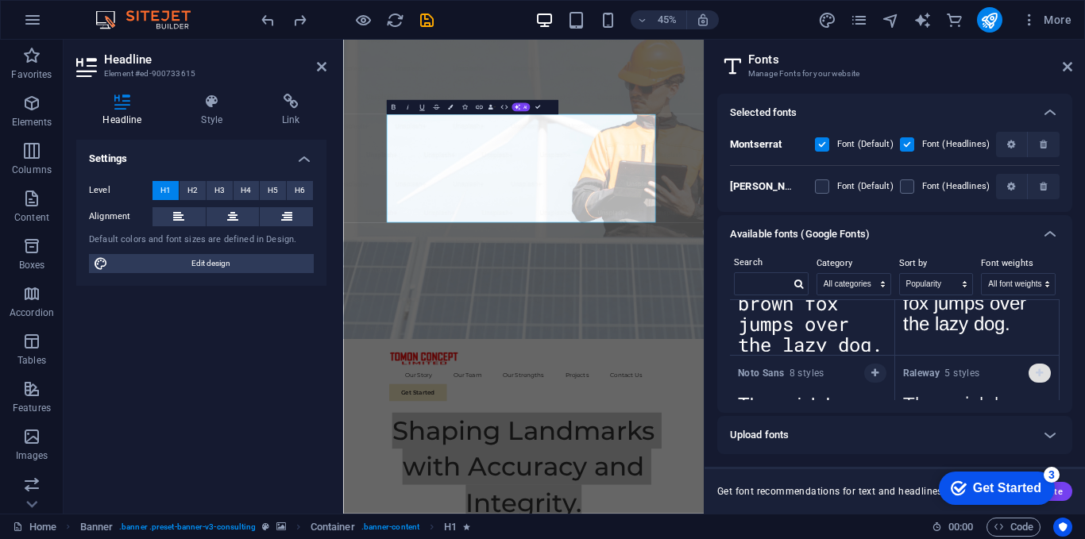
click at [1036, 370] on icon "button" at bounding box center [1039, 374] width 7 height 10
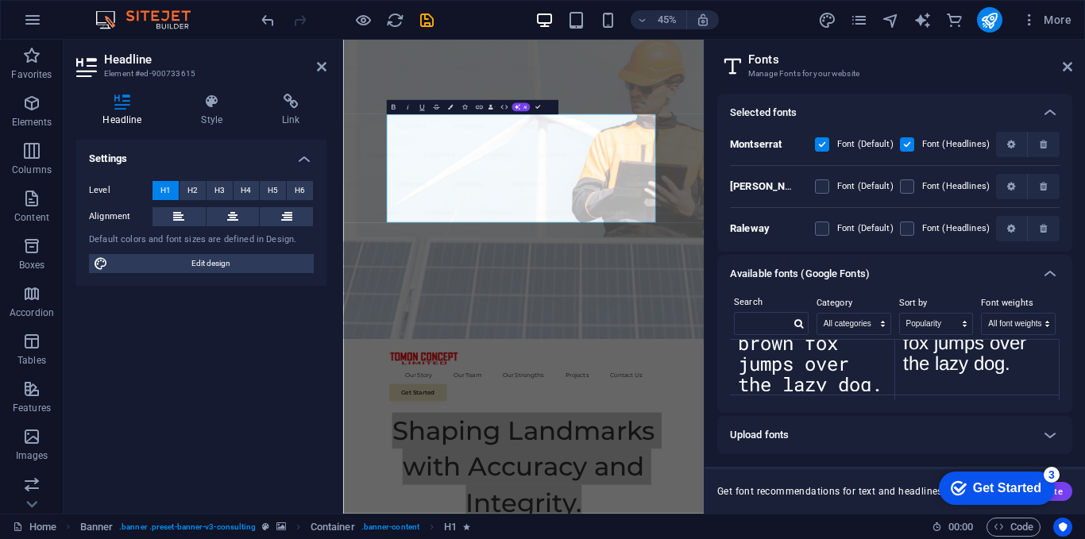
scroll to position [477, 0]
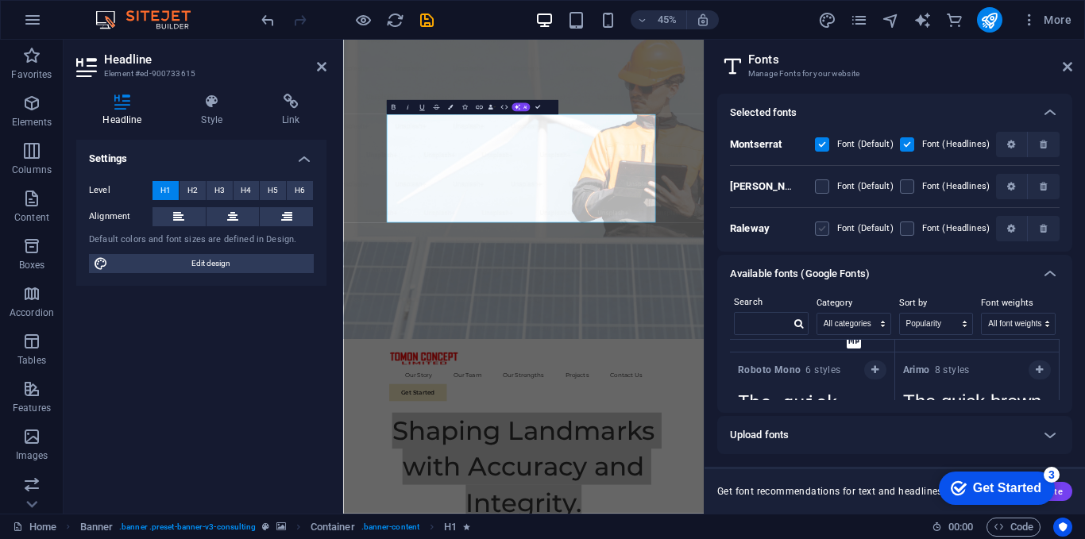
click at [825, 226] on label at bounding box center [822, 229] width 14 height 14
click at [0, 0] on input "checkbox" at bounding box center [0, 0] width 0 height 0
click at [825, 226] on label at bounding box center [822, 229] width 14 height 14
click at [0, 0] on input "checkbox" at bounding box center [0, 0] width 0 height 0
click at [819, 230] on label at bounding box center [822, 229] width 14 height 14
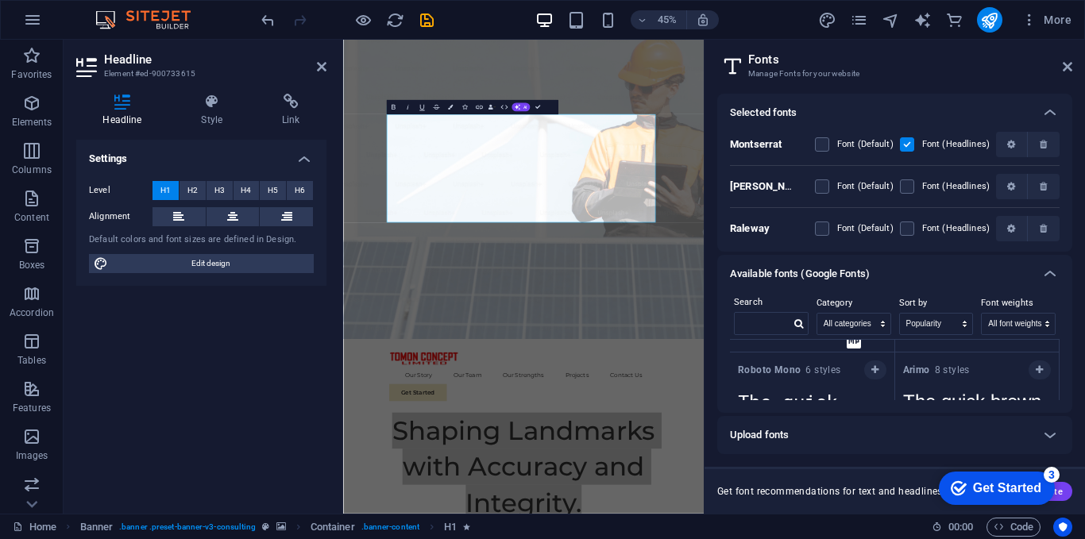
click at [0, 0] on input "checkbox" at bounding box center [0, 0] width 0 height 0
click at [922, 234] on label "Font (Headlines)" at bounding box center [956, 228] width 68 height 19
click at [0, 0] on input "checkbox" at bounding box center [0, 0] width 0 height 0
click at [914, 231] on span at bounding box center [918, 229] width 8 height 8
click at [1070, 68] on icon at bounding box center [1068, 66] width 10 height 13
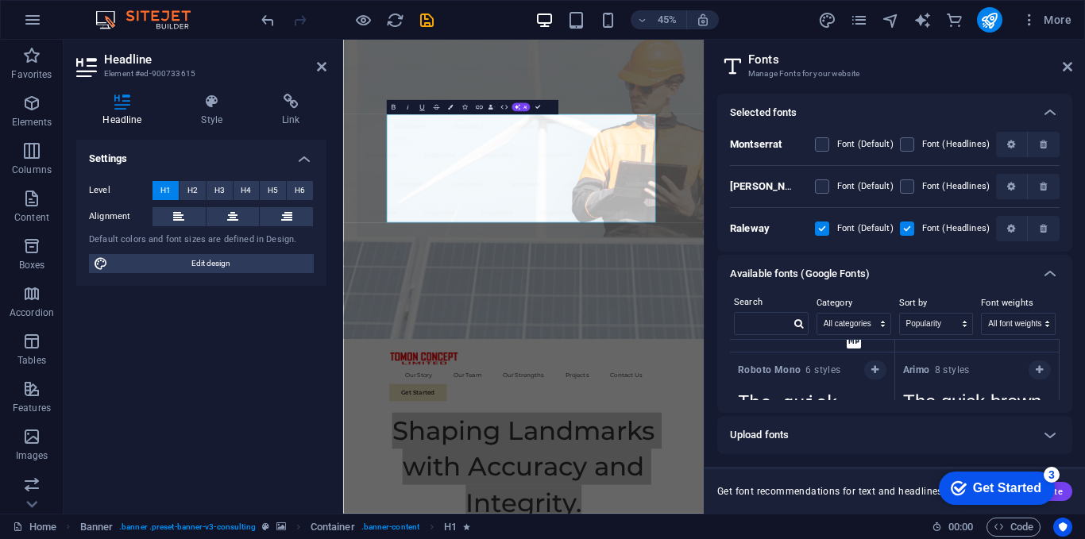
drag, startPoint x: 1413, startPoint y: 108, endPoint x: 1108, endPoint y: 69, distance: 307.5
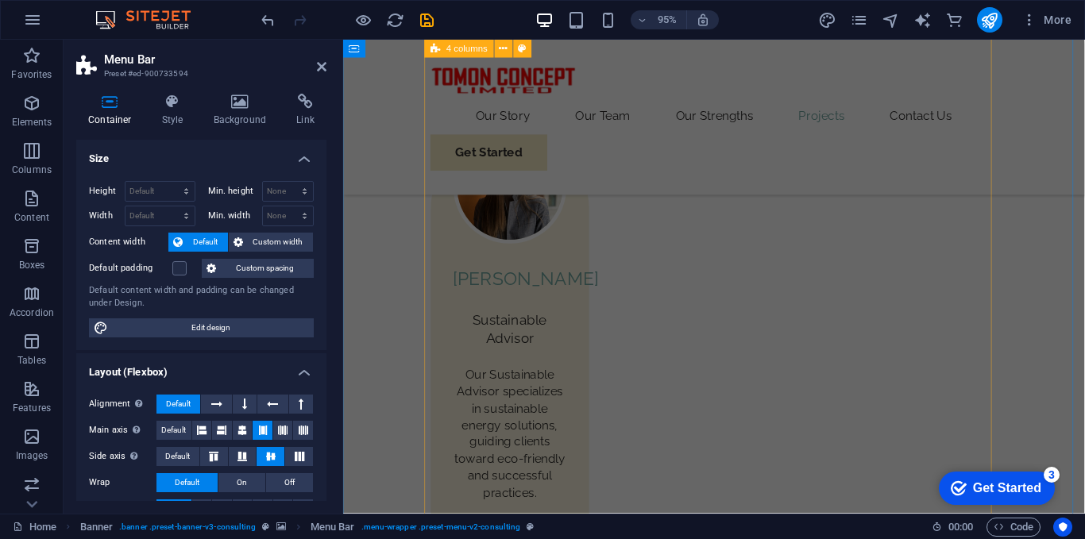
scroll to position [2750, 0]
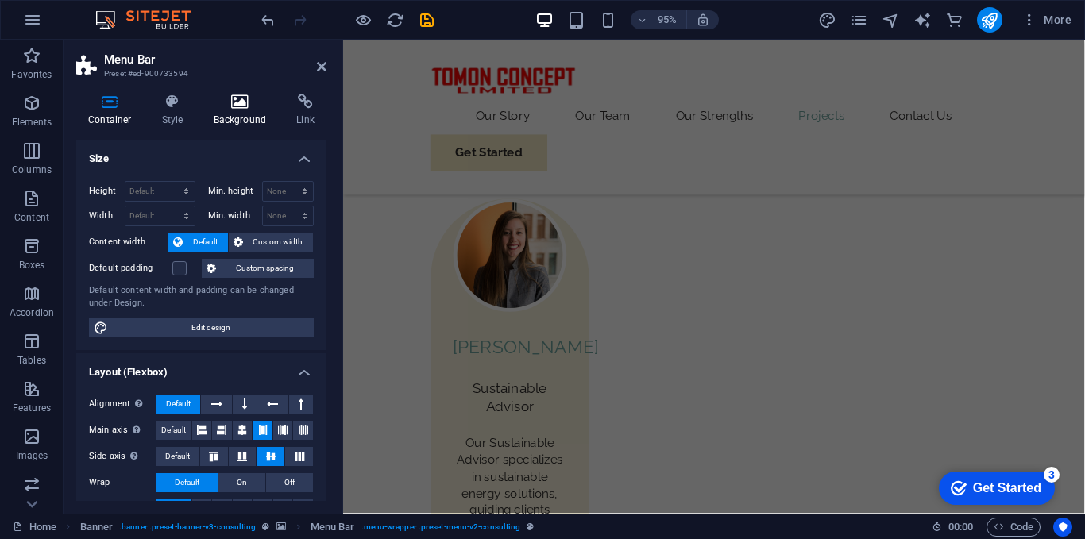
click at [231, 96] on icon at bounding box center [240, 102] width 77 height 16
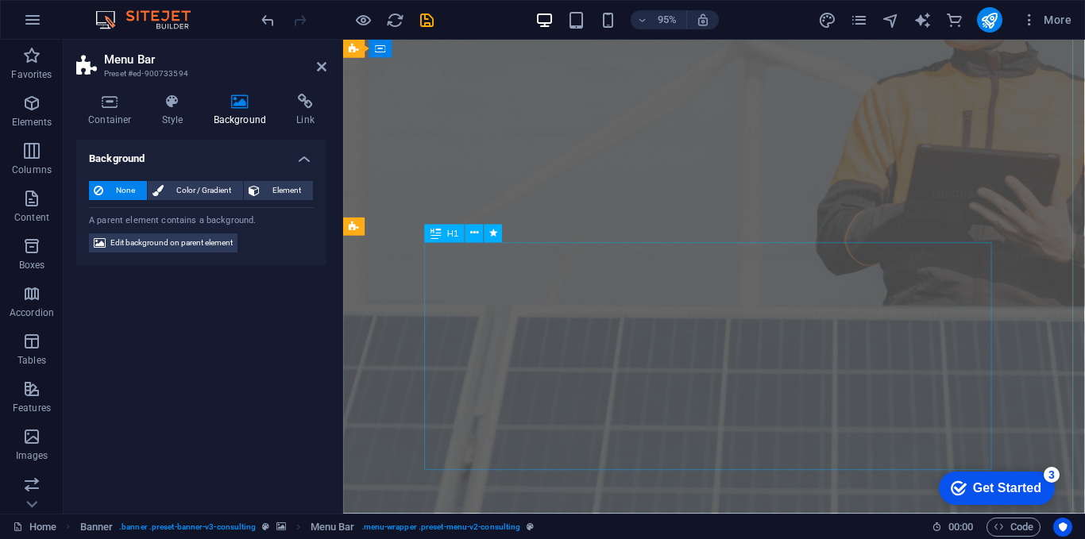
scroll to position [0, 0]
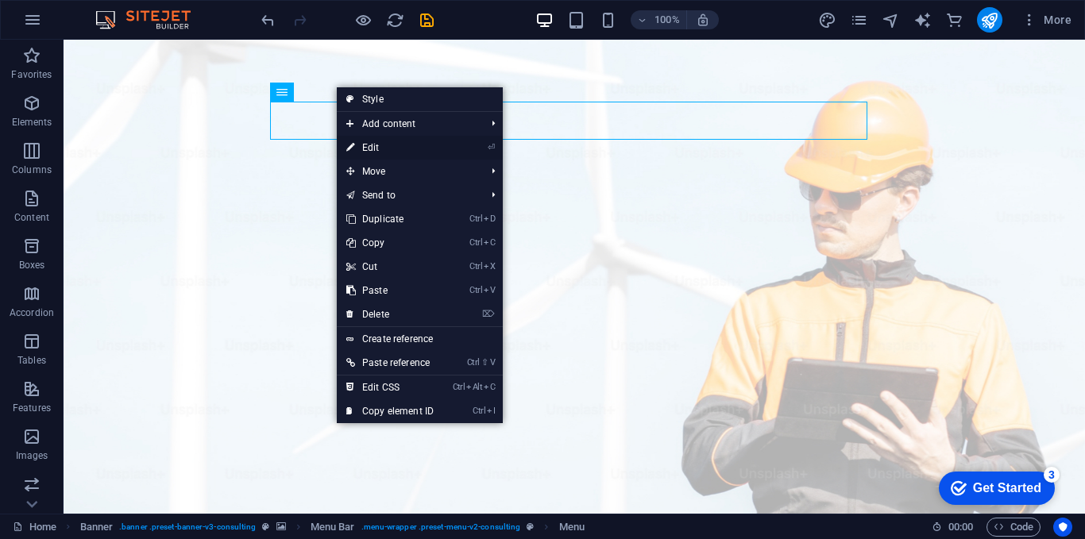
drag, startPoint x: 365, startPoint y: 149, endPoint x: 200, endPoint y: 157, distance: 164.7
click at [365, 149] on link "⏎ Edit" at bounding box center [390, 148] width 106 height 24
select select
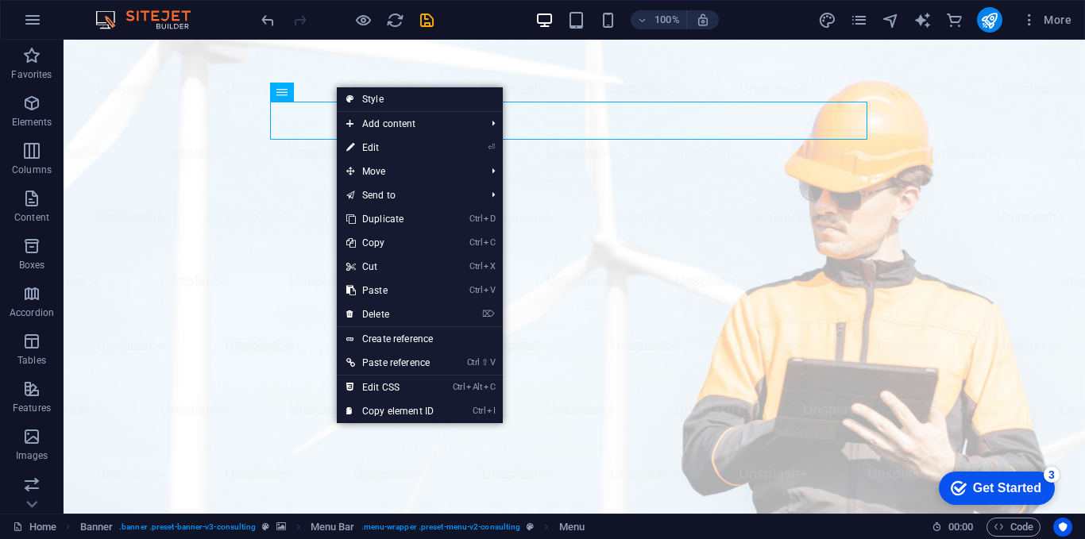
select select
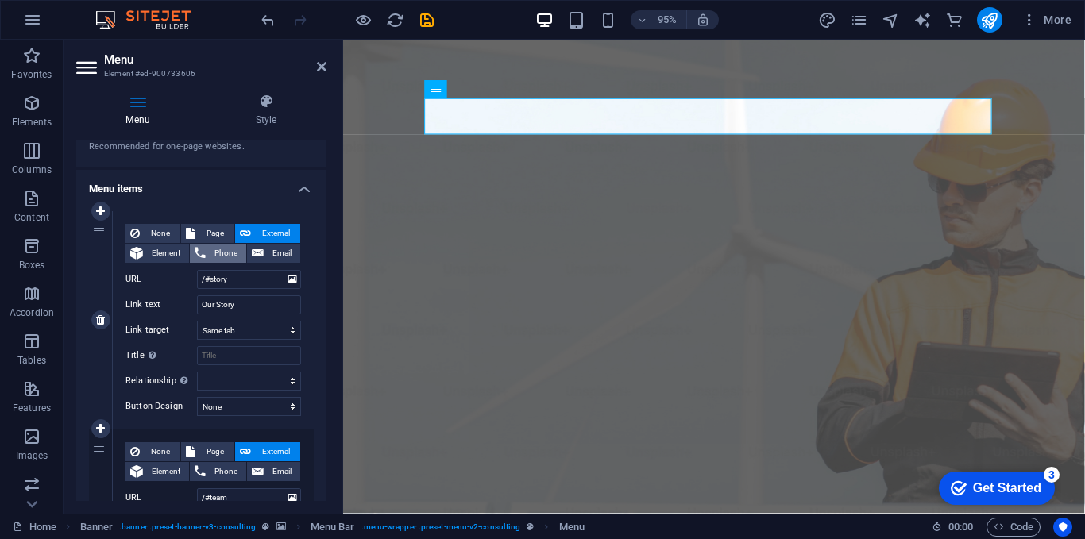
click at [220, 249] on span "Phone" at bounding box center [226, 253] width 31 height 19
select select
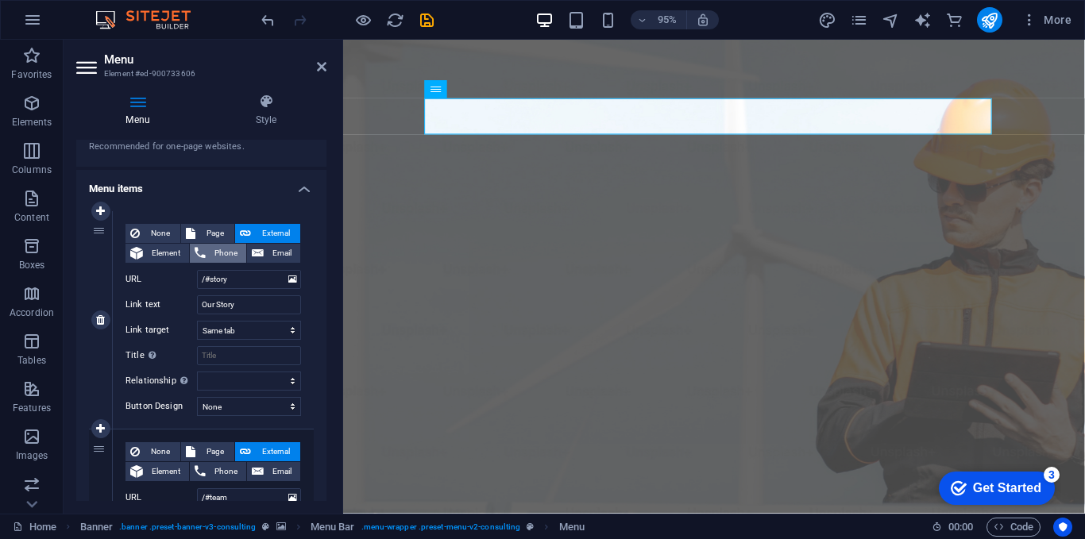
select select
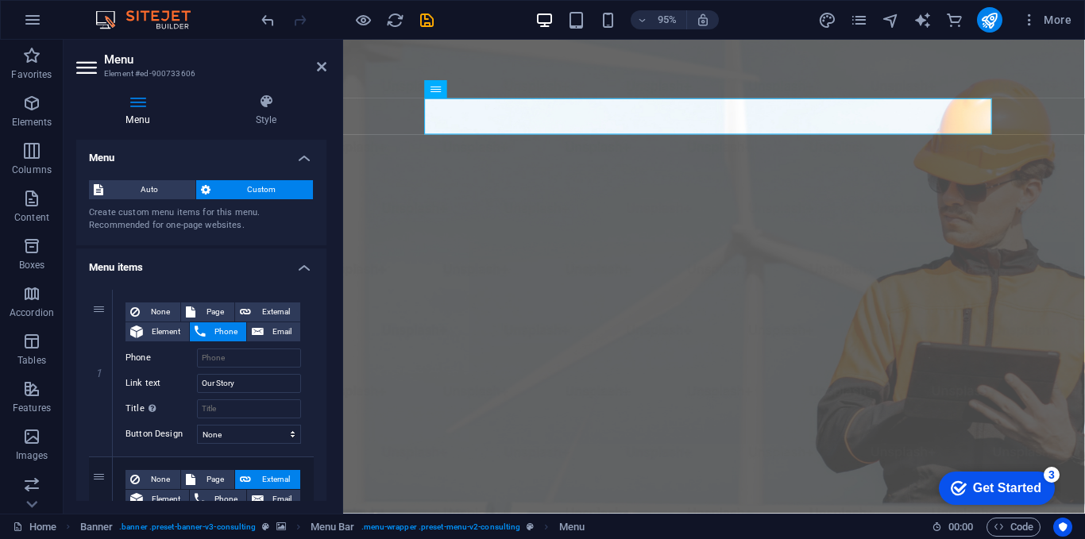
scroll to position [0, 0]
click at [276, 99] on icon at bounding box center [266, 102] width 121 height 16
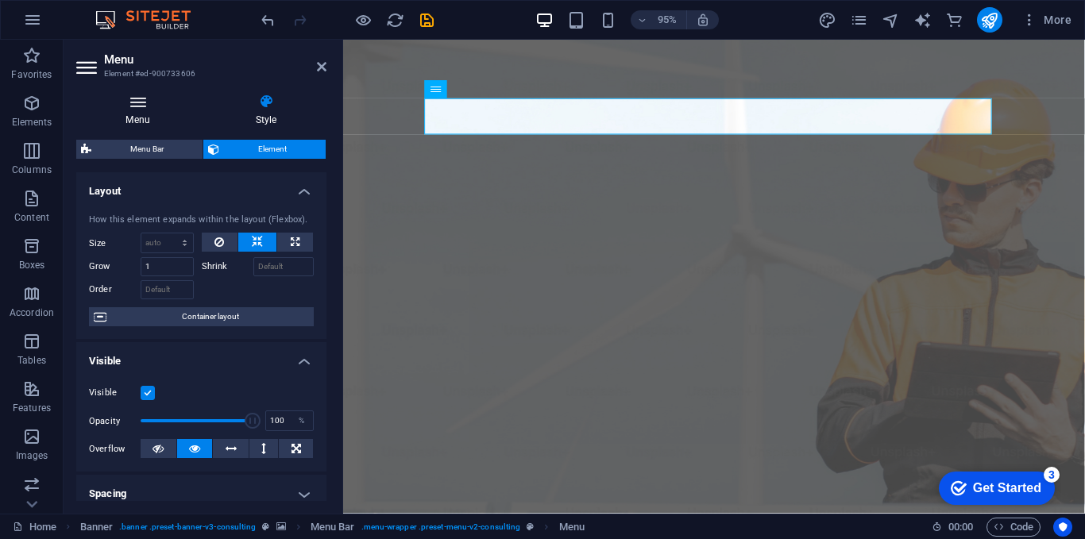
click at [149, 106] on icon at bounding box center [137, 102] width 123 height 16
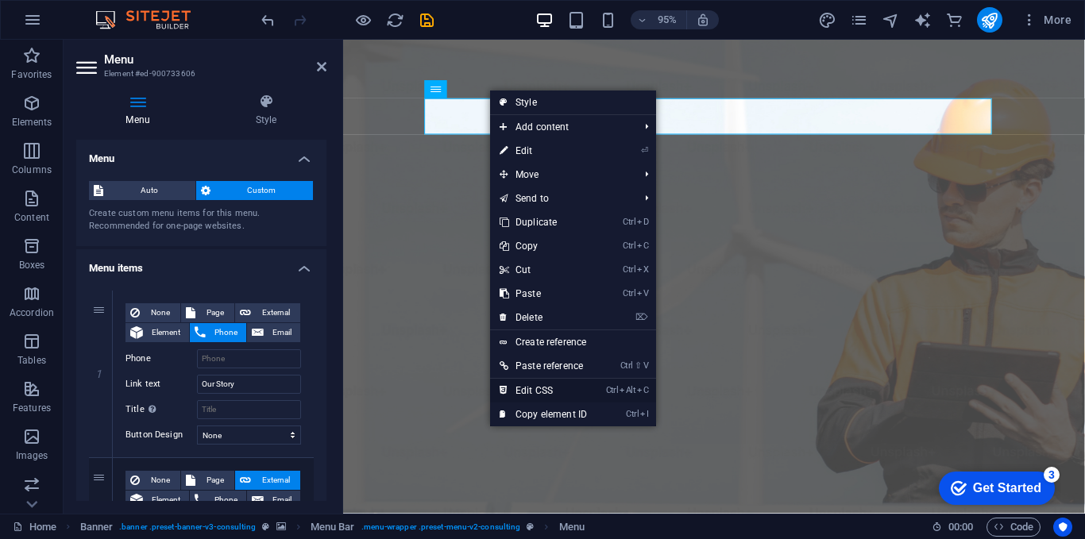
click at [546, 392] on link "Ctrl Alt C Edit CSS" at bounding box center [543, 391] width 106 height 24
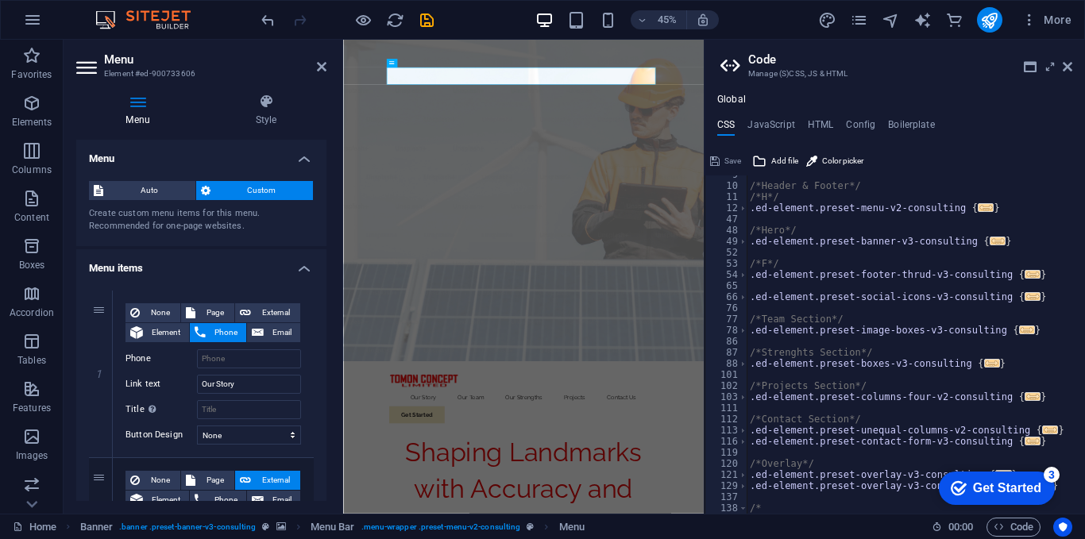
scroll to position [143, 0]
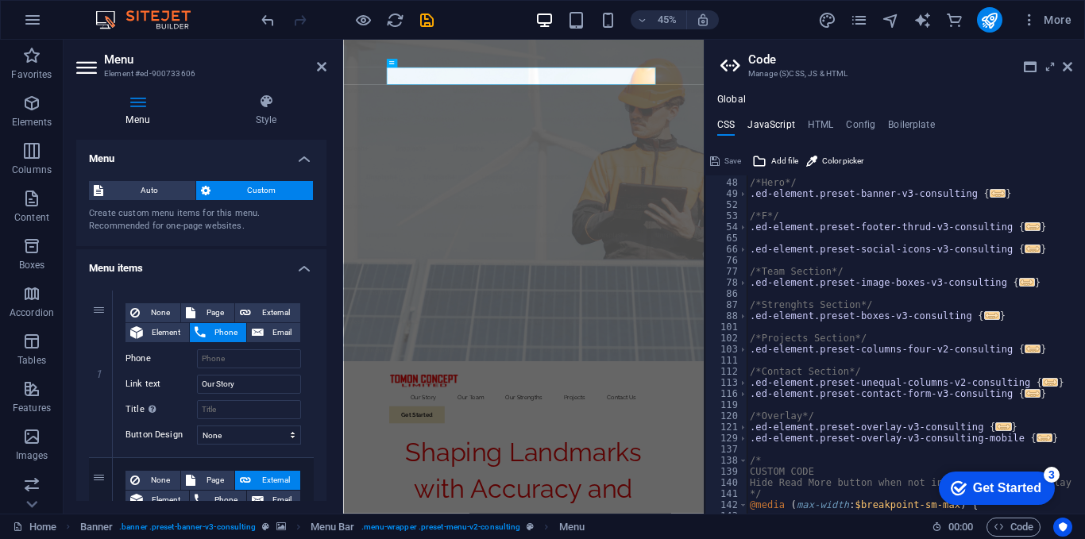
click at [788, 124] on h4 "JavaScript" at bounding box center [771, 127] width 47 height 17
type textarea "/* JS for preset "Menu V2" */"
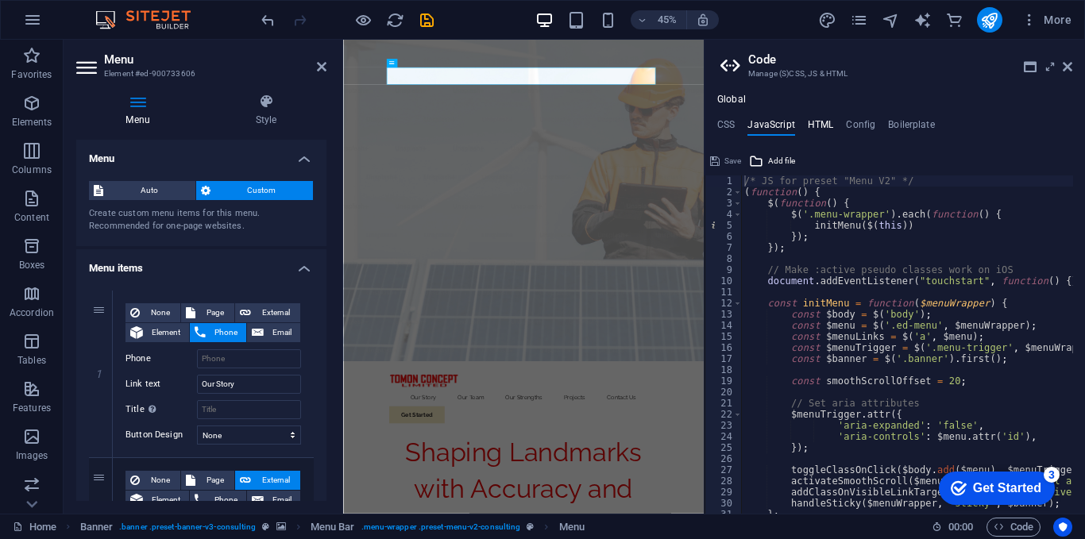
click at [829, 126] on h4 "HTML" at bounding box center [821, 127] width 26 height 17
type textarea "<a href="#main-content" class="wv-link-content button">Skip to main content</a>"
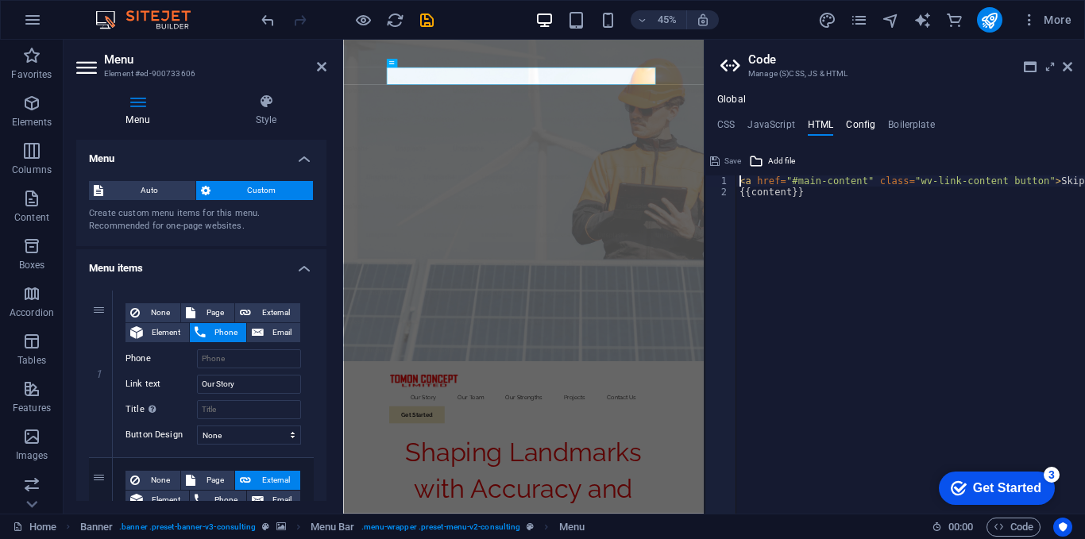
click at [860, 125] on h4 "Config" at bounding box center [860, 127] width 29 height 17
type textarea "$color-background: #ffffff;"
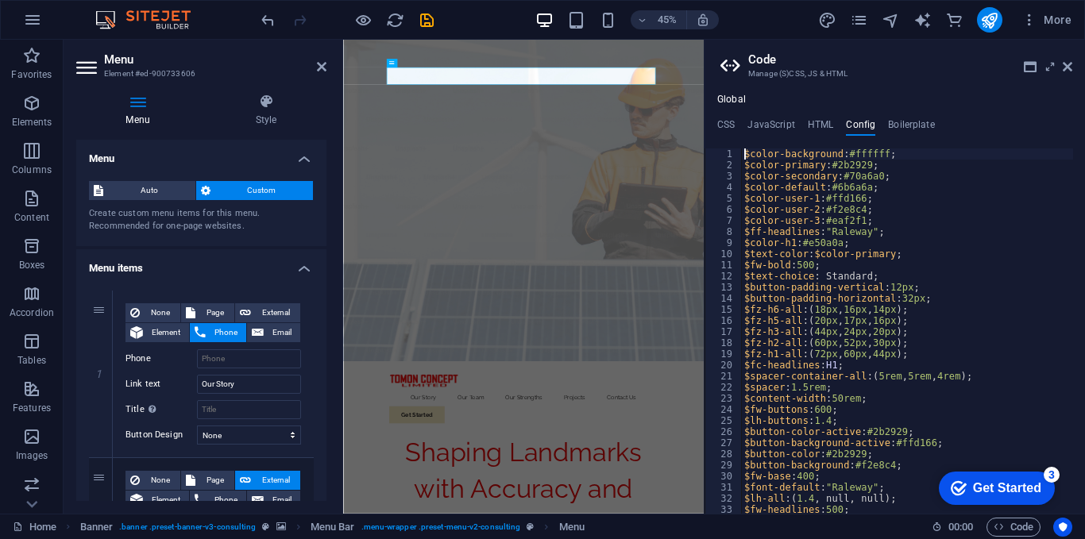
click at [886, 123] on ul "CSS JavaScript HTML Config Boilerplate" at bounding box center [895, 127] width 381 height 17
click at [817, 129] on h4 "HTML" at bounding box center [821, 127] width 26 height 17
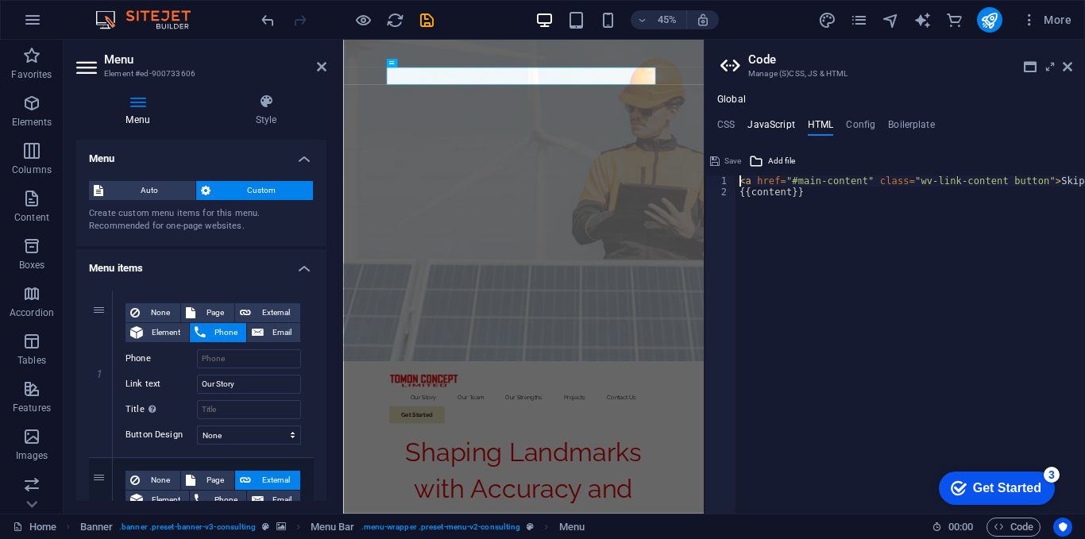
click at [779, 128] on h4 "JavaScript" at bounding box center [771, 127] width 47 height 17
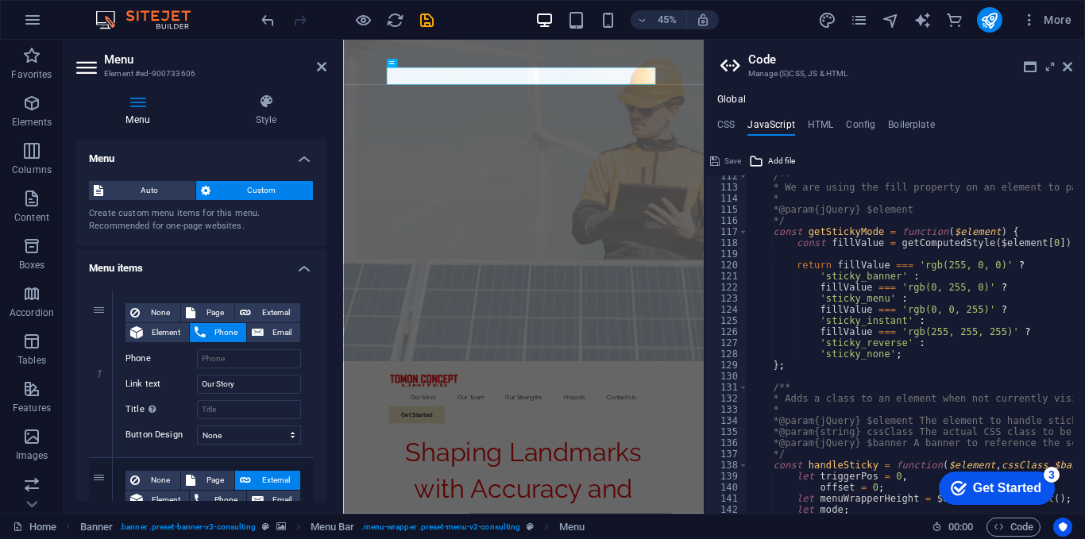
scroll to position [1239, 0]
click at [734, 133] on h4 "CSS" at bounding box center [725, 127] width 17 height 17
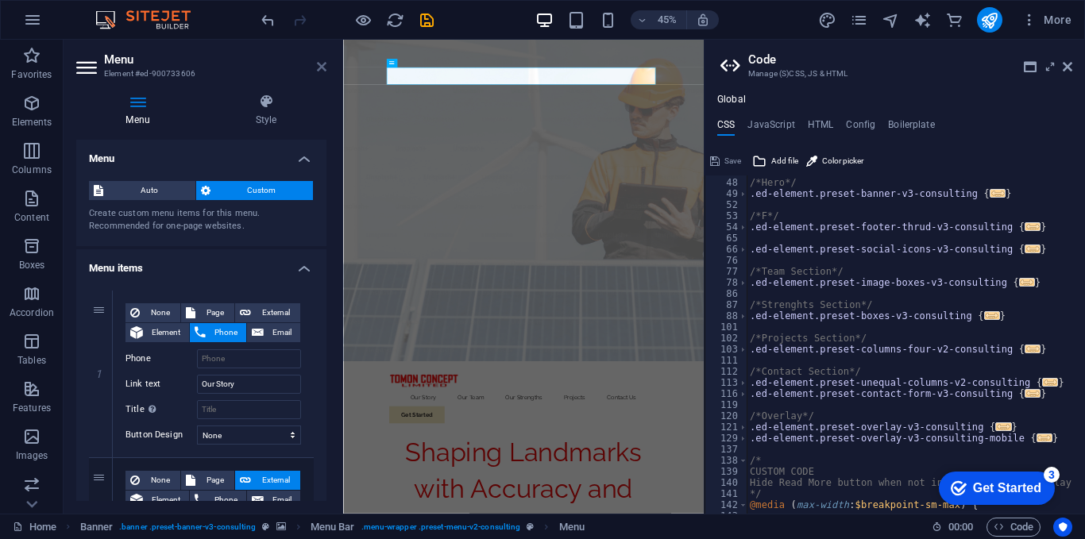
drag, startPoint x: 319, startPoint y: 72, endPoint x: 238, endPoint y: 185, distance: 138.4
click at [319, 72] on icon at bounding box center [322, 66] width 10 height 13
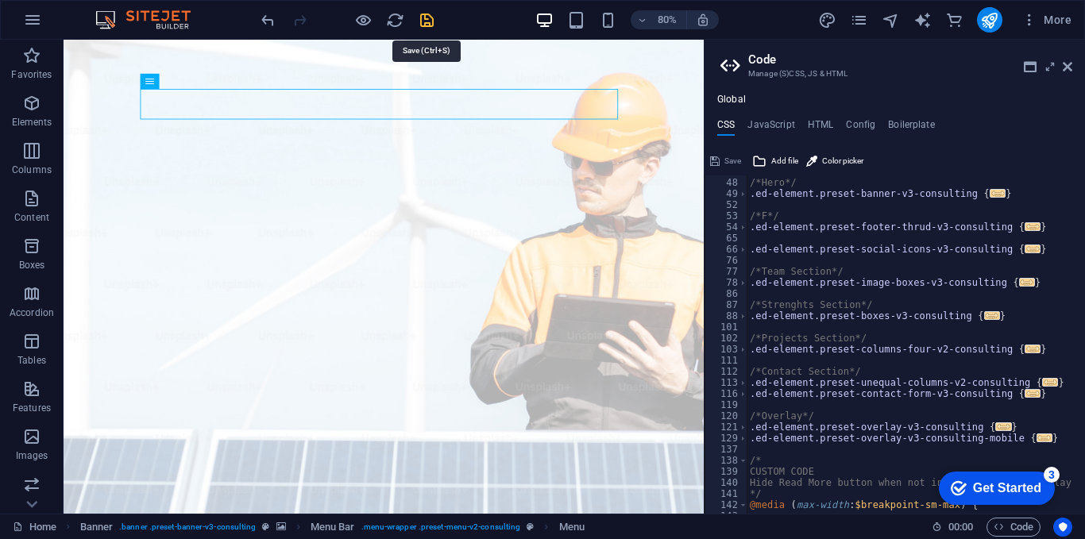
drag, startPoint x: 427, startPoint y: 27, endPoint x: 643, endPoint y: 176, distance: 262.2
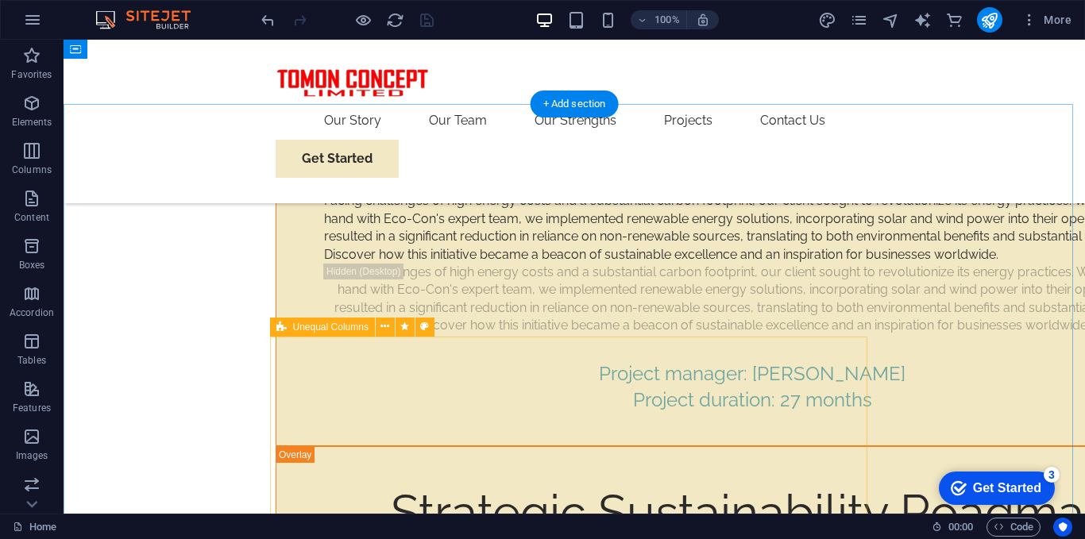
scroll to position [9613, 0]
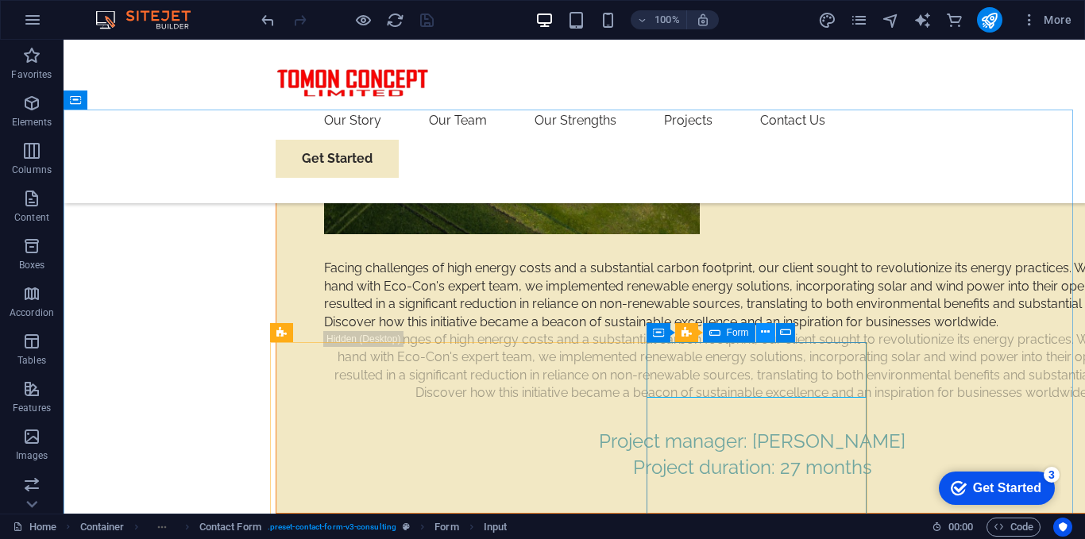
click at [767, 334] on icon at bounding box center [765, 332] width 9 height 17
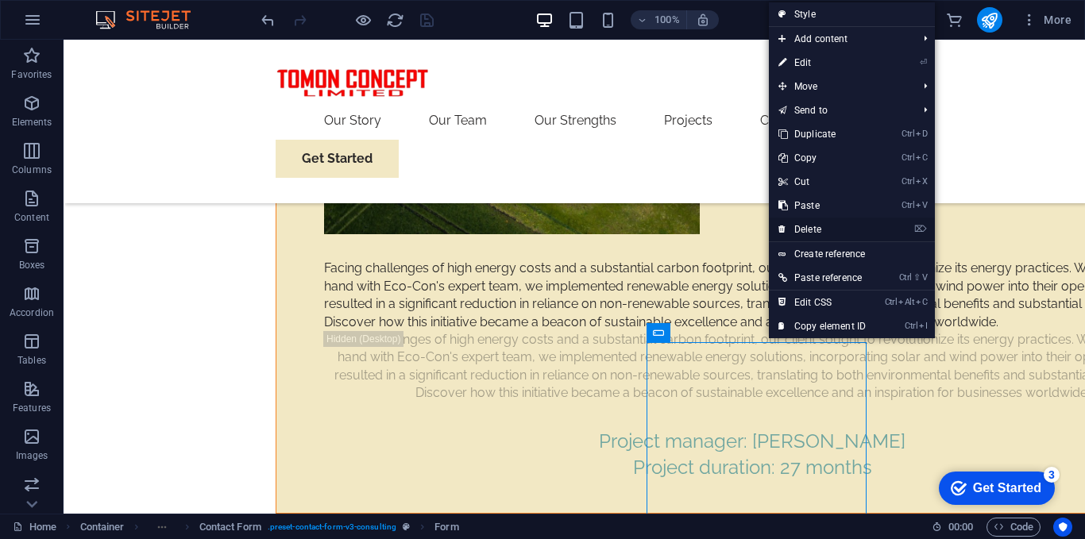
click at [814, 222] on link "⌦ Delete" at bounding box center [822, 230] width 106 height 24
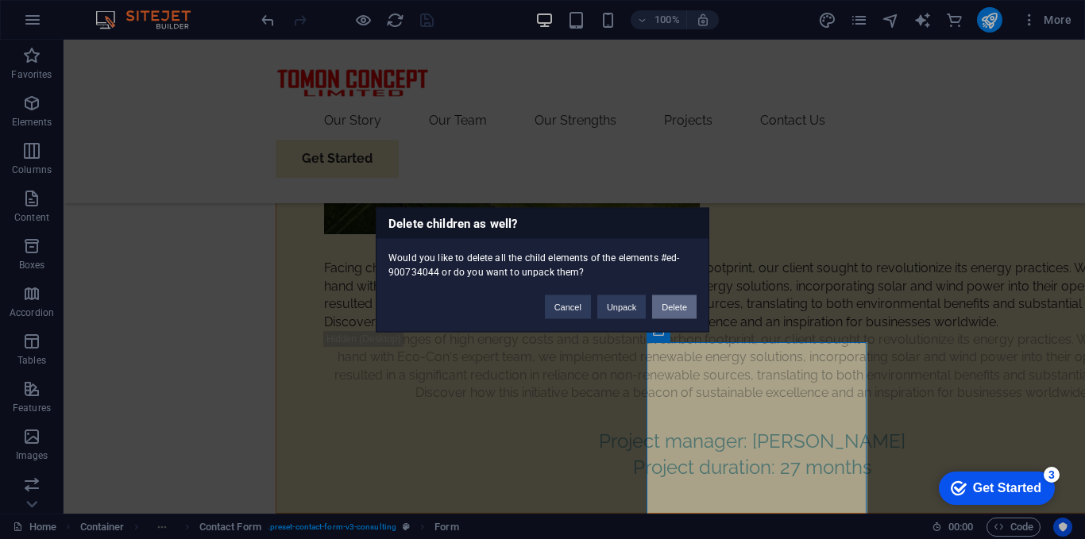
click at [680, 303] on button "Delete" at bounding box center [674, 307] width 44 height 24
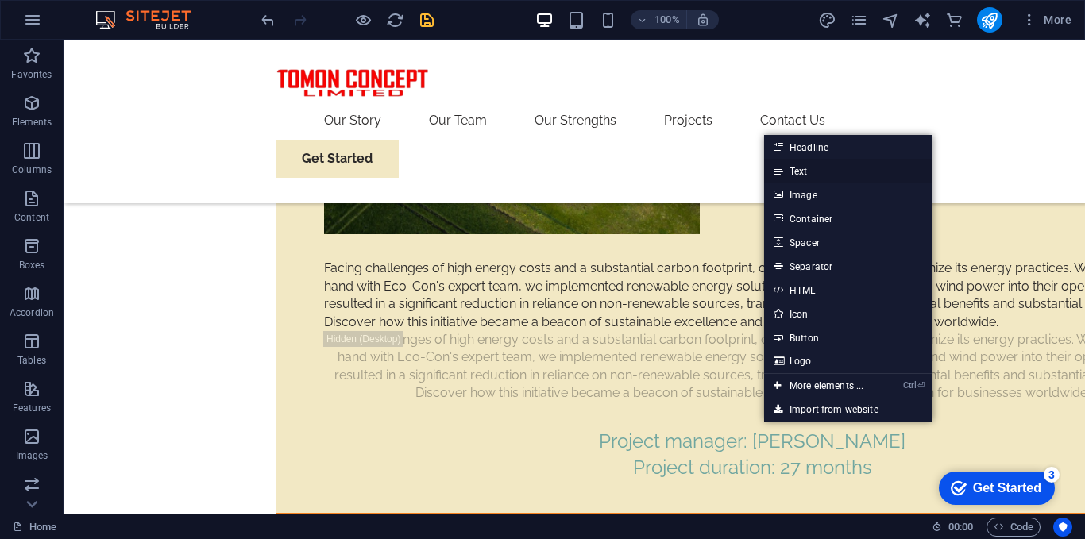
click at [821, 169] on link "Text" at bounding box center [848, 171] width 168 height 24
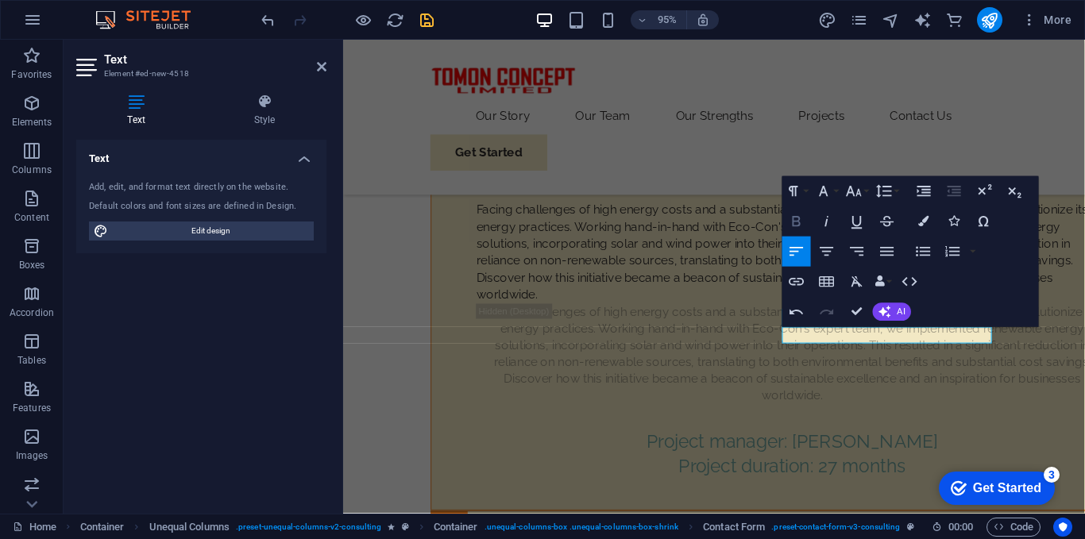
click at [801, 221] on icon "button" at bounding box center [797, 221] width 18 height 18
click at [793, 223] on icon "button" at bounding box center [797, 221] width 8 height 10
drag, startPoint x: 875, startPoint y: 352, endPoint x: 798, endPoint y: 350, distance: 77.9
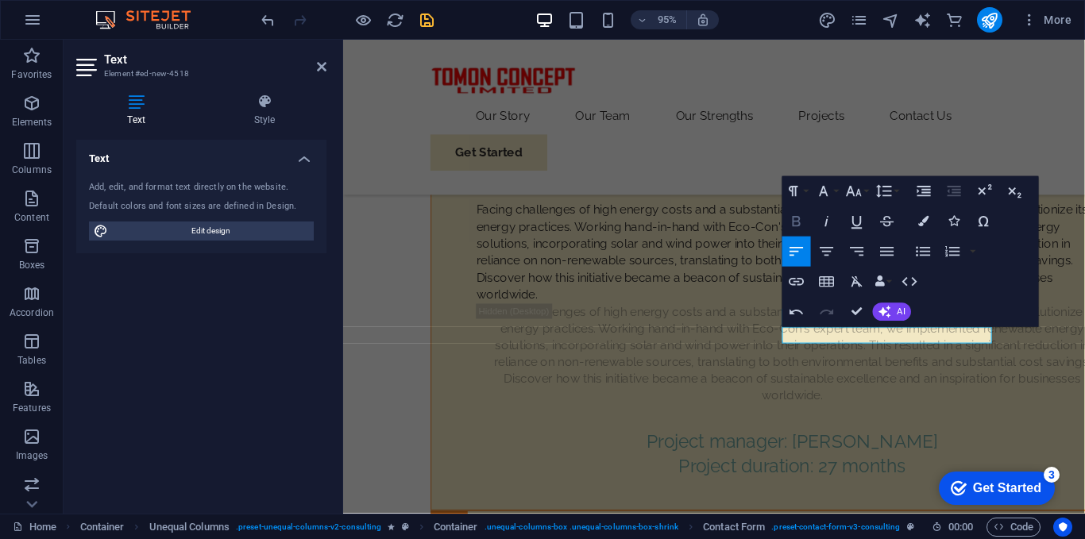
click at [796, 233] on button "Bold" at bounding box center [797, 222] width 29 height 30
click at [795, 209] on button "Bold" at bounding box center [797, 222] width 29 height 30
click at [789, 217] on icon "button" at bounding box center [797, 221] width 18 height 18
click at [798, 214] on icon "button" at bounding box center [797, 221] width 18 height 18
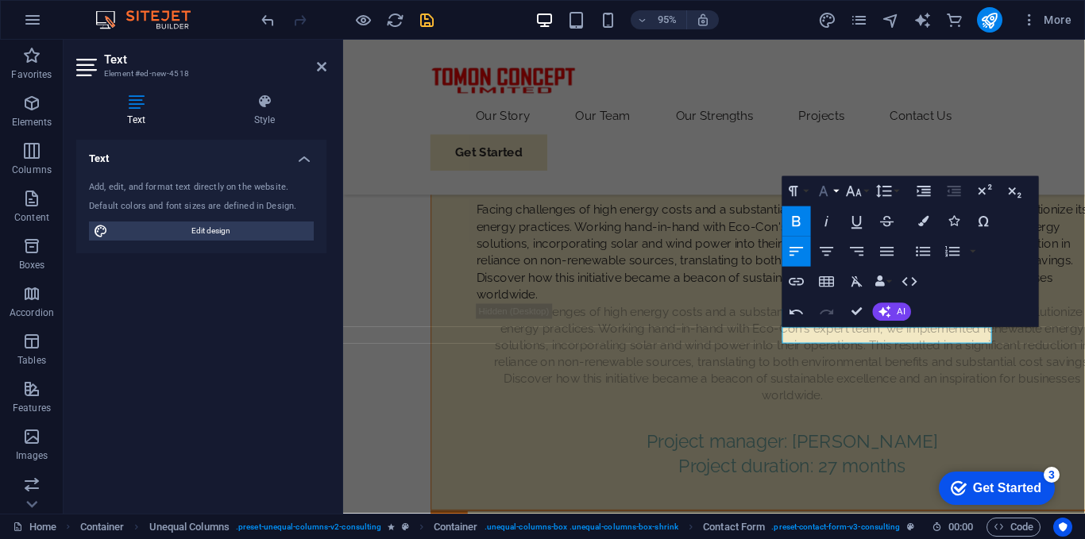
click at [834, 190] on button "Font Family" at bounding box center [827, 191] width 29 height 30
click at [839, 189] on button "Font Family" at bounding box center [827, 191] width 29 height 30
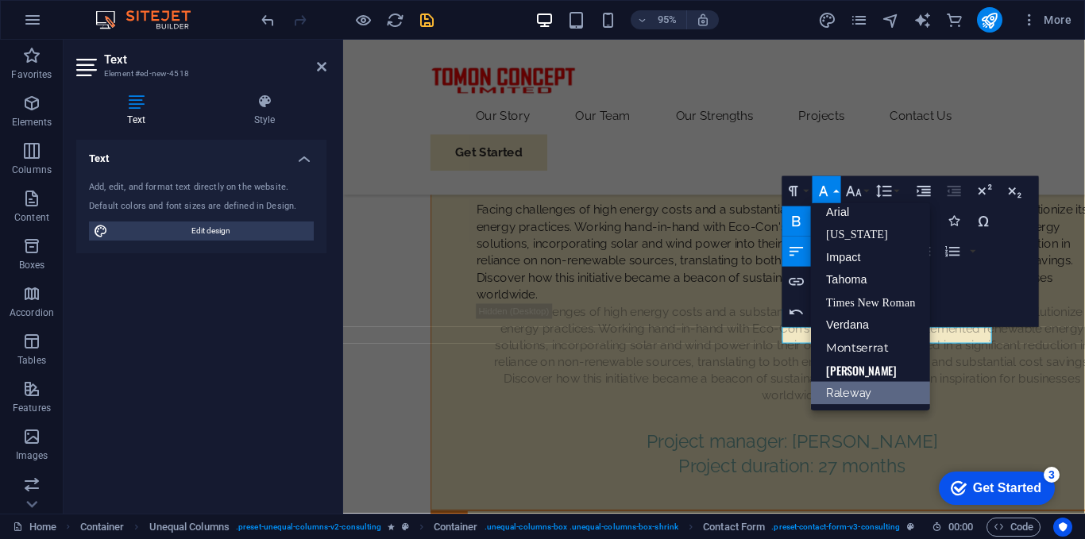
click at [886, 395] on link "Raleway" at bounding box center [870, 393] width 119 height 23
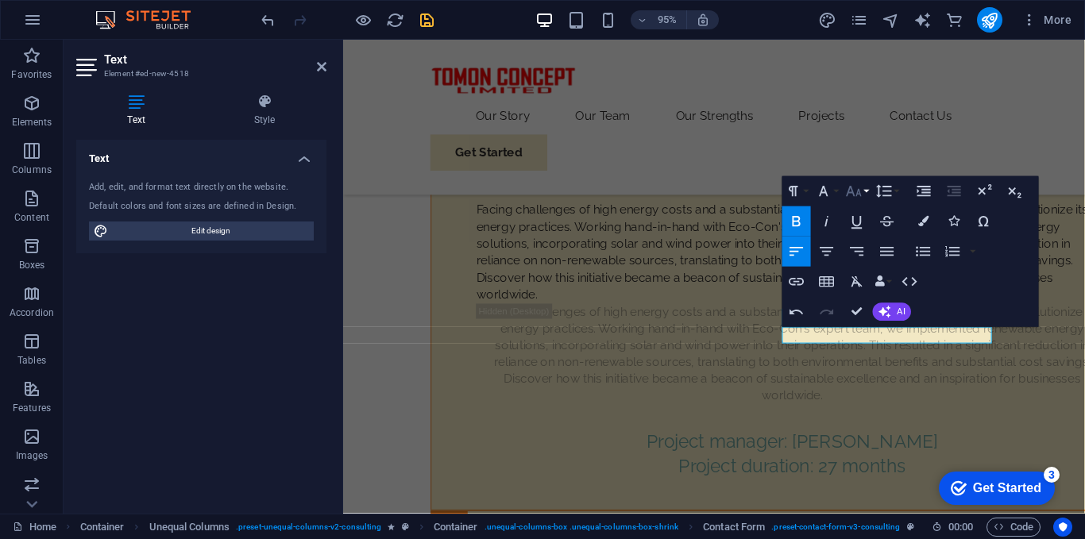
click at [866, 189] on button "Font Size" at bounding box center [857, 191] width 29 height 30
click at [868, 187] on button "Font Size" at bounding box center [857, 191] width 29 height 30
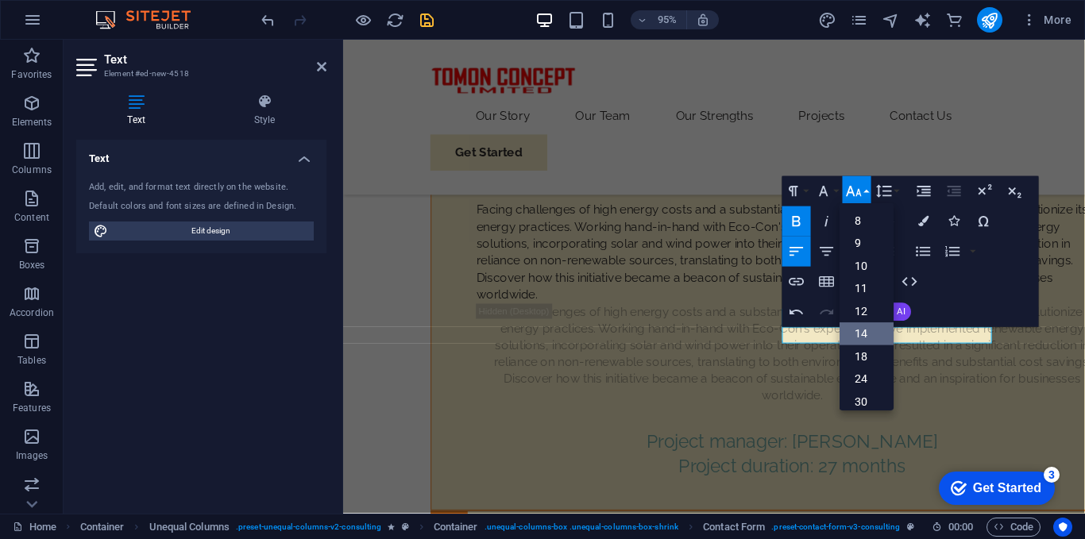
click at [852, 331] on link "14" at bounding box center [867, 334] width 54 height 23
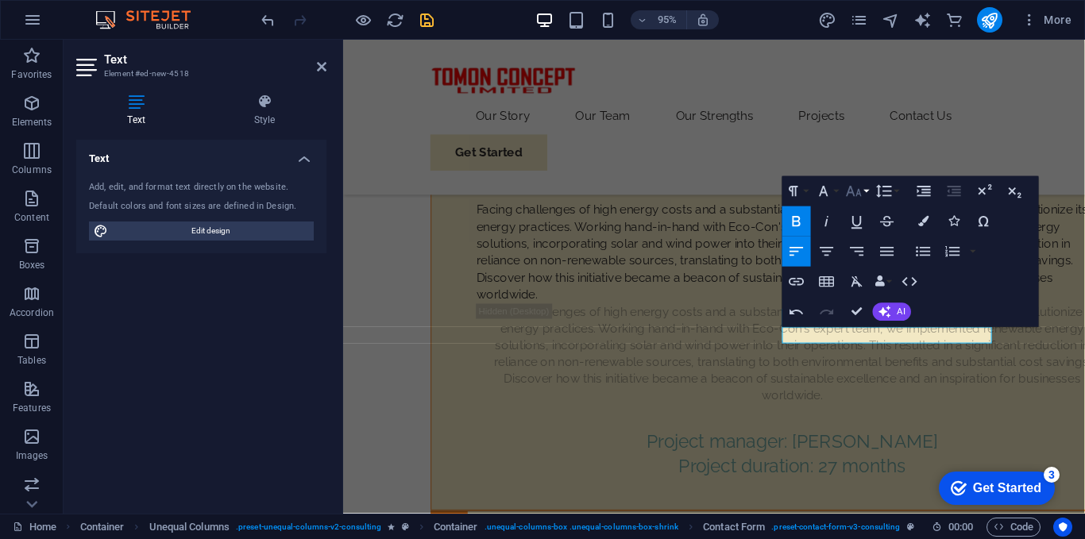
click at [866, 195] on button "Font Size" at bounding box center [857, 191] width 29 height 30
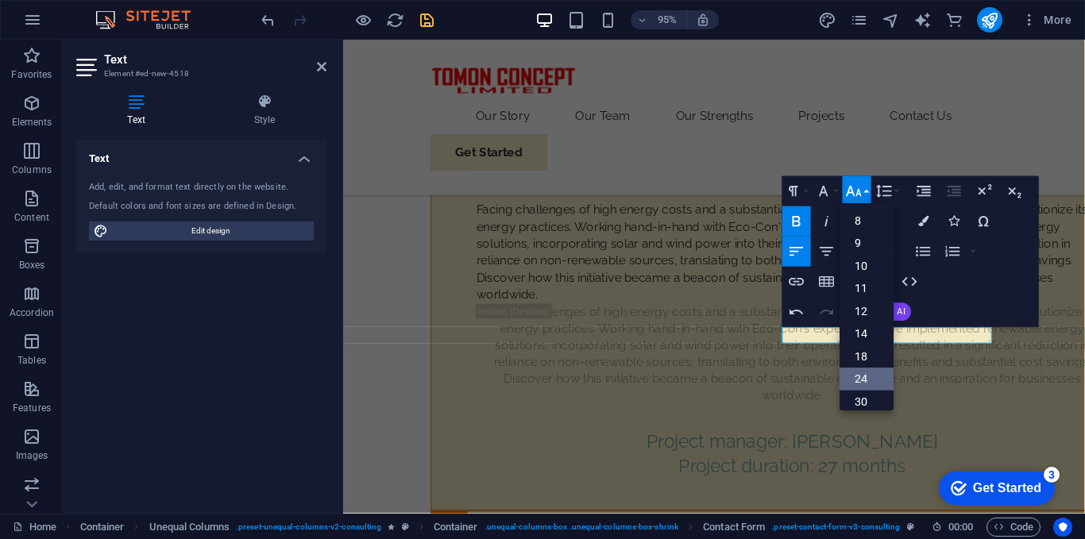
click at [864, 372] on link "24" at bounding box center [867, 379] width 54 height 23
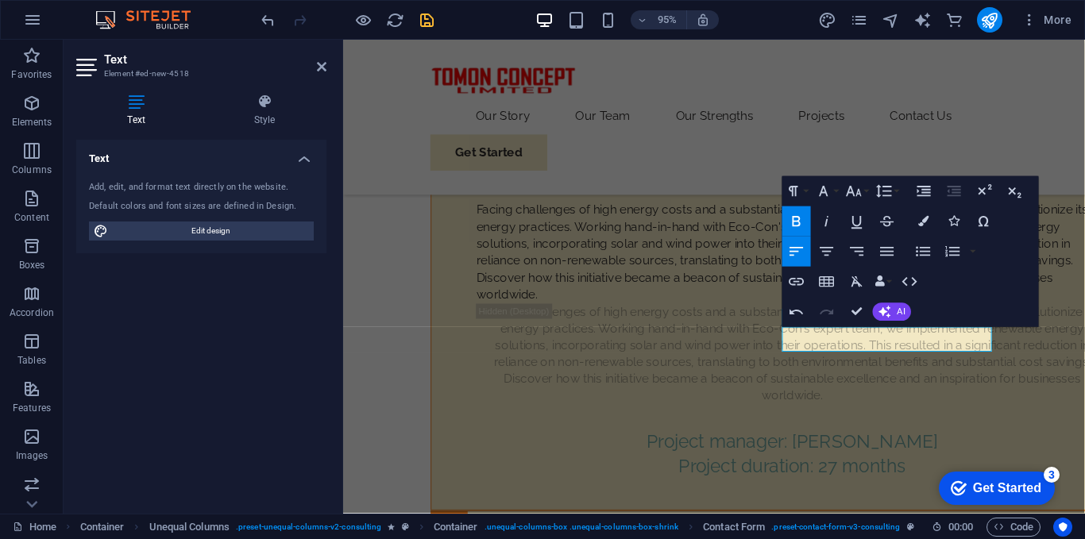
click at [791, 211] on button "Bold" at bounding box center [797, 222] width 29 height 30
click at [795, 217] on icon "button" at bounding box center [797, 221] width 8 height 10
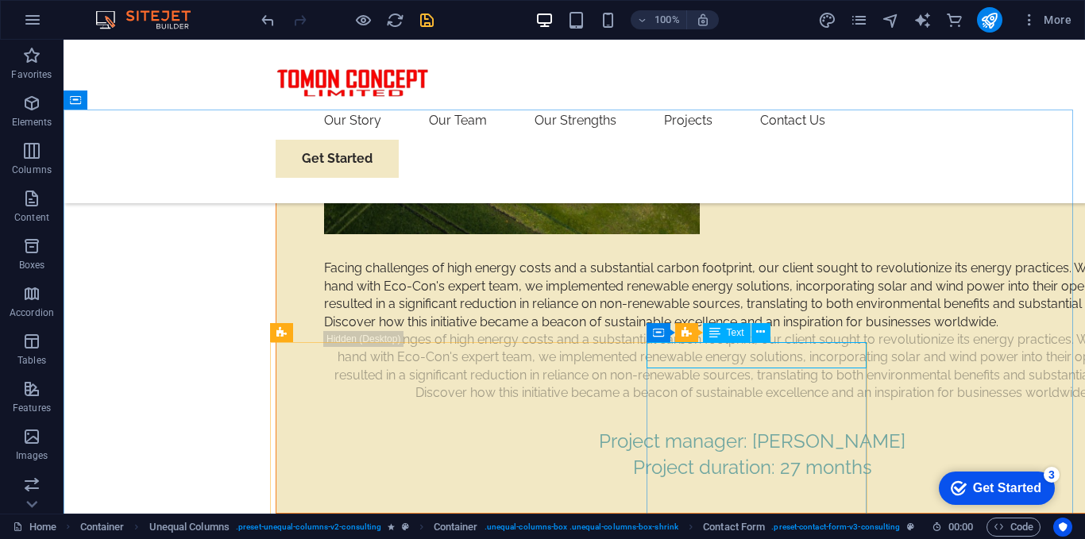
click at [730, 334] on span "Text" at bounding box center [735, 333] width 17 height 10
click at [767, 332] on button at bounding box center [761, 332] width 19 height 19
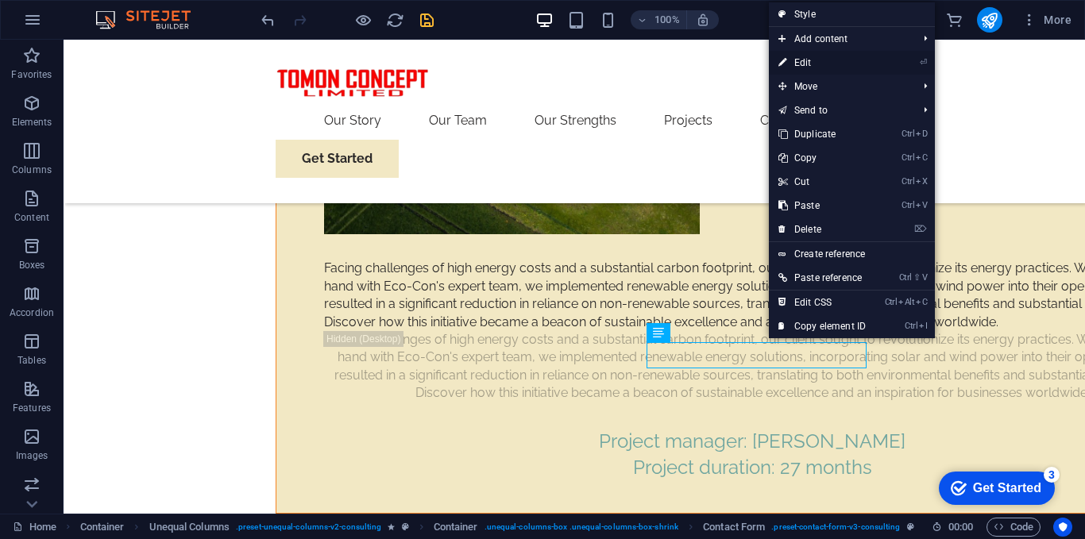
drag, startPoint x: 821, startPoint y: 61, endPoint x: 435, endPoint y: 342, distance: 478.3
click at [821, 61] on link "⏎ Edit" at bounding box center [822, 63] width 106 height 24
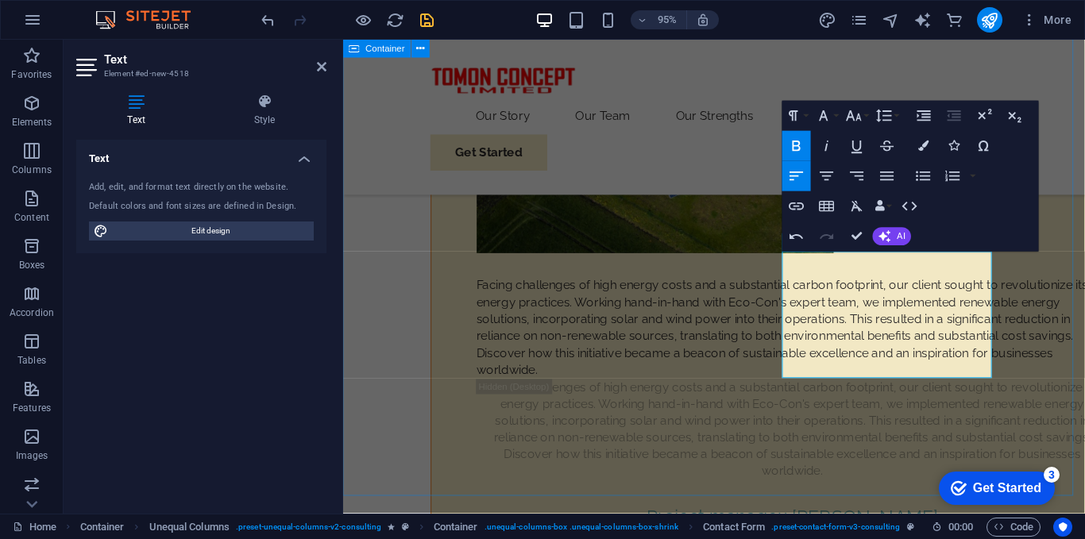
scroll to position [9692, 0]
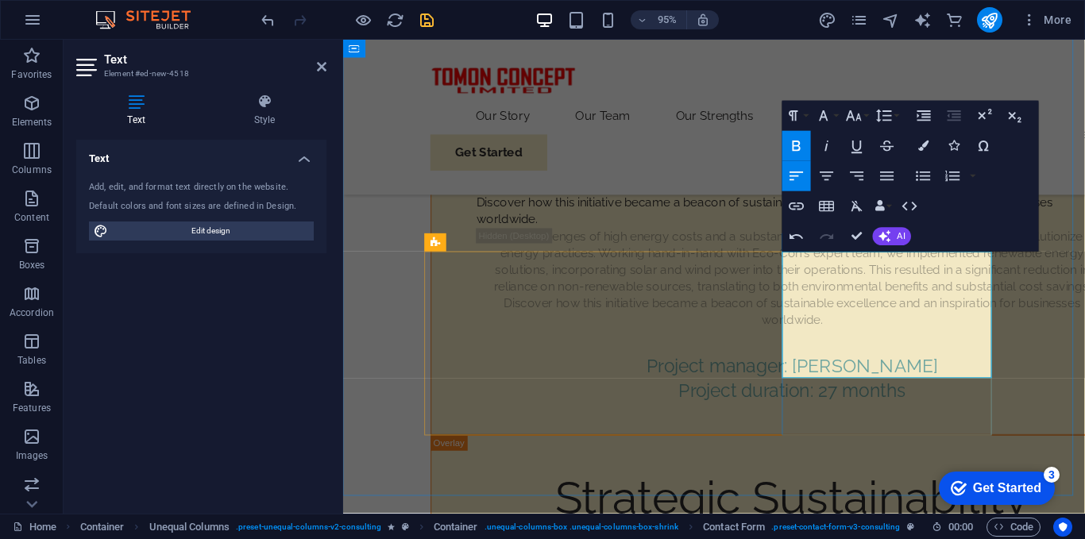
drag, startPoint x: 867, startPoint y: 381, endPoint x: 808, endPoint y: 332, distance: 76.2
click at [867, 118] on button "Font Size" at bounding box center [857, 116] width 29 height 30
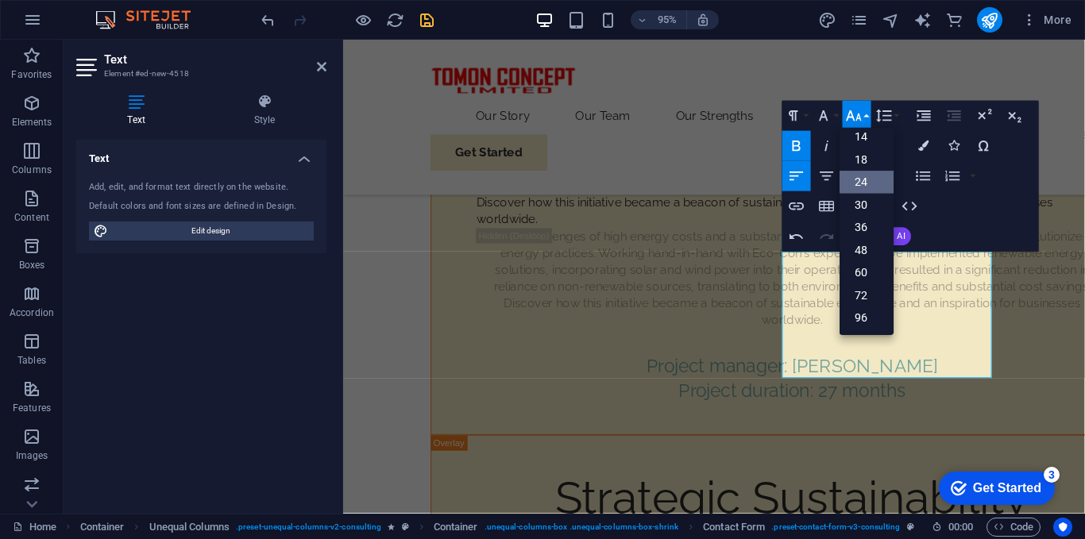
scroll to position [128, 0]
click at [868, 163] on link "18" at bounding box center [867, 160] width 54 height 23
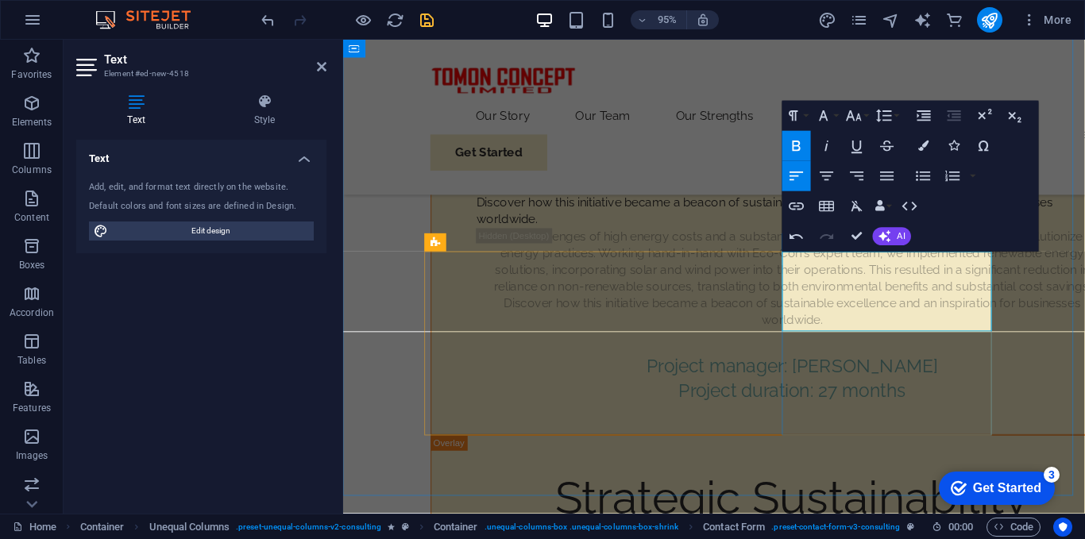
click at [860, 119] on icon "button" at bounding box center [854, 115] width 18 height 18
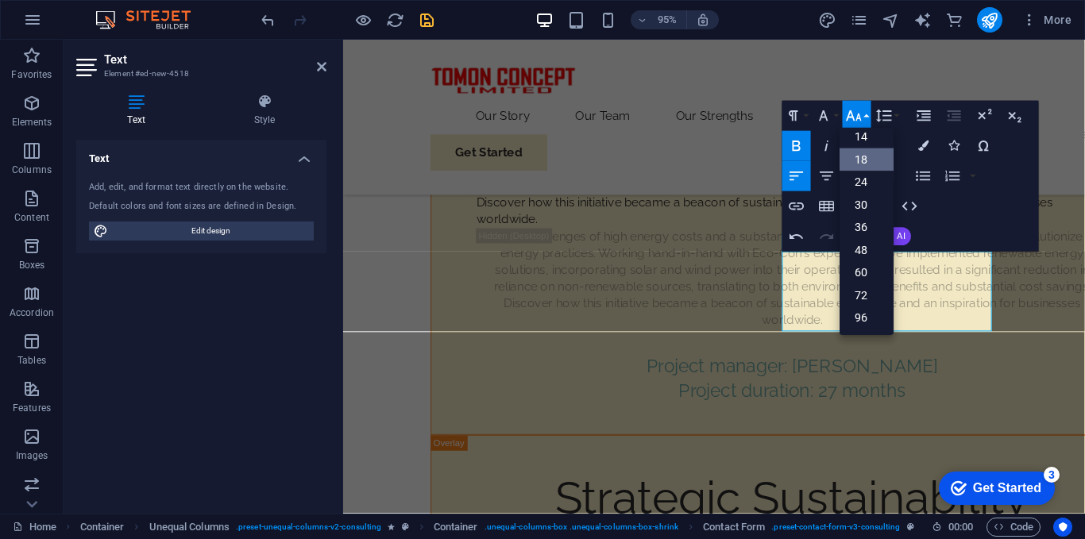
click at [866, 160] on link "18" at bounding box center [867, 160] width 54 height 23
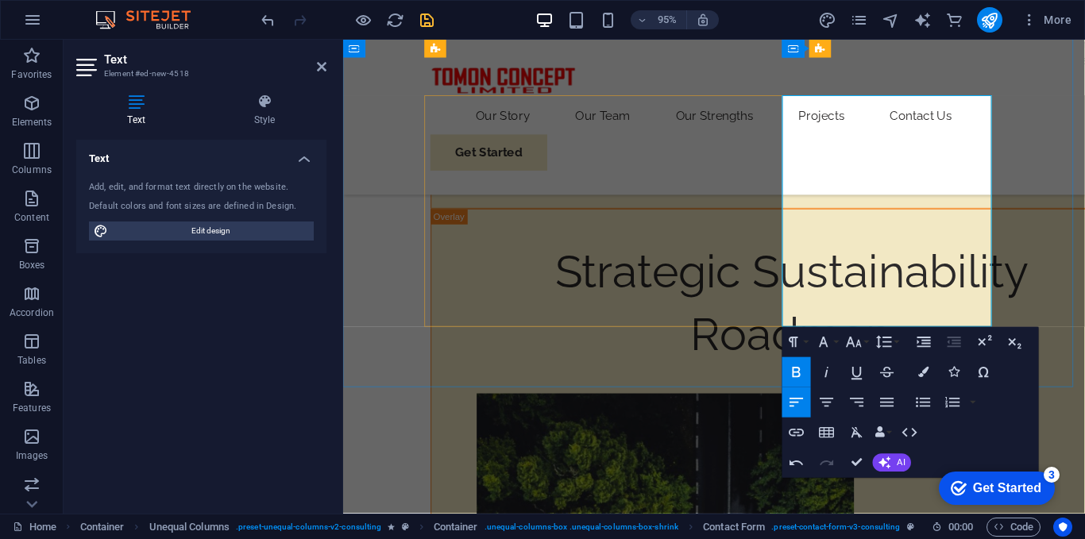
scroll to position [9851, 0]
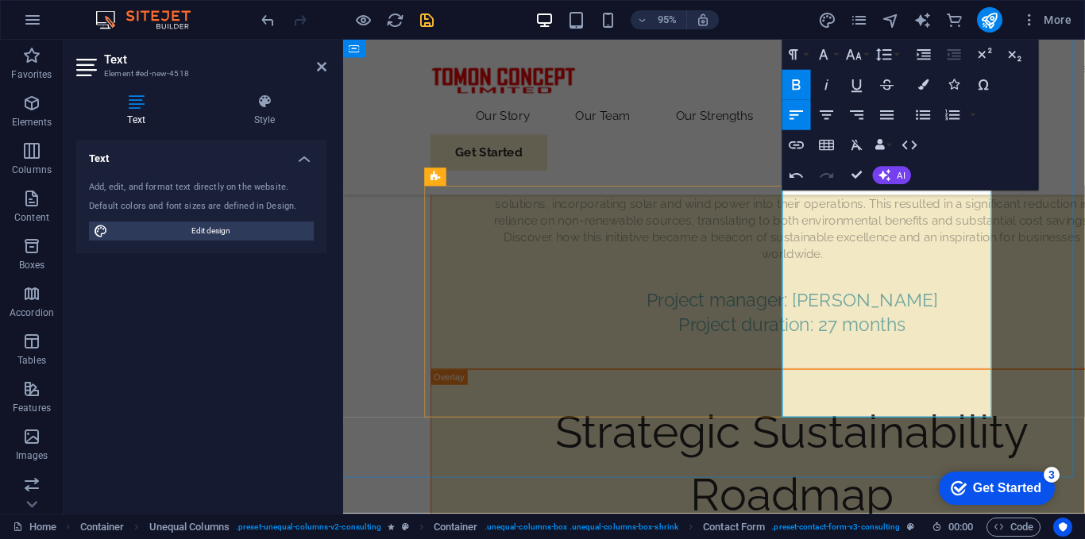
scroll to position [9772, 0]
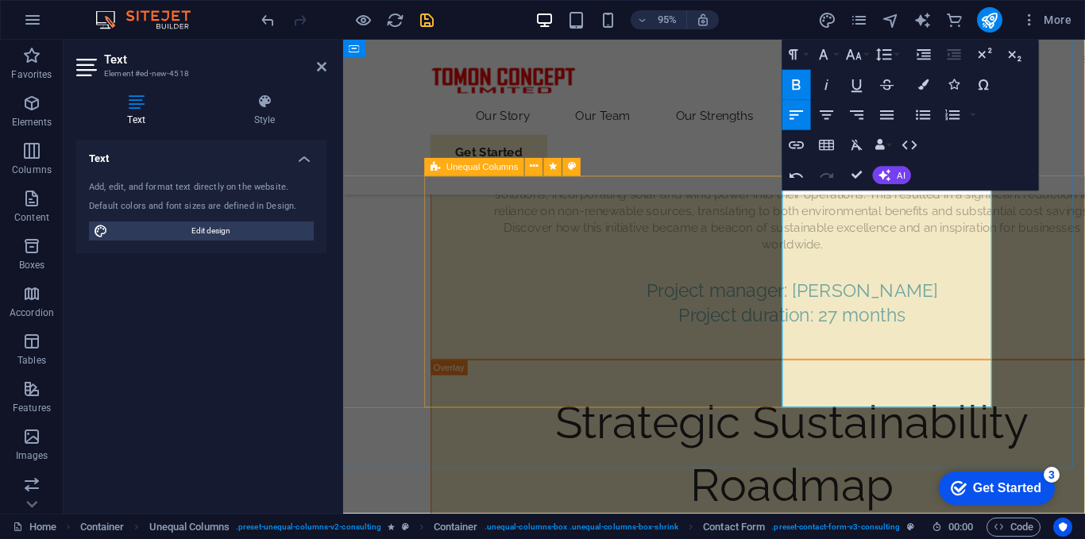
drag, startPoint x: 856, startPoint y: 312, endPoint x: 802, endPoint y: 248, distance: 83.5
click at [802, 86] on icon "button" at bounding box center [797, 85] width 18 height 18
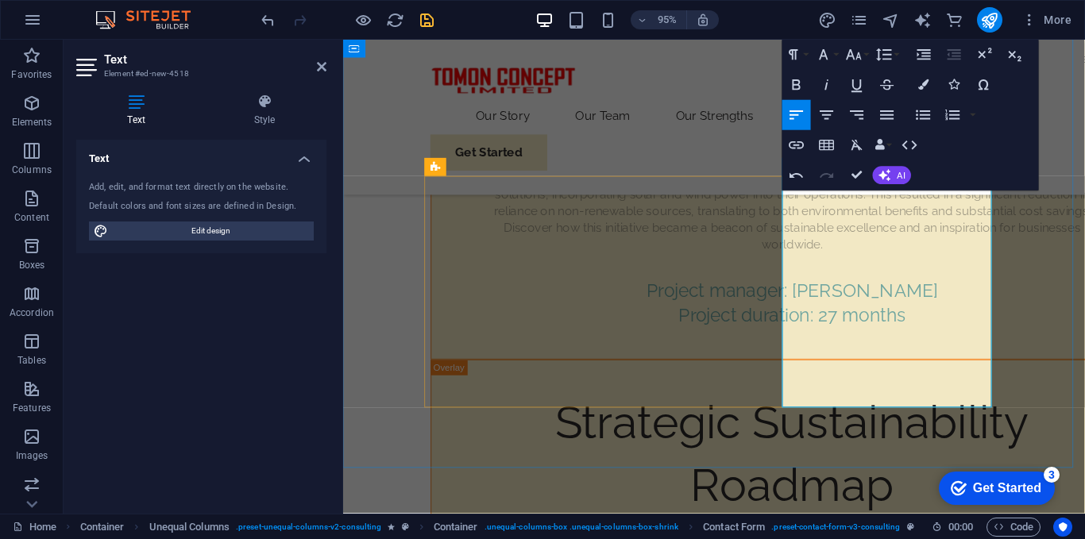
drag, startPoint x: 909, startPoint y: 235, endPoint x: 896, endPoint y: 235, distance: 12.7
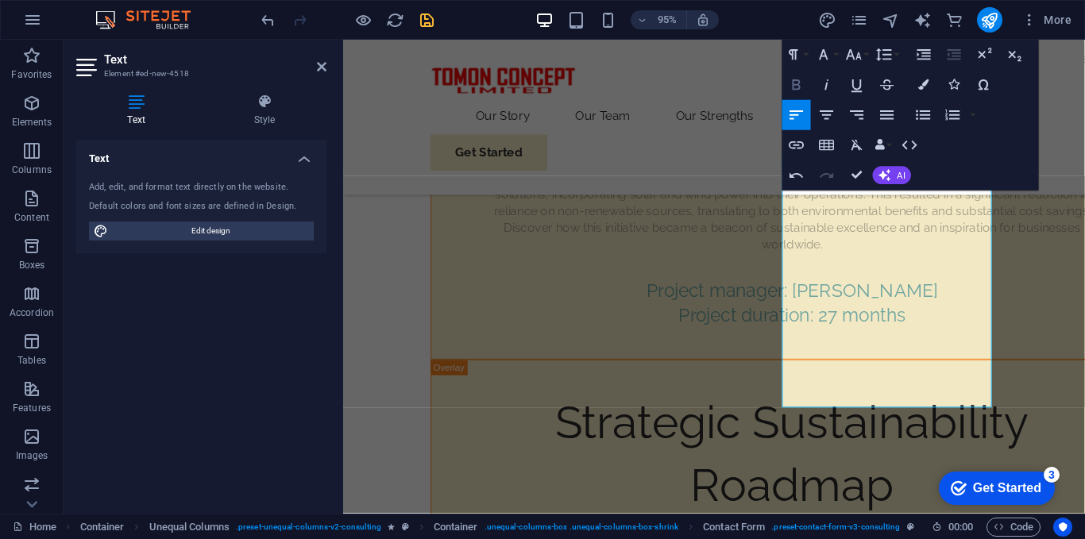
click at [800, 89] on icon "button" at bounding box center [797, 85] width 18 height 18
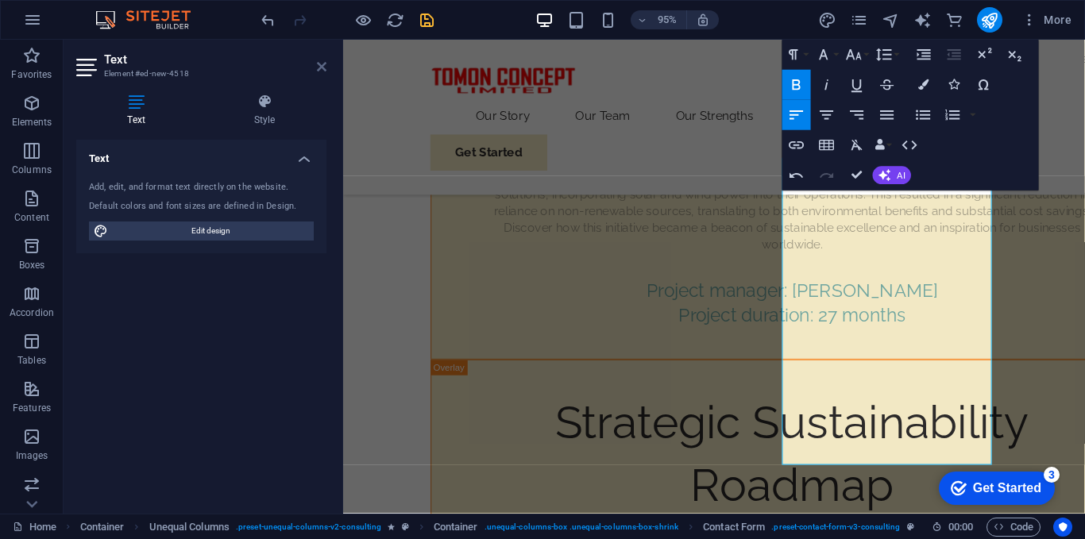
click at [324, 69] on icon at bounding box center [322, 66] width 10 height 13
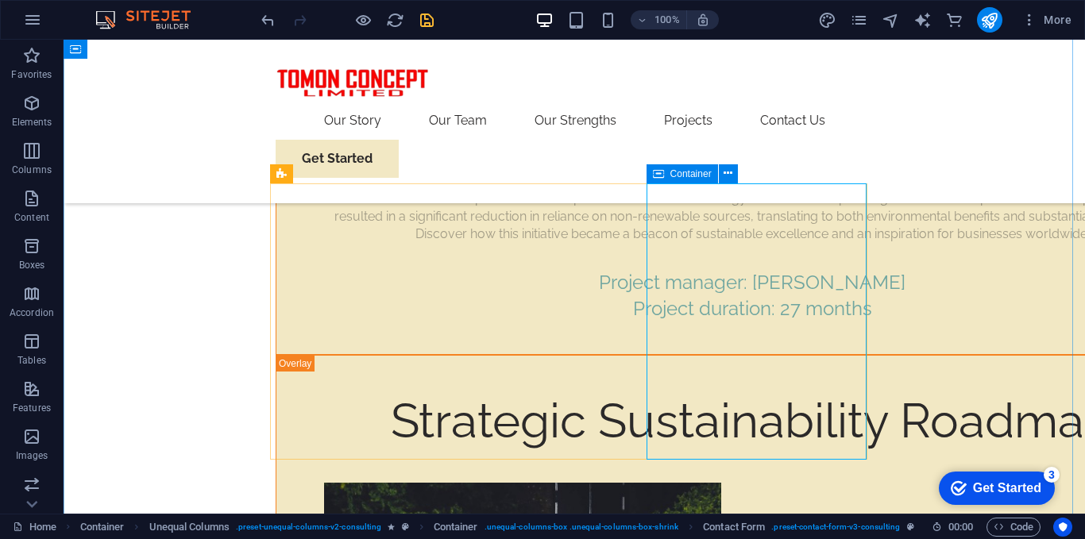
click at [680, 175] on span "Container" at bounding box center [691, 174] width 41 height 10
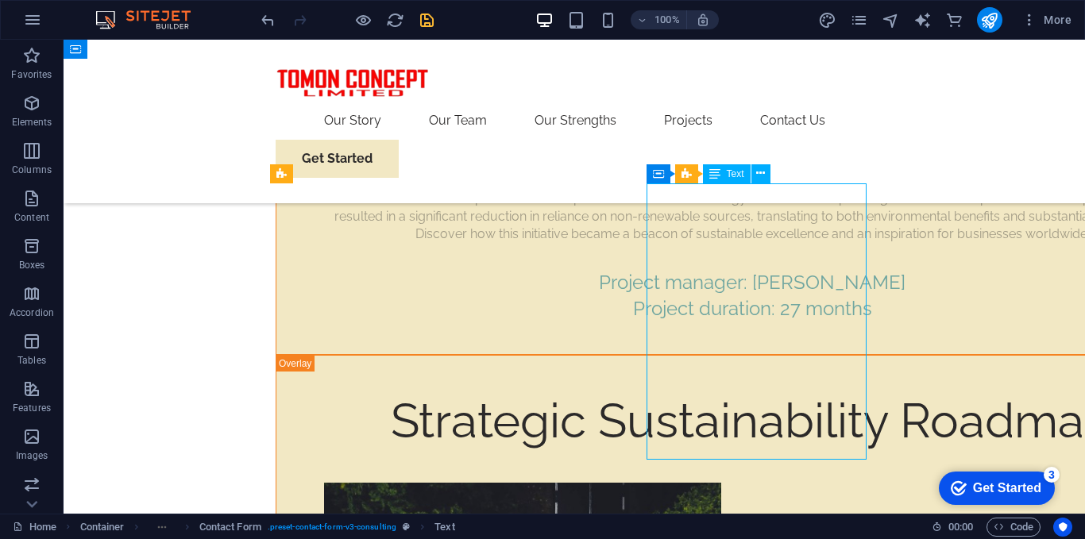
drag, startPoint x: 546, startPoint y: 348, endPoint x: 691, endPoint y: 332, distance: 146.2
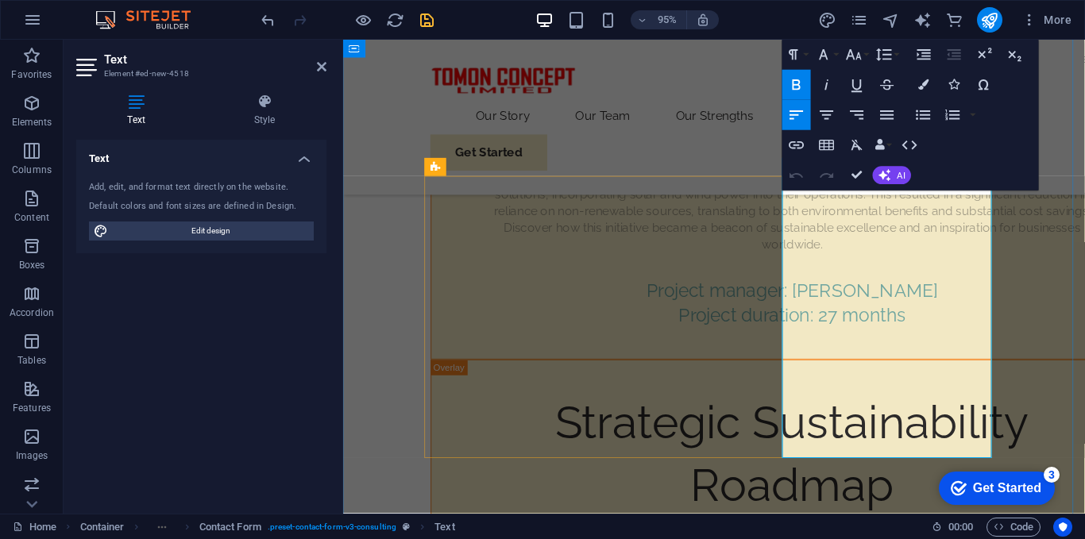
drag, startPoint x: 830, startPoint y: 451, endPoint x: 801, endPoint y: 433, distance: 34.6
click at [870, 56] on button "Font Size" at bounding box center [857, 55] width 29 height 30
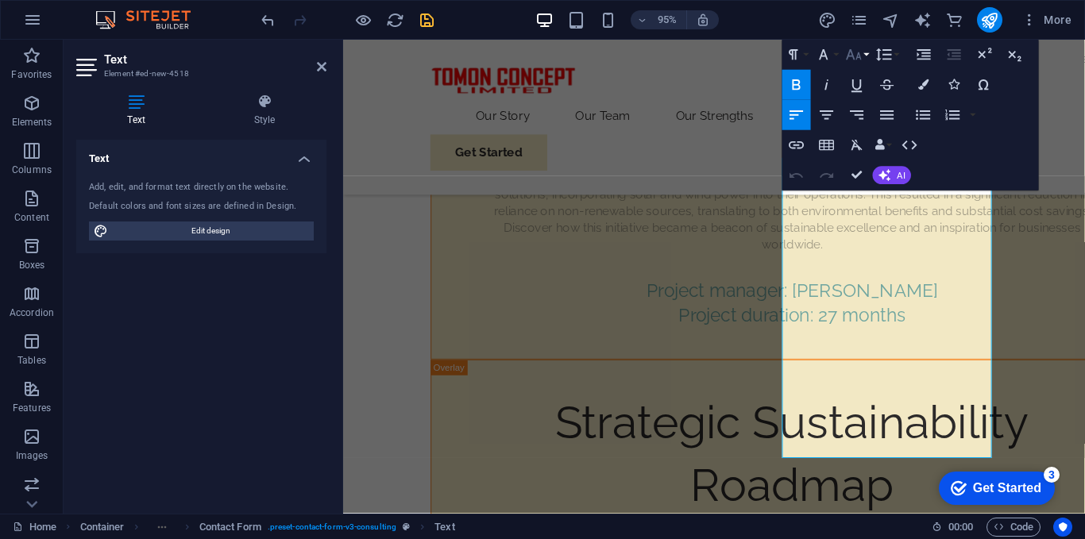
scroll to position [161, 0]
click at [864, 60] on button "Font Size" at bounding box center [857, 55] width 29 height 30
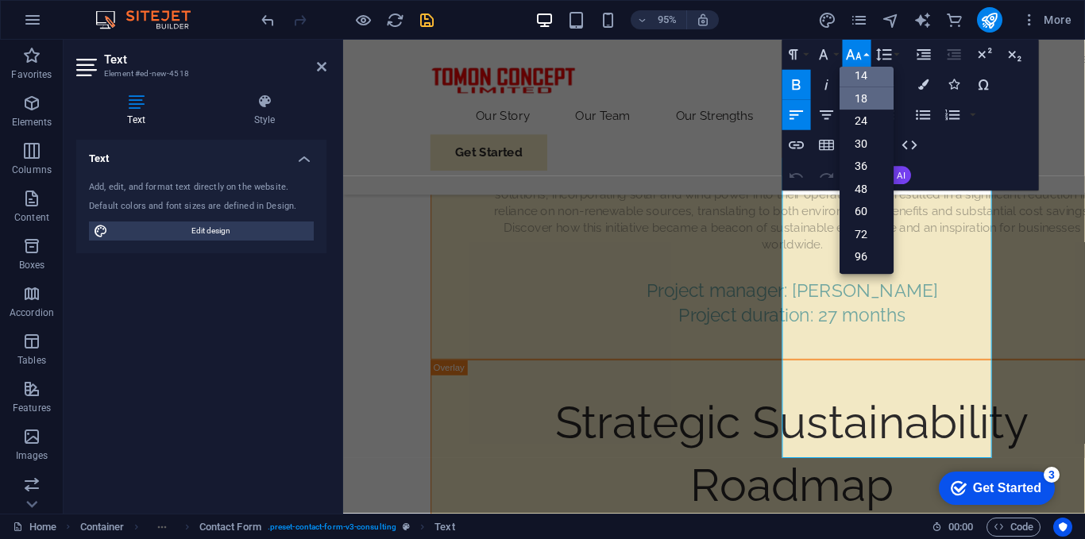
click at [862, 75] on link "14" at bounding box center [867, 75] width 54 height 23
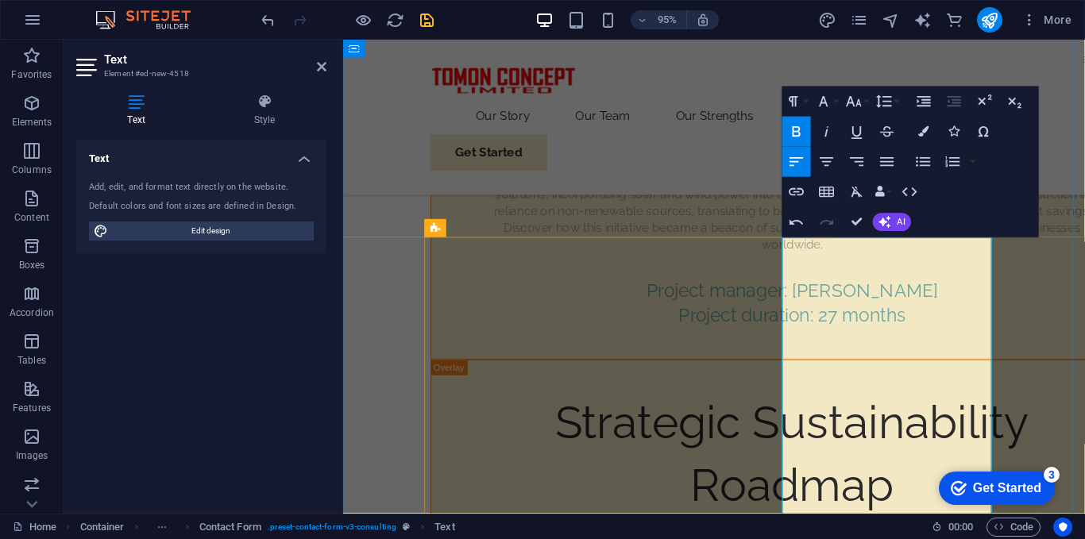
scroll to position [9692, 0]
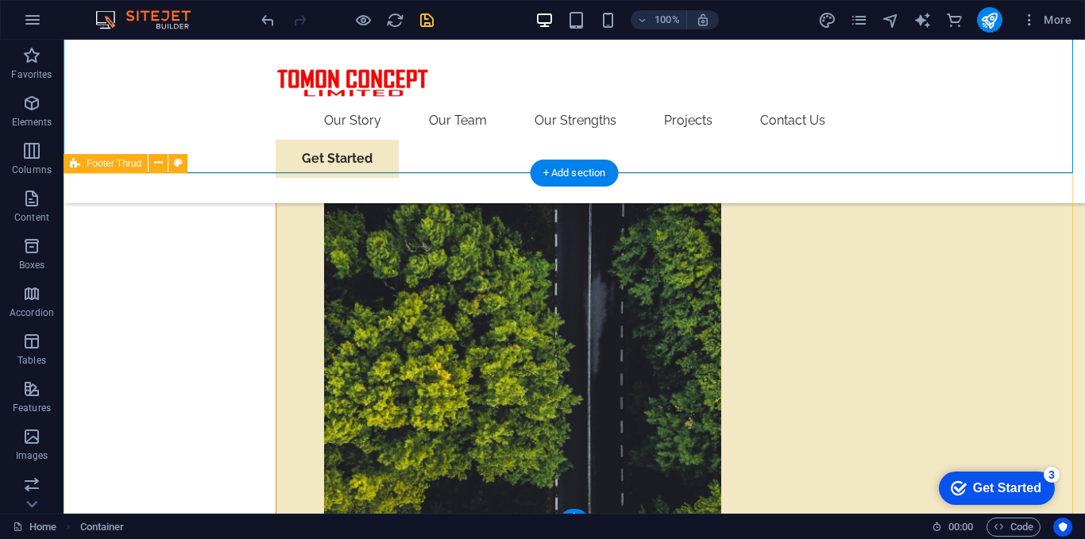
scroll to position [10148, 0]
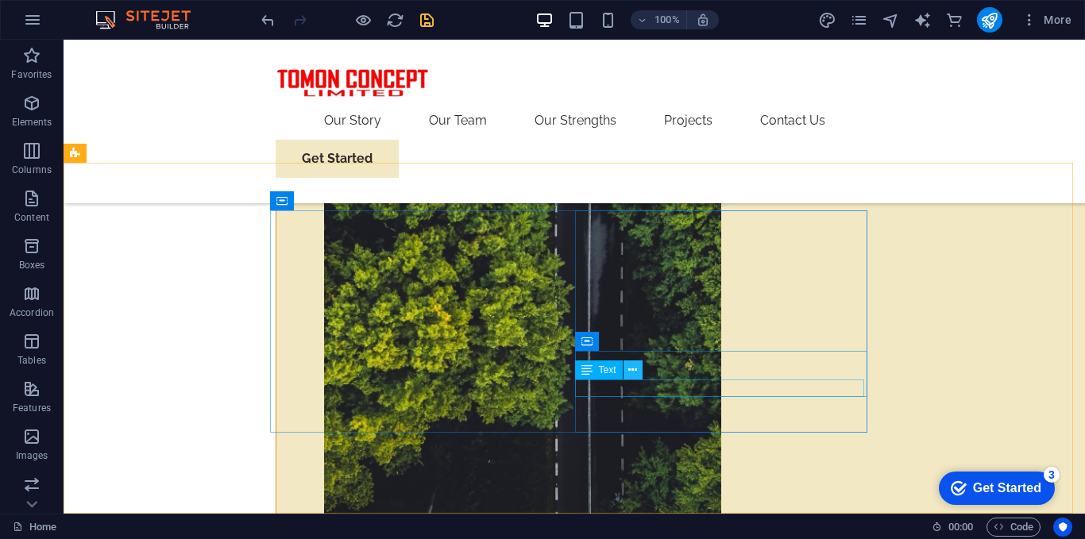
click at [633, 373] on icon at bounding box center [632, 370] width 9 height 17
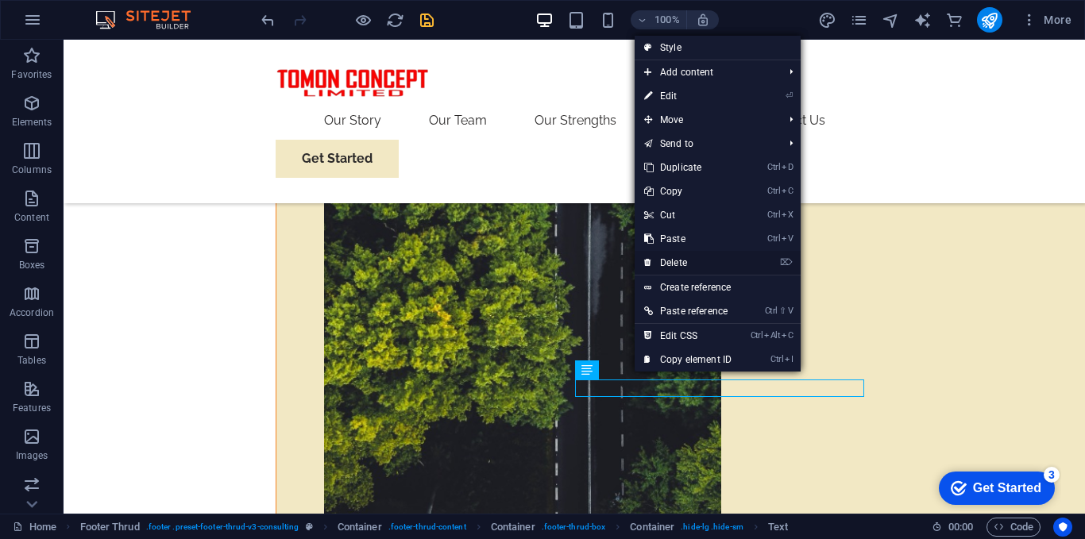
drag, startPoint x: 676, startPoint y: 263, endPoint x: 605, endPoint y: 242, distance: 73.7
click at [676, 263] on link "⌦ Delete" at bounding box center [688, 263] width 106 height 24
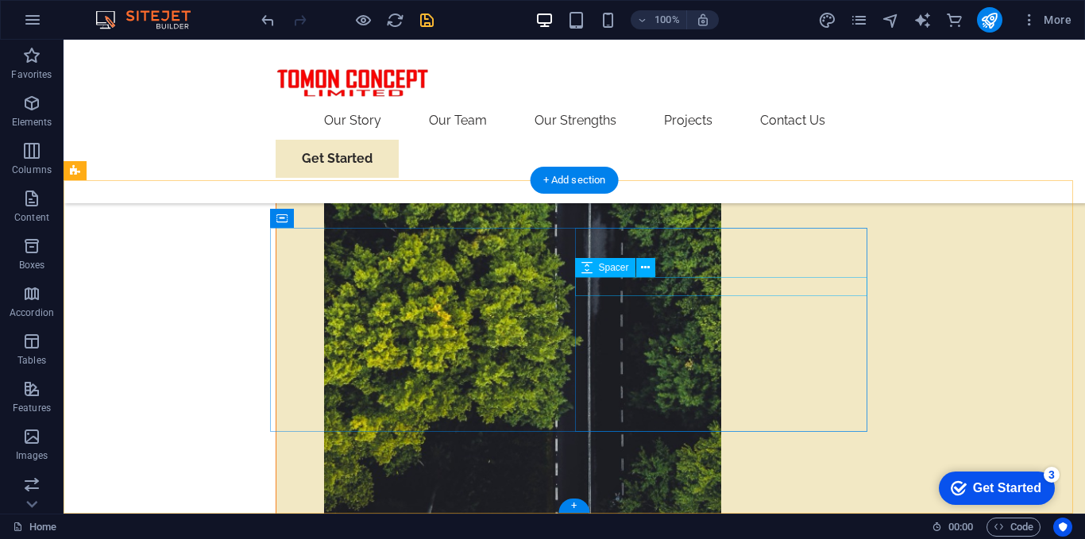
scroll to position [10131, 0]
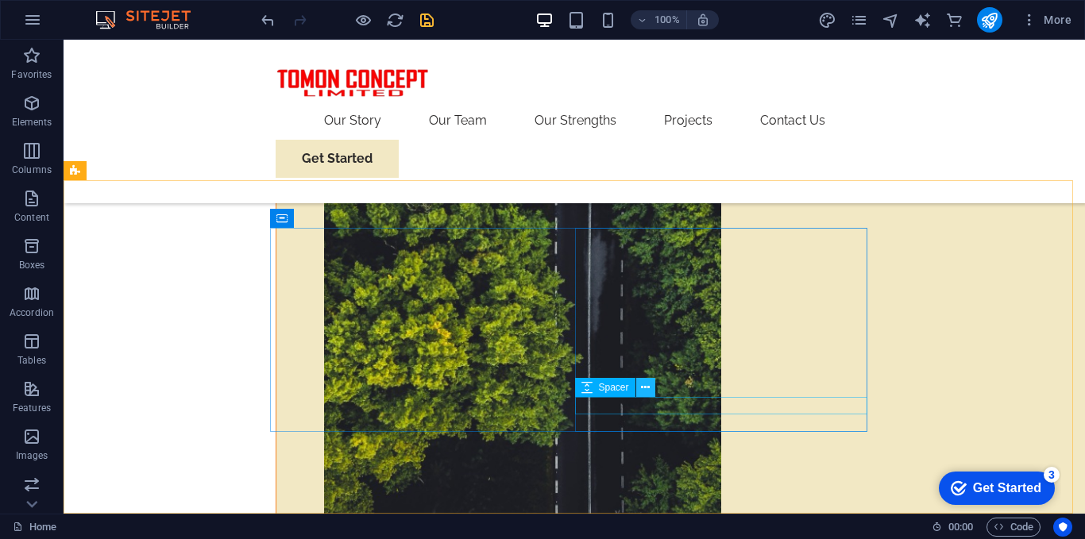
click at [640, 387] on button at bounding box center [645, 387] width 19 height 19
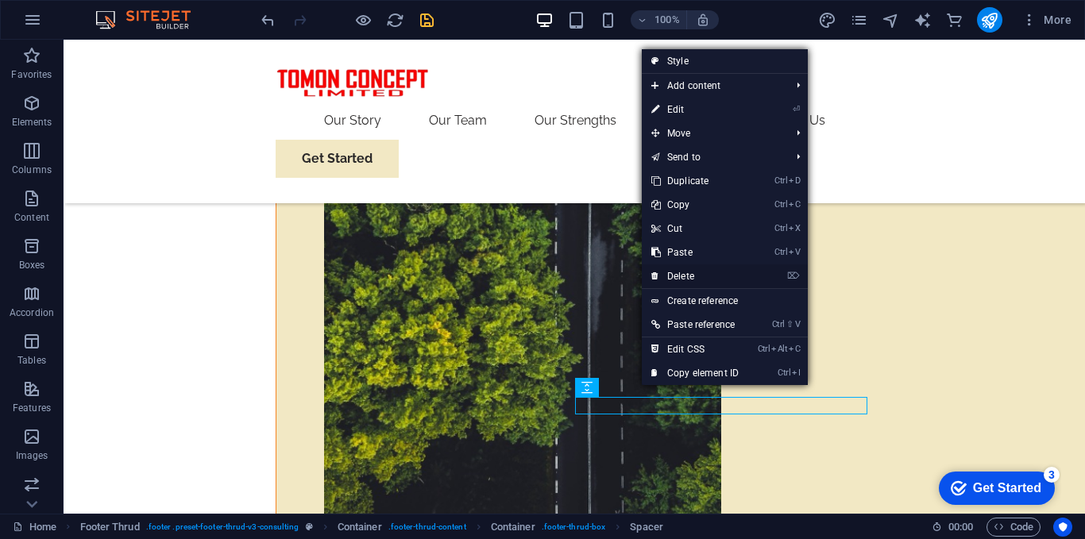
click at [693, 275] on link "⌦ Delete" at bounding box center [695, 277] width 106 height 24
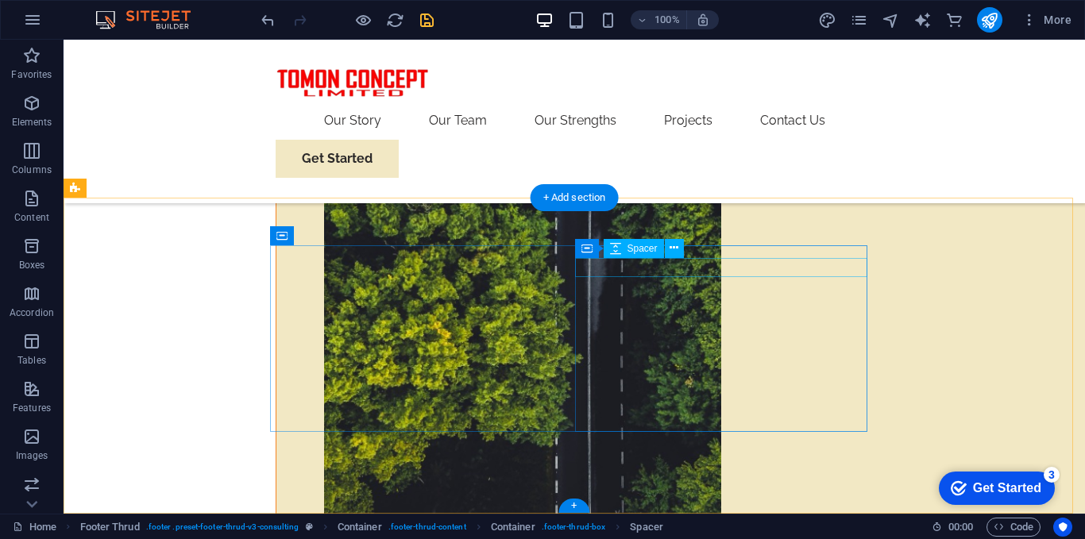
scroll to position [10113, 0]
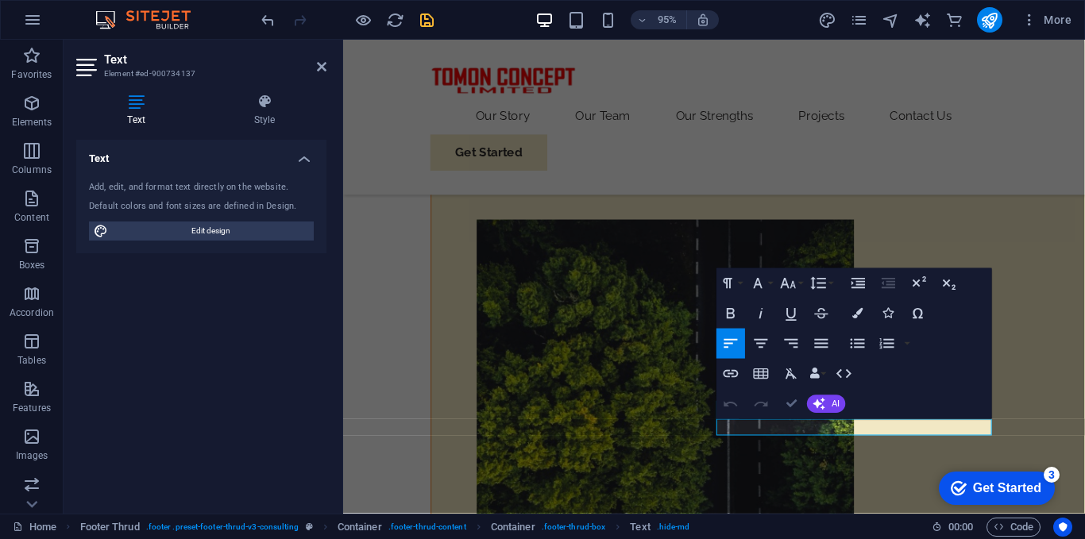
scroll to position [10089, 0]
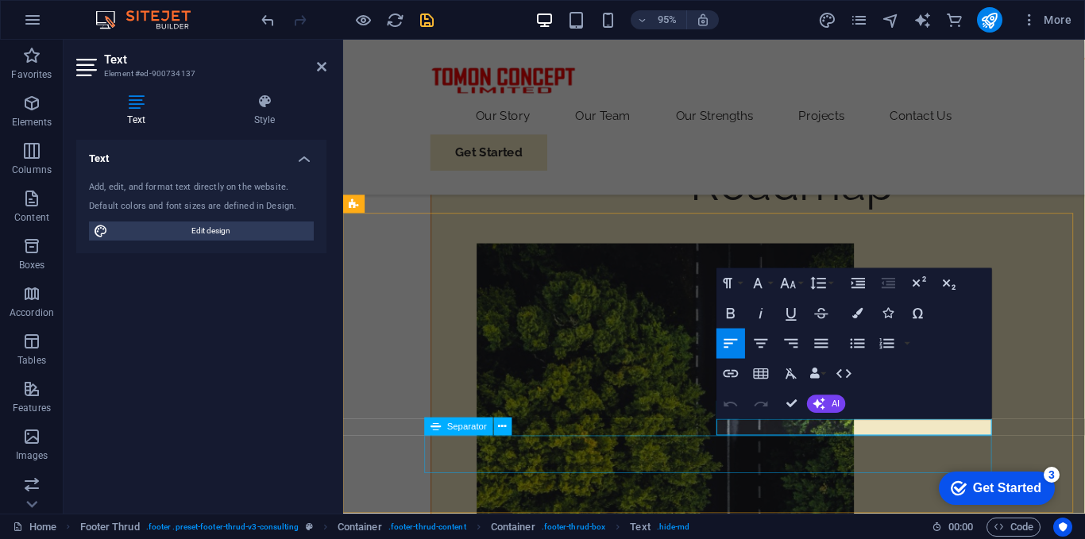
select select "%"
select select "px"
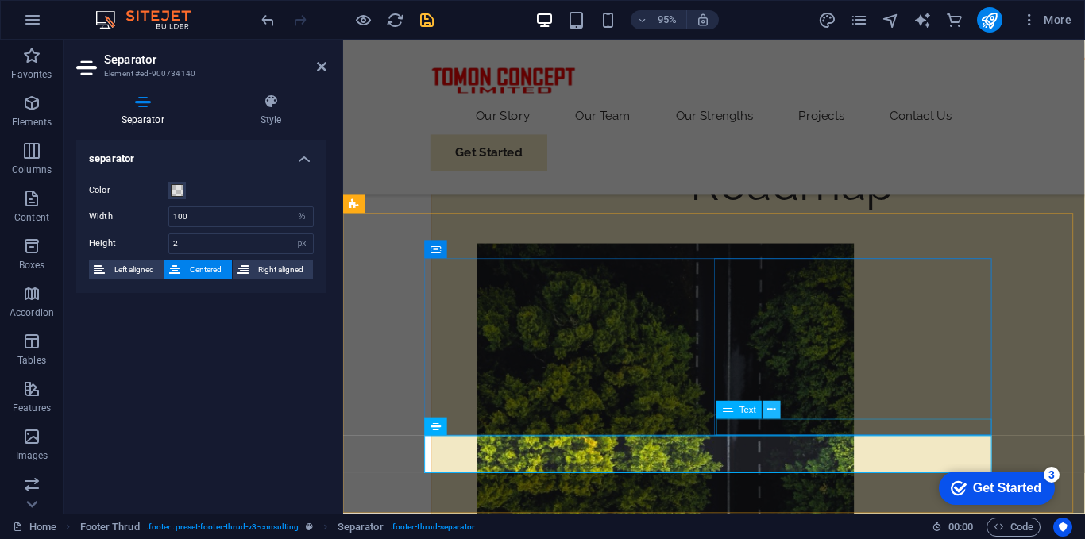
click at [775, 412] on icon at bounding box center [772, 410] width 8 height 16
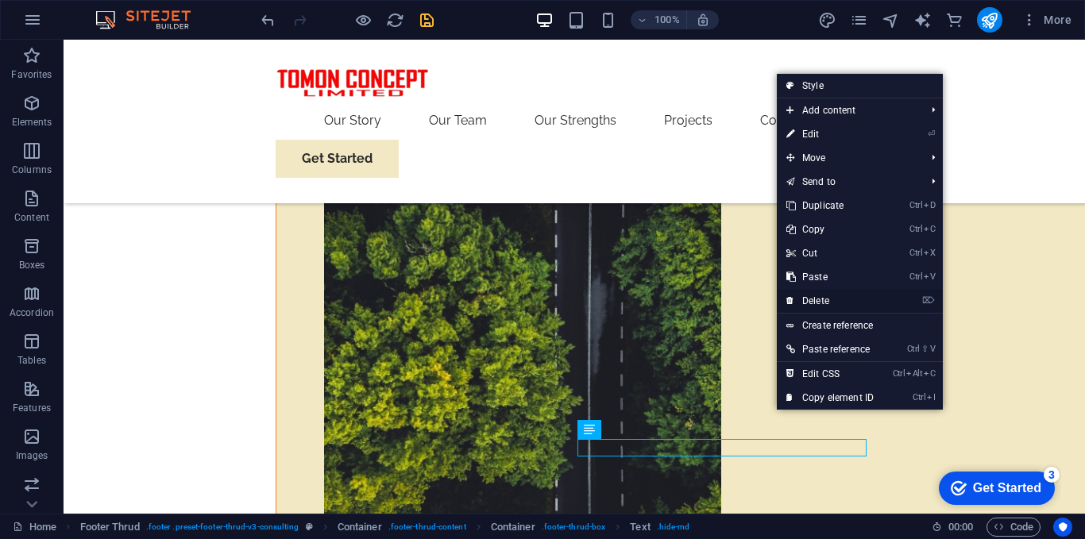
click at [829, 298] on link "⌦ Delete" at bounding box center [830, 301] width 106 height 24
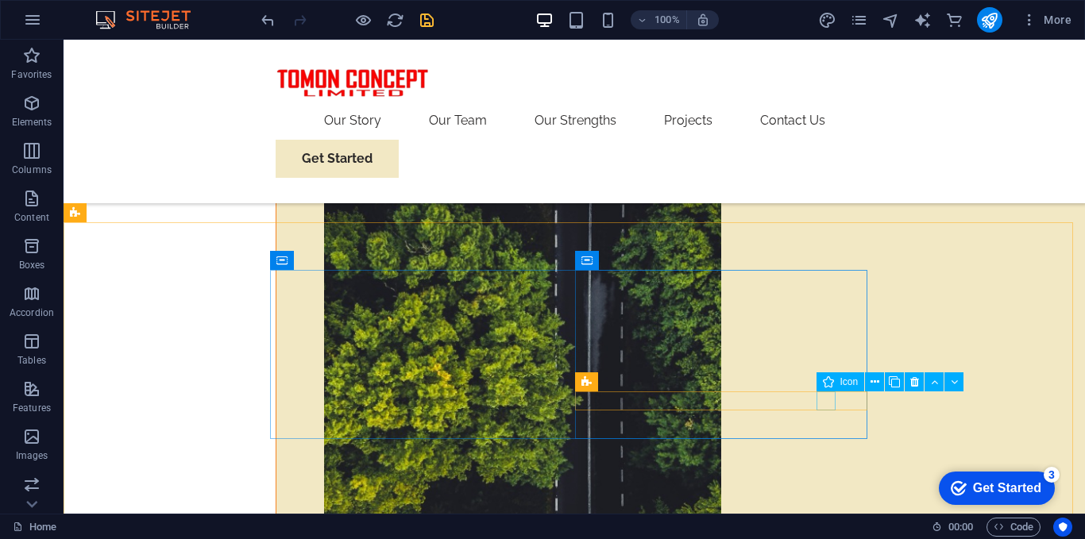
click at [916, 392] on div "Icon" at bounding box center [896, 383] width 158 height 20
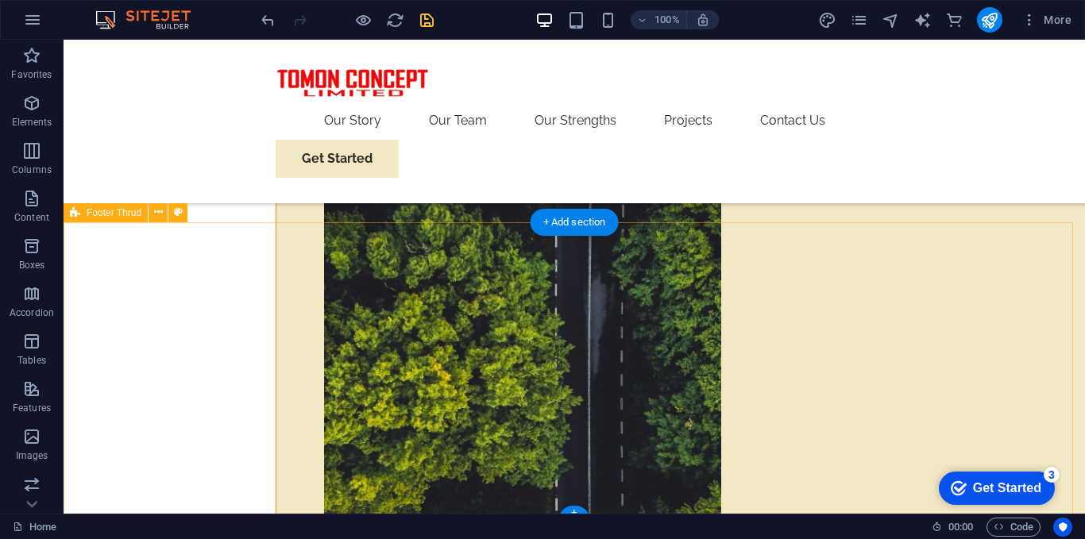
select select "footer"
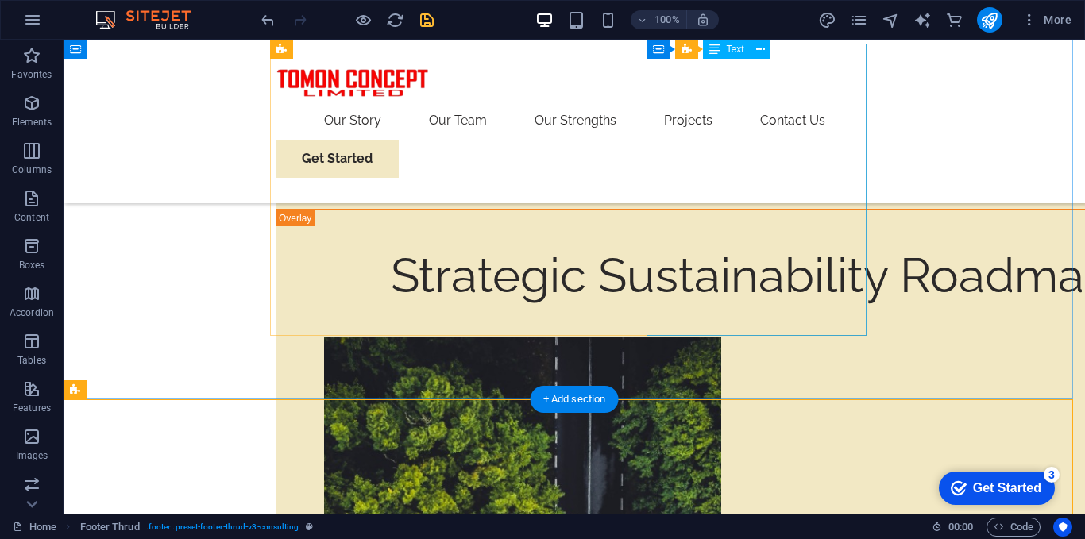
scroll to position [9911, 0]
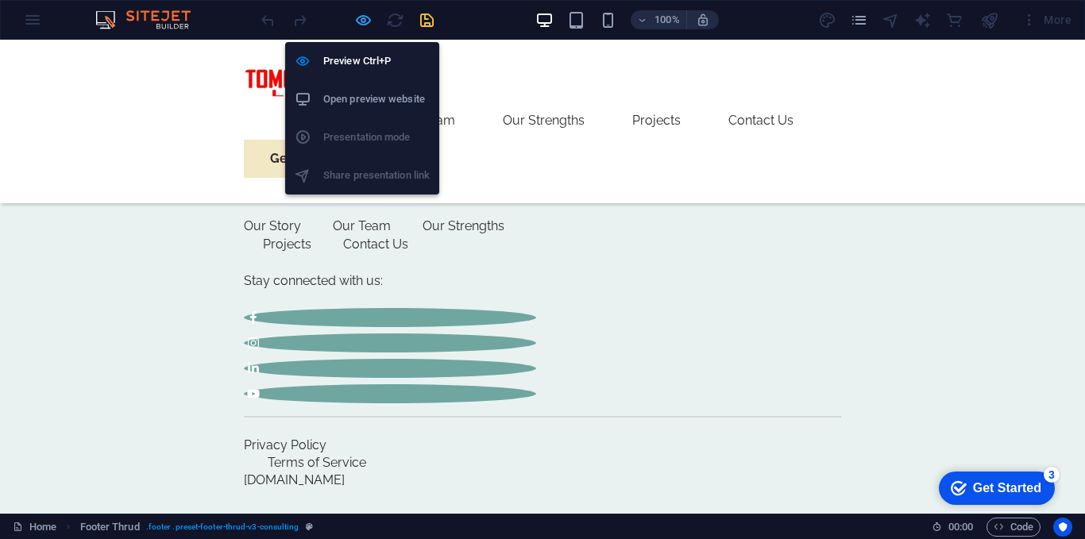
scroll to position [4253, 0]
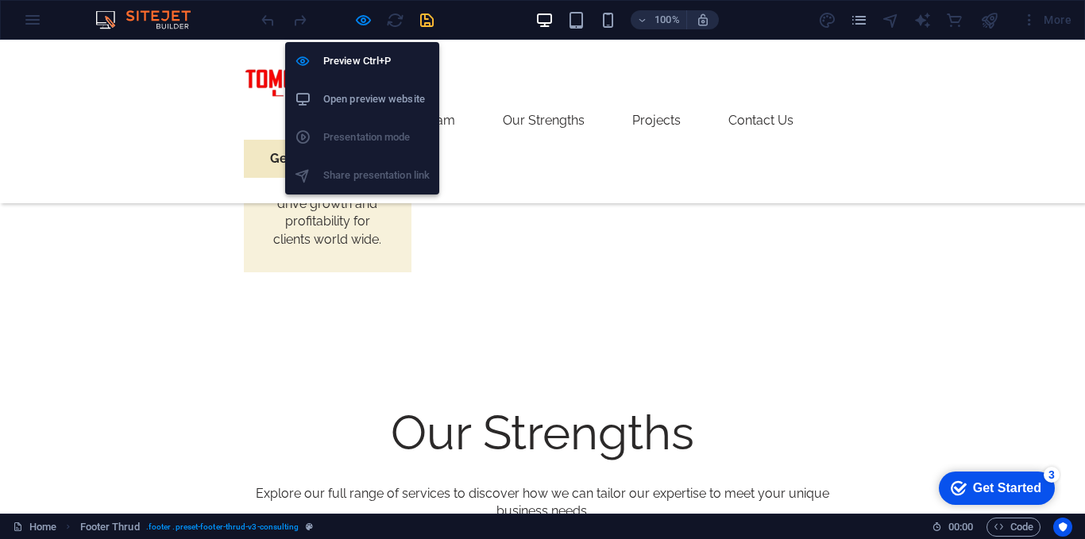
click at [365, 102] on h6 "Open preview website" at bounding box center [376, 99] width 106 height 19
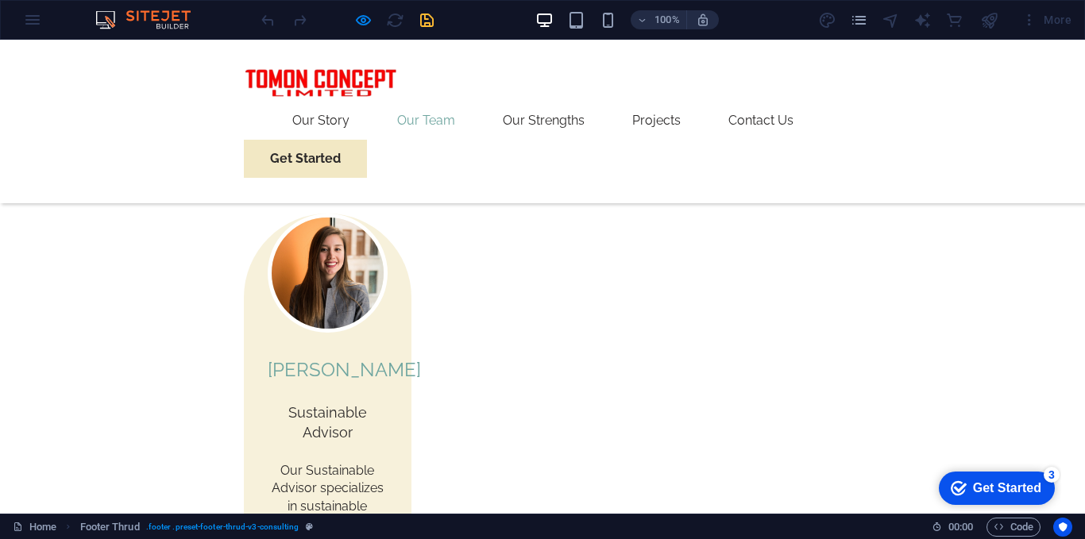
scroll to position [2902, 0]
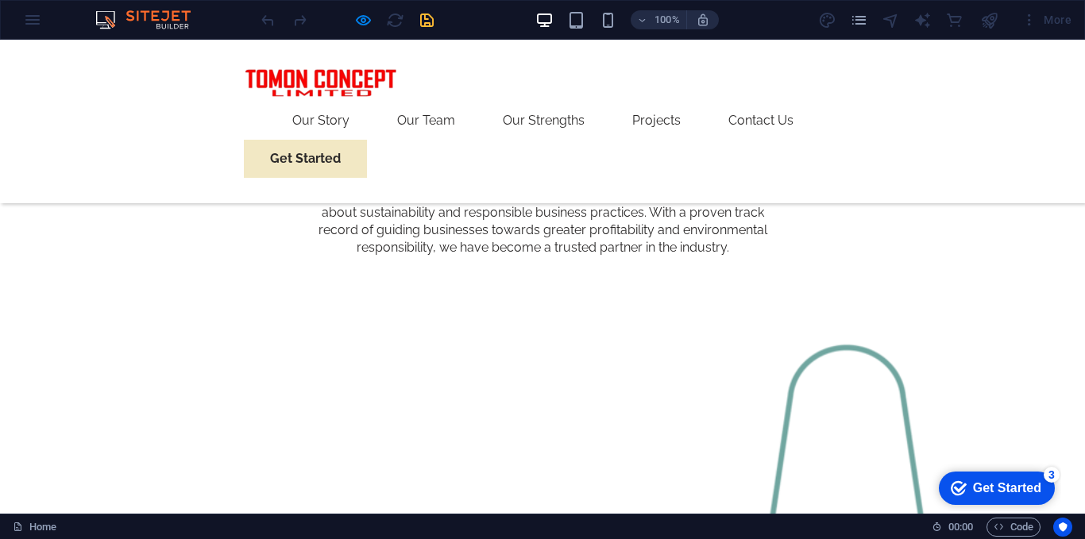
scroll to position [1393, 0]
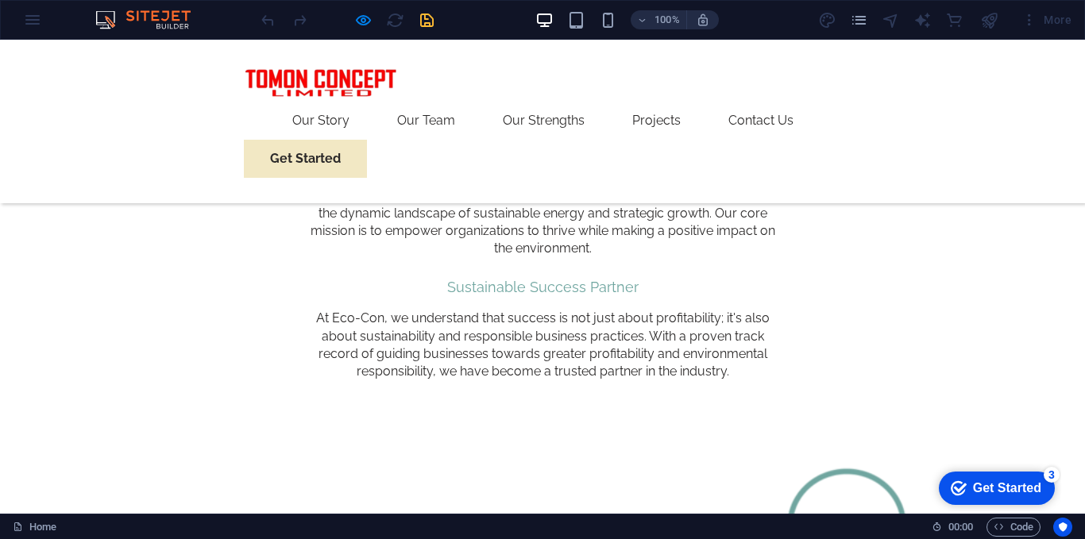
click at [429, 23] on div at bounding box center [347, 19] width 178 height 25
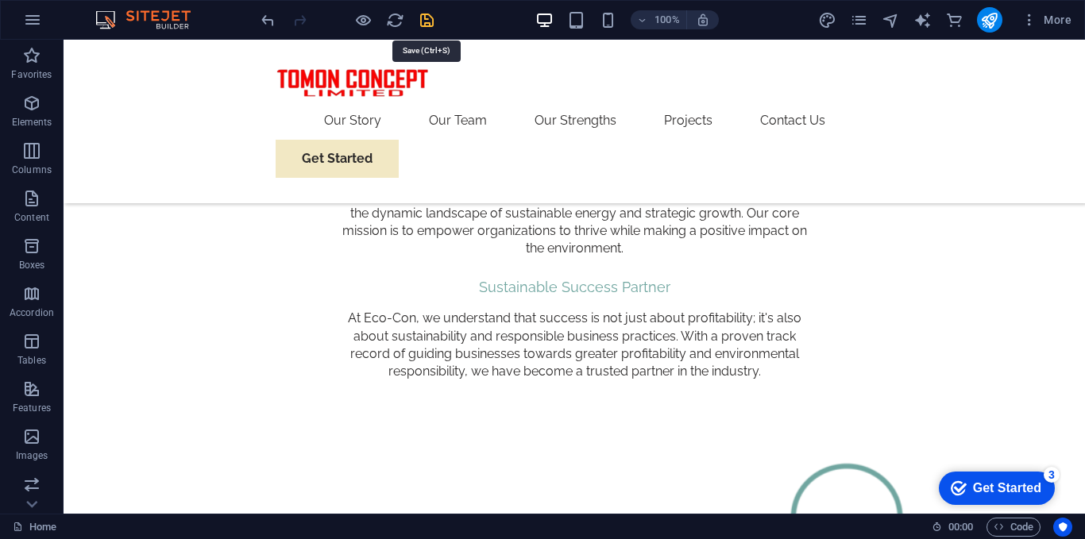
click at [421, 19] on icon "save" at bounding box center [427, 20] width 18 height 18
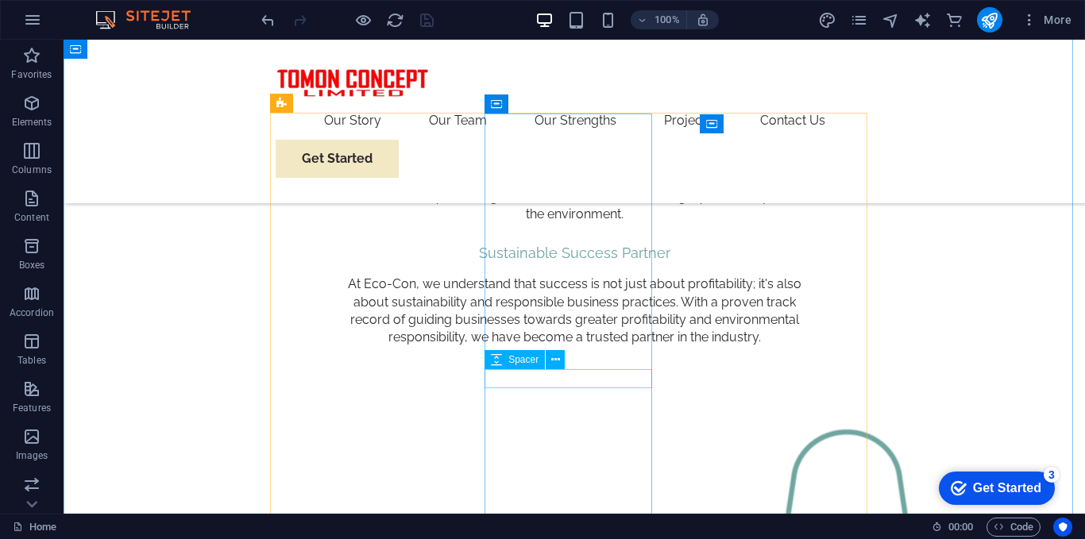
scroll to position [1552, 0]
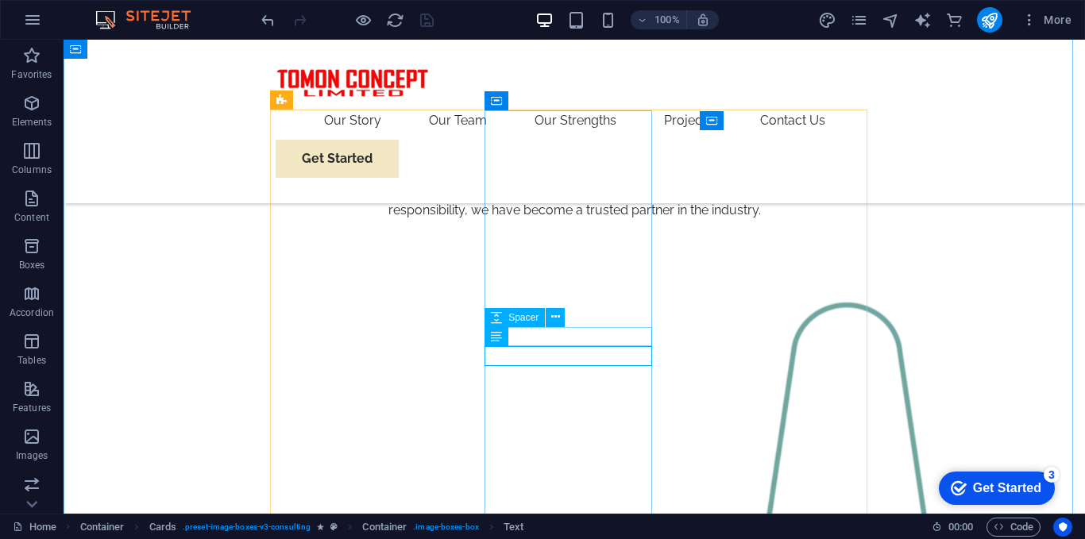
scroll to position [1548, 0]
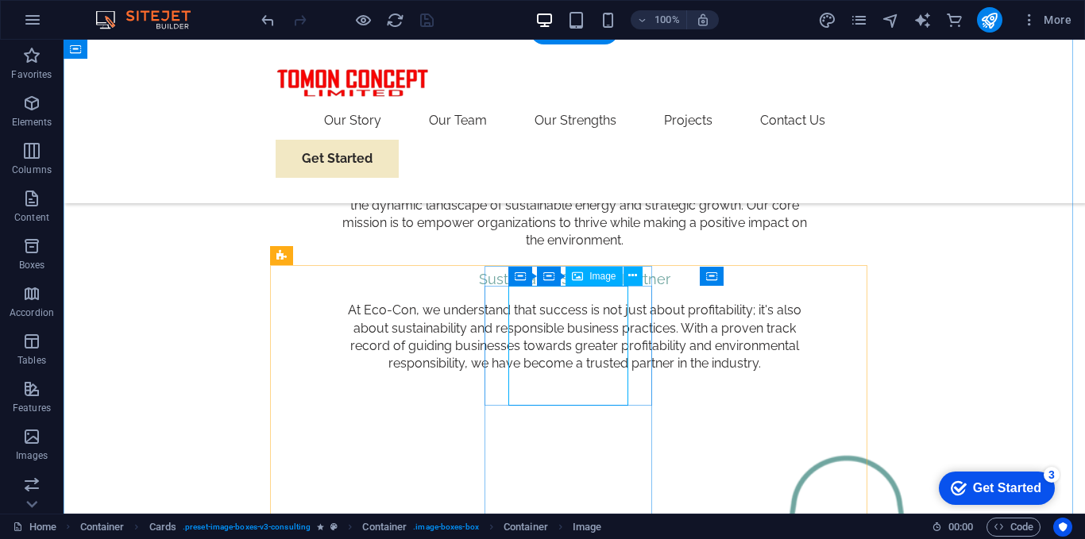
scroll to position [1389, 0]
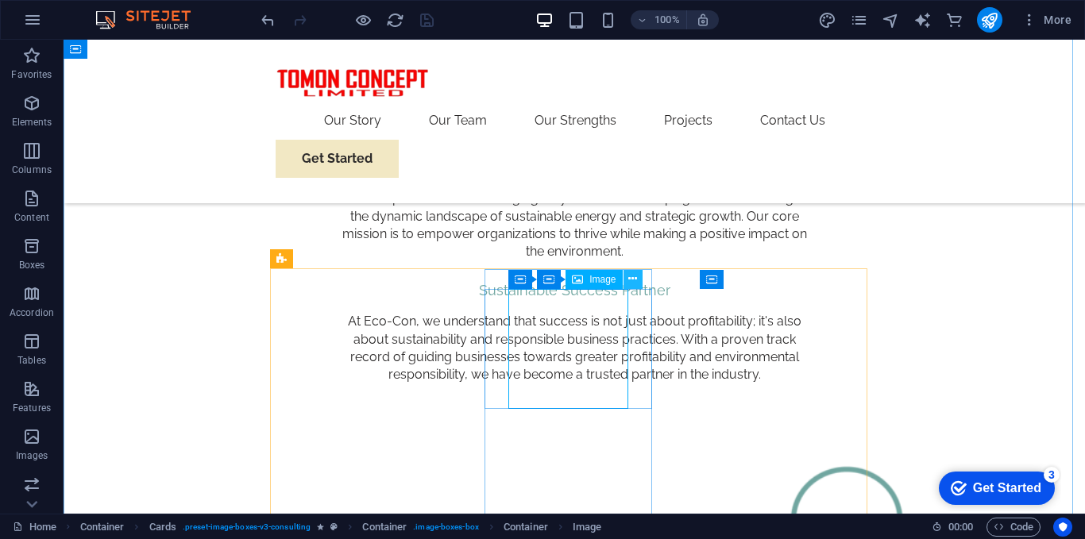
click at [631, 275] on icon at bounding box center [632, 279] width 9 height 17
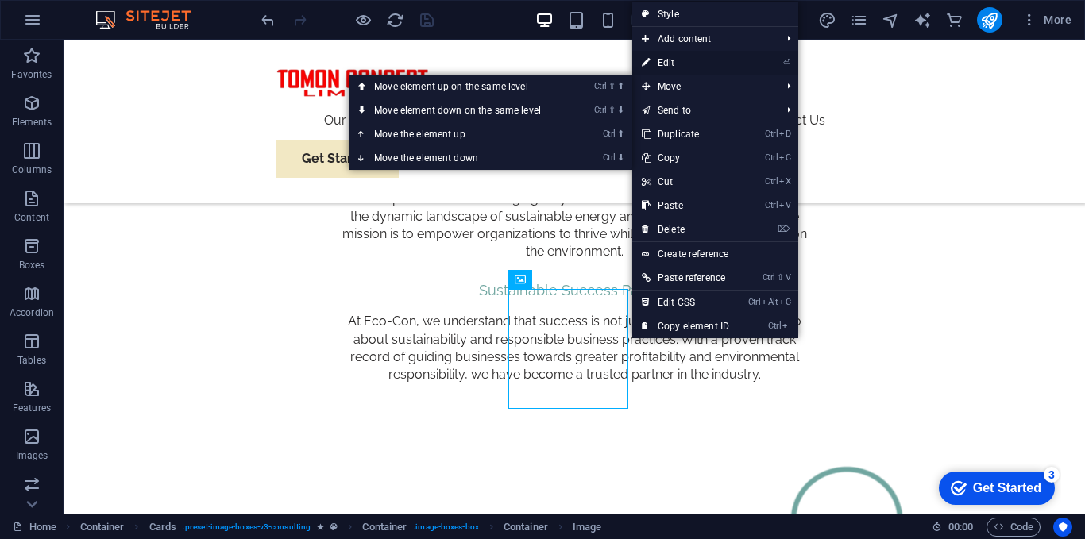
click at [686, 61] on link "⏎ Edit" at bounding box center [685, 63] width 106 height 24
click at [423, 62] on div "Our Story Our Team Our Strengths Projects Contact Us Get Started" at bounding box center [575, 122] width 1022 height 164
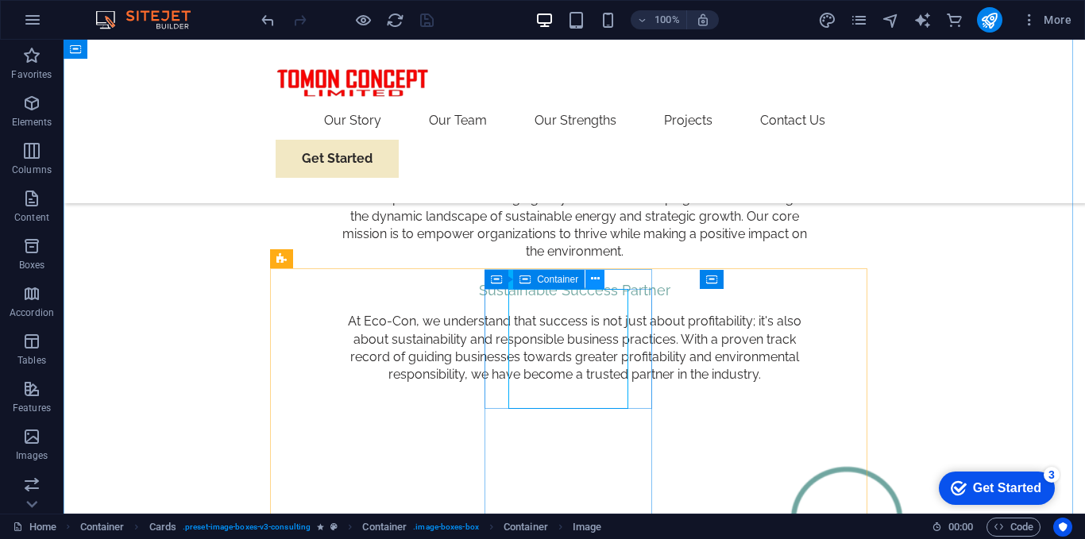
click at [597, 278] on icon at bounding box center [595, 279] width 9 height 17
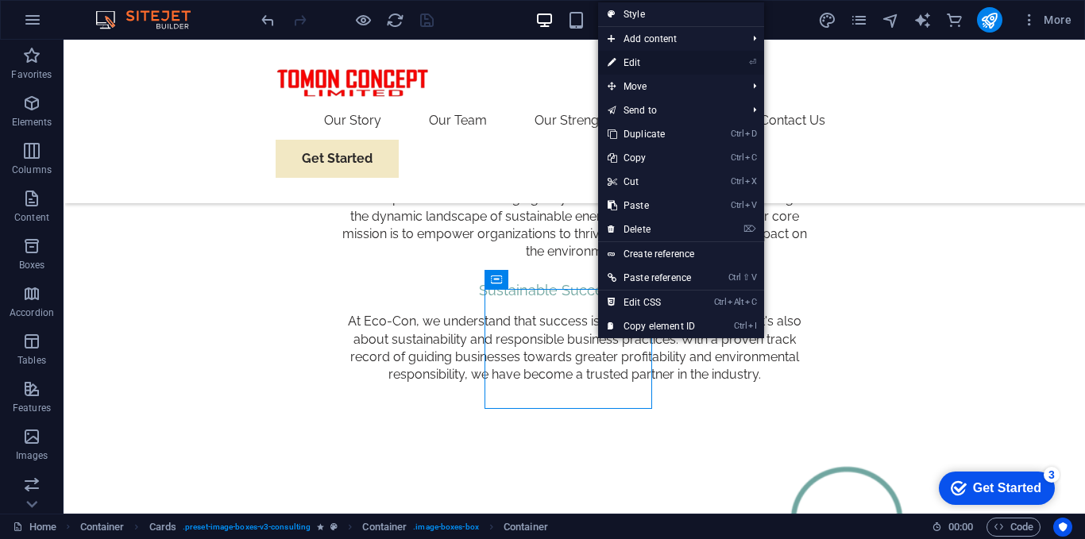
click at [662, 65] on link "⏎ Edit" at bounding box center [651, 63] width 106 height 24
click at [399, 66] on div "Our Story Our Team Our Strengths Projects Contact Us Get Started" at bounding box center [575, 122] width 1022 height 164
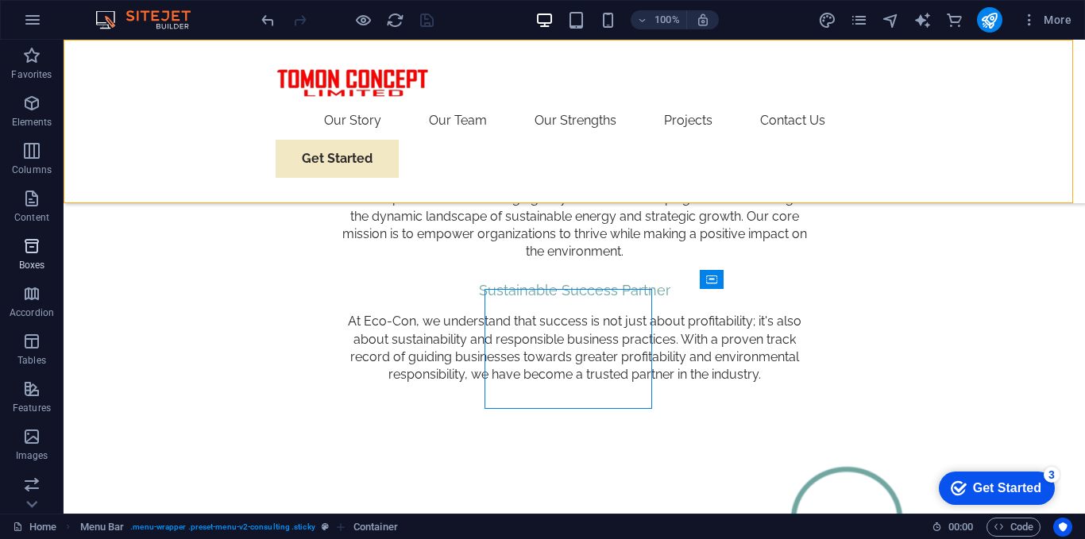
click at [31, 254] on icon "button" at bounding box center [31, 246] width 19 height 19
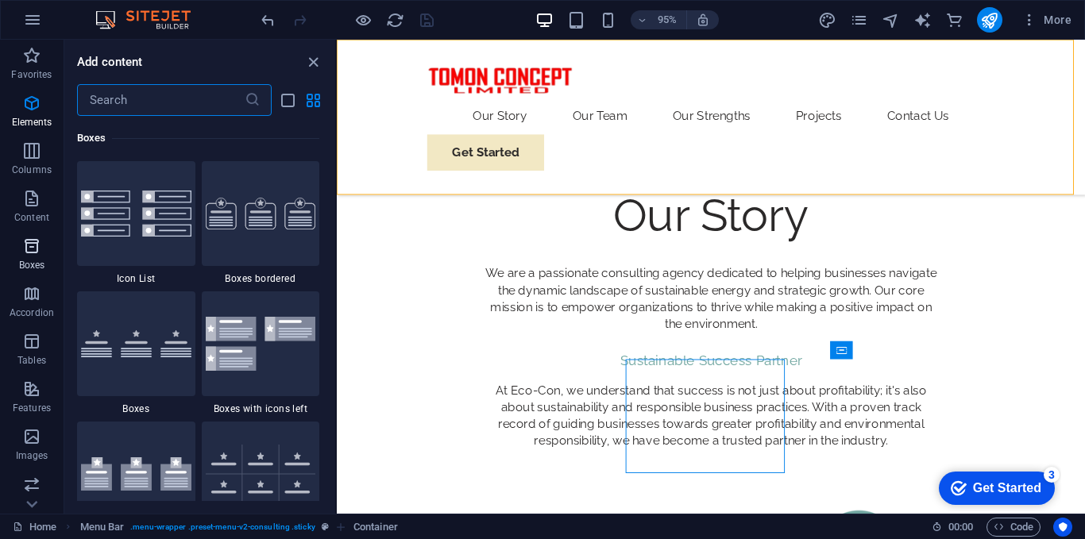
scroll to position [4382, 0]
click at [179, 223] on img at bounding box center [136, 214] width 110 height 46
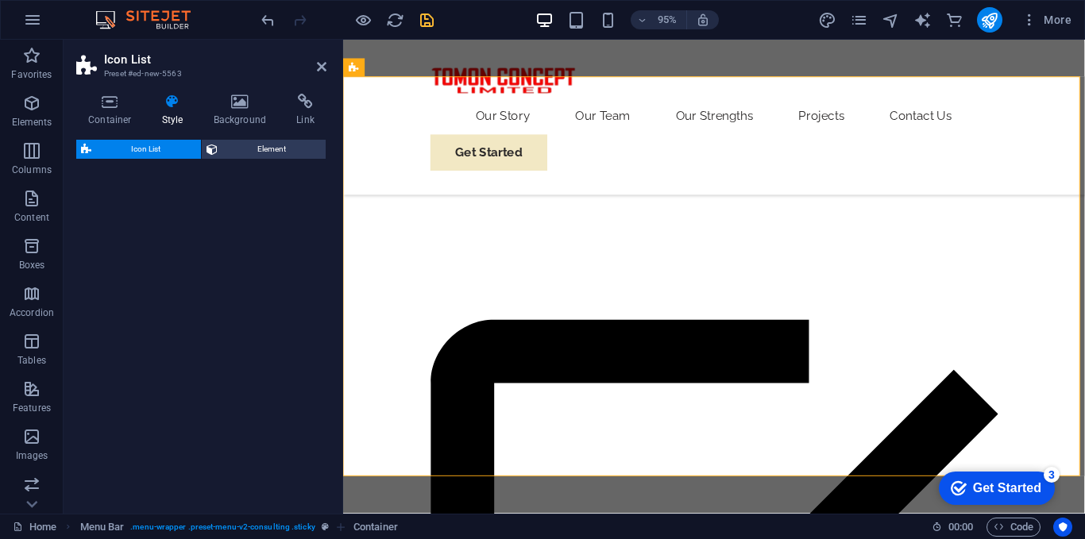
scroll to position [676, 0]
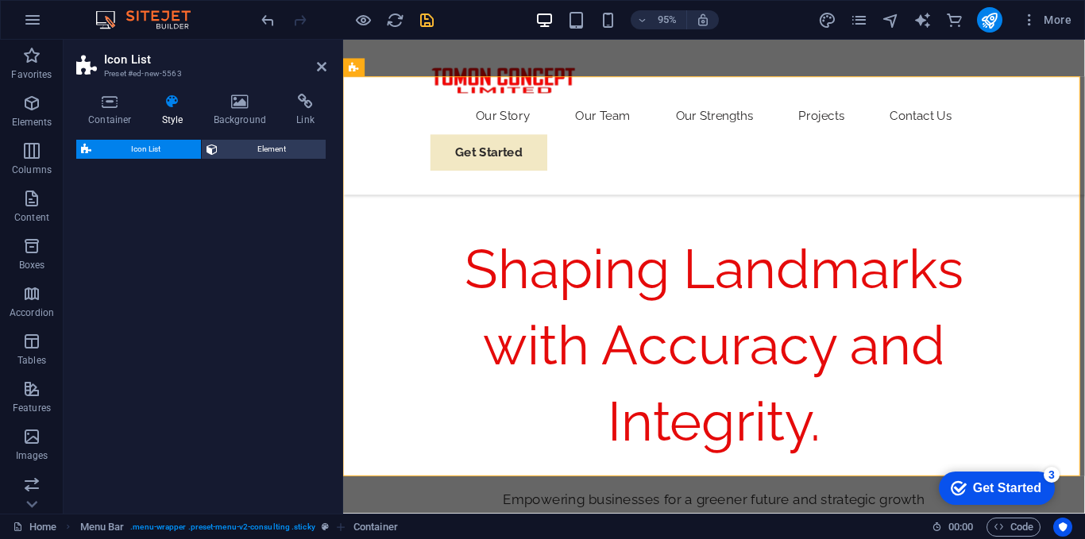
select select "rem"
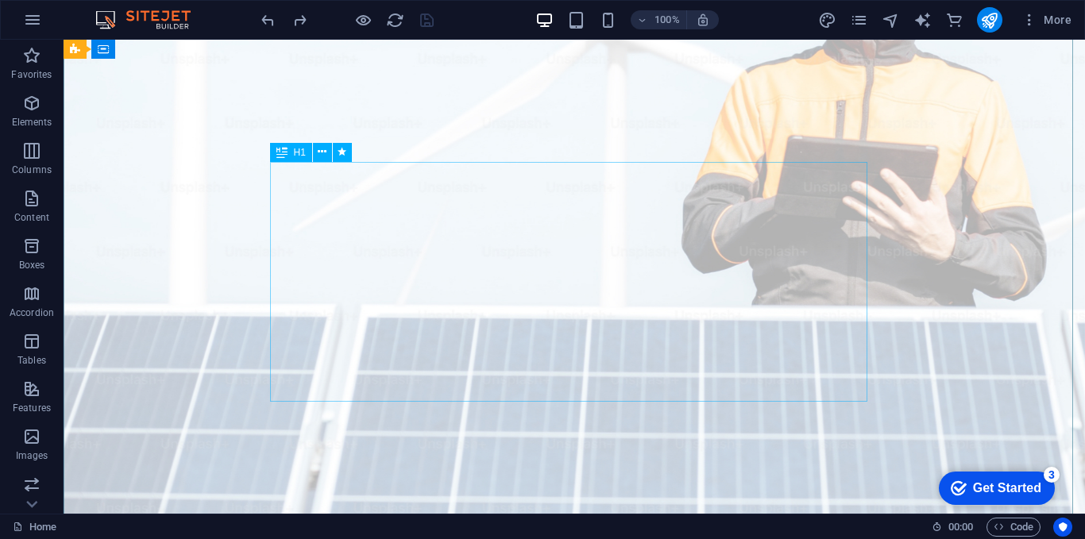
scroll to position [0, 0]
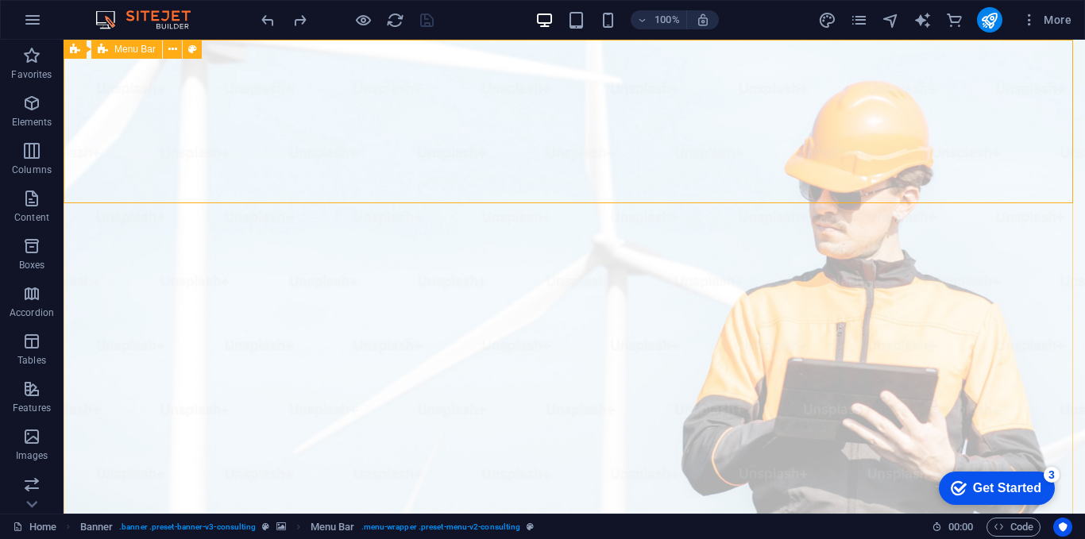
click at [193, 47] on icon at bounding box center [192, 49] width 9 height 17
select select "rem"
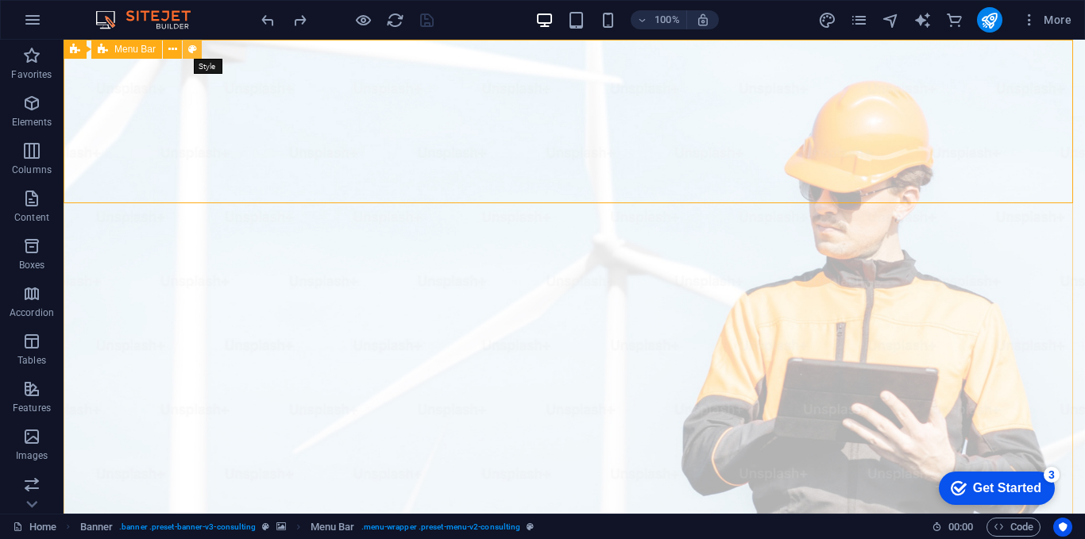
select select "rem"
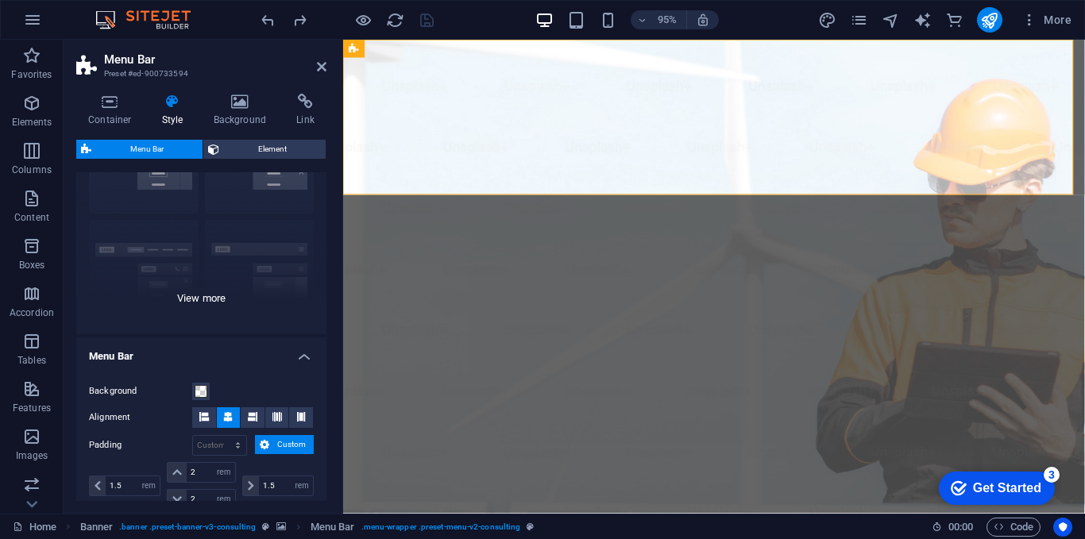
scroll to position [79, 0]
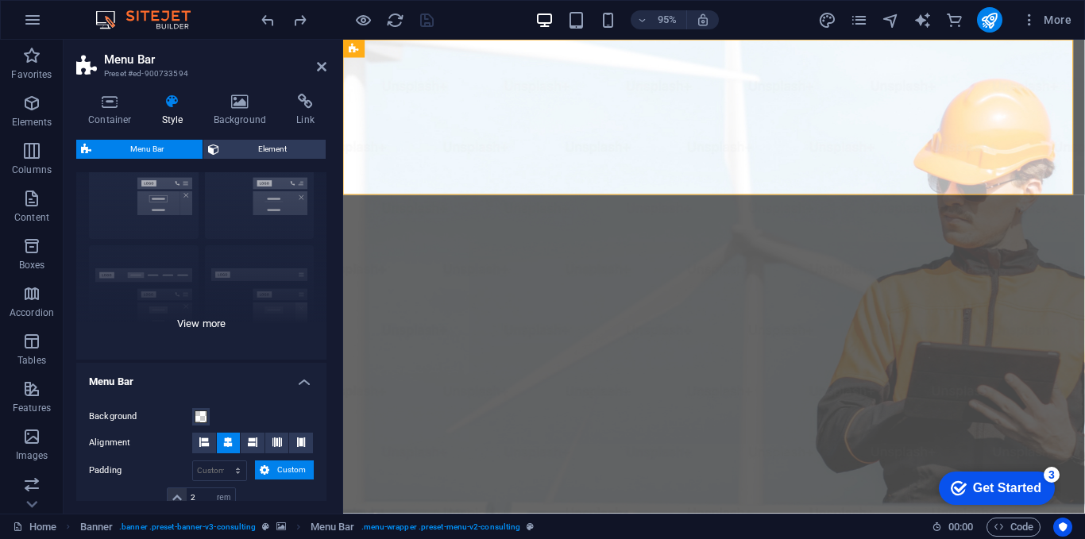
click at [211, 320] on div "Border Centered Default Fixed Loki Trigger Wide XXL" at bounding box center [201, 241] width 250 height 238
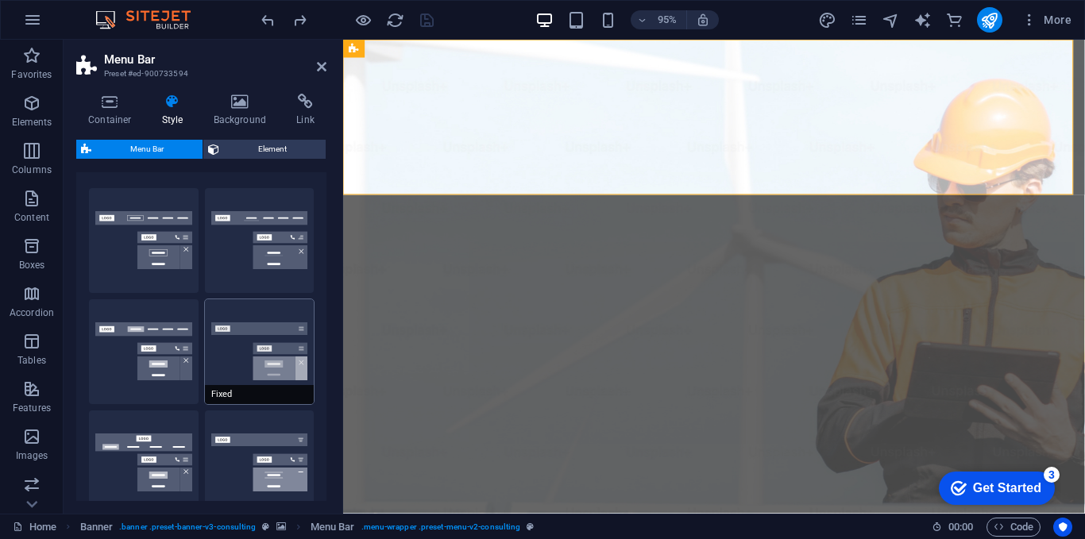
scroll to position [0, 0]
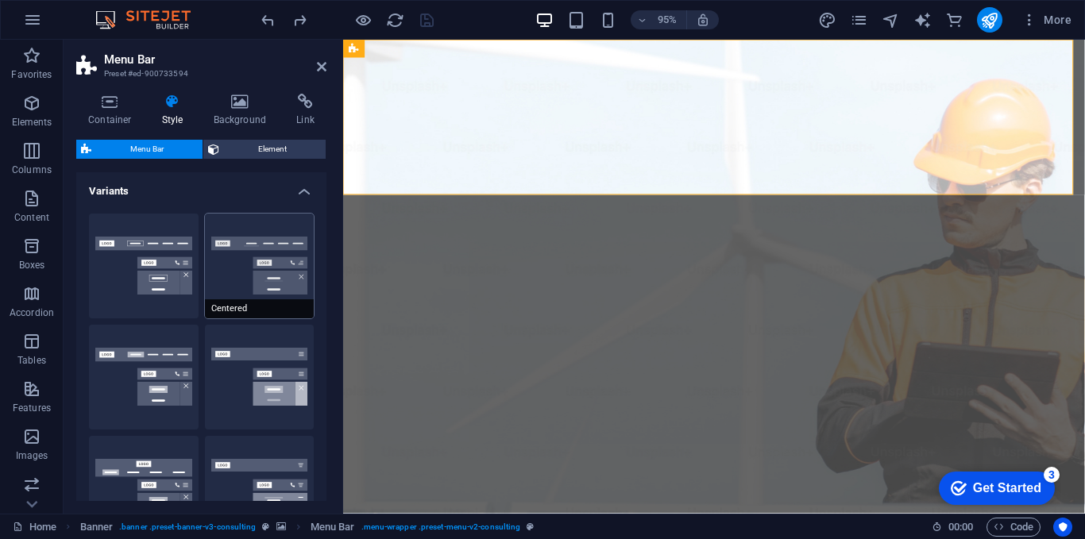
click at [233, 287] on button "Centered" at bounding box center [260, 266] width 110 height 105
type input "1"
select select "rem"
type input "1"
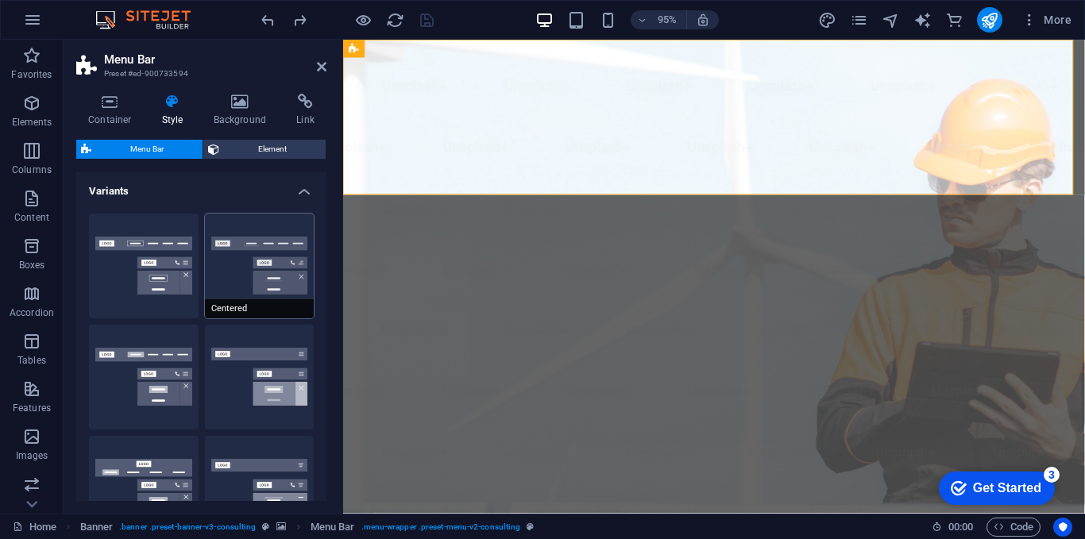
type input "1"
click at [123, 385] on button "Default" at bounding box center [144, 377] width 110 height 105
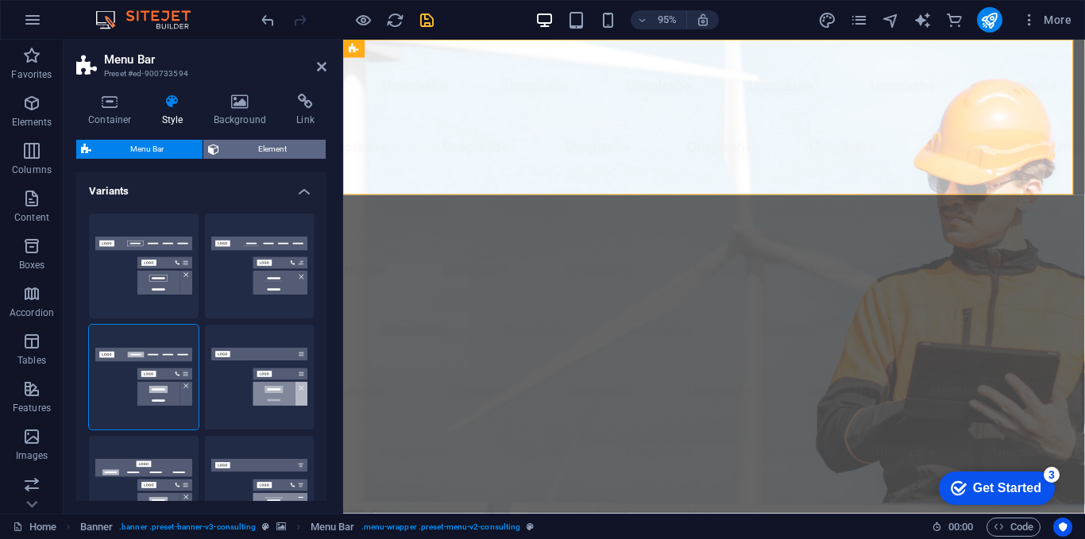
click at [262, 151] on span "Element" at bounding box center [272, 149] width 97 height 19
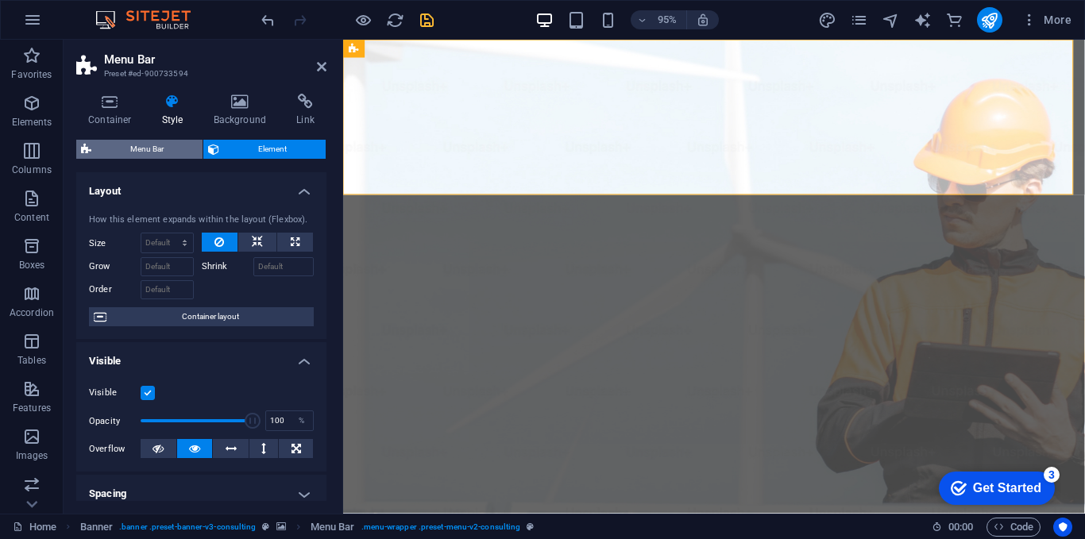
click at [141, 146] on span "Menu Bar" at bounding box center [147, 149] width 102 height 19
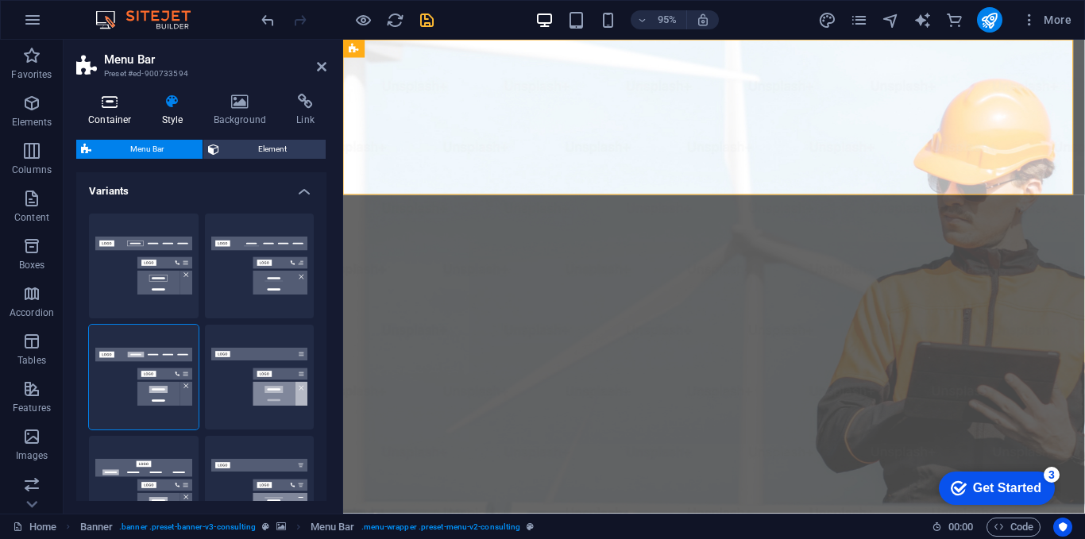
click at [94, 112] on h4 "Container" at bounding box center [113, 110] width 74 height 33
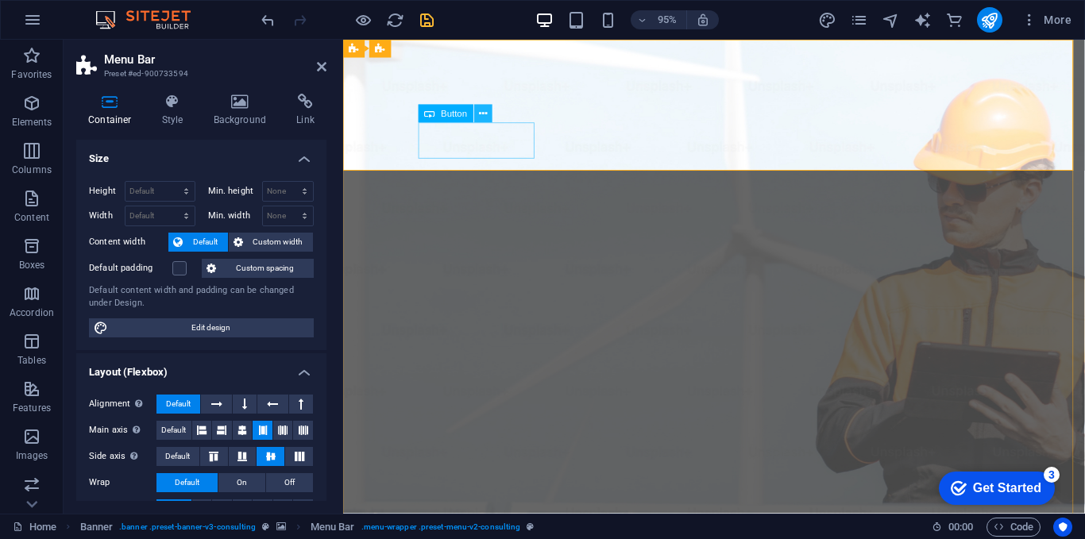
click at [482, 112] on icon at bounding box center [483, 114] width 8 height 16
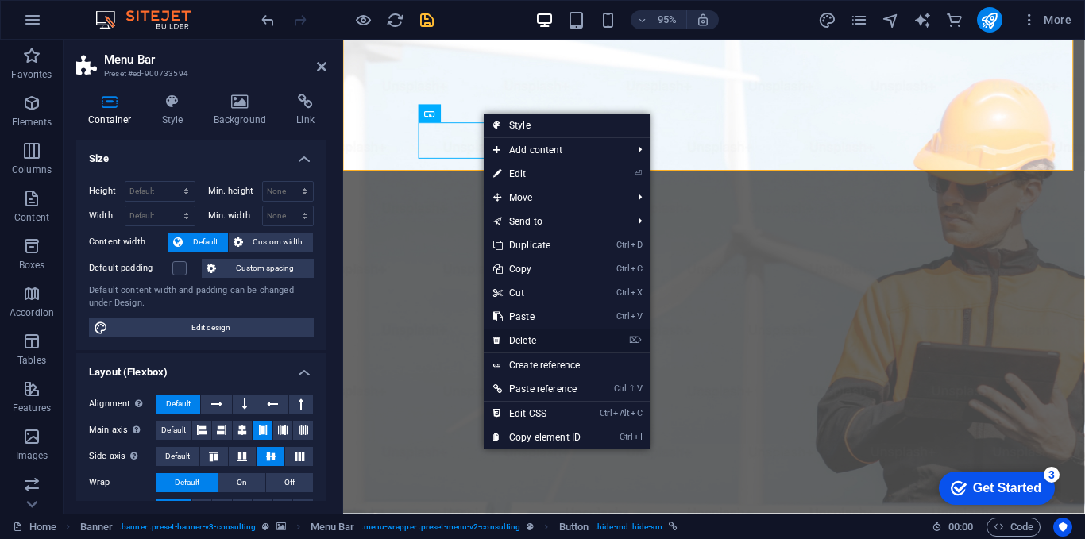
click at [532, 341] on link "⌦ Delete" at bounding box center [537, 341] width 106 height 24
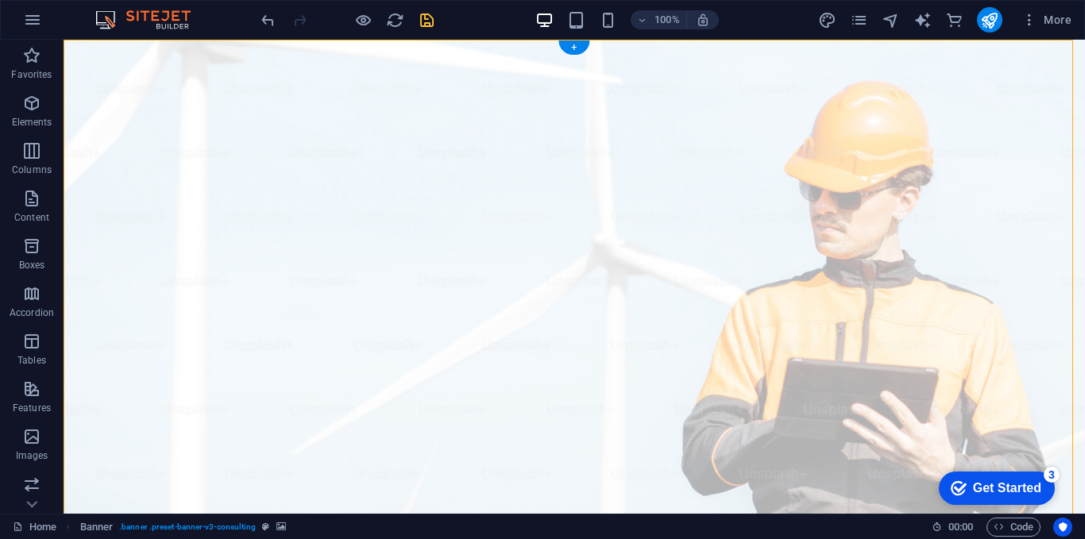
drag, startPoint x: 242, startPoint y: 102, endPoint x: 746, endPoint y: 118, distance: 504.7
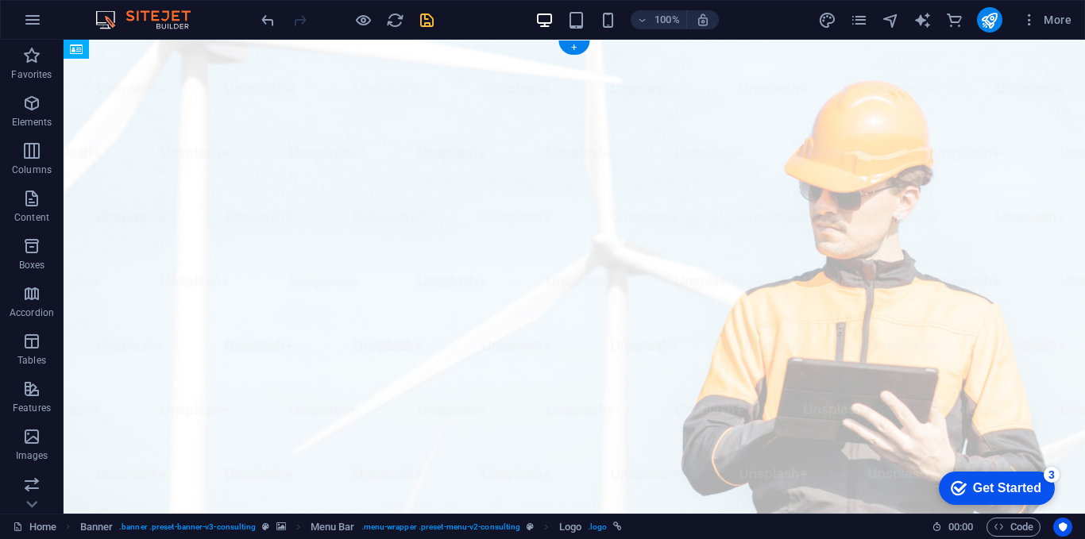
drag, startPoint x: 376, startPoint y: 71, endPoint x: 377, endPoint y: 117, distance: 46.1
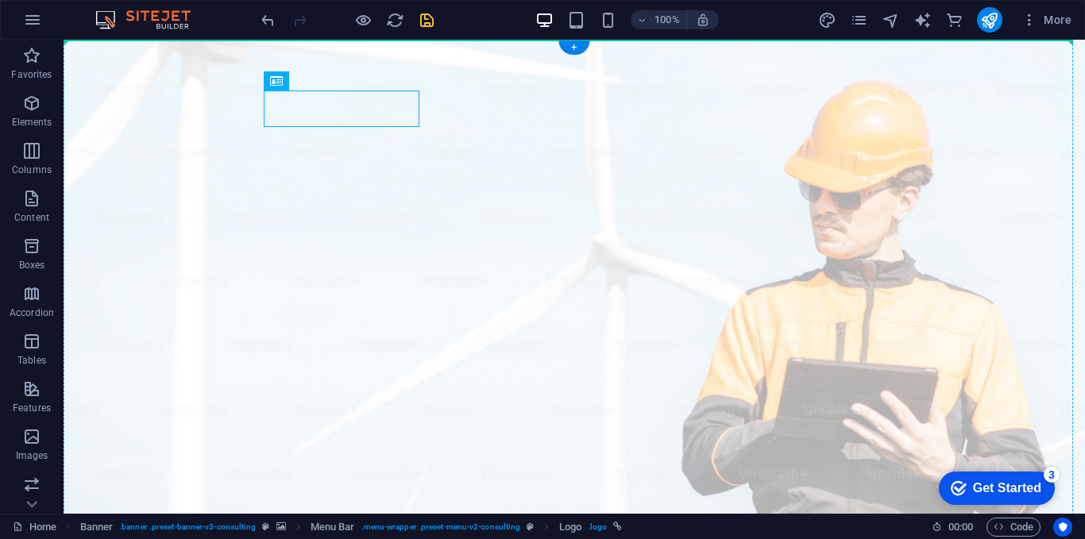
drag, startPoint x: 377, startPoint y: 106, endPoint x: 159, endPoint y: 91, distance: 219.0
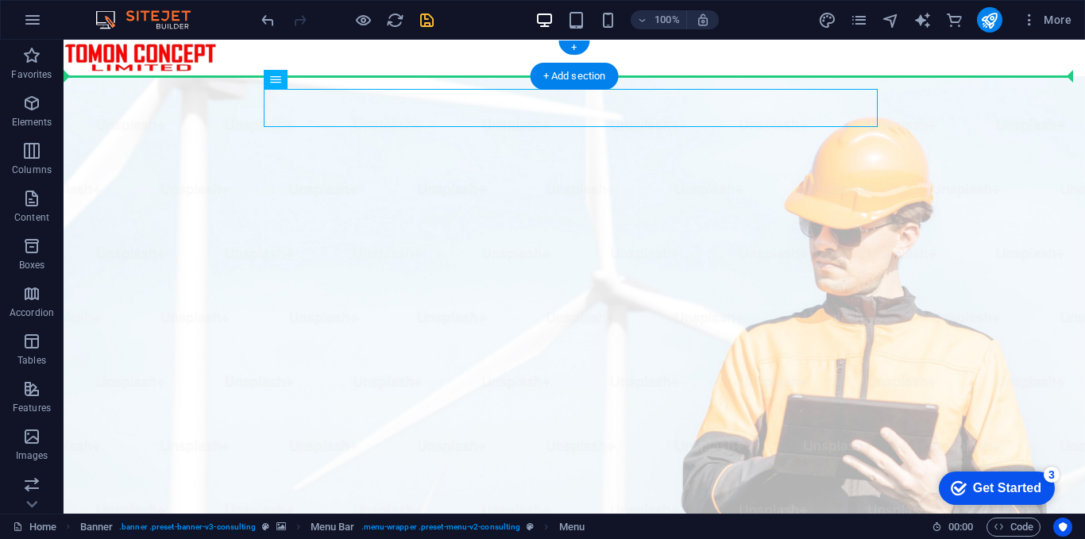
drag, startPoint x: 445, startPoint y: 107, endPoint x: 510, endPoint y: 79, distance: 71.1
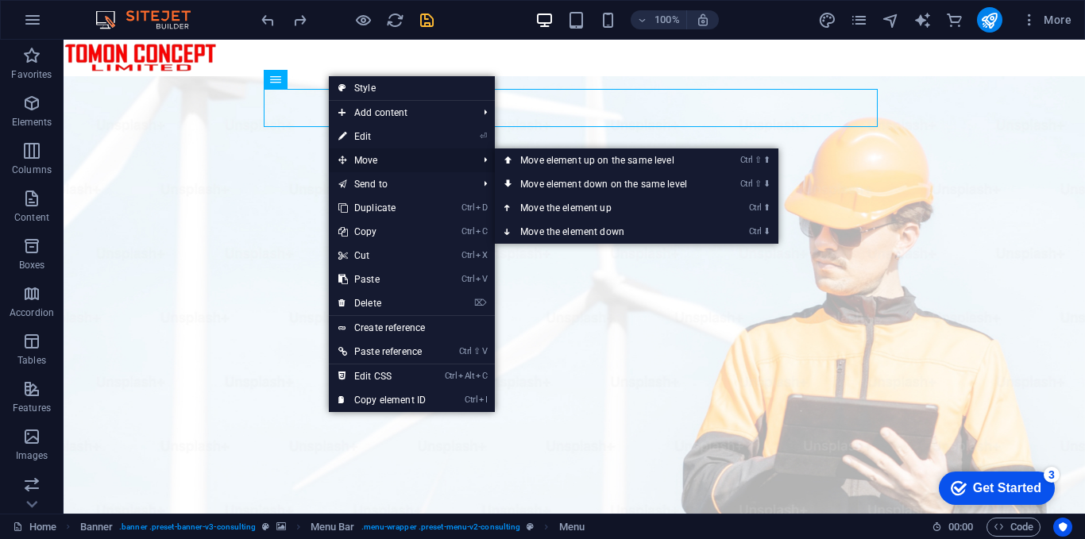
click at [387, 152] on span "Move" at bounding box center [400, 161] width 142 height 24
click at [596, 210] on link "Ctrl ⬆ Move the element up" at bounding box center [607, 208] width 224 height 24
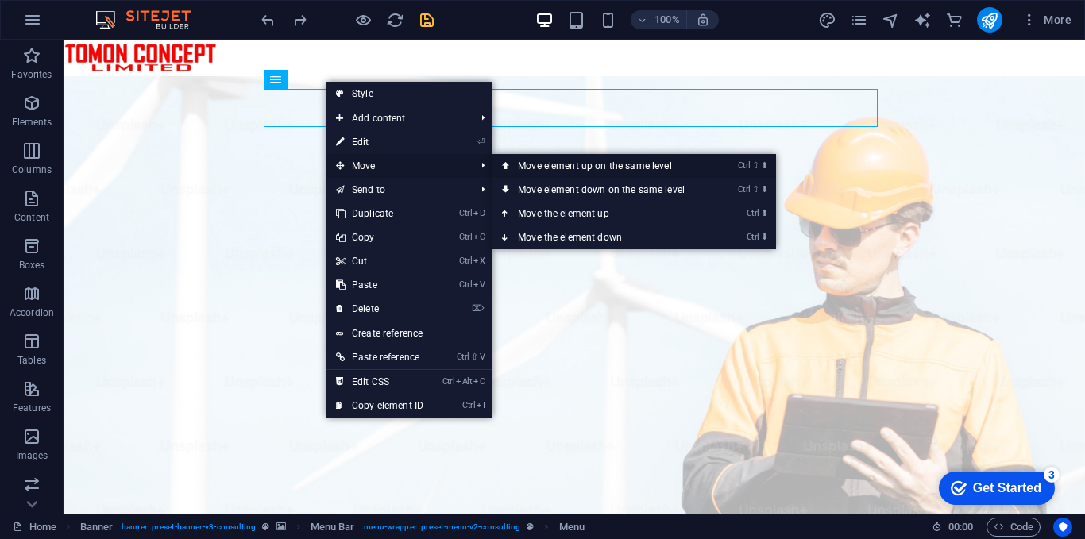
click at [593, 170] on link "Ctrl ⇧ ⬆ Move element up on the same level" at bounding box center [605, 166] width 224 height 24
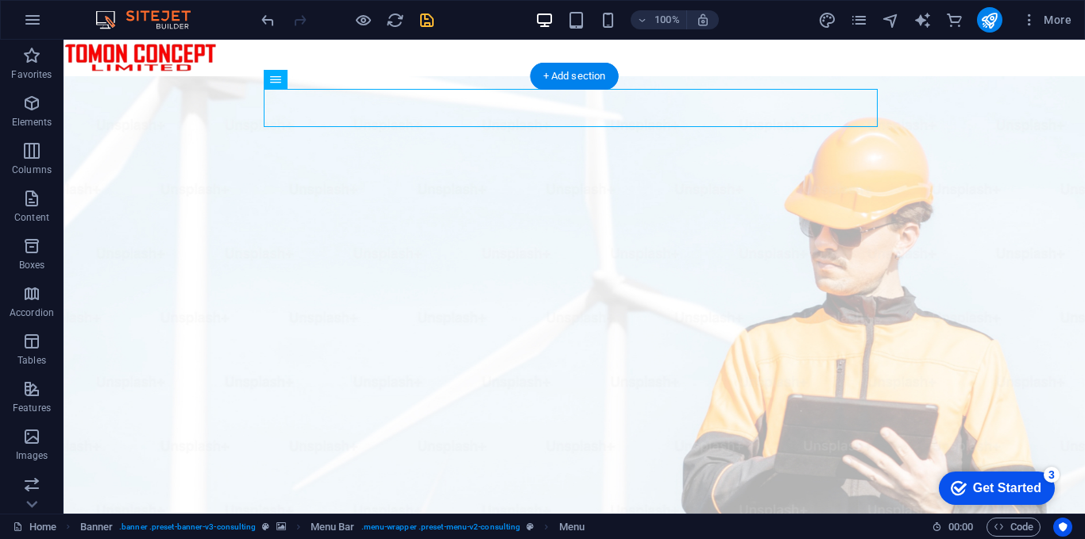
drag, startPoint x: 489, startPoint y: 103, endPoint x: 492, endPoint y: 116, distance: 13.1
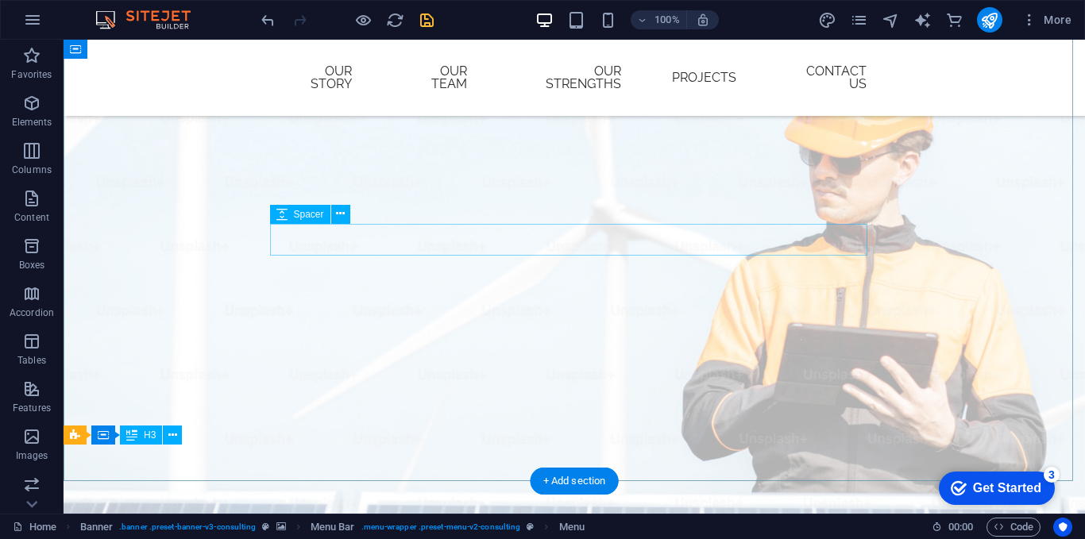
scroll to position [318, 0]
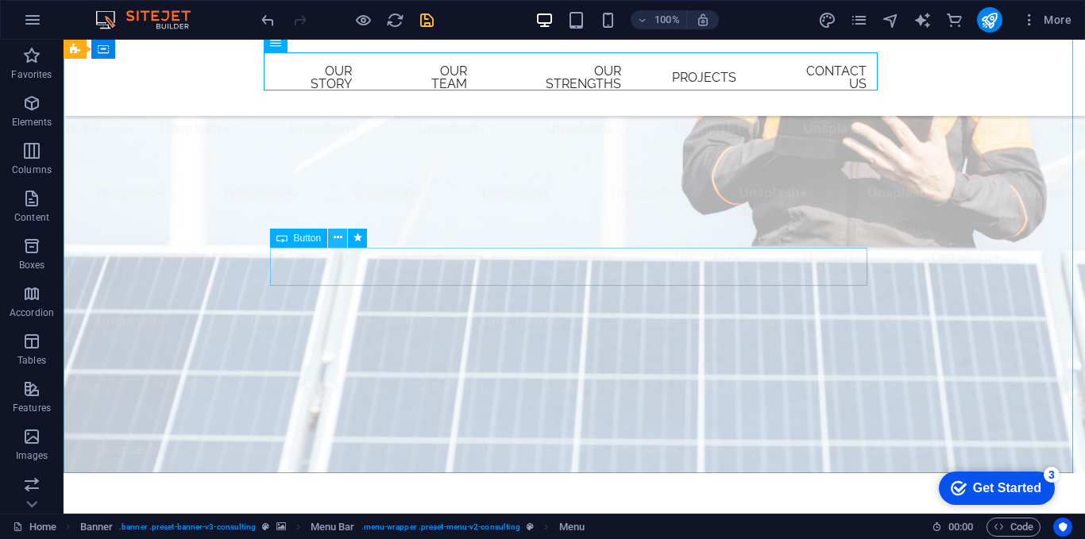
click at [332, 242] on button at bounding box center [337, 238] width 19 height 19
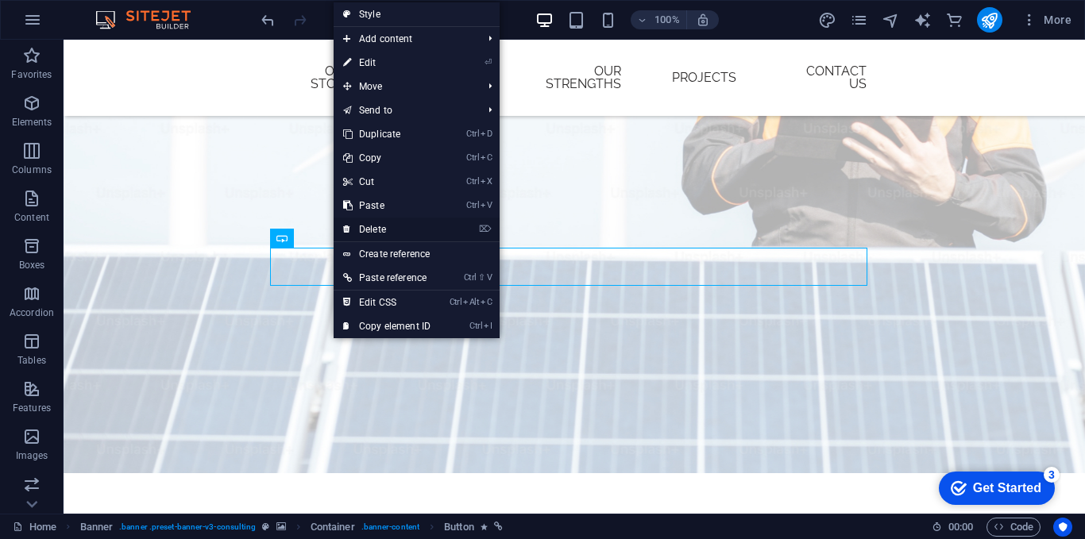
click at [396, 229] on link "⌦ Delete" at bounding box center [387, 230] width 106 height 24
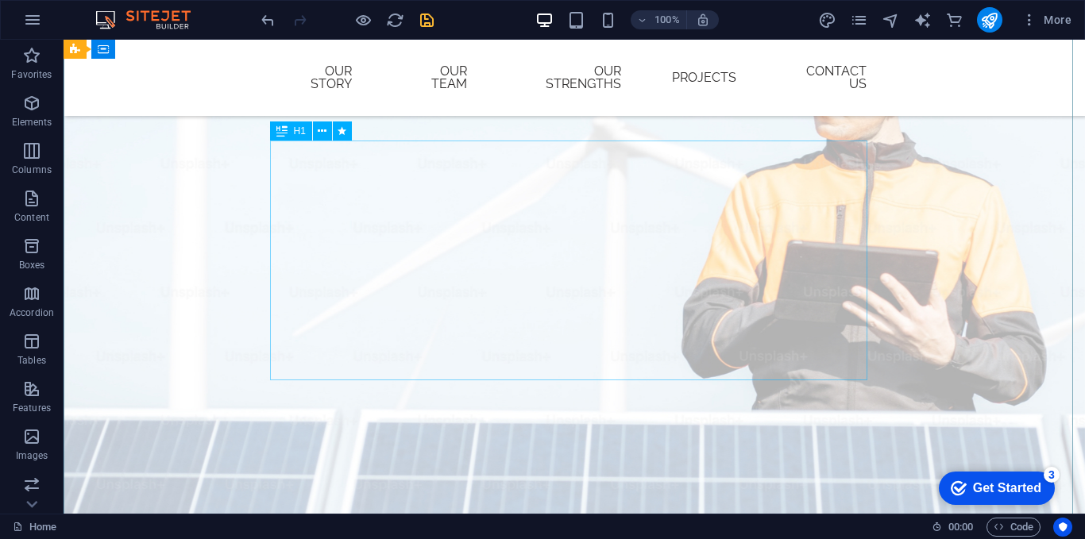
scroll to position [0, 0]
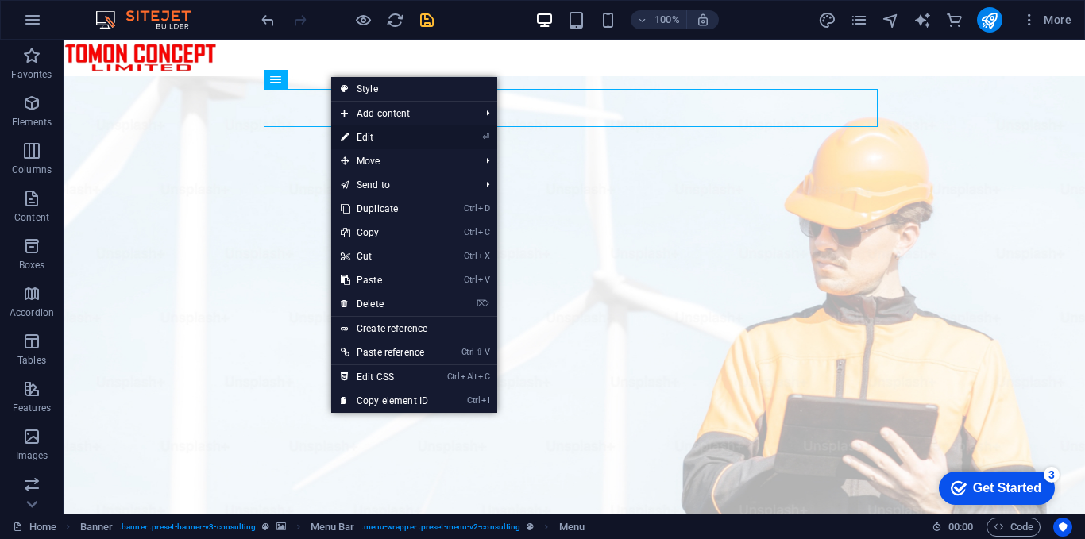
click at [371, 134] on link "⏎ Edit" at bounding box center [384, 138] width 106 height 24
select select
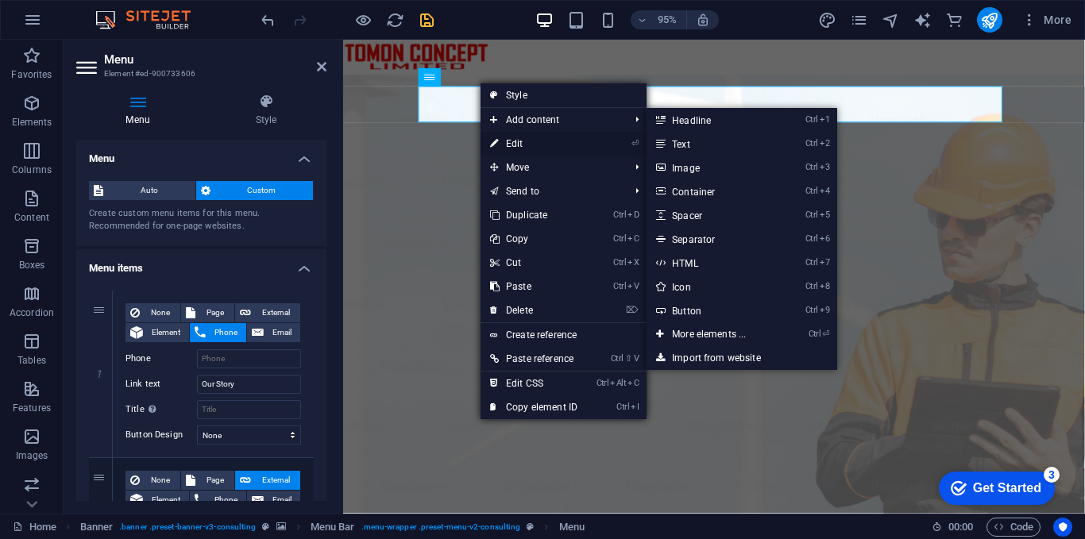
click at [514, 145] on link "⏎ Edit" at bounding box center [534, 144] width 106 height 24
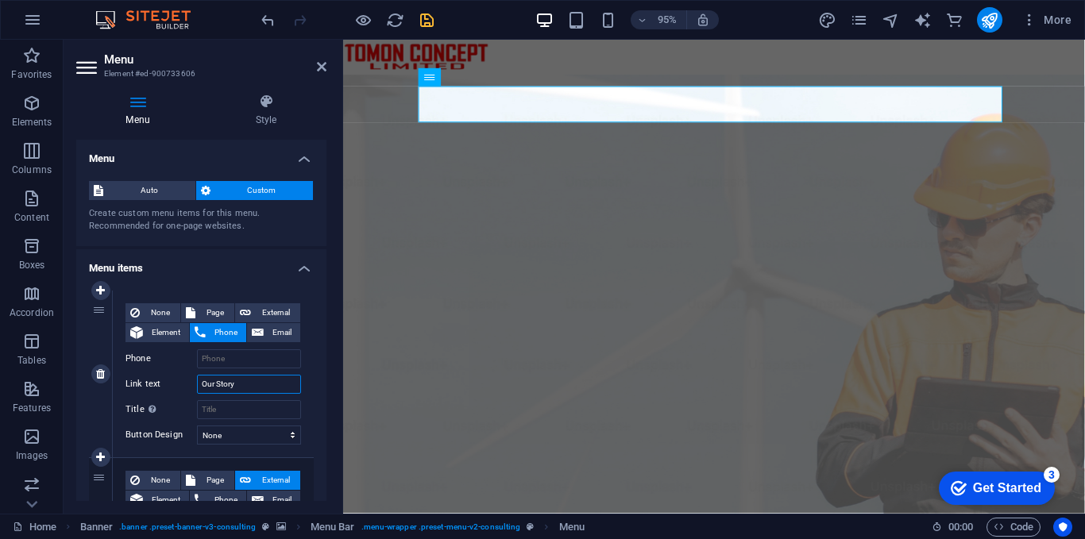
drag, startPoint x: 241, startPoint y: 387, endPoint x: 120, endPoint y: 377, distance: 121.1
click at [120, 377] on div "None Page External Element Phone Email Page Home Subpage Legal Notice Privacy E…" at bounding box center [213, 374] width 201 height 167
type input "Company"
select select
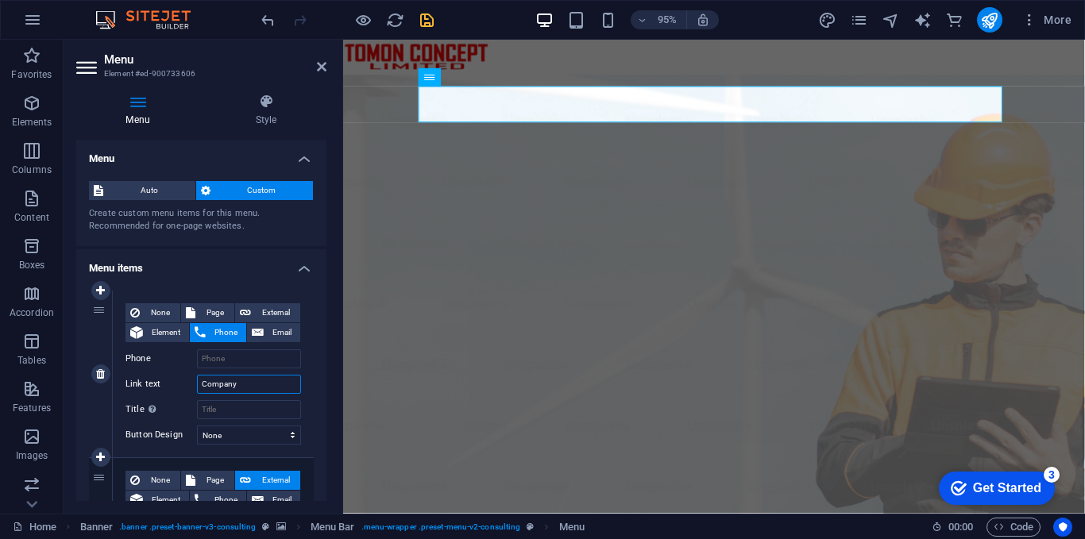
select select
type input "Company P"
select select
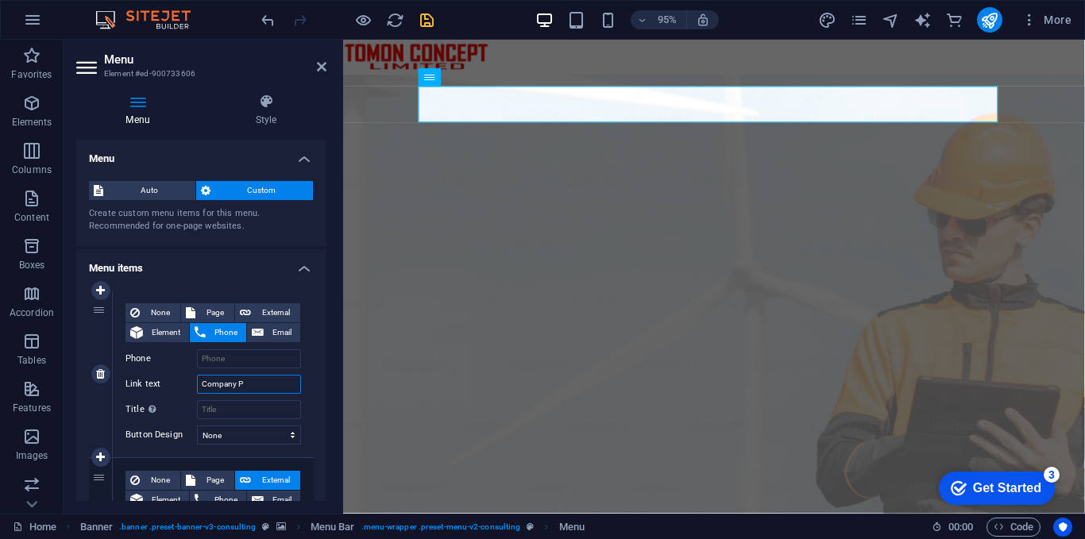
select select
type input "Company Pr"
select select
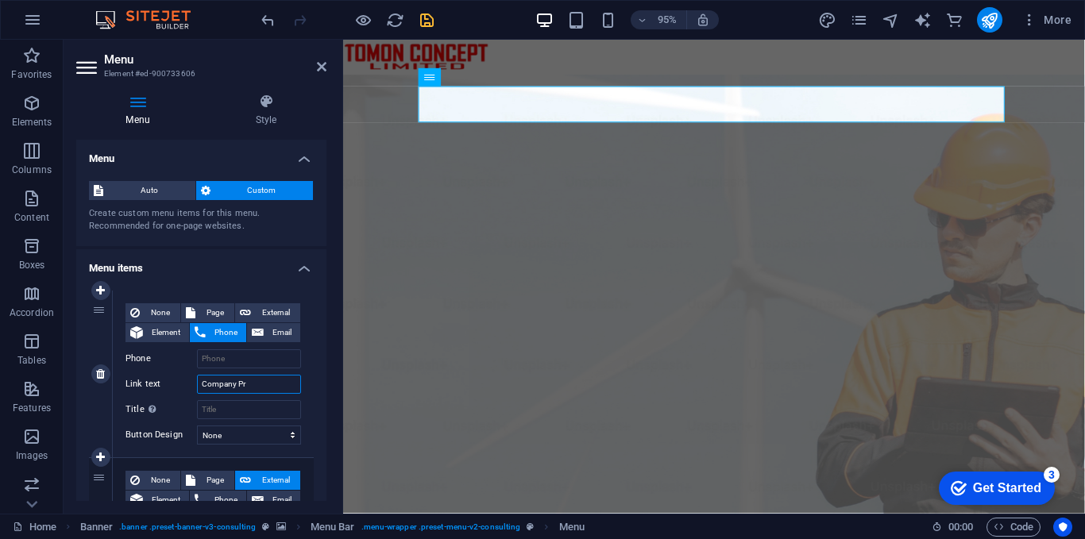
select select
type input "Company Profile"
select select
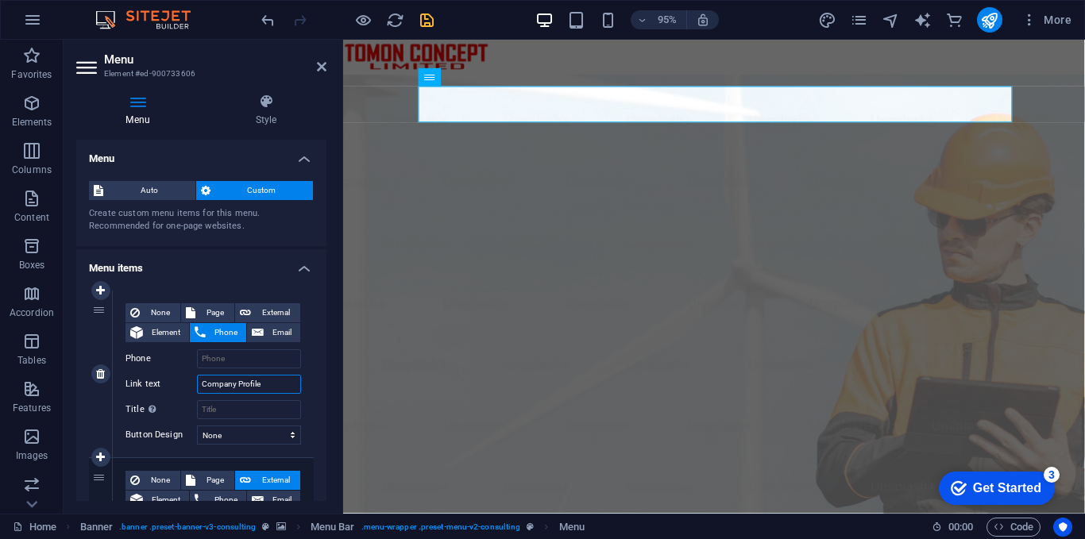
select select
type input "Company Profile"
click at [162, 334] on span "Element" at bounding box center [166, 332] width 37 height 19
select select
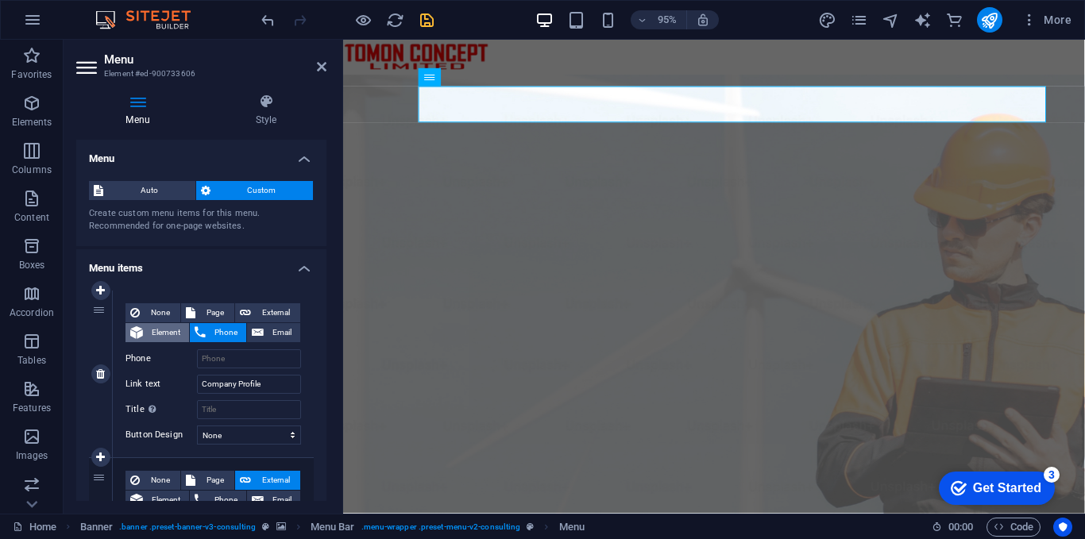
select select
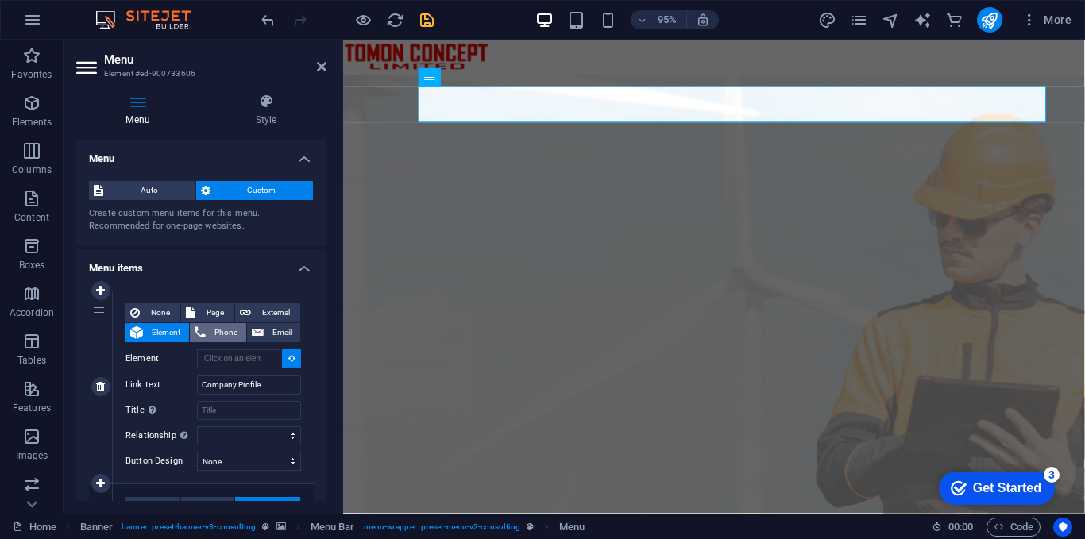
click at [211, 327] on span "Phone" at bounding box center [226, 332] width 31 height 19
select select
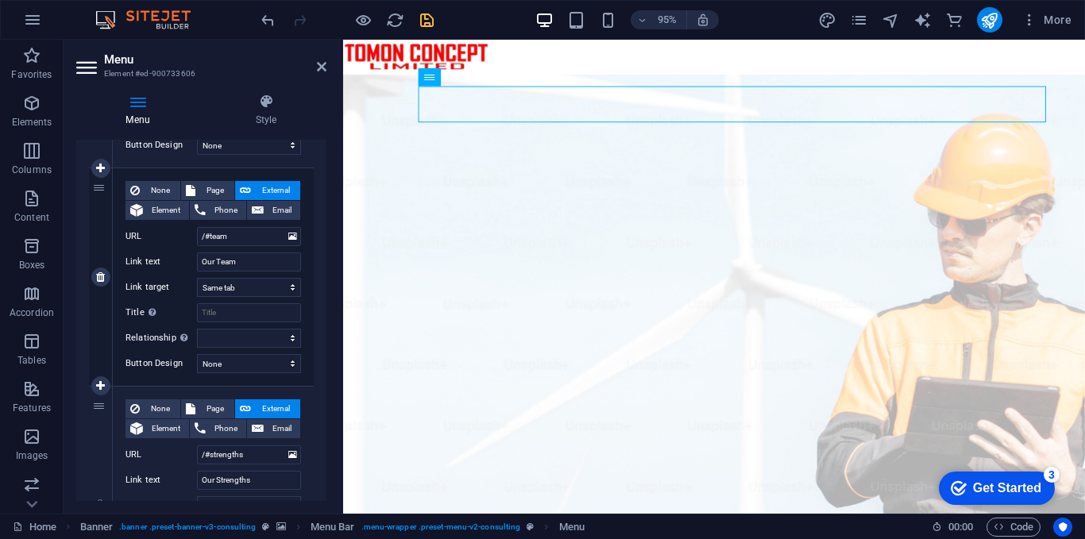
scroll to position [318, 0]
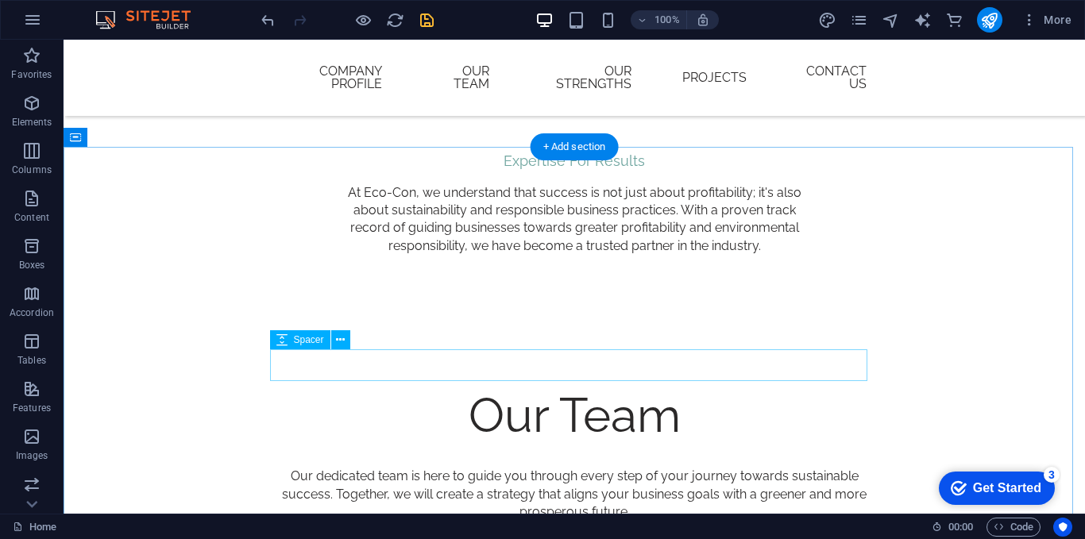
scroll to position [2463, 0]
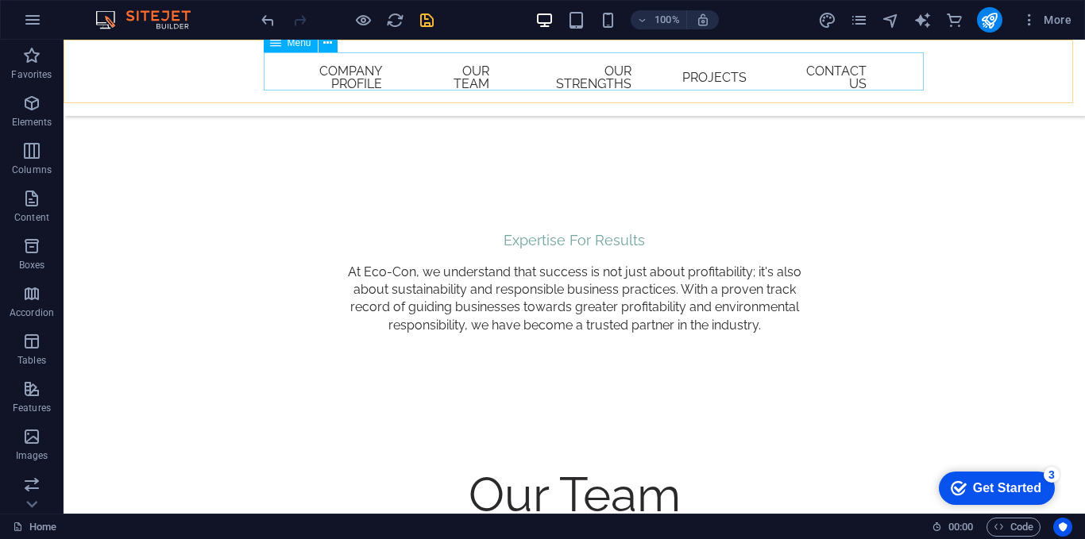
click at [758, 83] on nav "Company Profile Our Team Our Strengths Projects Contact Us" at bounding box center [574, 77] width 610 height 51
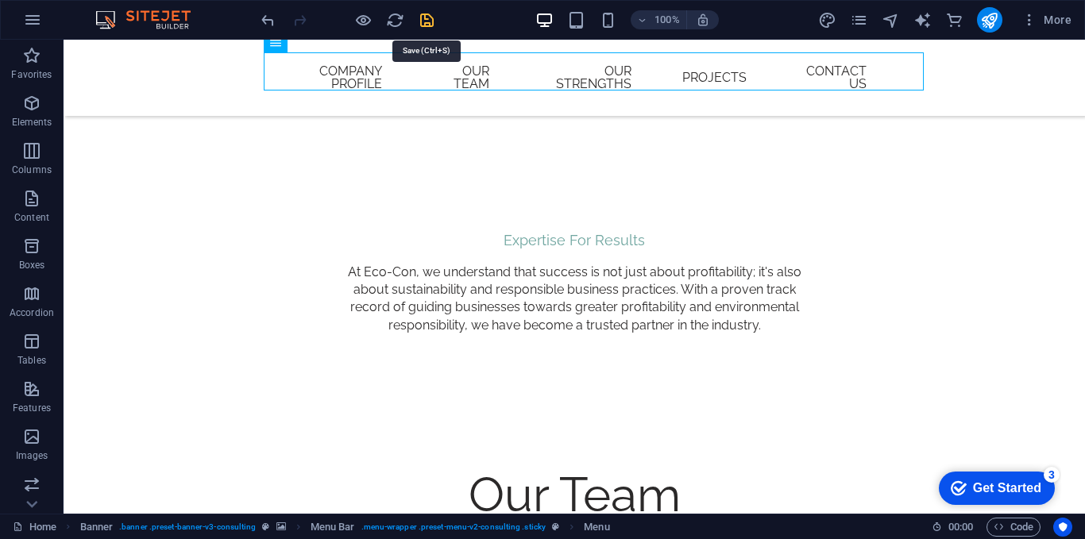
click at [425, 20] on icon "save" at bounding box center [427, 20] width 18 height 18
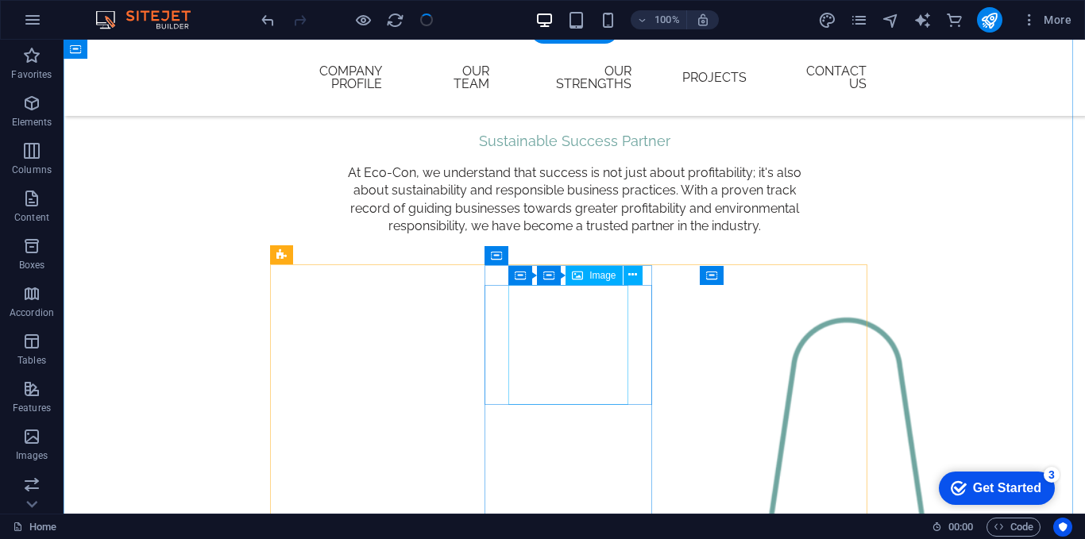
scroll to position [1430, 0]
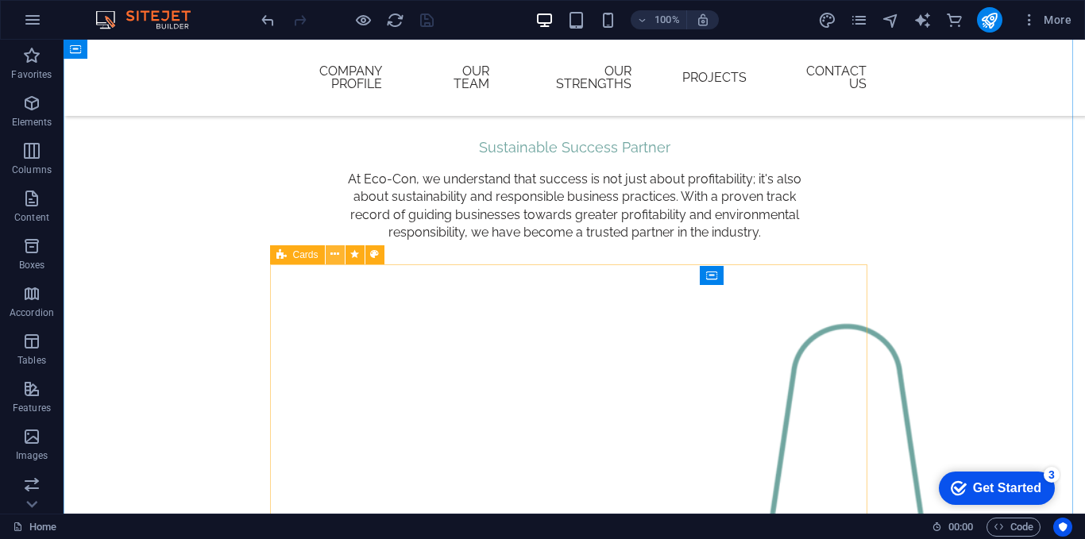
click at [335, 256] on icon at bounding box center [334, 254] width 9 height 17
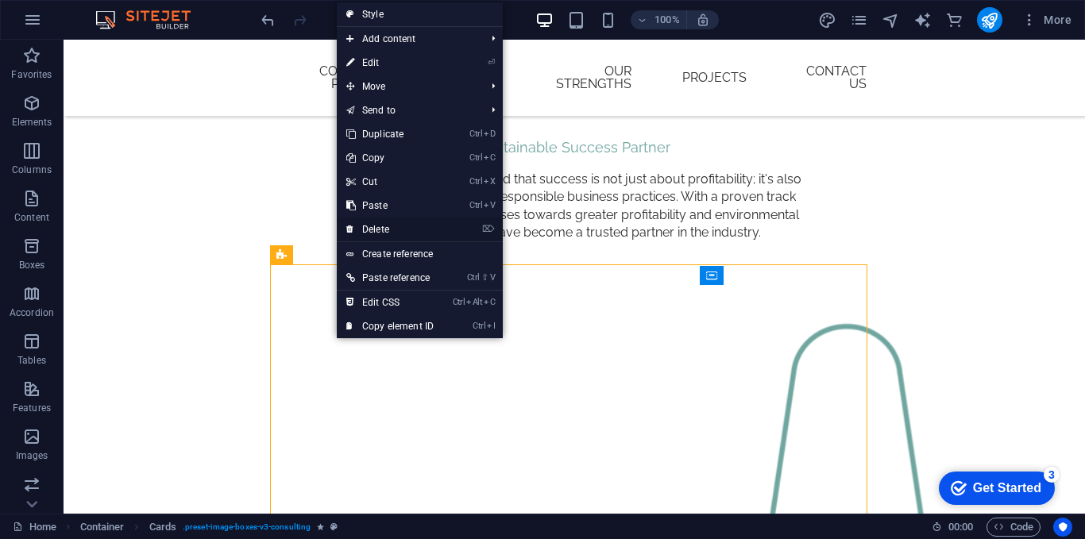
click at [408, 227] on link "⌦ Delete" at bounding box center [390, 230] width 106 height 24
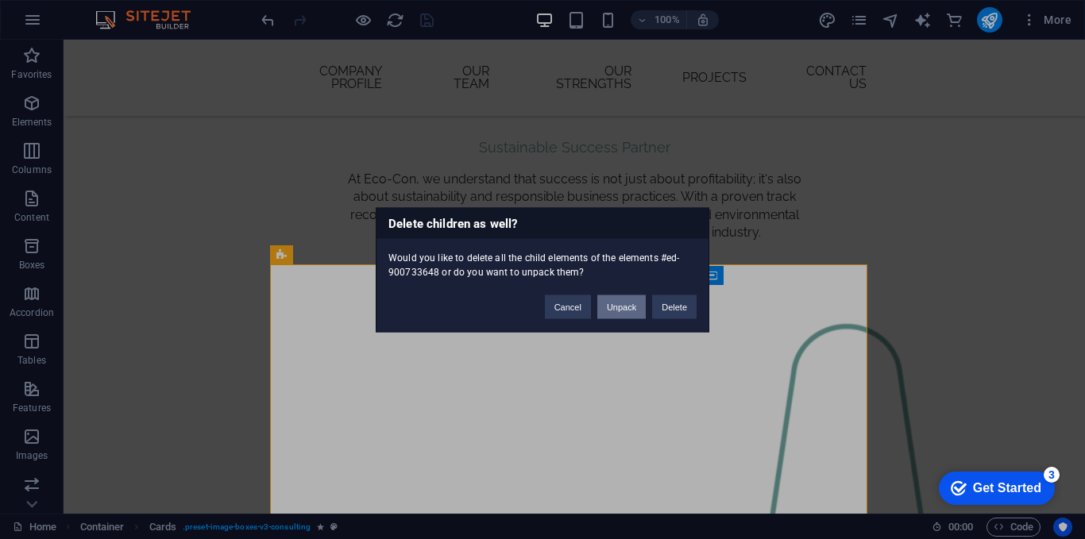
click at [639, 310] on button "Unpack" at bounding box center [621, 307] width 48 height 24
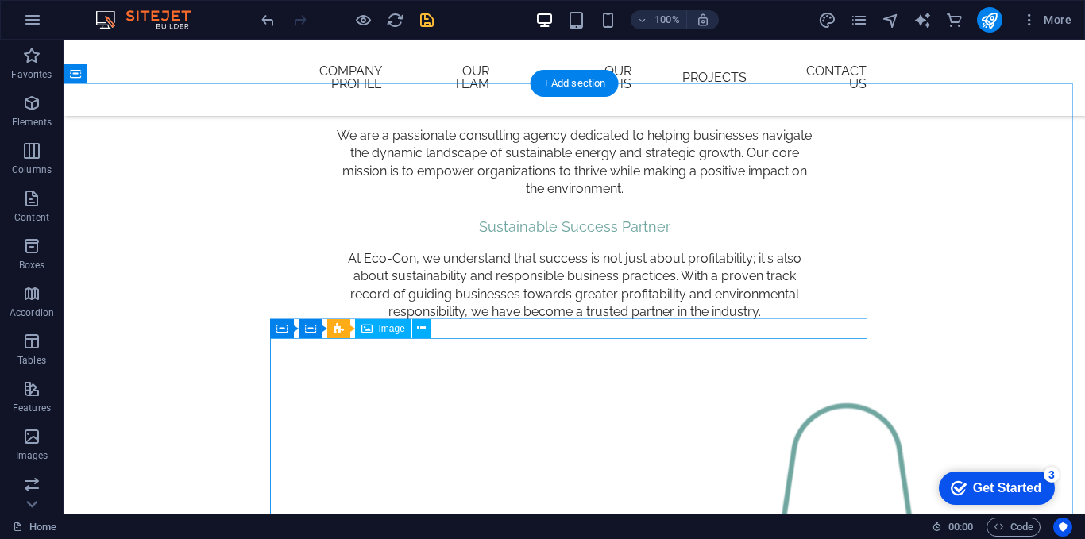
scroll to position [1509, 0]
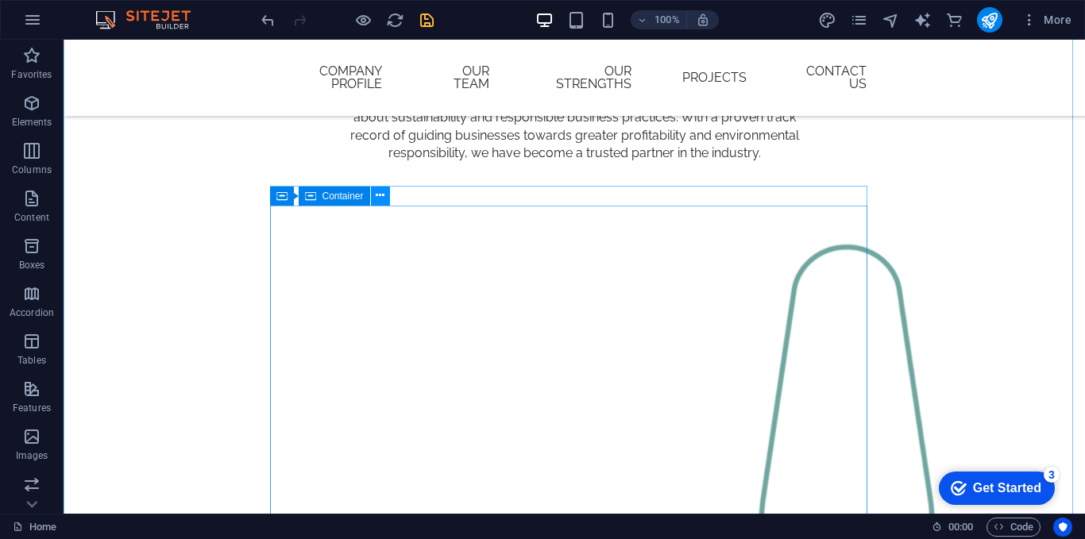
click at [377, 196] on icon at bounding box center [380, 195] width 9 height 17
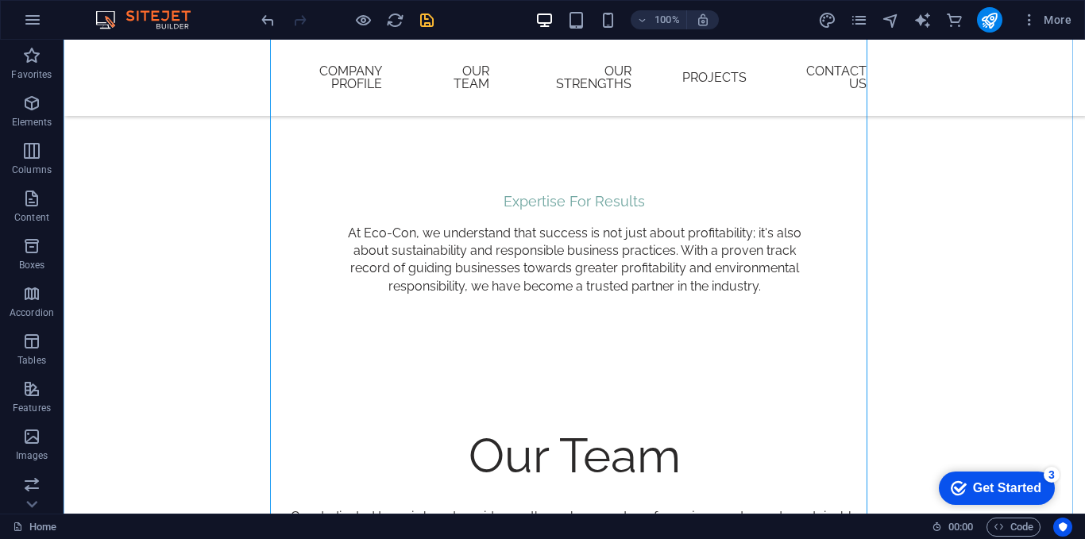
scroll to position [2542, 0]
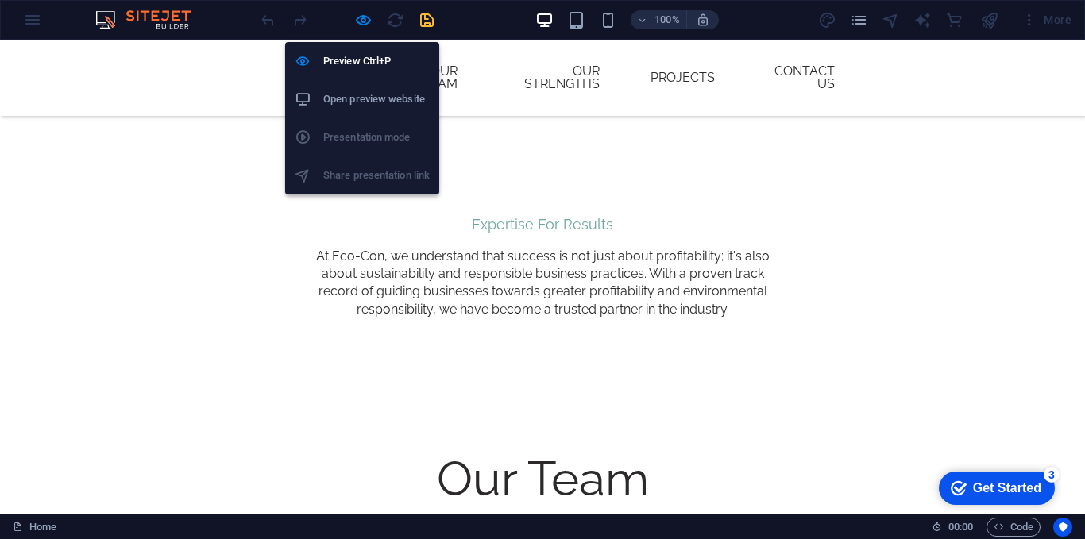
click at [367, 102] on h6 "Open preview website" at bounding box center [376, 99] width 106 height 19
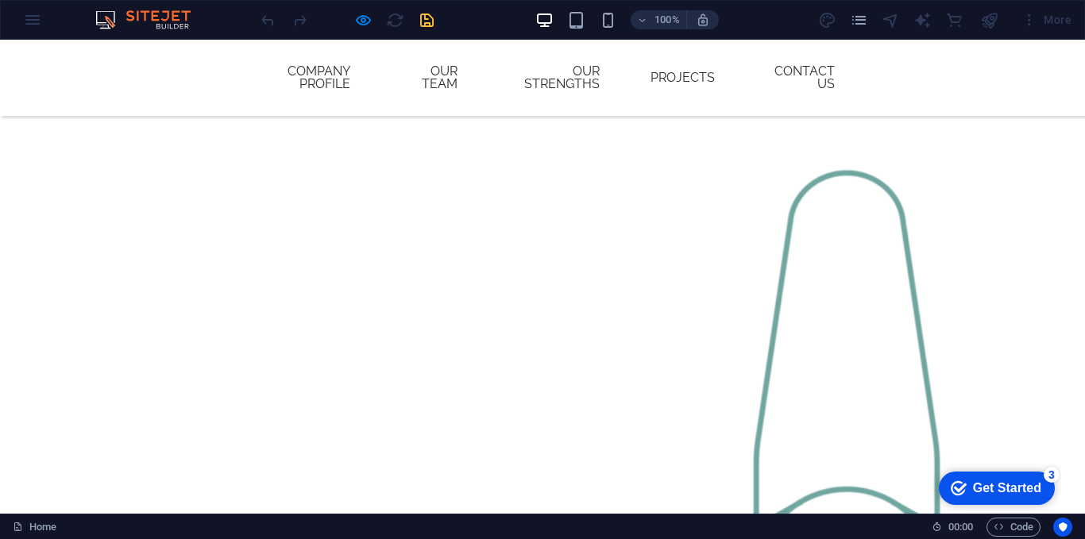
scroll to position [1271, 0]
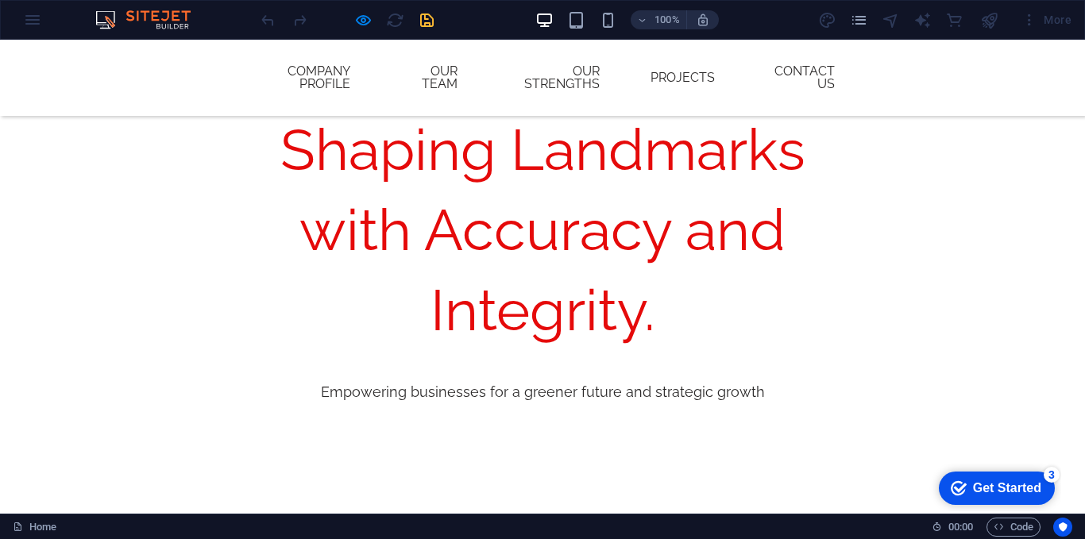
scroll to position [636, 0]
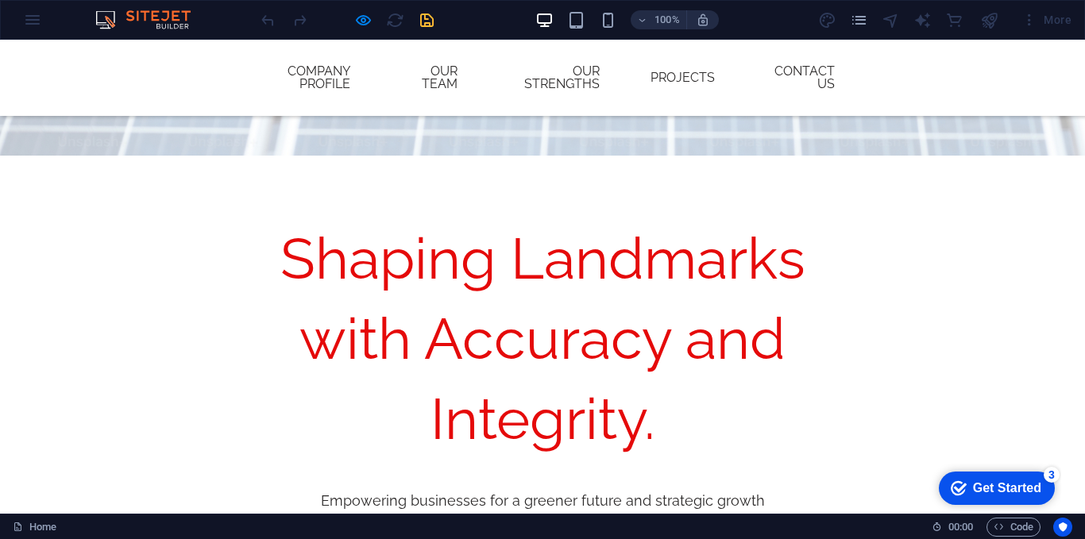
click at [0, 0] on div "100% More" at bounding box center [0, 0] width 0 height 0
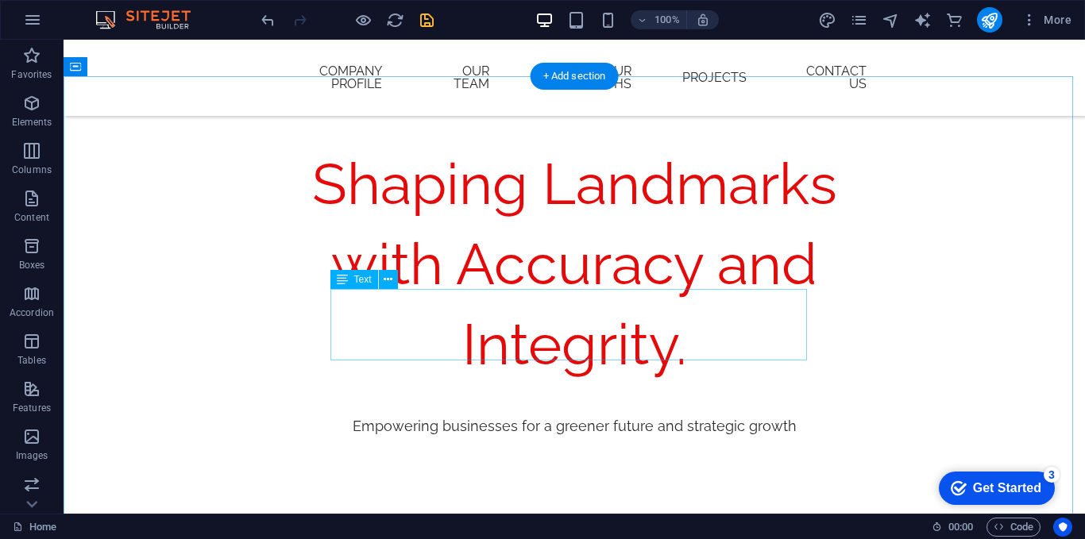
scroll to position [715, 0]
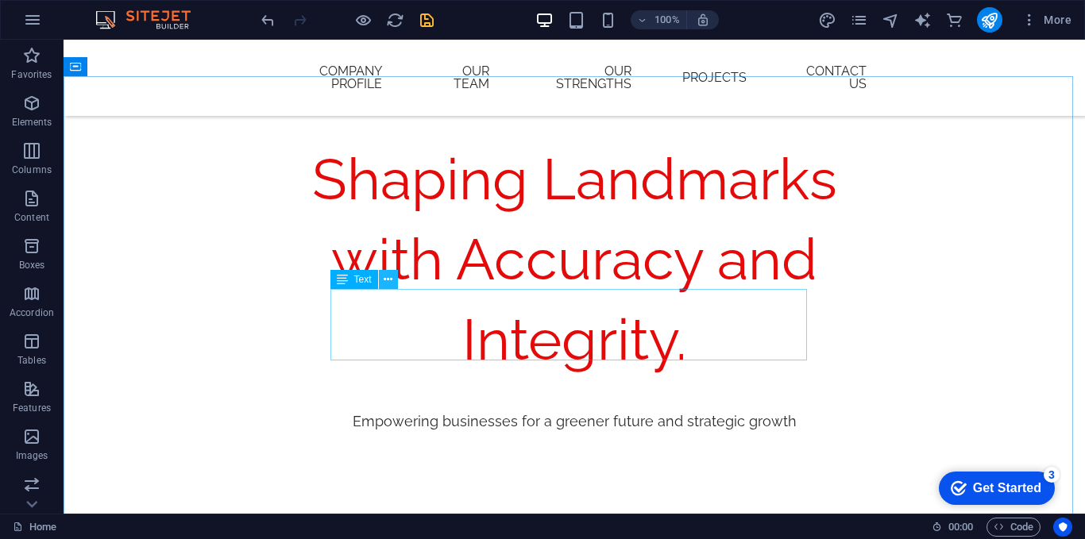
click at [395, 280] on button at bounding box center [388, 279] width 19 height 19
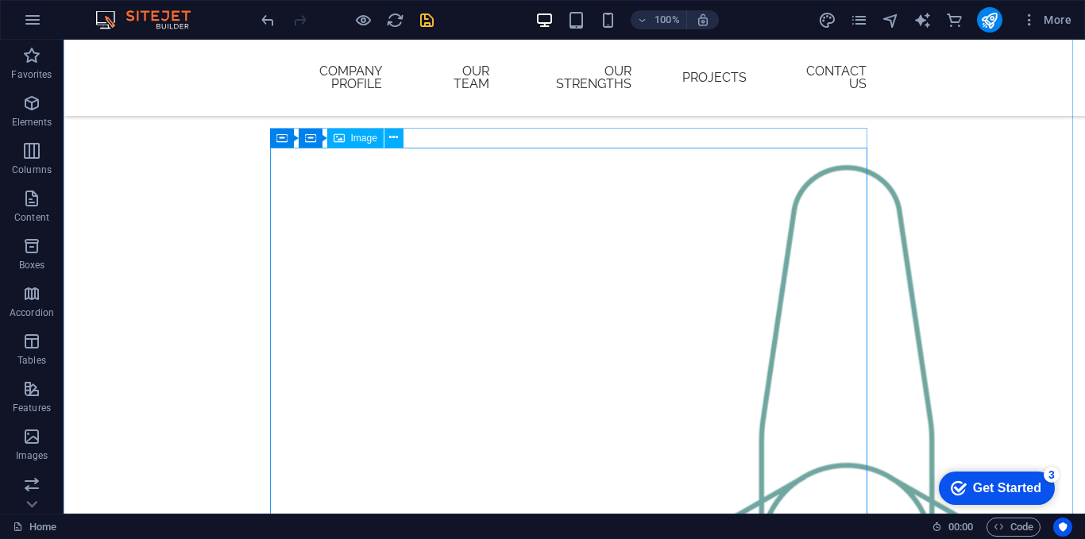
scroll to position [1509, 0]
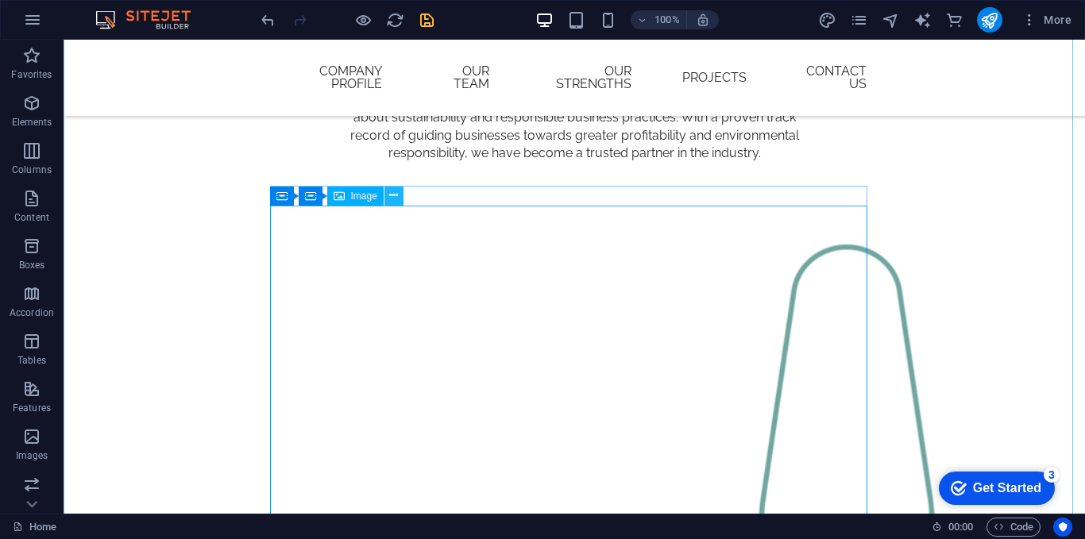
click at [390, 201] on icon at bounding box center [393, 195] width 9 height 17
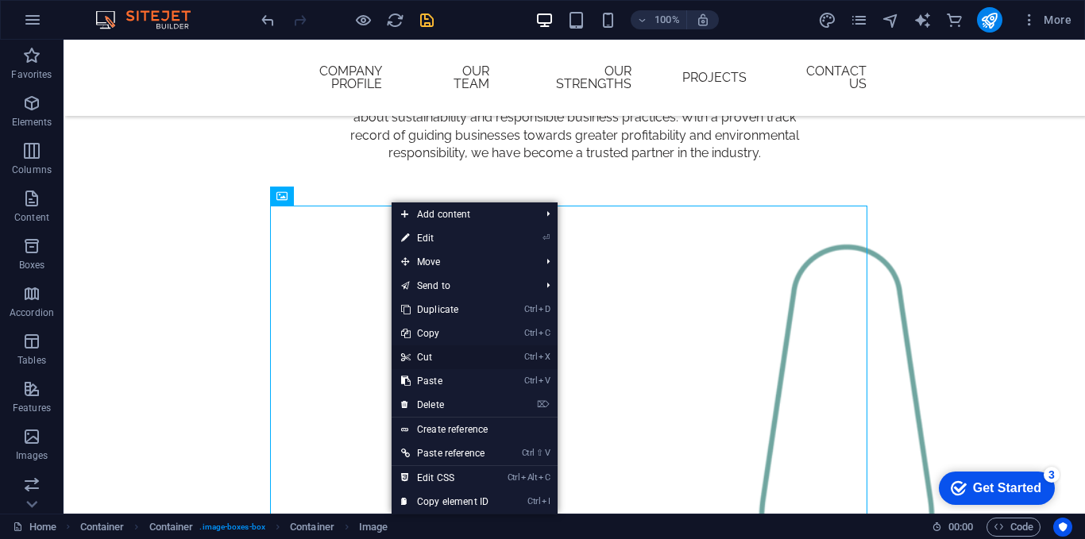
click at [437, 362] on link "Ctrl X Cut" at bounding box center [445, 358] width 106 height 24
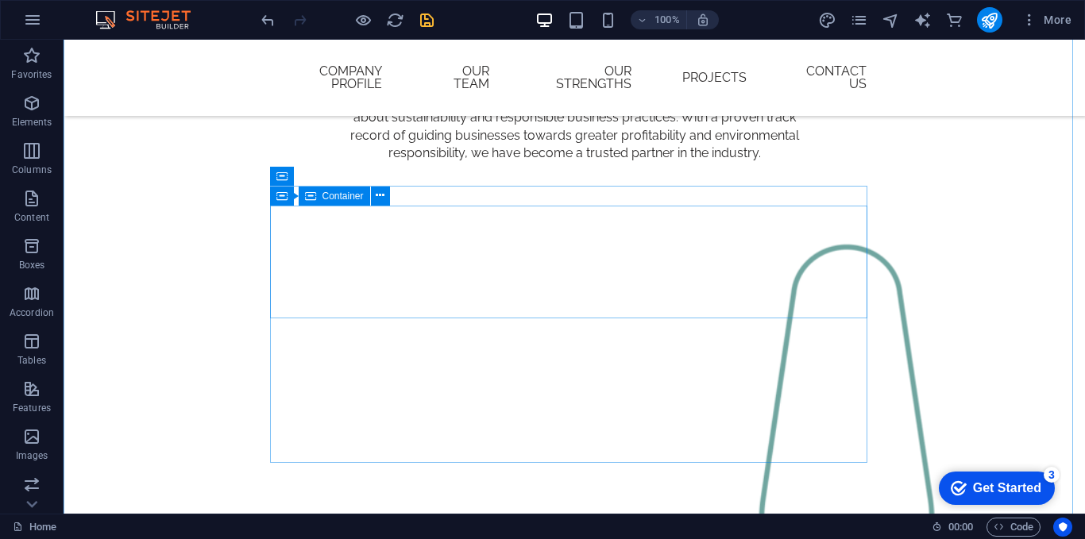
click at [340, 195] on span "Container" at bounding box center [343, 196] width 41 height 10
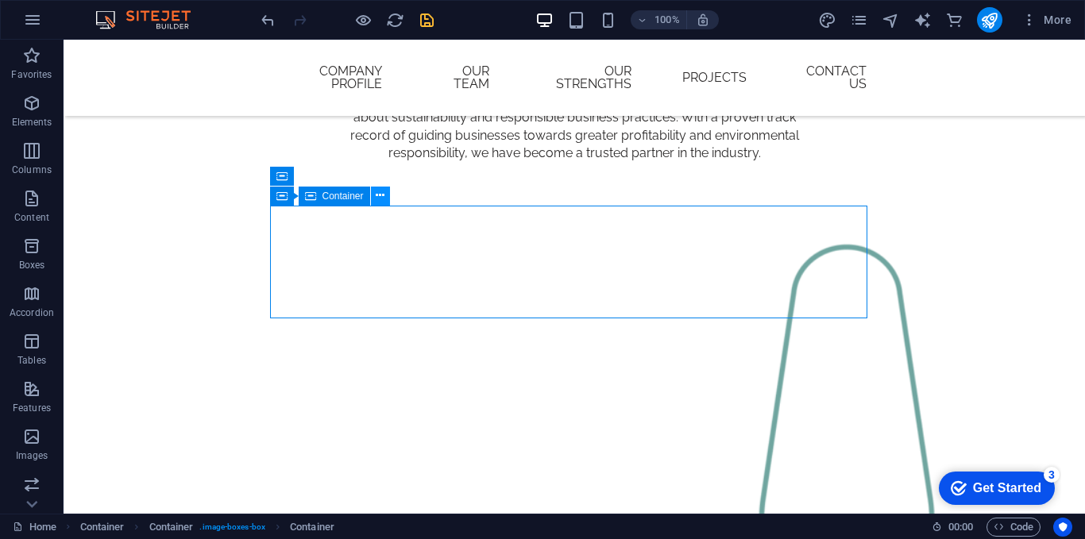
click at [383, 195] on icon at bounding box center [380, 195] width 9 height 17
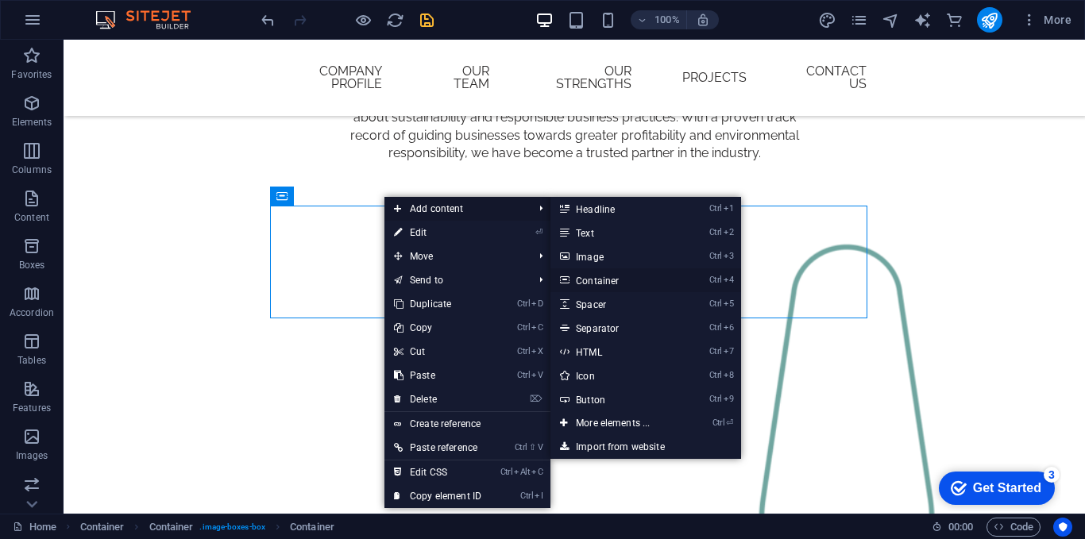
click at [582, 275] on link "Ctrl 4 Container" at bounding box center [616, 281] width 131 height 24
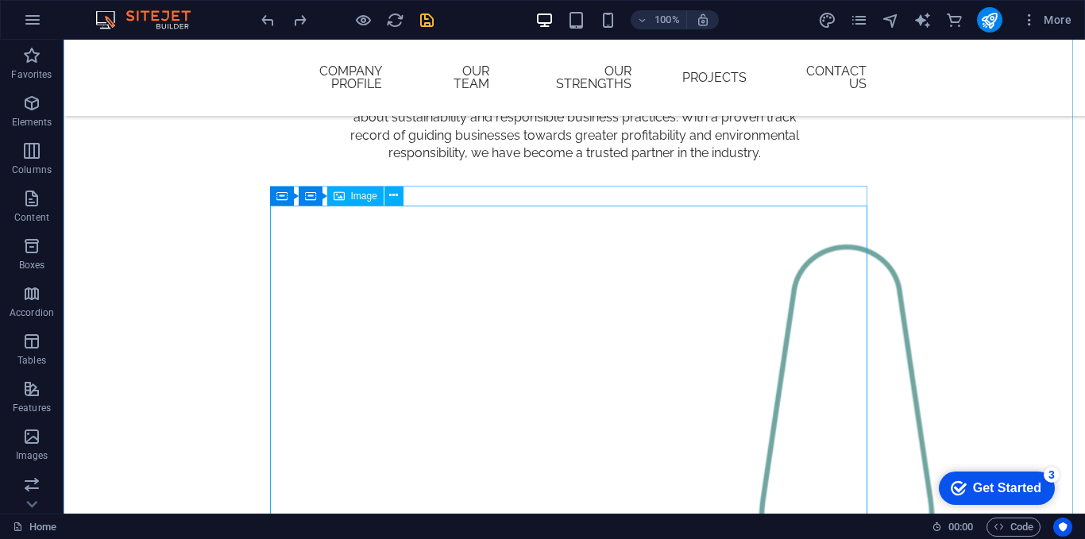
click at [391, 197] on icon at bounding box center [393, 195] width 9 height 17
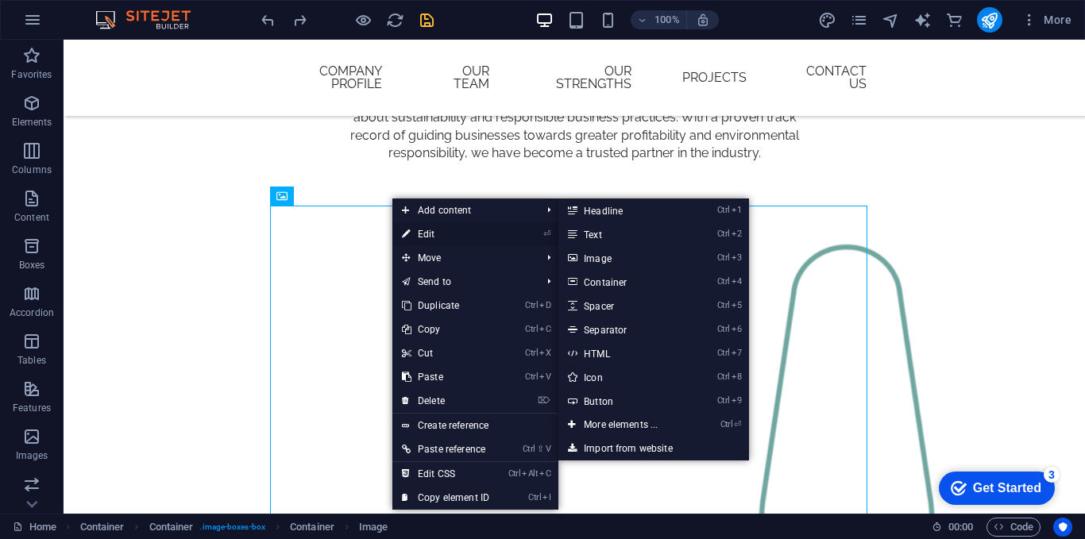
click at [427, 236] on link "⏎ Edit" at bounding box center [445, 234] width 106 height 24
select select "%"
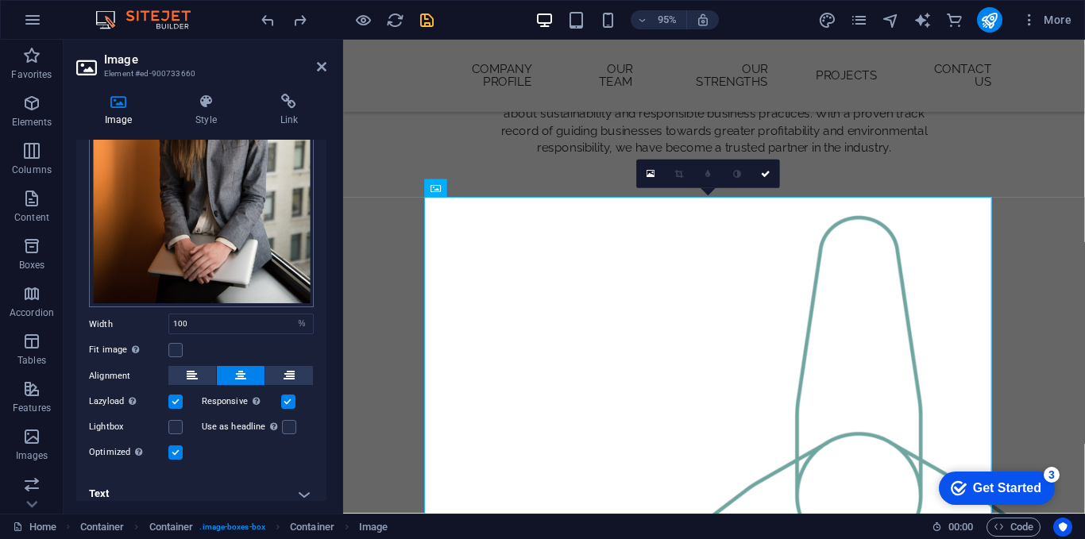
scroll to position [214, 0]
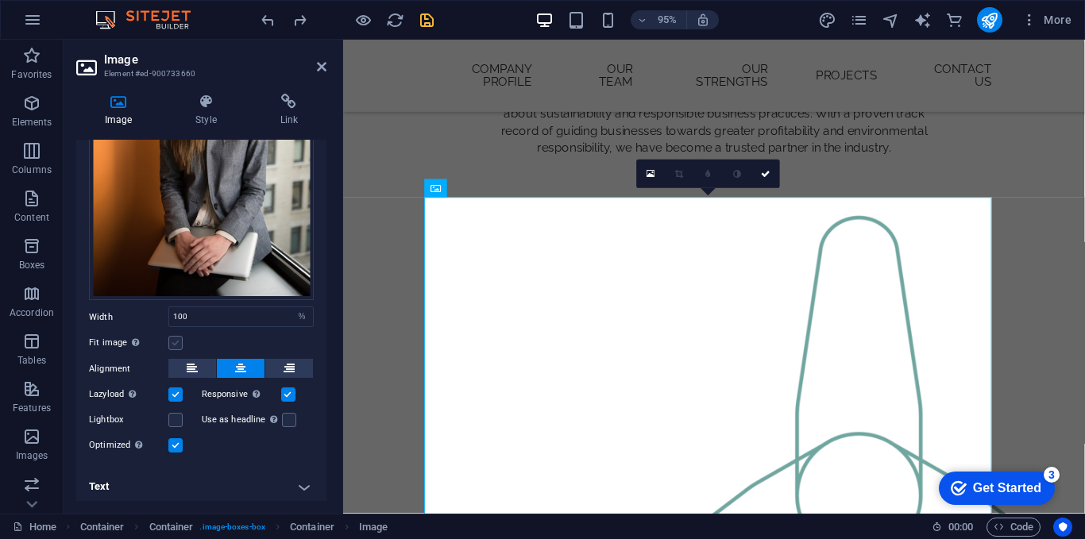
click at [172, 337] on label at bounding box center [175, 343] width 14 height 14
click at [0, 0] on input "Fit image Automatically fit image to a fixed width and height" at bounding box center [0, 0] width 0 height 0
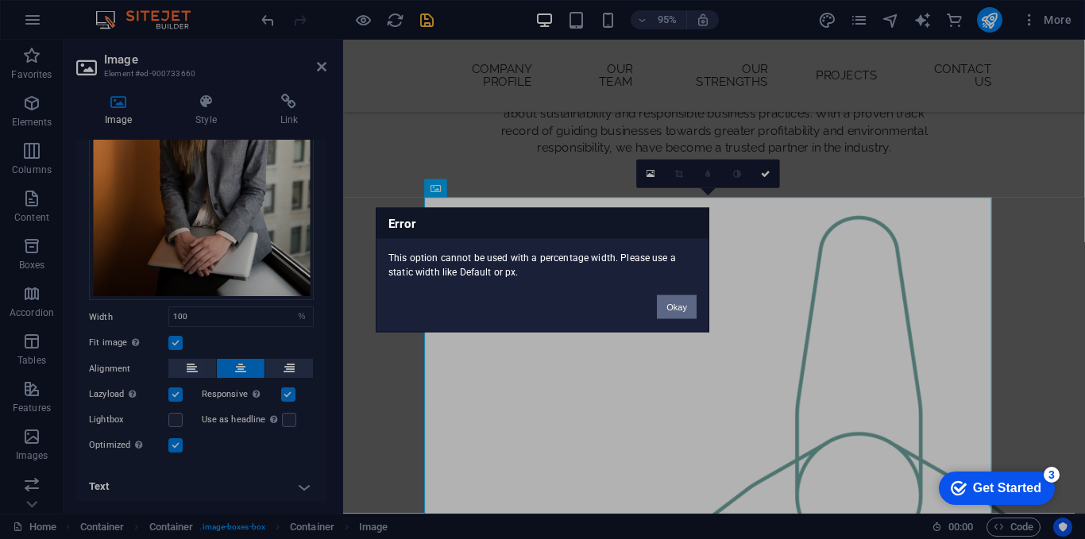
drag, startPoint x: 678, startPoint y: 311, endPoint x: 87, endPoint y: 296, distance: 591.3
click at [678, 311] on button "Okay" at bounding box center [677, 307] width 40 height 24
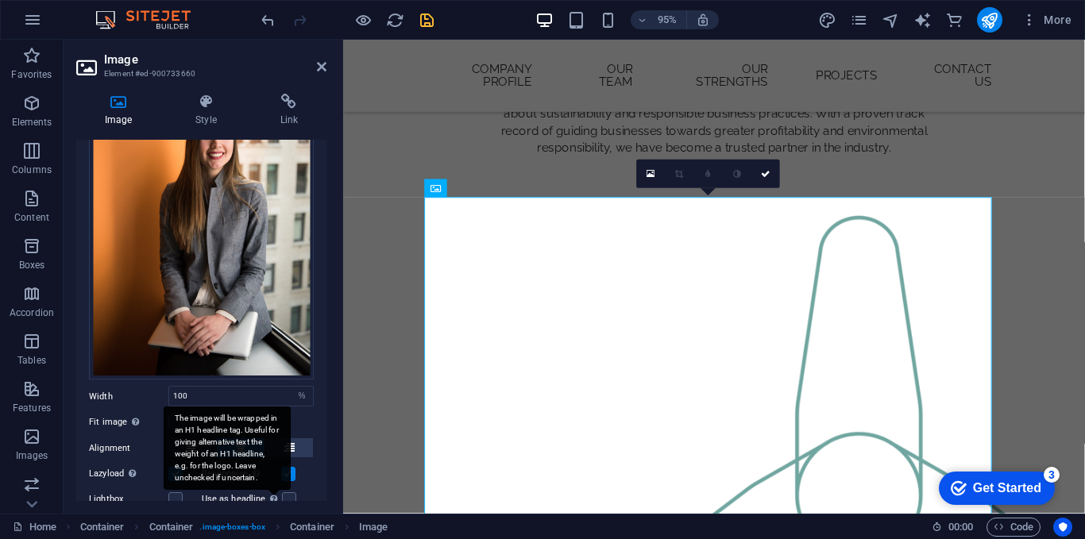
scroll to position [0, 0]
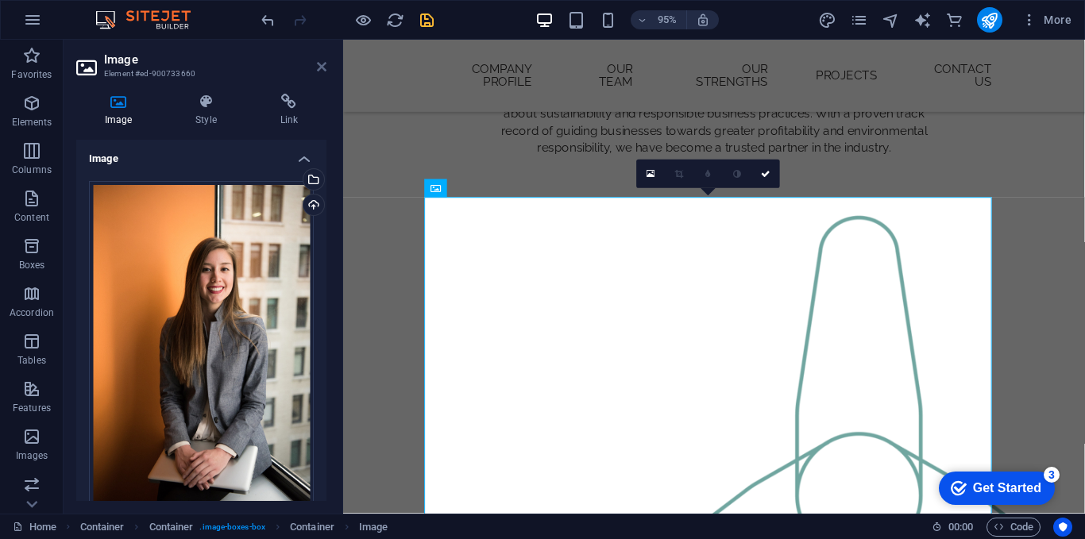
click at [324, 60] on icon at bounding box center [322, 66] width 10 height 13
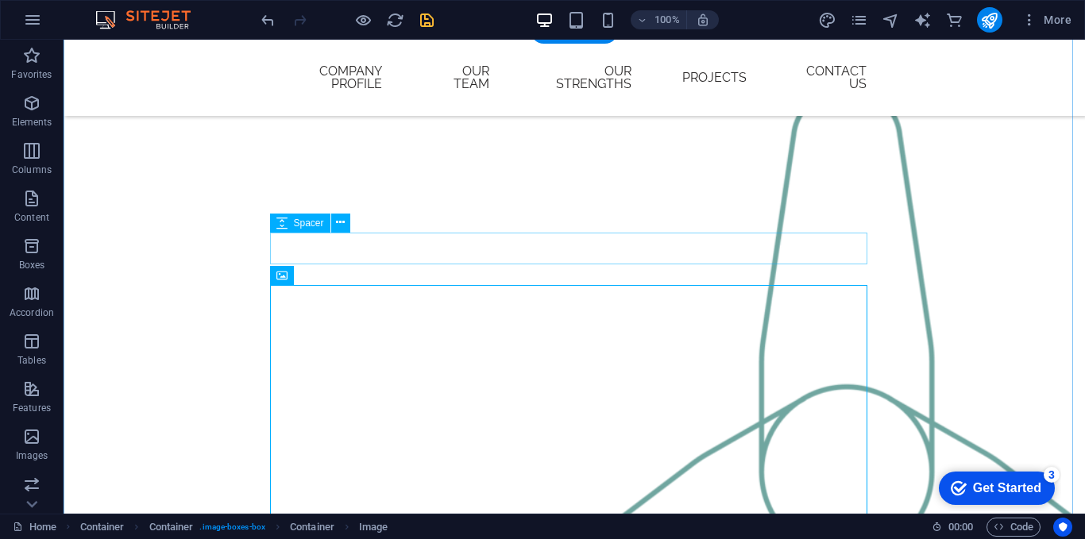
scroll to position [1430, 0]
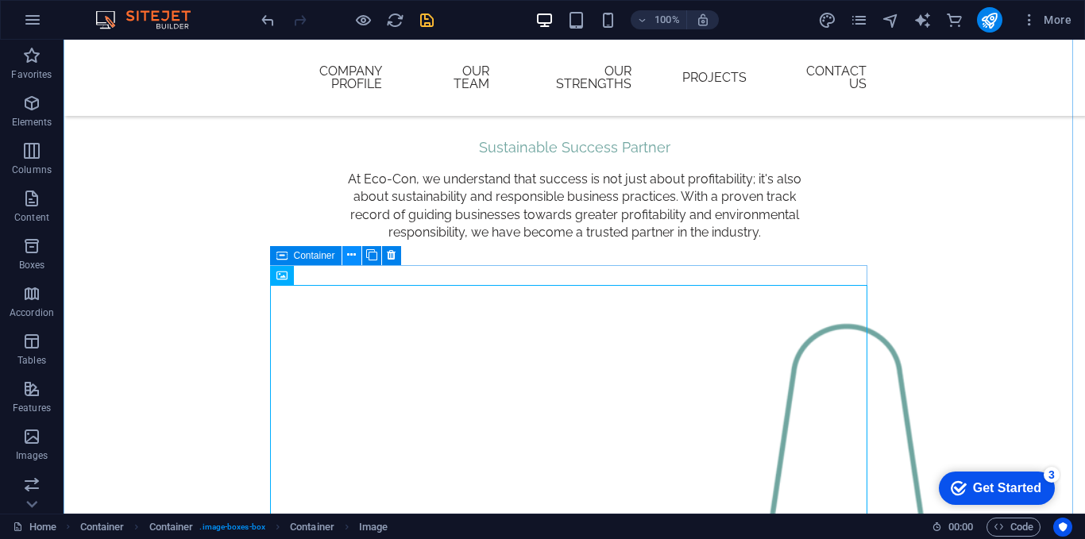
click at [351, 259] on icon at bounding box center [351, 255] width 9 height 17
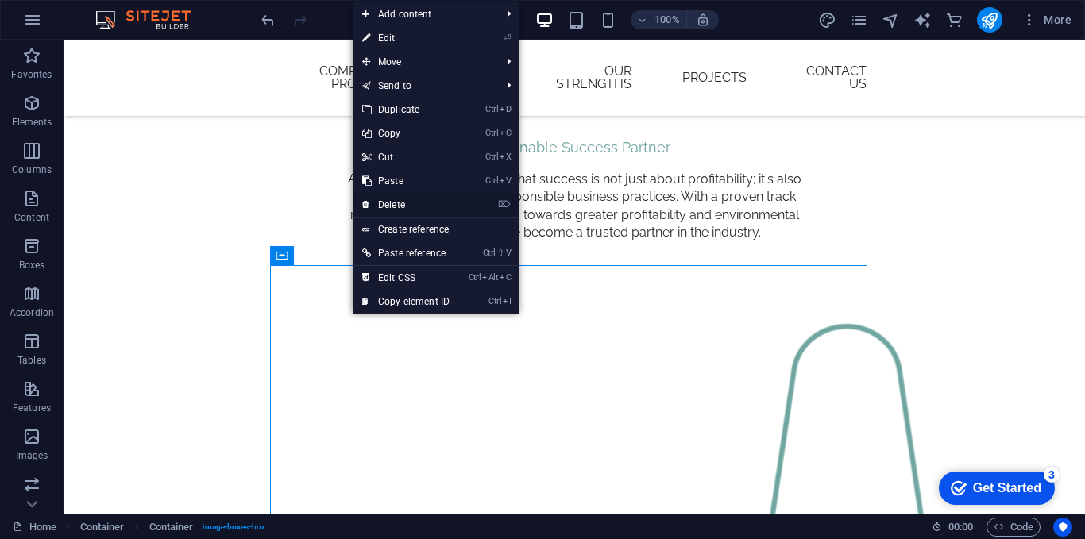
click at [422, 205] on link "⌦ Delete" at bounding box center [406, 205] width 106 height 24
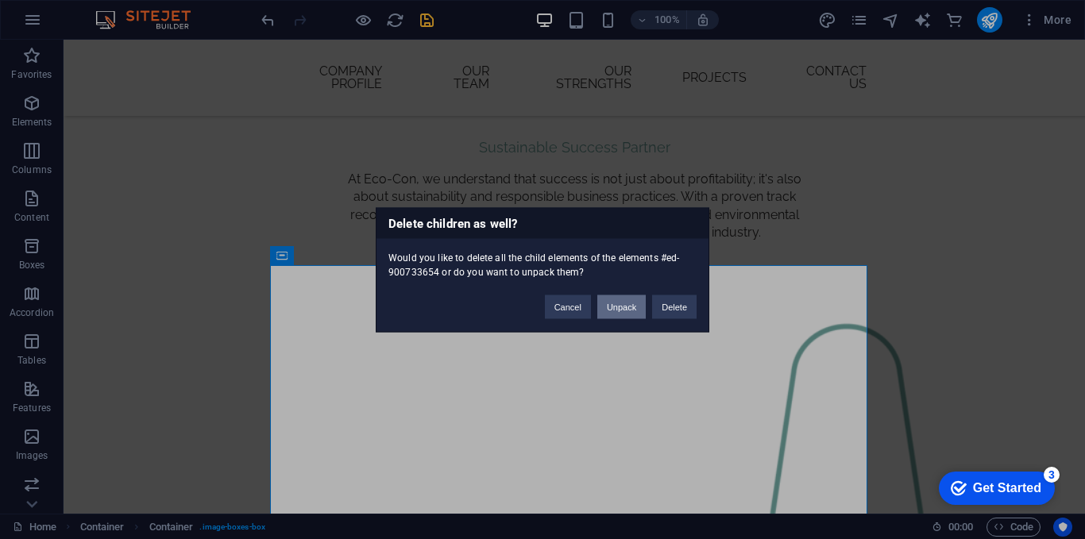
click at [624, 305] on button "Unpack" at bounding box center [621, 307] width 48 height 24
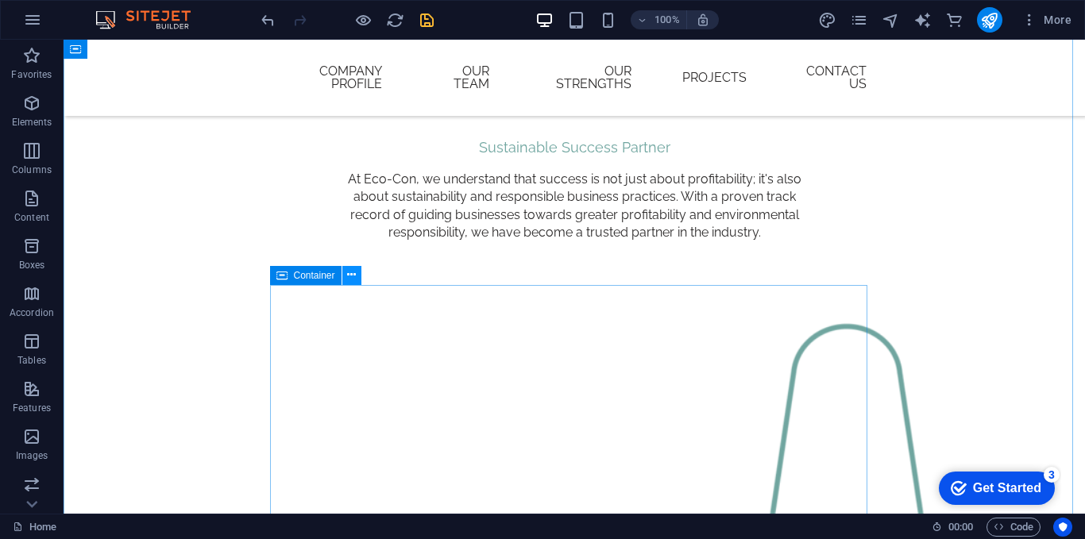
click at [354, 281] on icon at bounding box center [351, 275] width 9 height 17
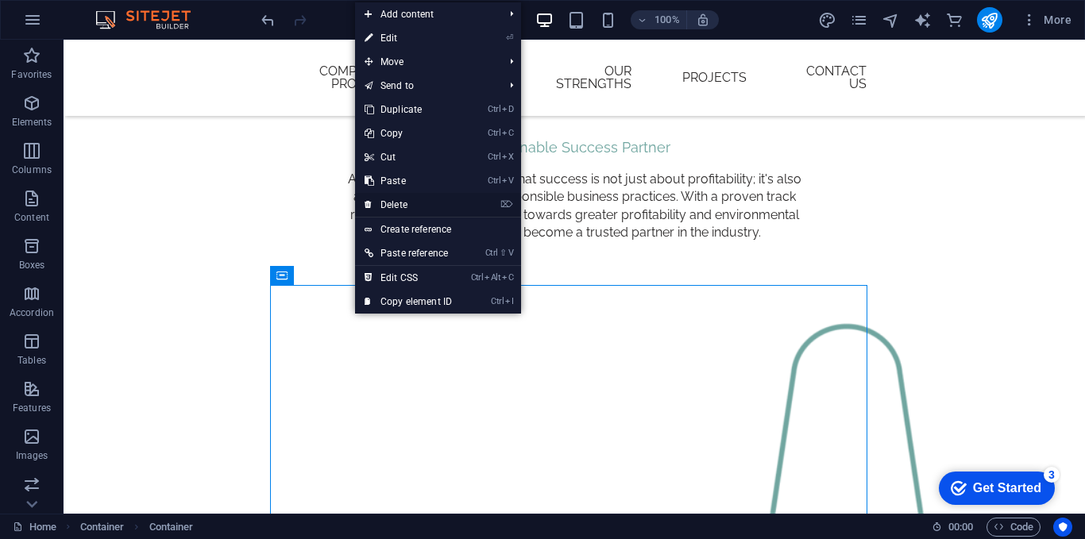
click at [419, 206] on link "⌦ Delete" at bounding box center [408, 205] width 106 height 24
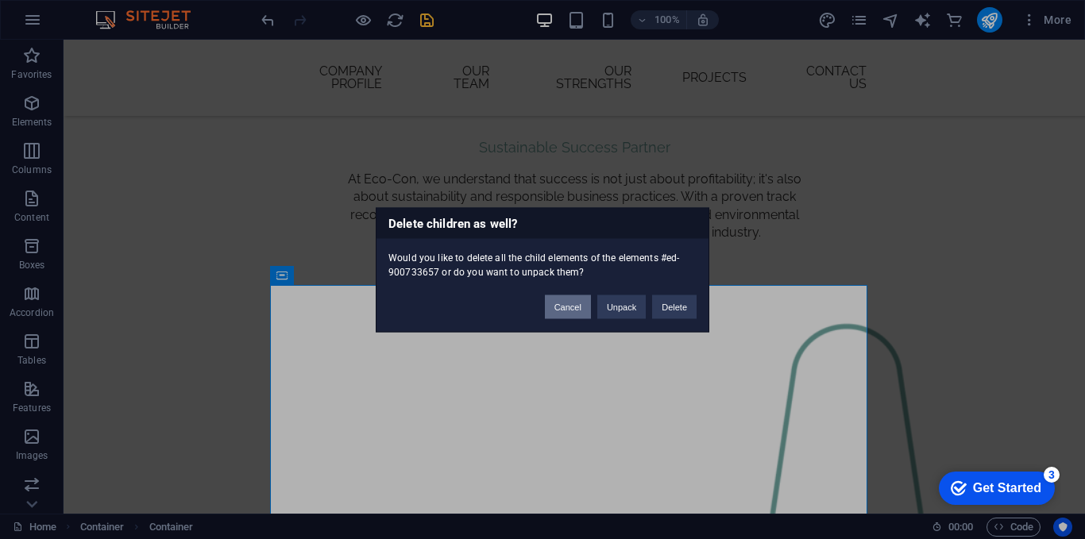
click at [578, 307] on button "Cancel" at bounding box center [568, 307] width 46 height 24
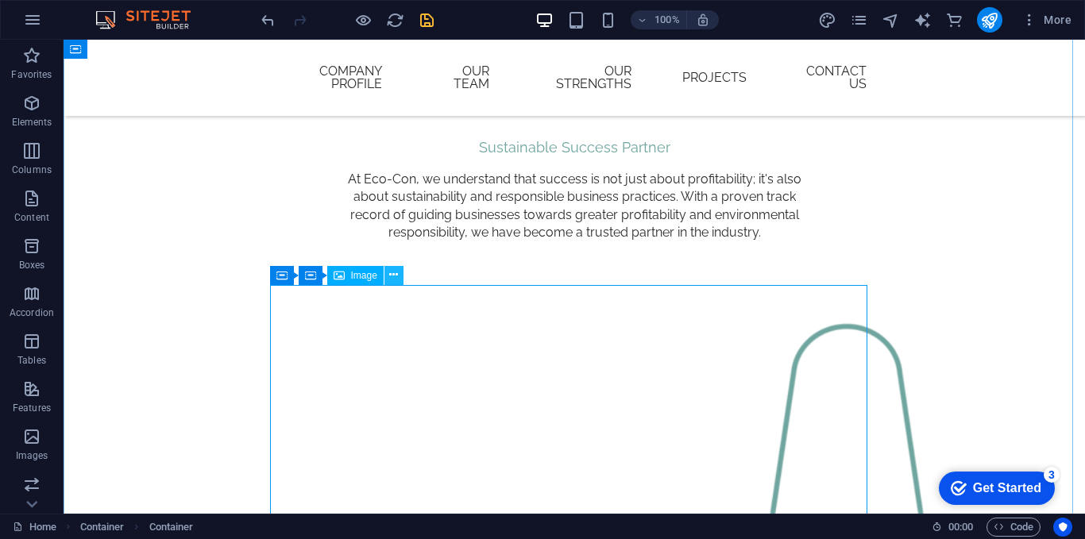
click at [388, 280] on button at bounding box center [394, 275] width 19 height 19
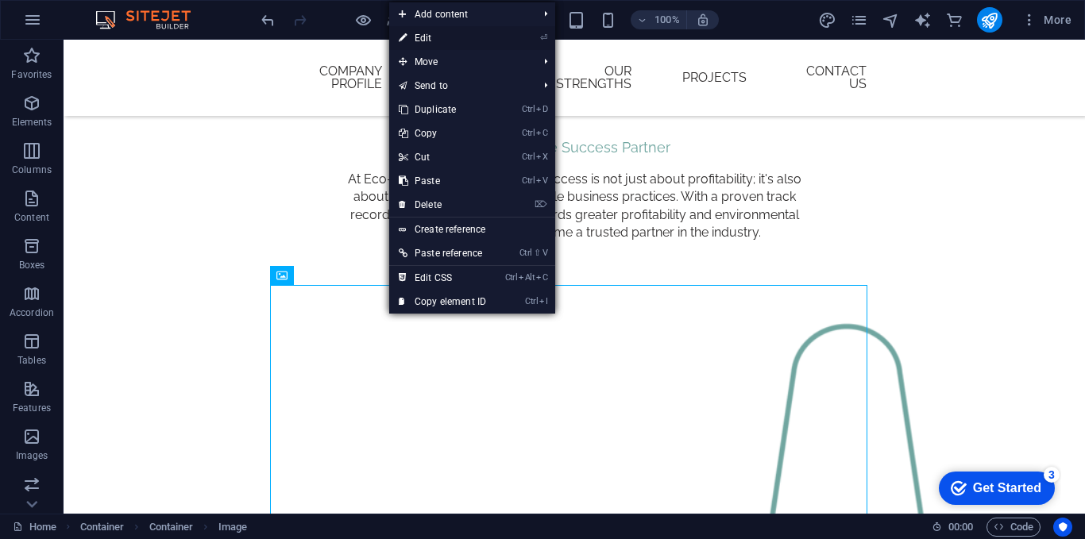
click at [445, 37] on link "⏎ Edit" at bounding box center [442, 38] width 106 height 24
select select "%"
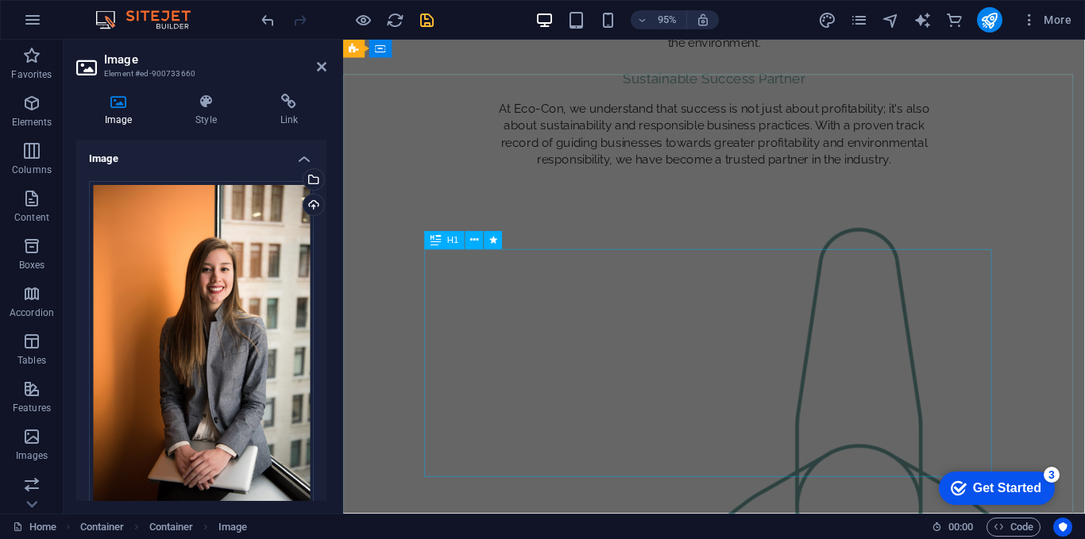
scroll to position [0, 0]
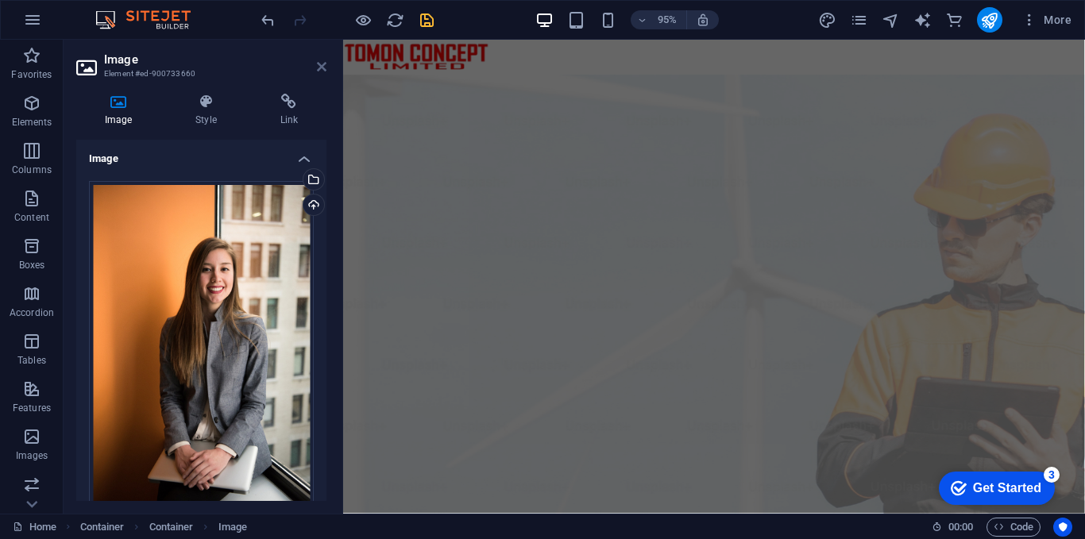
drag, startPoint x: 320, startPoint y: 69, endPoint x: 323, endPoint y: 58, distance: 11.4
click at [320, 69] on icon at bounding box center [322, 66] width 10 height 13
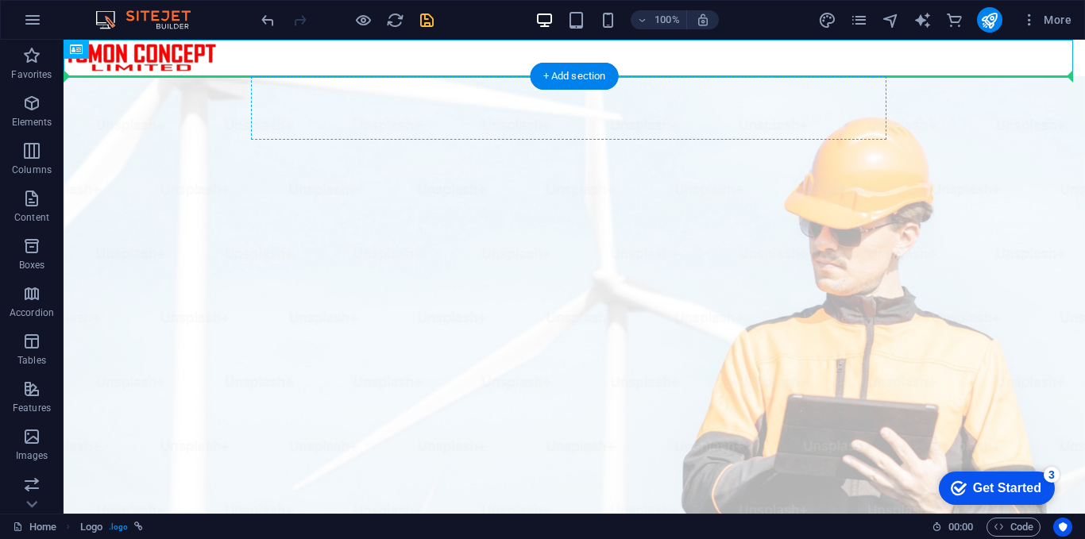
drag, startPoint x: 166, startPoint y: 48, endPoint x: 296, endPoint y: 114, distance: 146.0
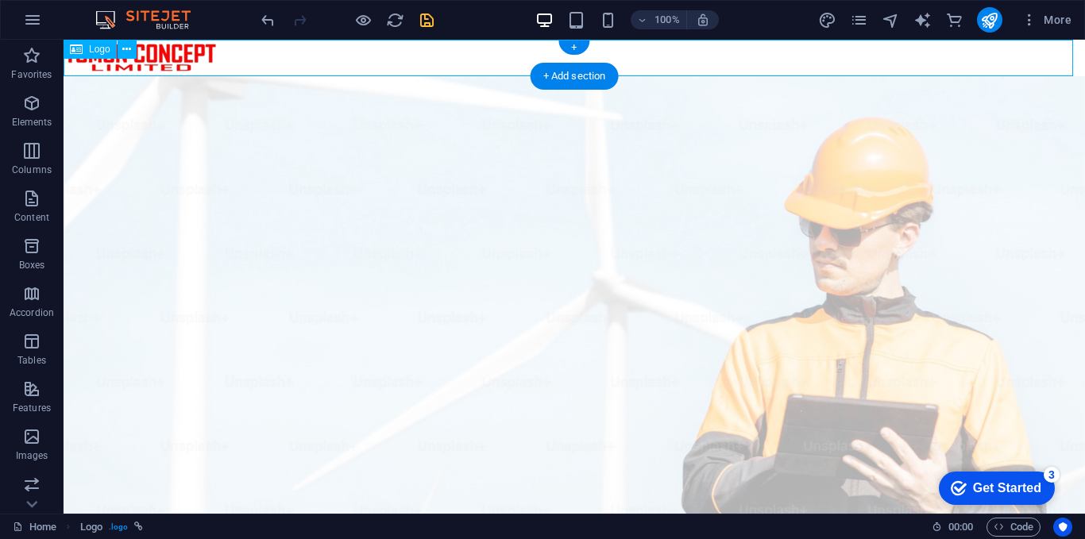
click at [200, 47] on div at bounding box center [575, 58] width 1022 height 37
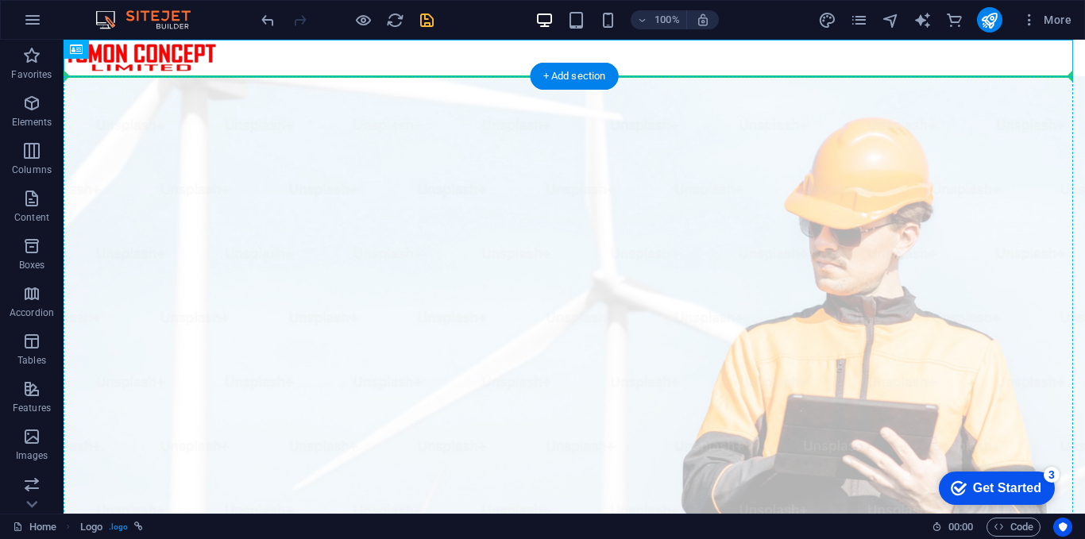
drag, startPoint x: 180, startPoint y: 55, endPoint x: 180, endPoint y: 68, distance: 13.5
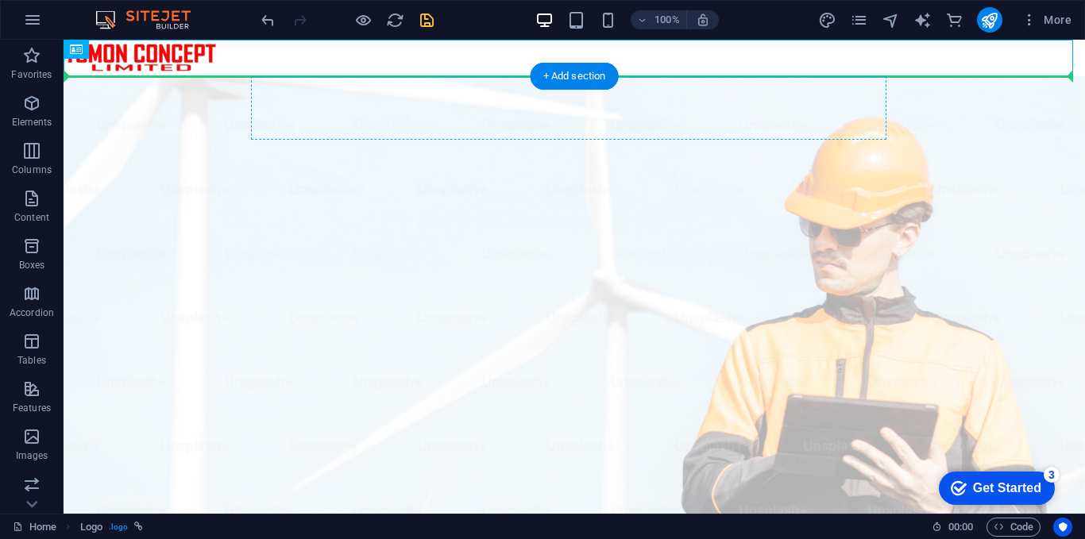
drag, startPoint x: 177, startPoint y: 60, endPoint x: 313, endPoint y: 111, distance: 145.3
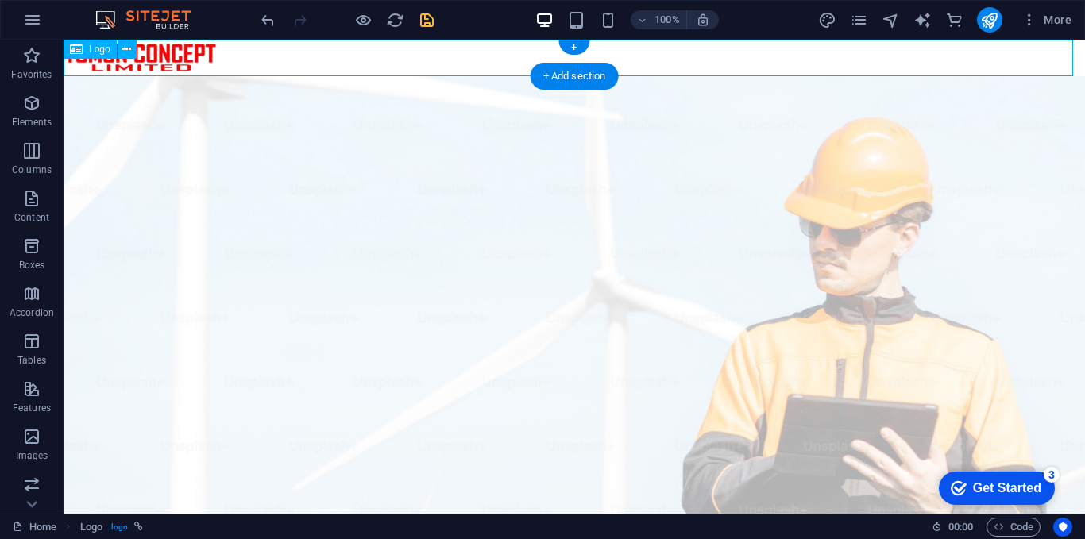
click at [183, 54] on div at bounding box center [575, 58] width 1022 height 37
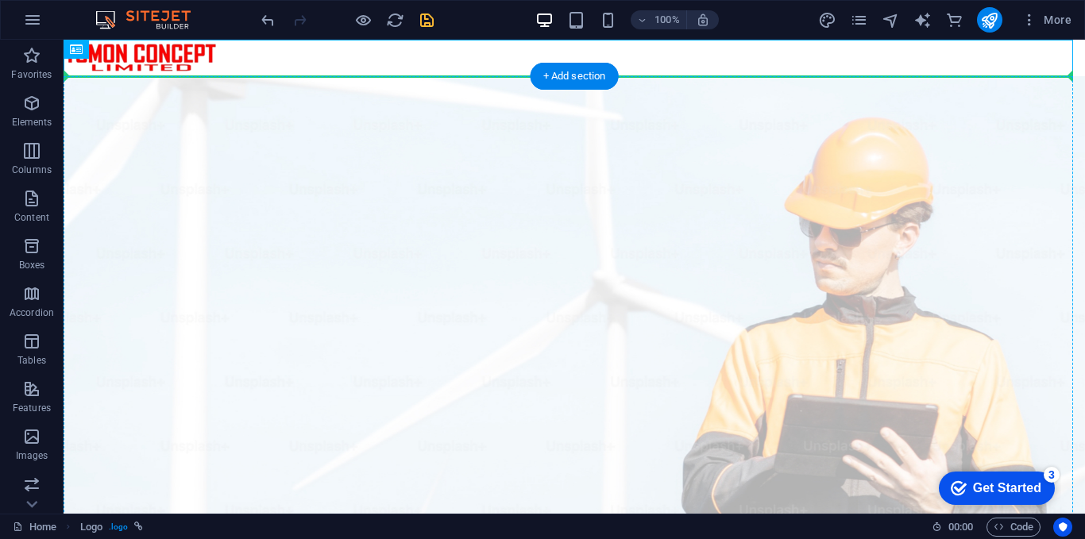
drag, startPoint x: 187, startPoint y: 54, endPoint x: 203, endPoint y: 126, distance: 73.9
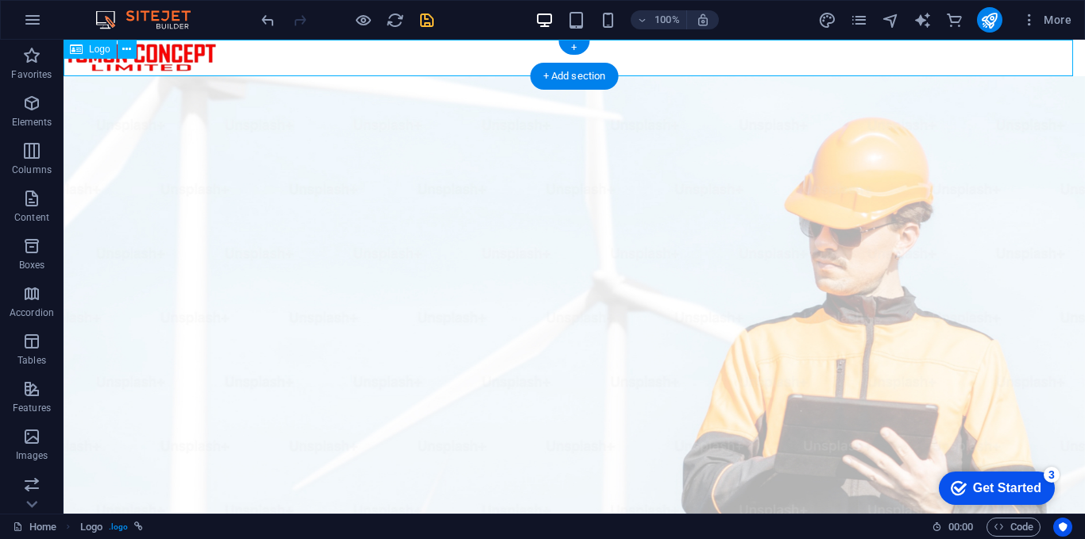
click at [169, 56] on div at bounding box center [575, 58] width 1022 height 37
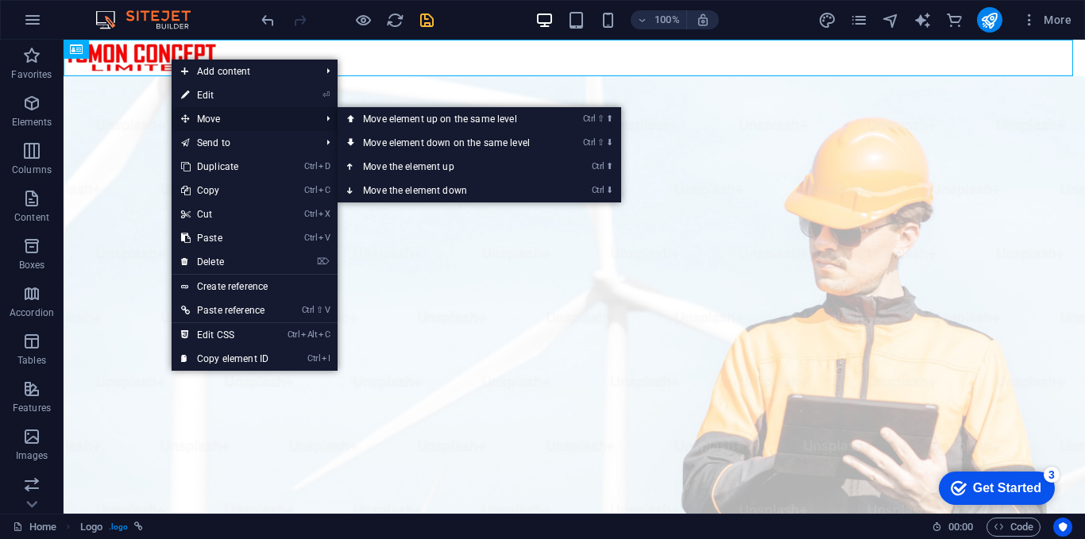
click at [214, 118] on span "Move" at bounding box center [243, 119] width 142 height 24
click at [396, 134] on link "Ctrl ⇧ ⬇ Move element down on the same level" at bounding box center [450, 143] width 224 height 24
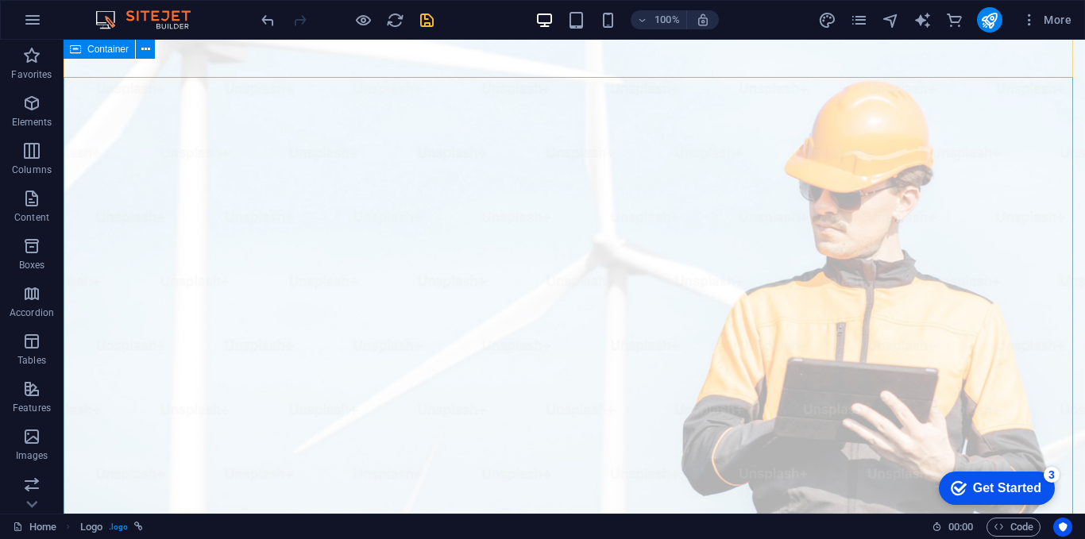
scroll to position [497, 0]
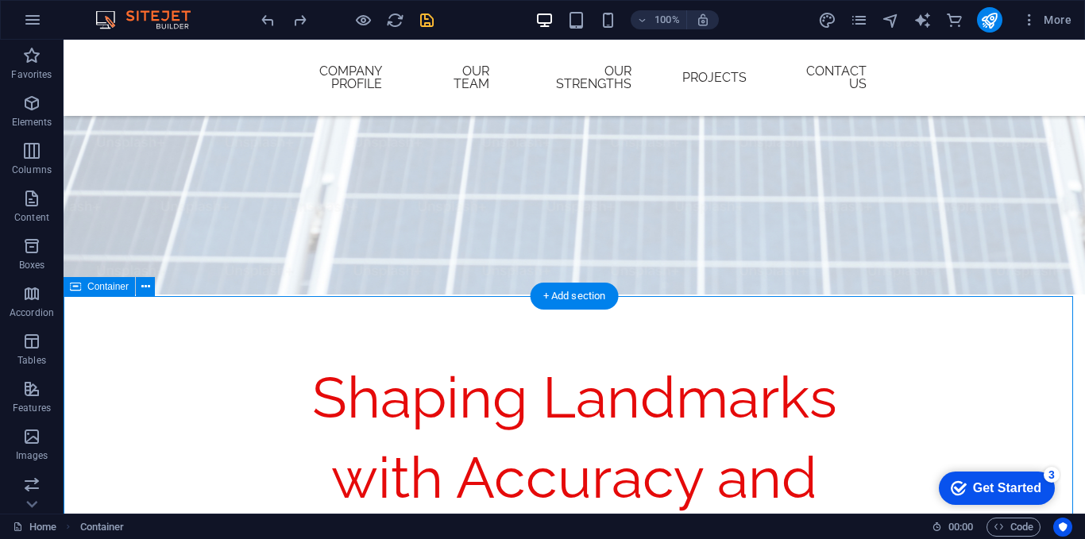
scroll to position [0, 0]
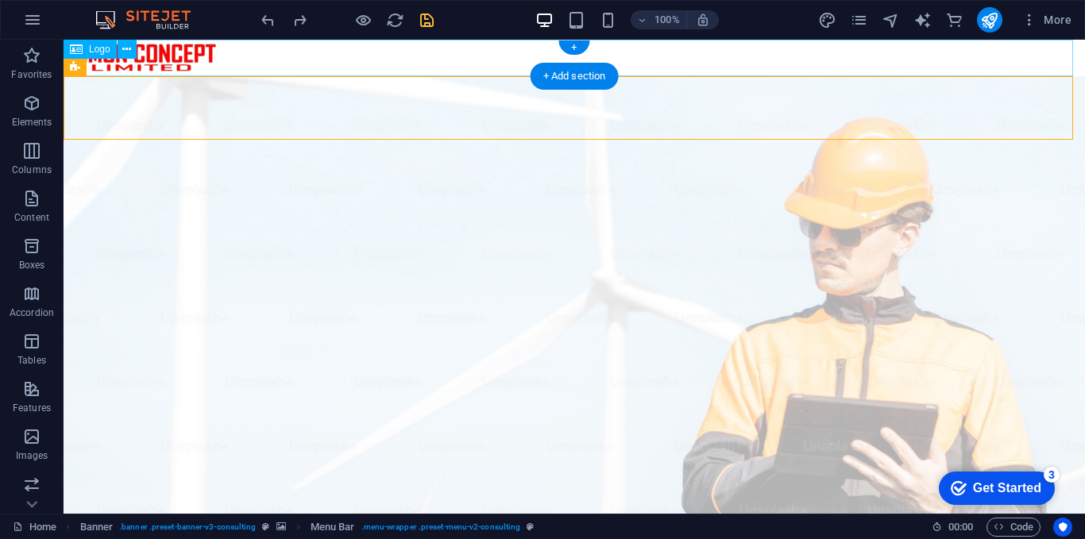
click at [169, 58] on div at bounding box center [575, 58] width 1022 height 37
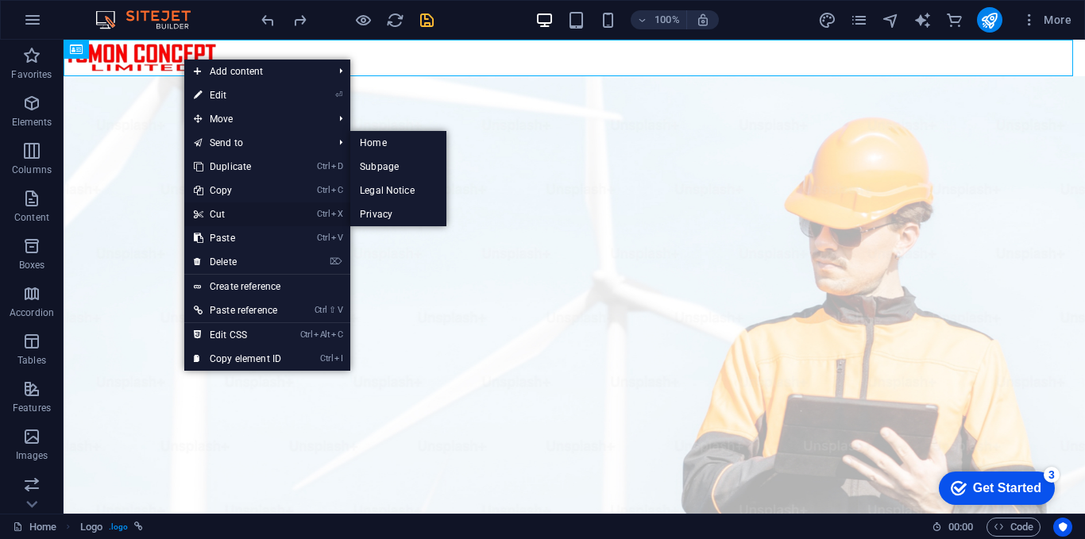
click at [261, 212] on link "Ctrl X Cut" at bounding box center [237, 215] width 106 height 24
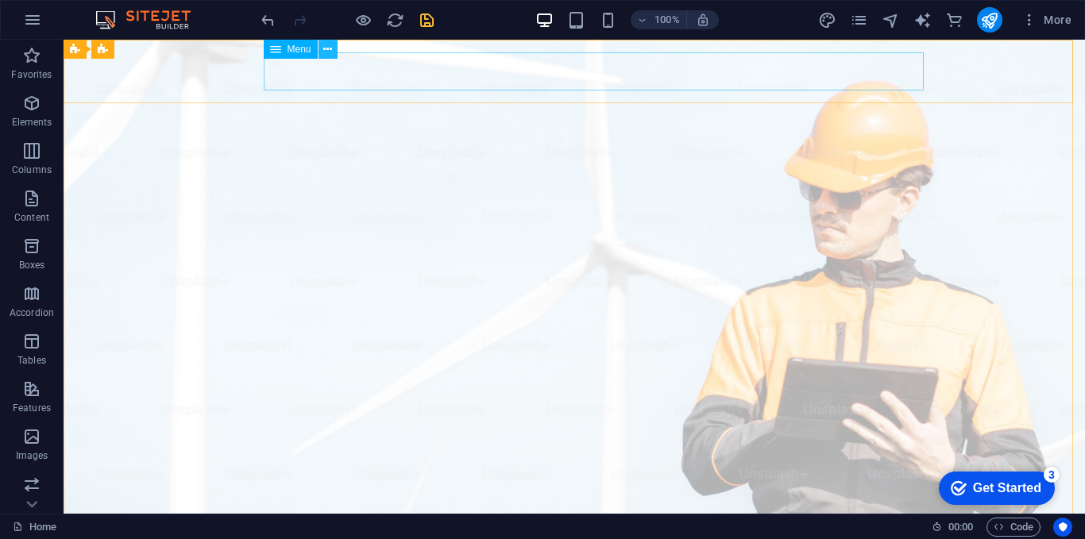
click at [321, 52] on button at bounding box center [328, 49] width 19 height 19
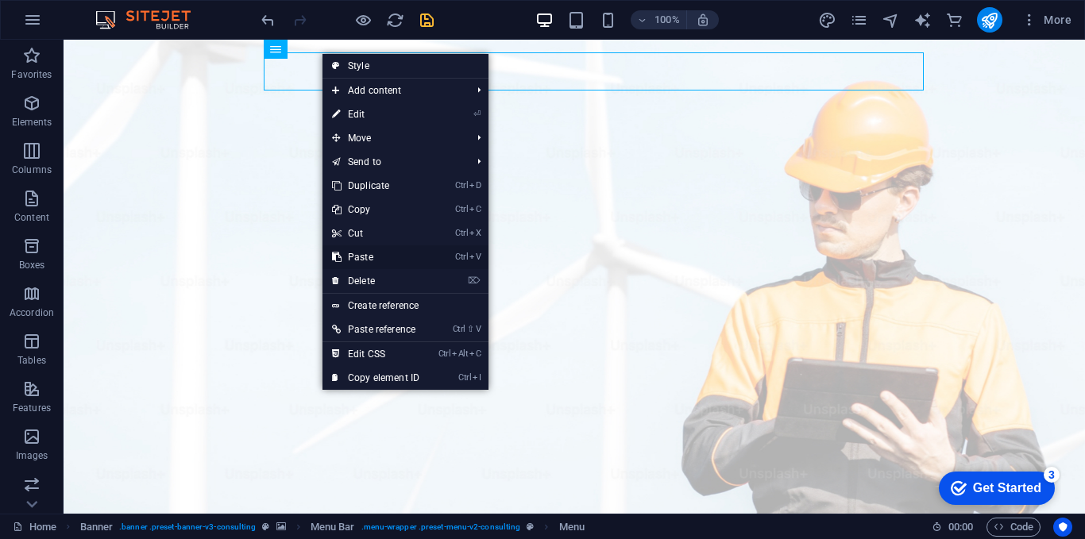
click at [396, 251] on link "Ctrl V Paste" at bounding box center [376, 257] width 106 height 24
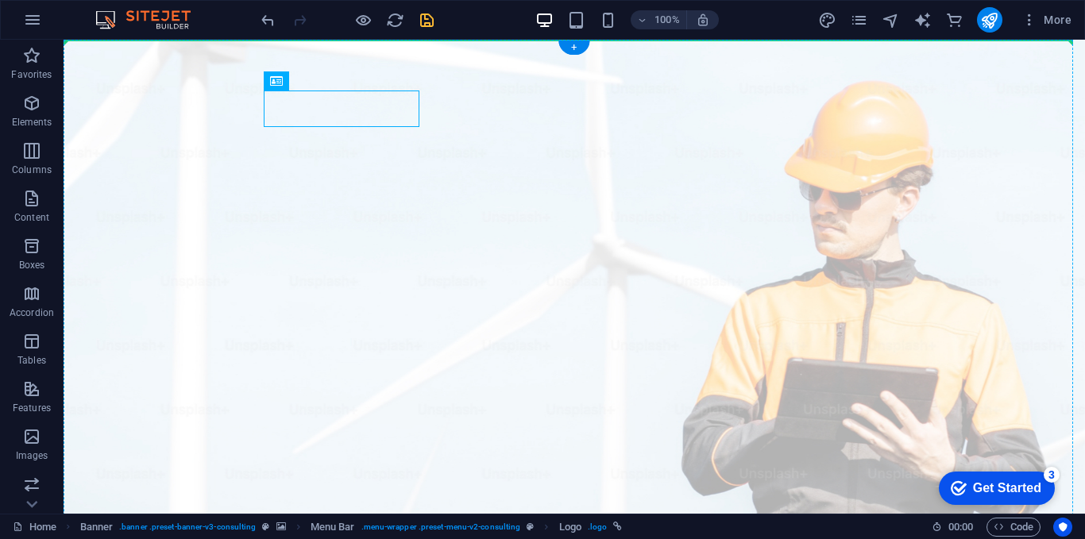
drag, startPoint x: 360, startPoint y: 107, endPoint x: 339, endPoint y: 99, distance: 22.1
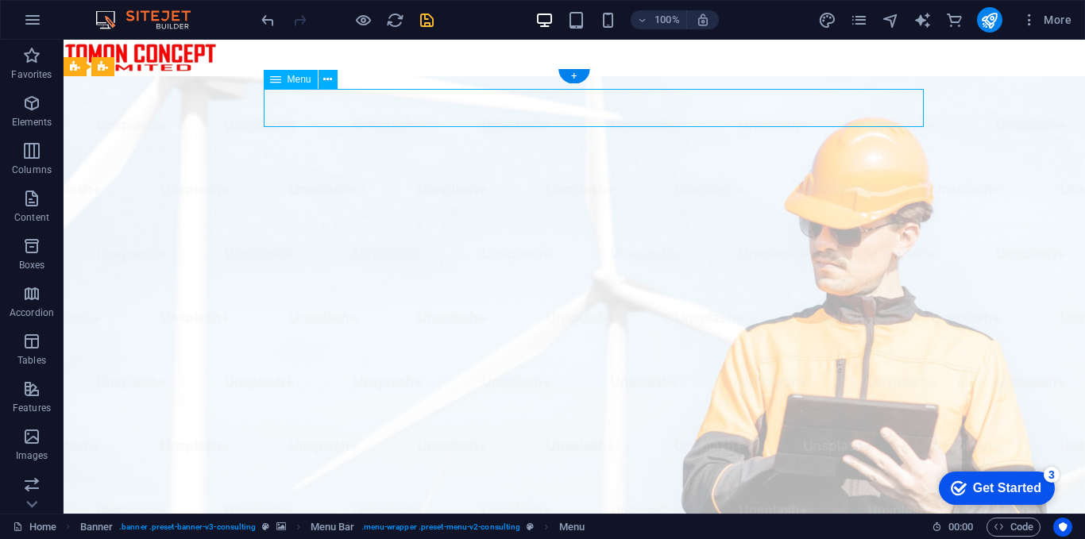
drag, startPoint x: 339, startPoint y: 99, endPoint x: 312, endPoint y: 97, distance: 27.1
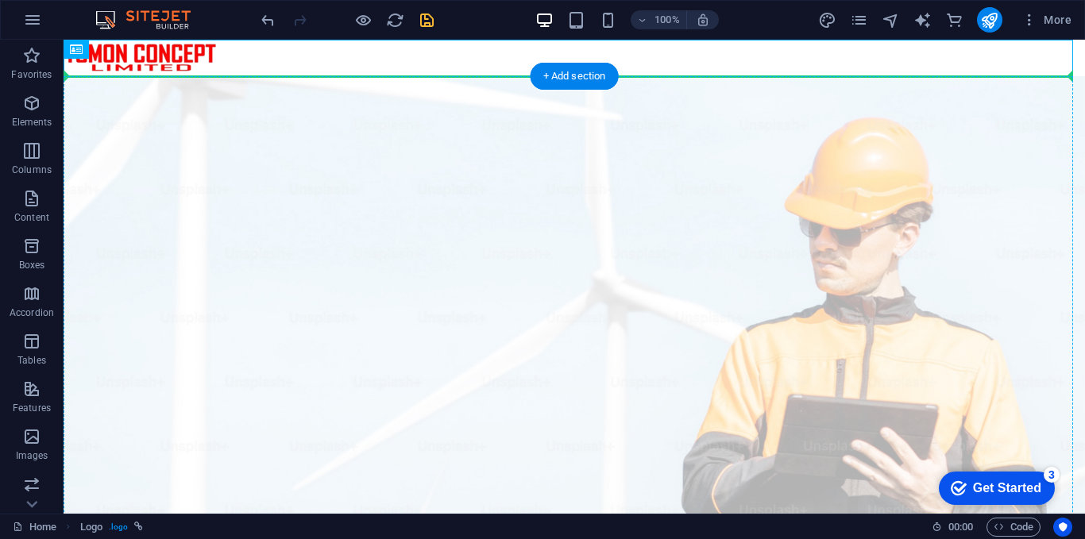
drag, startPoint x: 187, startPoint y: 60, endPoint x: 198, endPoint y: 99, distance: 40.3
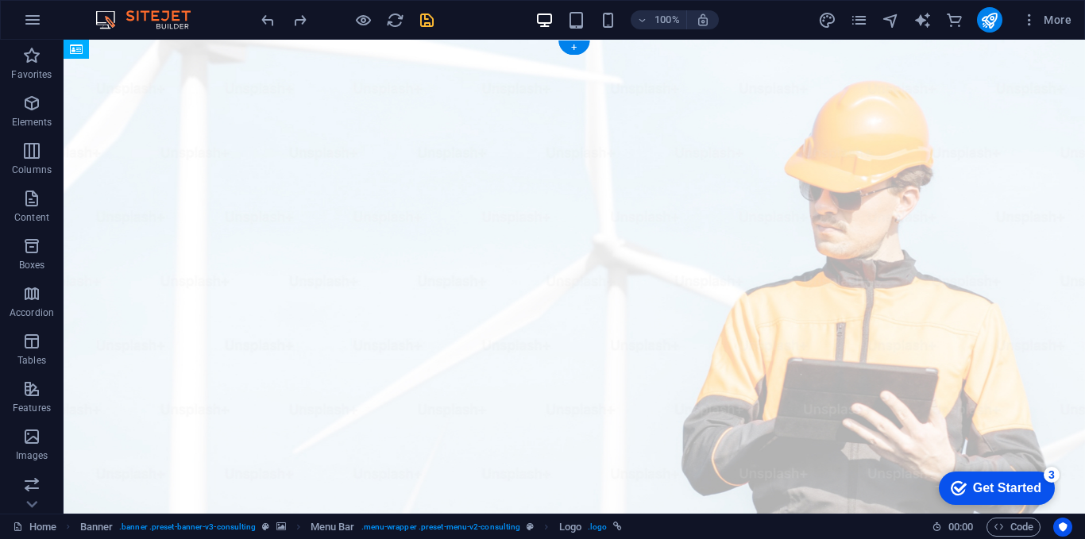
drag, startPoint x: 349, startPoint y: 104, endPoint x: 405, endPoint y: 83, distance: 60.1
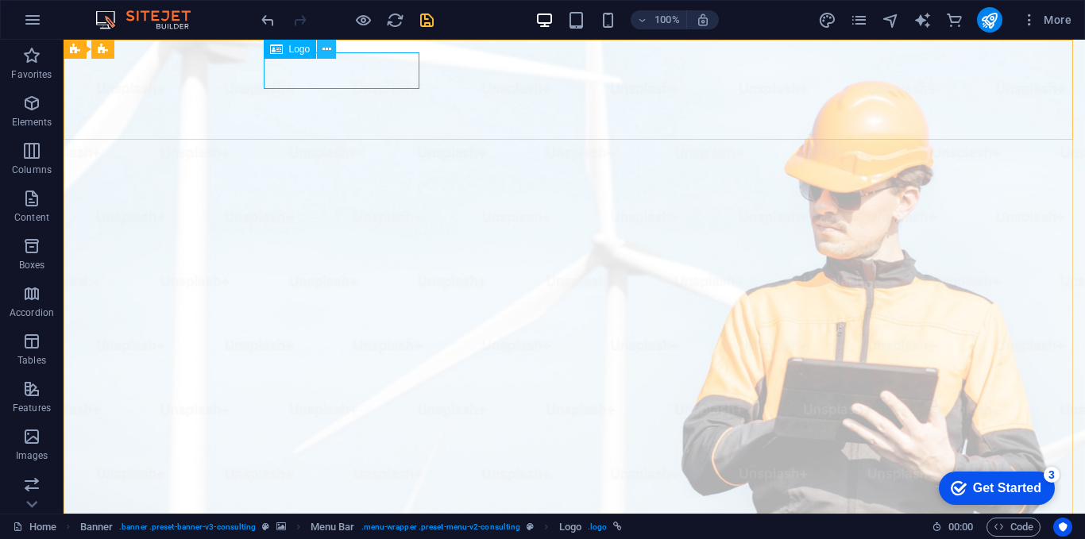
click at [327, 44] on icon at bounding box center [327, 49] width 9 height 17
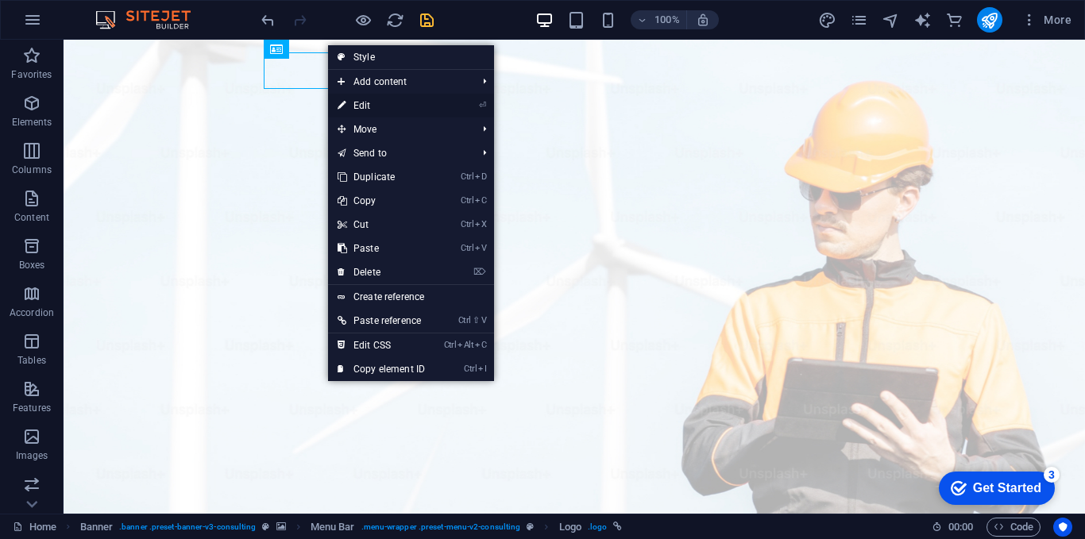
drag, startPoint x: 430, startPoint y: 102, endPoint x: 211, endPoint y: 56, distance: 224.1
click at [430, 102] on link "⏎ Edit" at bounding box center [381, 106] width 106 height 24
select select "px"
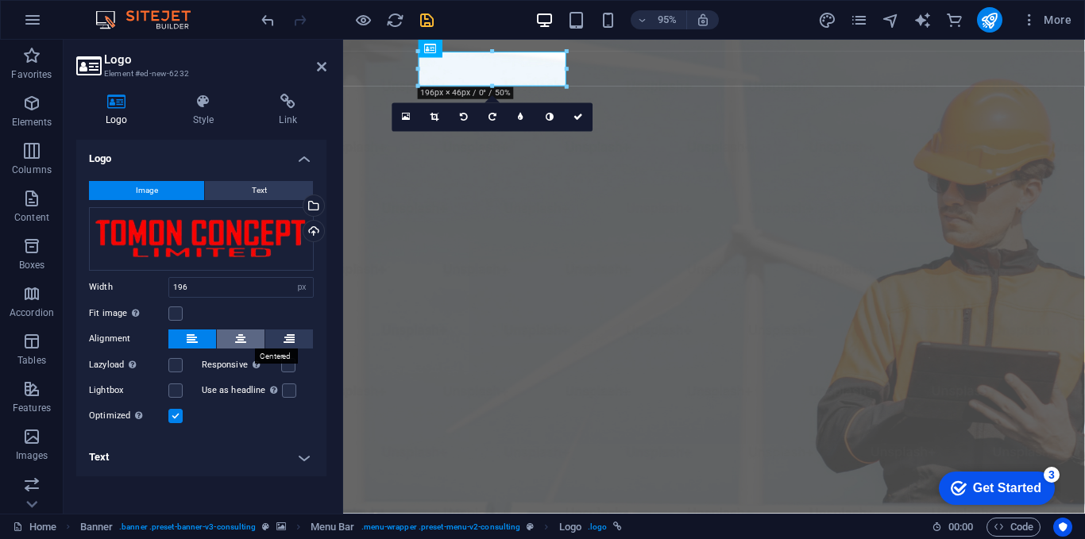
click at [243, 334] on icon at bounding box center [240, 339] width 11 height 19
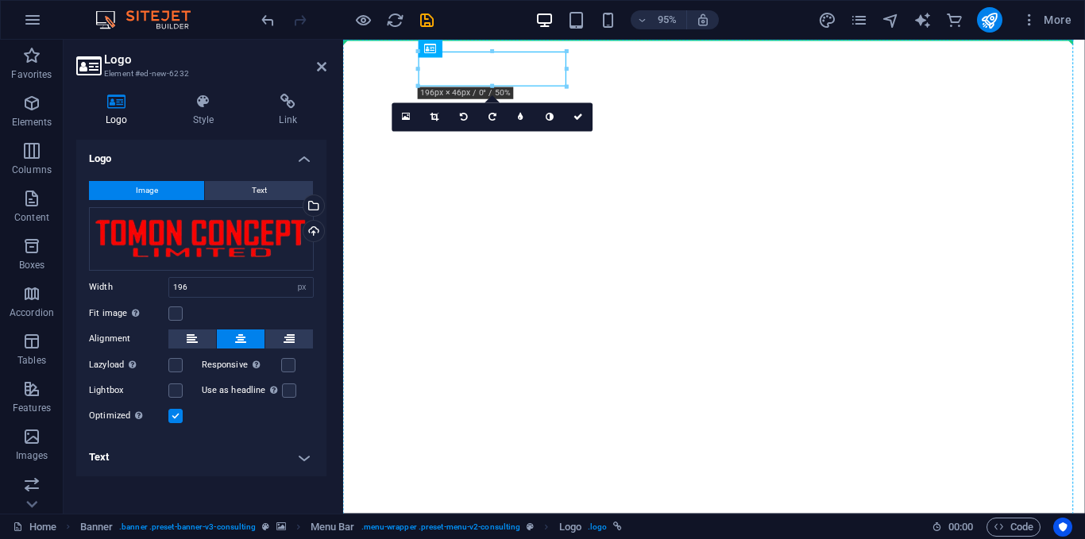
select select "px"
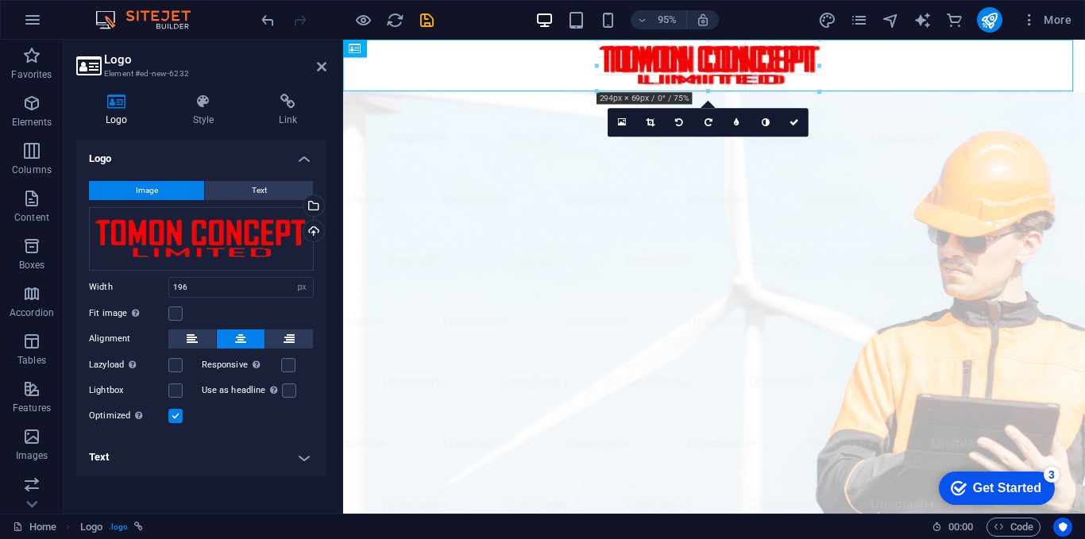
drag, startPoint x: 636, startPoint y: 74, endPoint x: 602, endPoint y: 92, distance: 38.0
type input "294"
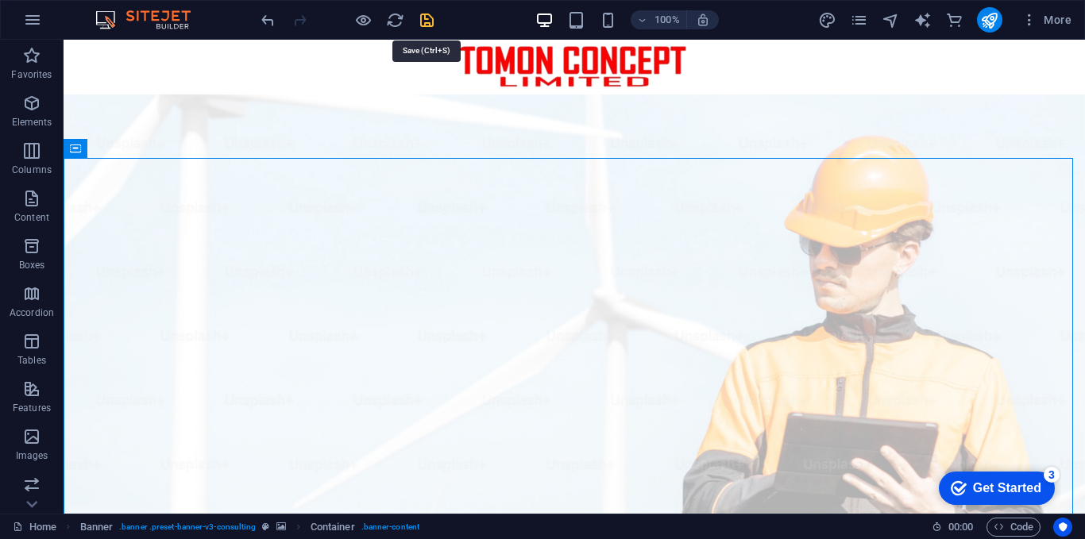
click at [427, 14] on icon "save" at bounding box center [427, 20] width 18 height 18
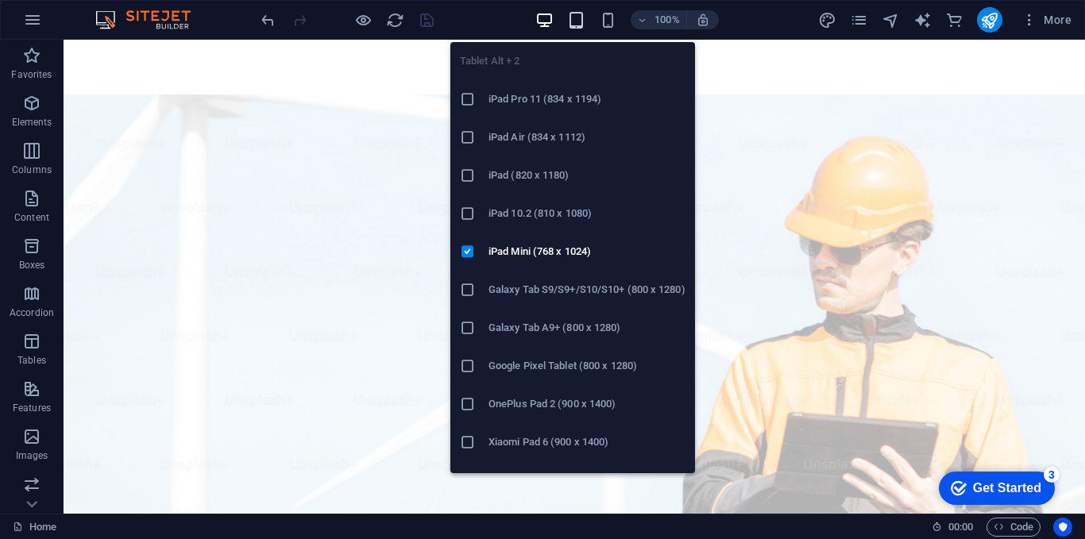
click at [578, 18] on icon "button" at bounding box center [576, 20] width 18 height 18
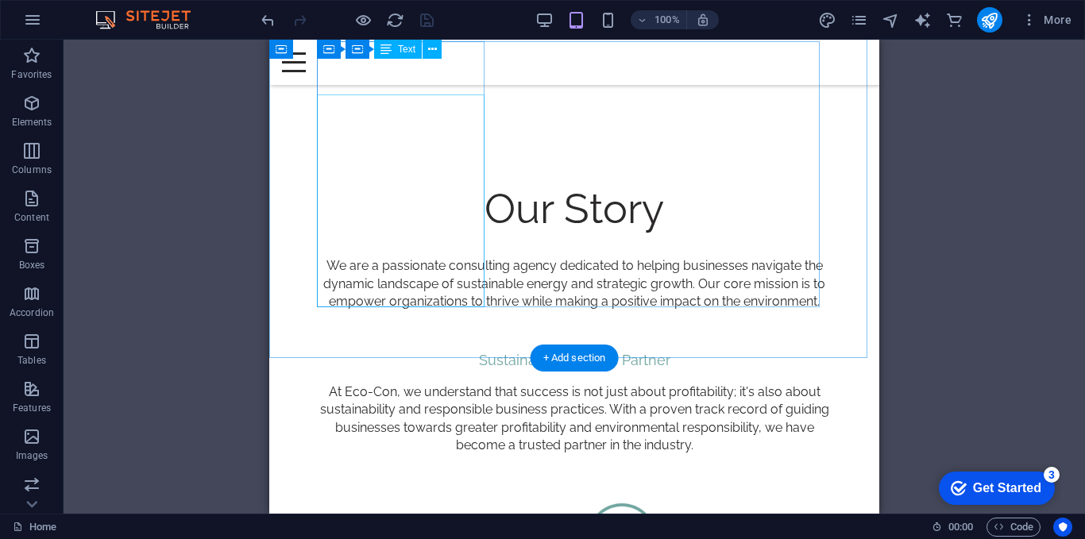
scroll to position [636, 0]
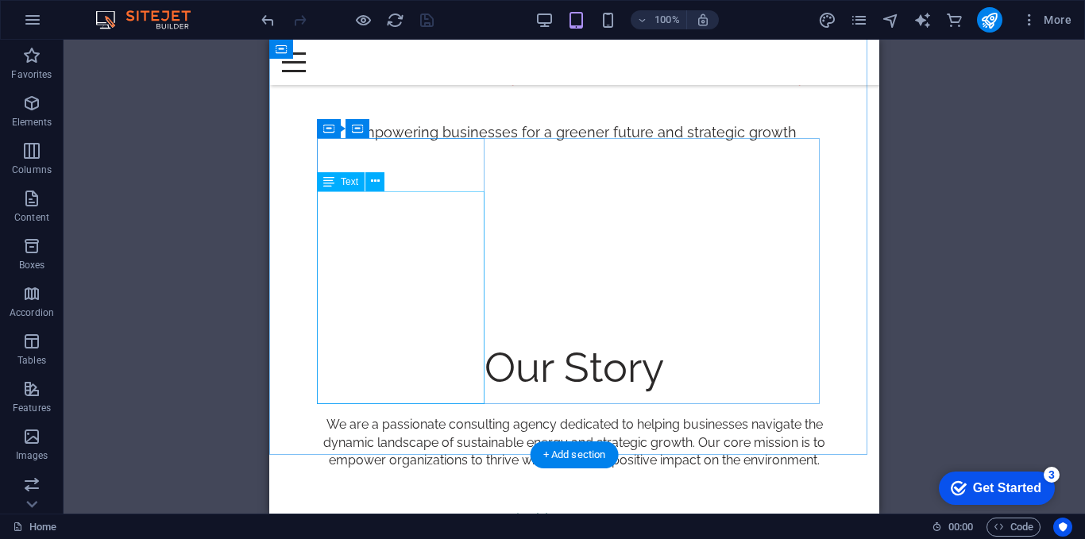
drag, startPoint x: 379, startPoint y: 203, endPoint x: 651, endPoint y: 243, distance: 274.6
drag, startPoint x: 651, startPoint y: 243, endPoint x: 379, endPoint y: 203, distance: 274.6
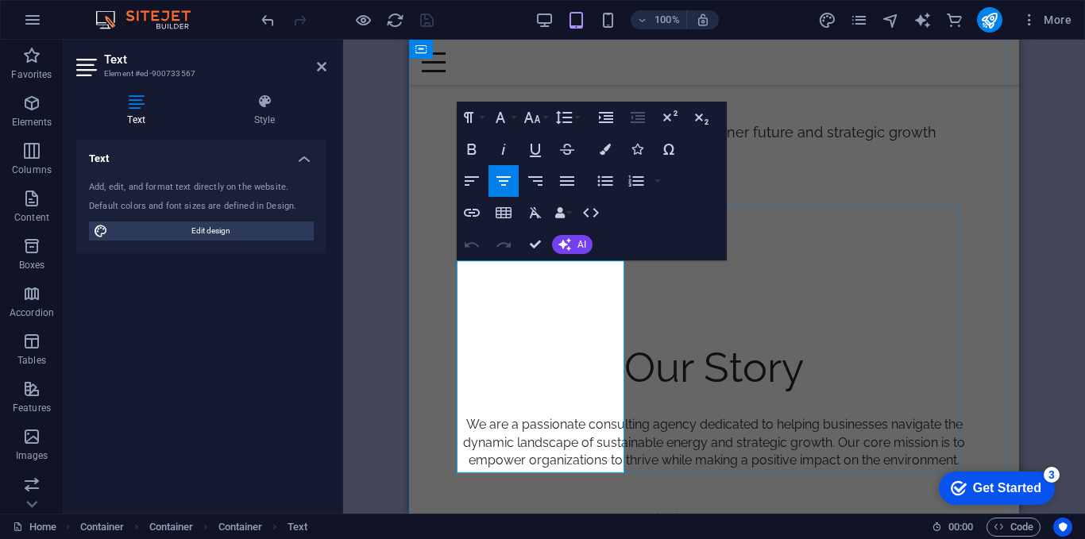
scroll to position [477, 0]
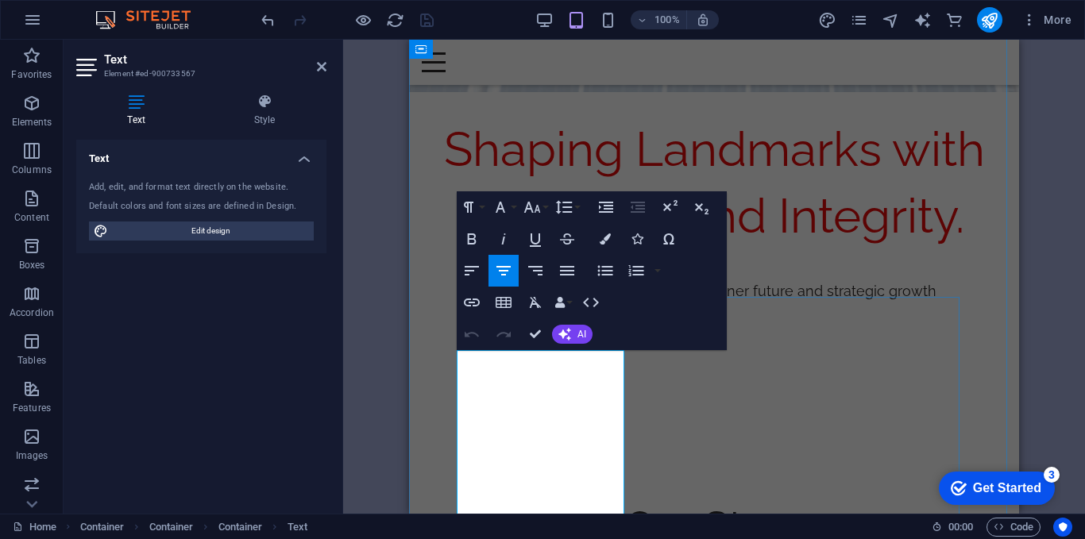
drag, startPoint x: 524, startPoint y: 357, endPoint x: 476, endPoint y: 354, distance: 48.5
drag, startPoint x: 536, startPoint y: 338, endPoint x: 410, endPoint y: 395, distance: 138.7
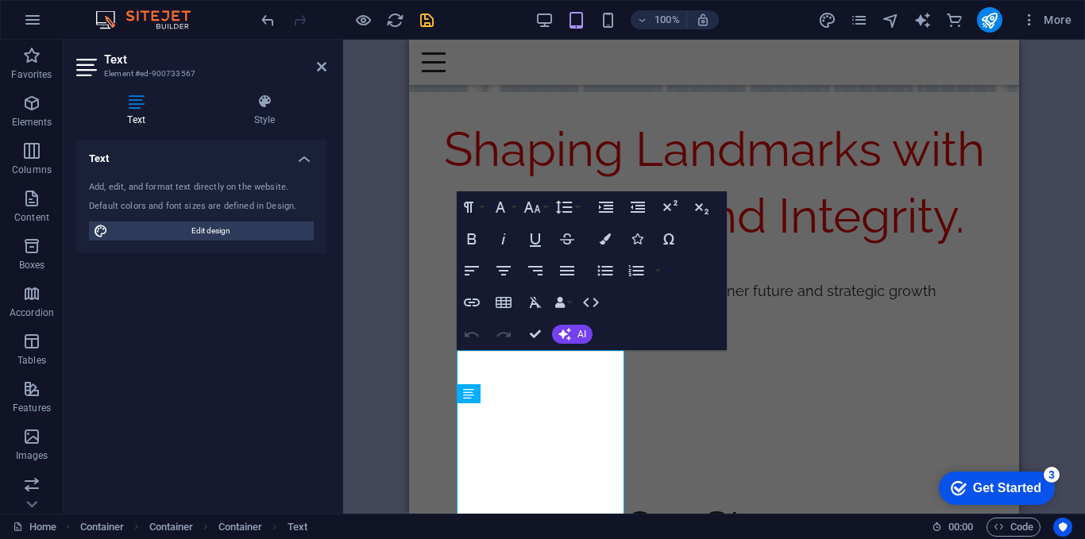
click at [350, 365] on div "H1 Banner Container Banner Menu Bar Menu Logo H2 Button Container Text Spacer S…" at bounding box center [714, 277] width 742 height 474
drag, startPoint x: 615, startPoint y: 359, endPoint x: 483, endPoint y: 361, distance: 131.9
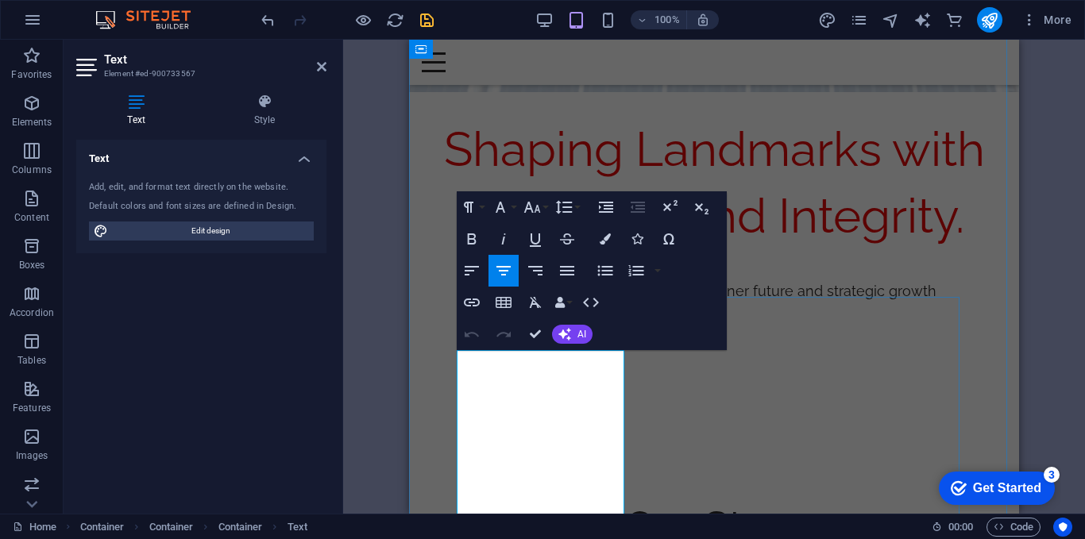
copy p "At Tomon Concept Limited, we understand that success is not just about profitab…"
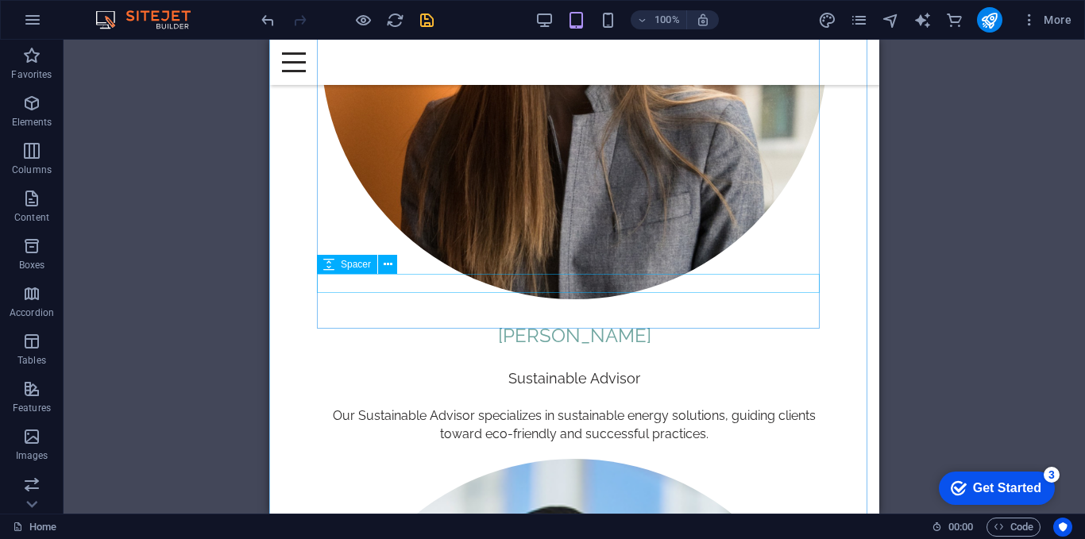
scroll to position [2224, 0]
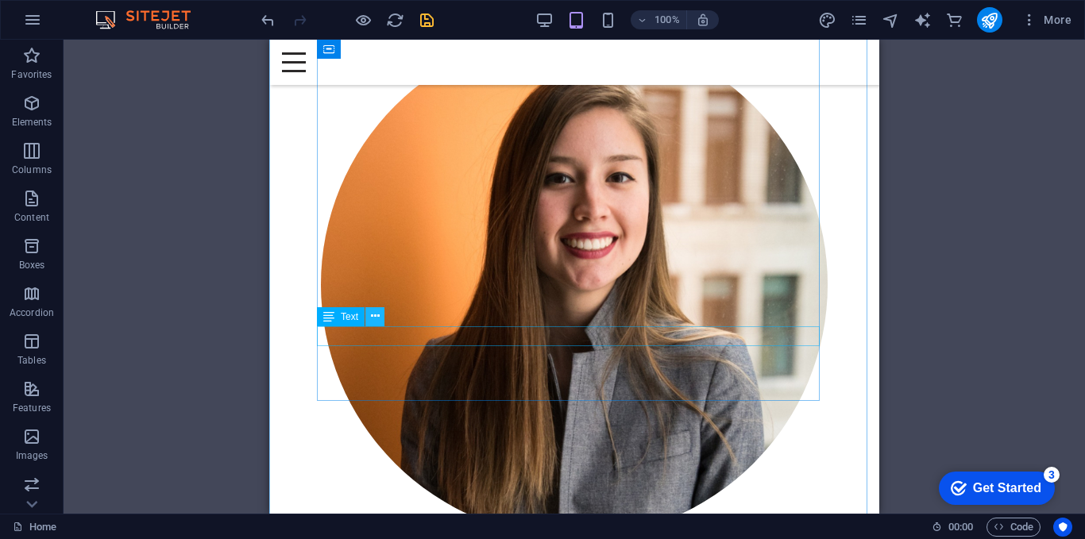
click at [376, 317] on icon at bounding box center [375, 316] width 9 height 17
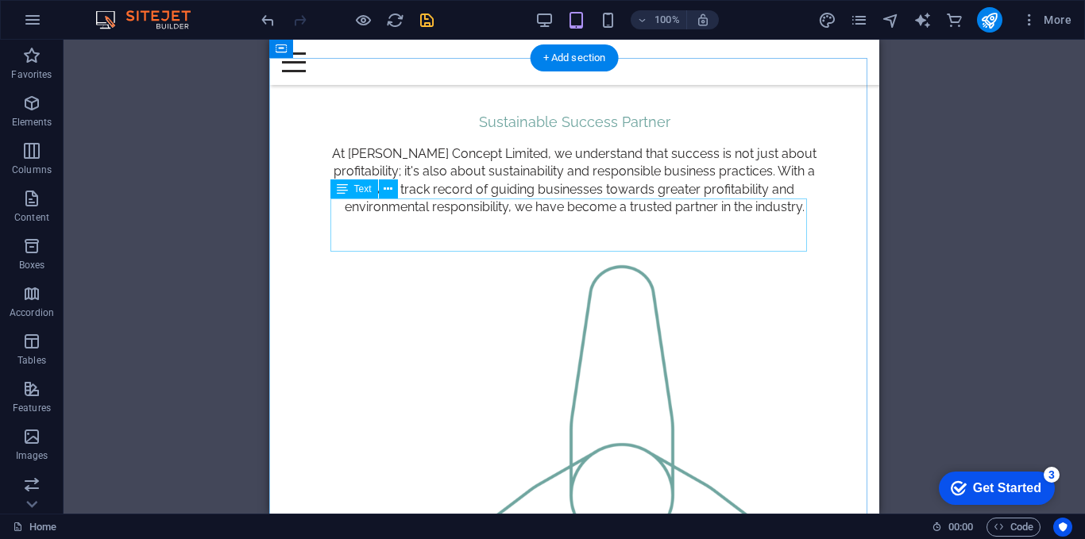
scroll to position [953, 0]
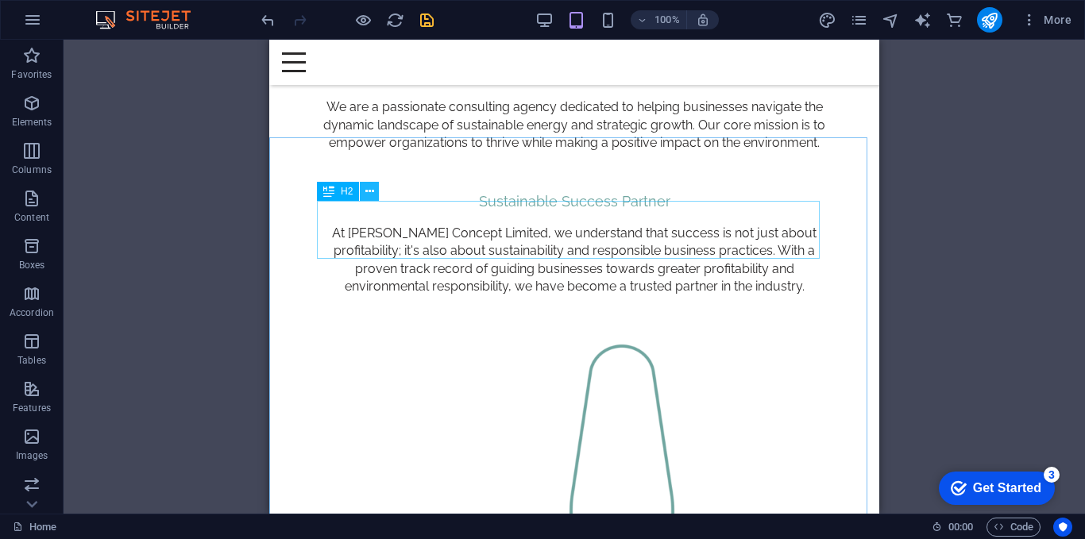
click at [368, 191] on icon at bounding box center [369, 192] width 9 height 17
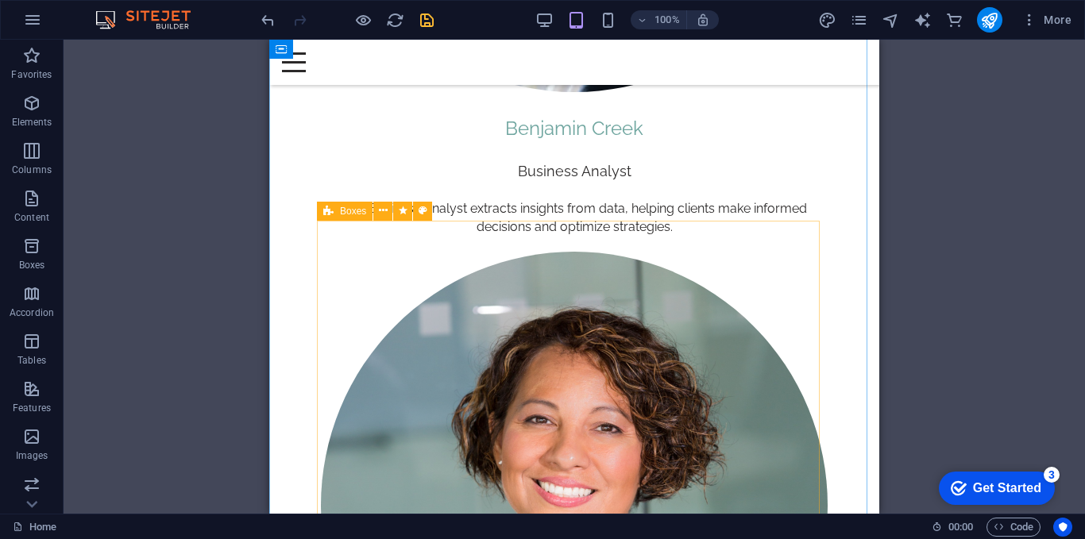
scroll to position [3257, 0]
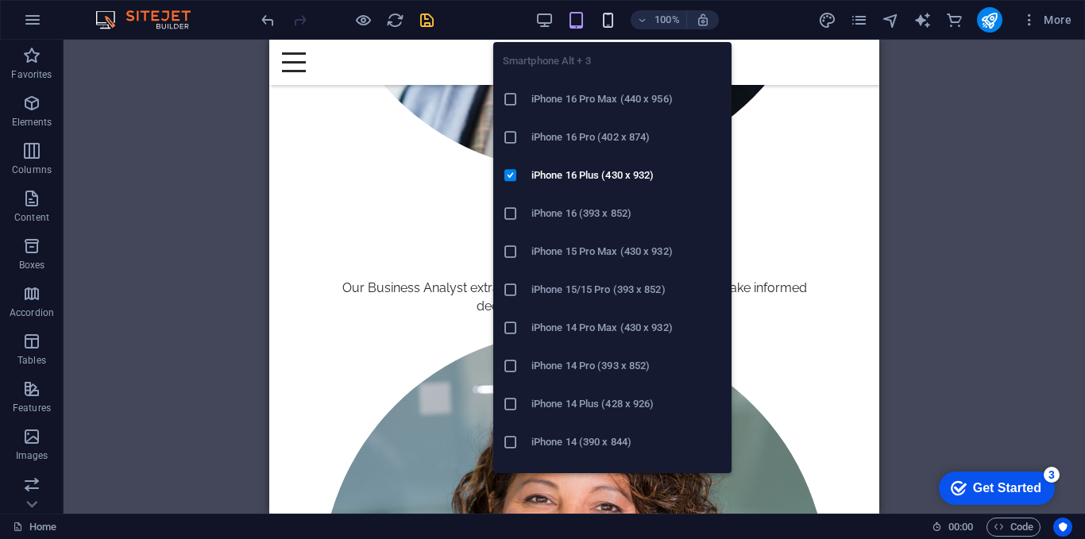
click at [607, 20] on icon "button" at bounding box center [608, 20] width 18 height 18
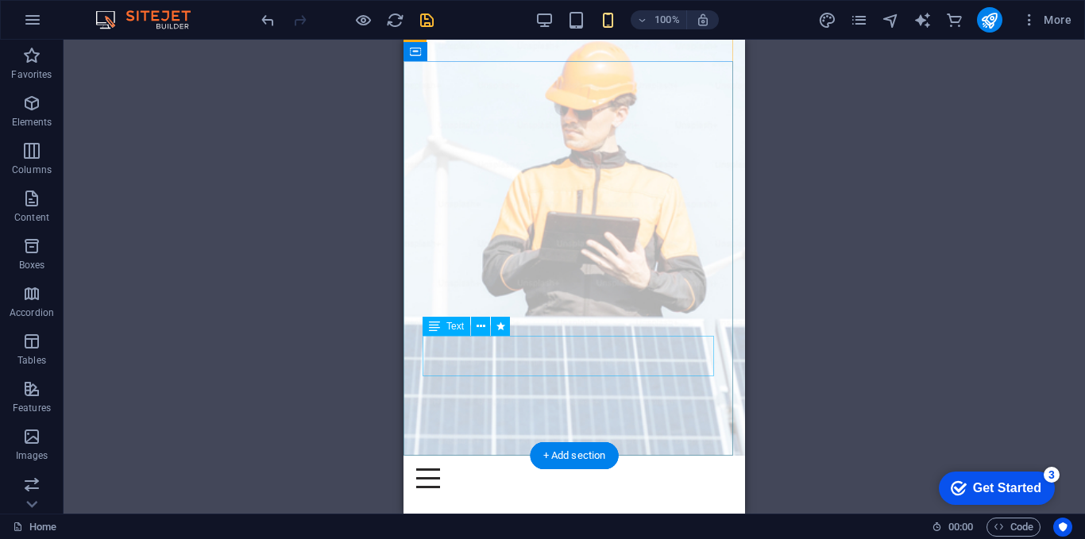
scroll to position [79, 0]
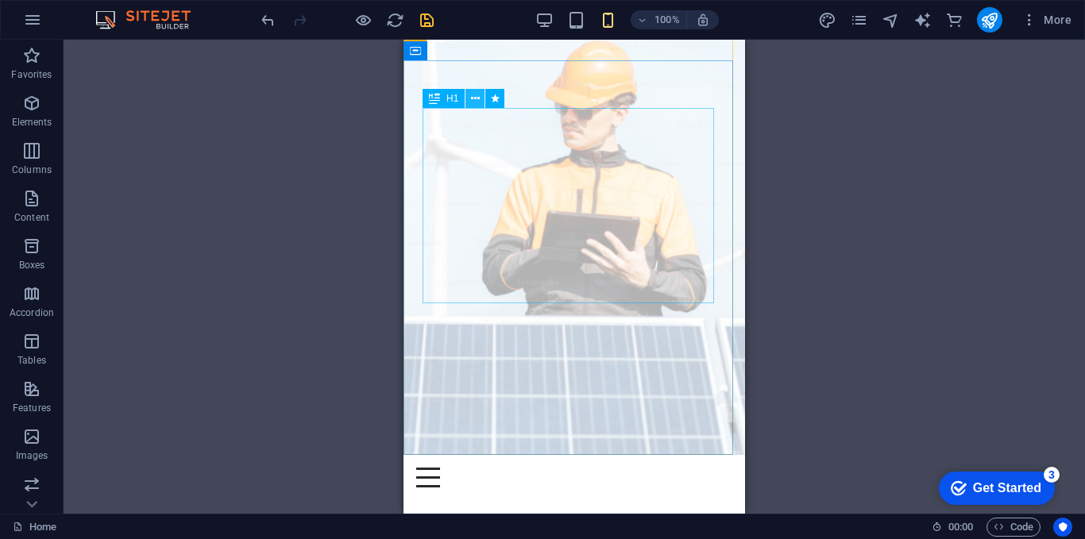
click at [471, 100] on icon at bounding box center [475, 99] width 9 height 17
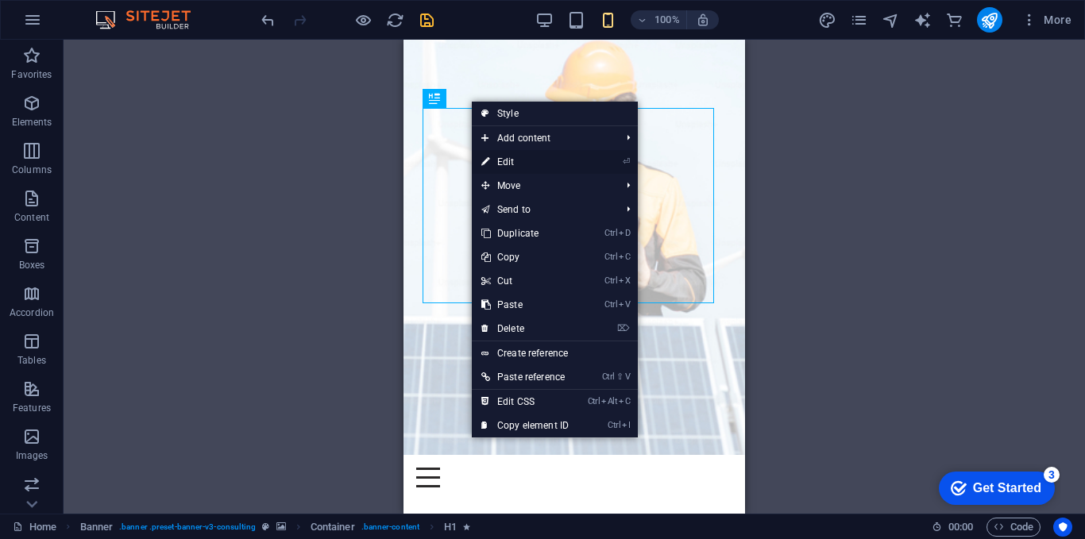
click at [504, 157] on link "⏎ Edit" at bounding box center [525, 162] width 106 height 24
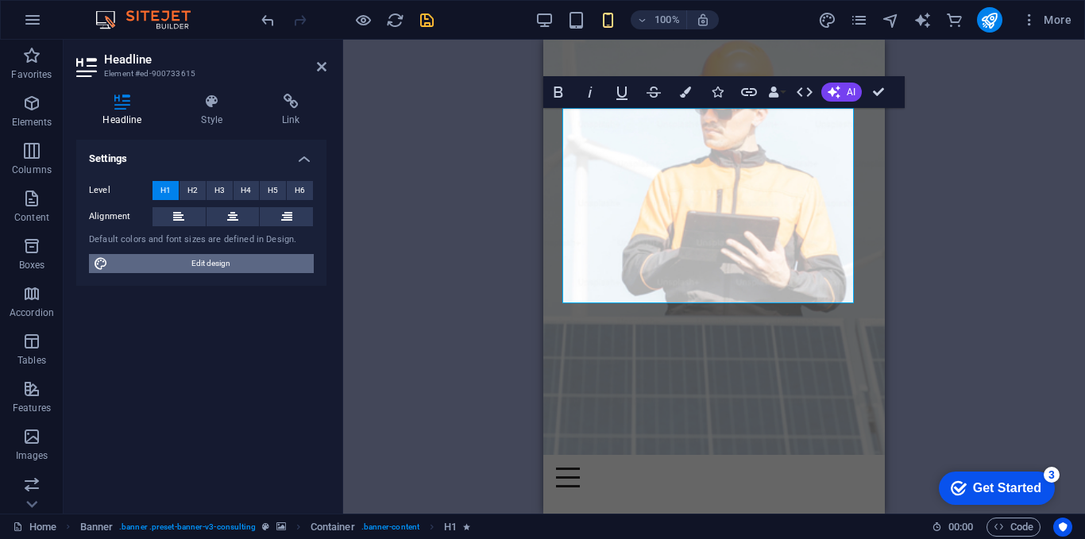
click at [172, 263] on span "Edit design" at bounding box center [211, 263] width 196 height 19
select select "px"
select select "400"
select select "px"
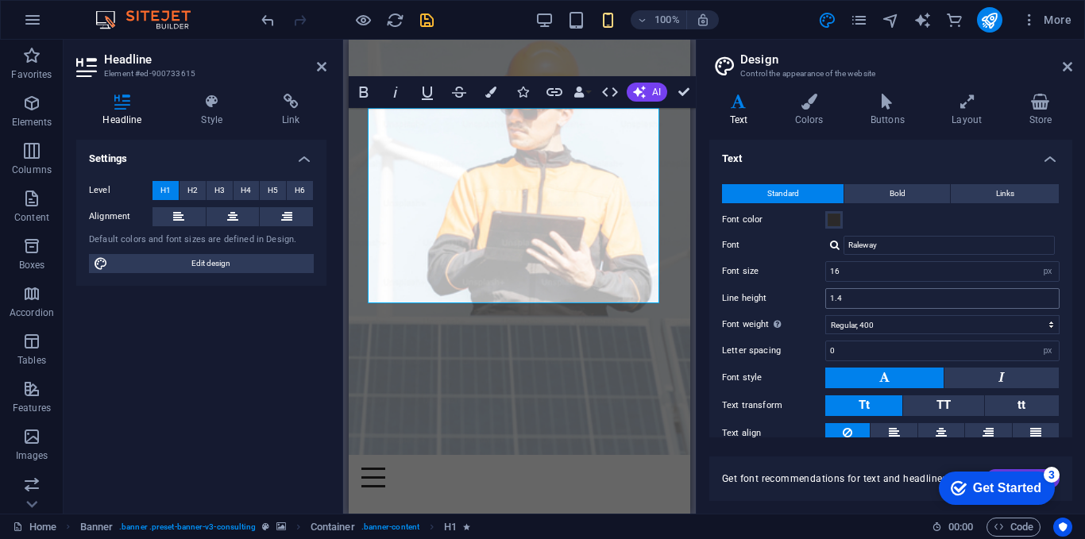
scroll to position [64, 0]
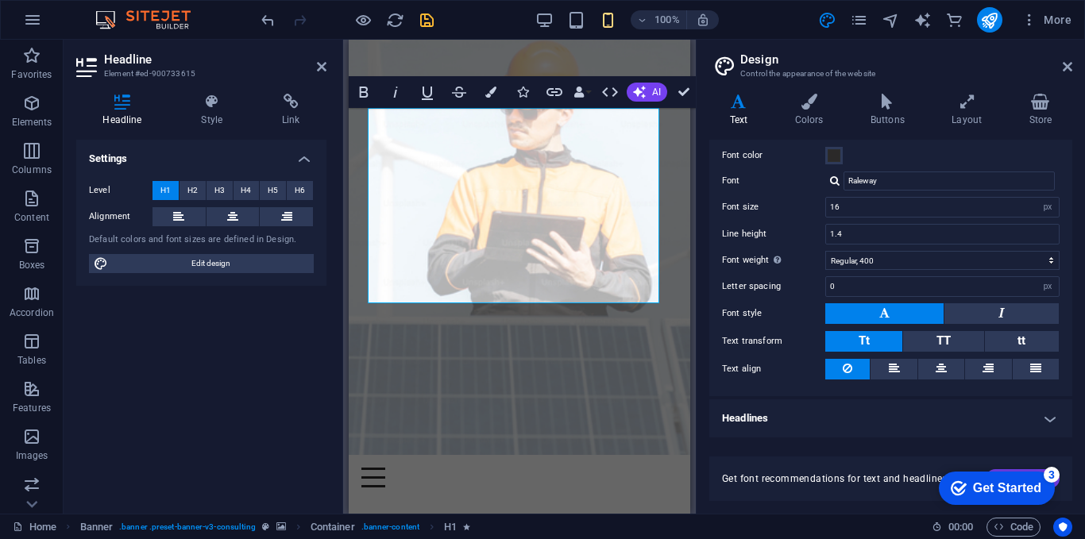
click at [953, 431] on h4 "Headlines" at bounding box center [890, 419] width 363 height 38
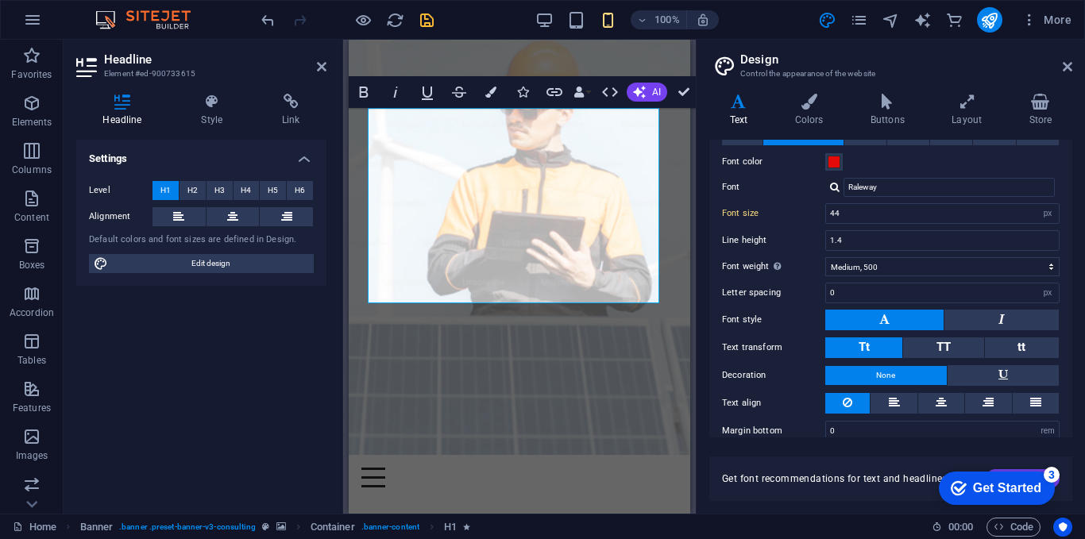
scroll to position [303, 0]
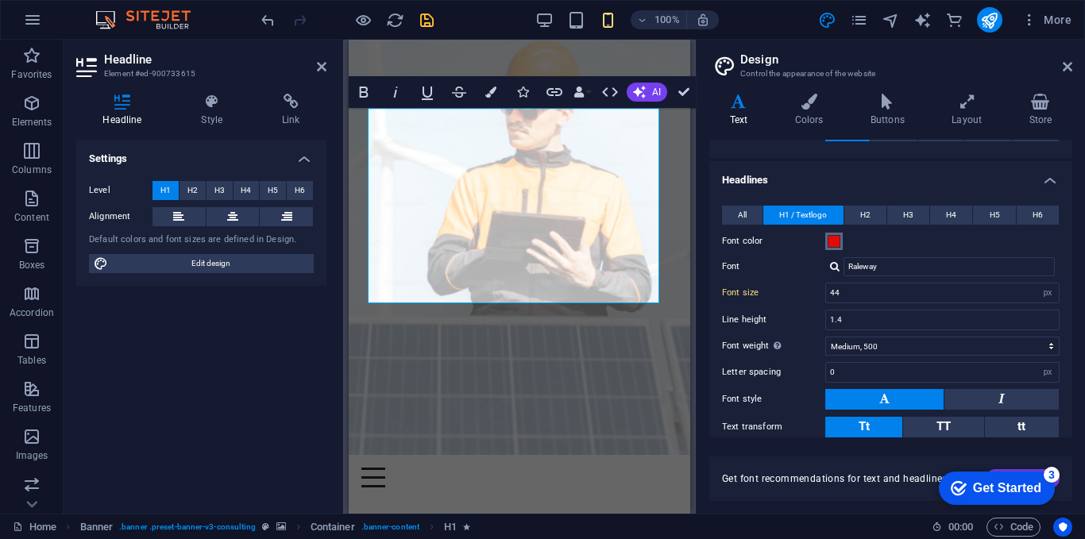
click at [835, 245] on span at bounding box center [834, 241] width 13 height 13
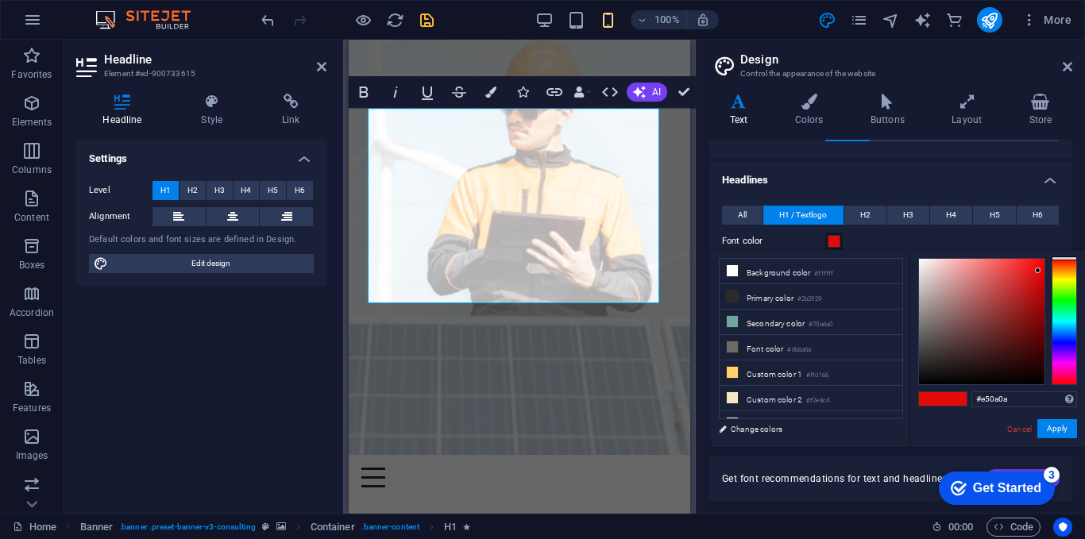
type input "#292828"
click at [922, 363] on div at bounding box center [982, 322] width 126 height 126
click at [1062, 428] on button "Apply" at bounding box center [1058, 428] width 40 height 19
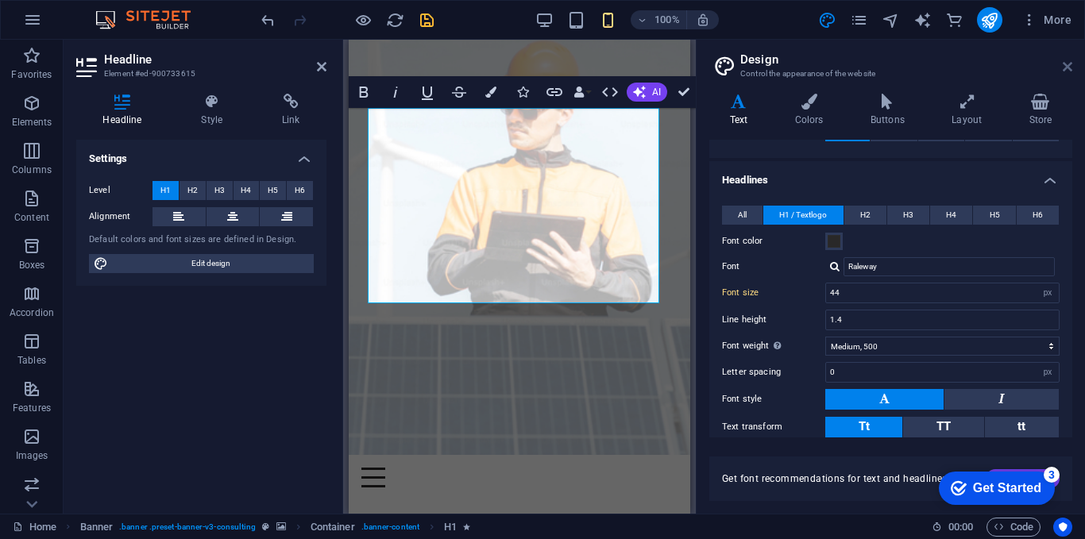
click at [1069, 65] on icon at bounding box center [1068, 66] width 10 height 13
drag, startPoint x: 1069, startPoint y: 65, endPoint x: 970, endPoint y: 129, distance: 117.7
click at [696, 65] on div "Drag here to replace the existing content. Press “Ctrl” if you want to create a…" at bounding box center [519, 277] width 353 height 474
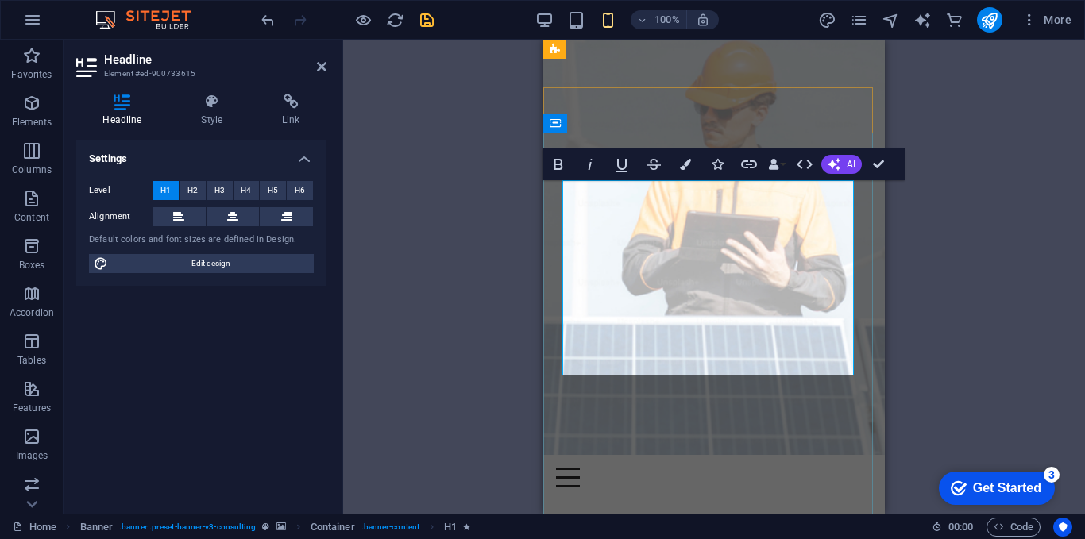
scroll to position [0, 0]
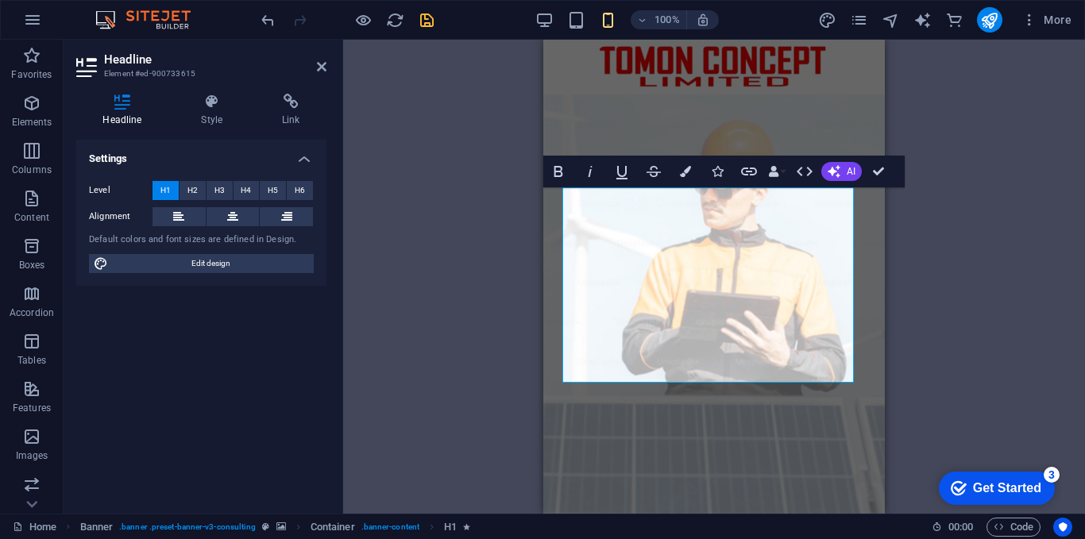
click at [485, 301] on div "Drag here to replace the existing content. Press “Ctrl” if you want to create a…" at bounding box center [714, 277] width 742 height 474
click at [463, 241] on div "Drag here to replace the existing content. Press “Ctrl” if you want to create a…" at bounding box center [714, 277] width 742 height 474
click at [331, 68] on aside "Headline Element #ed-900733615 Headline Style Link Settings Level H1 H2 H3 H4 H…" at bounding box center [204, 277] width 280 height 474
click at [315, 71] on header "Headline Element #ed-900733615" at bounding box center [201, 60] width 250 height 41
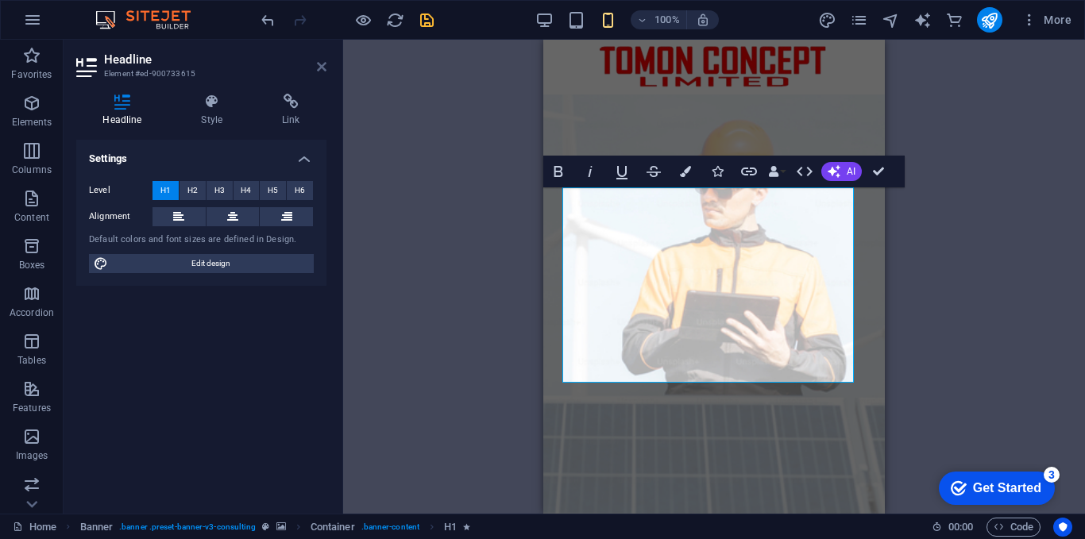
click at [319, 68] on icon at bounding box center [322, 66] width 10 height 13
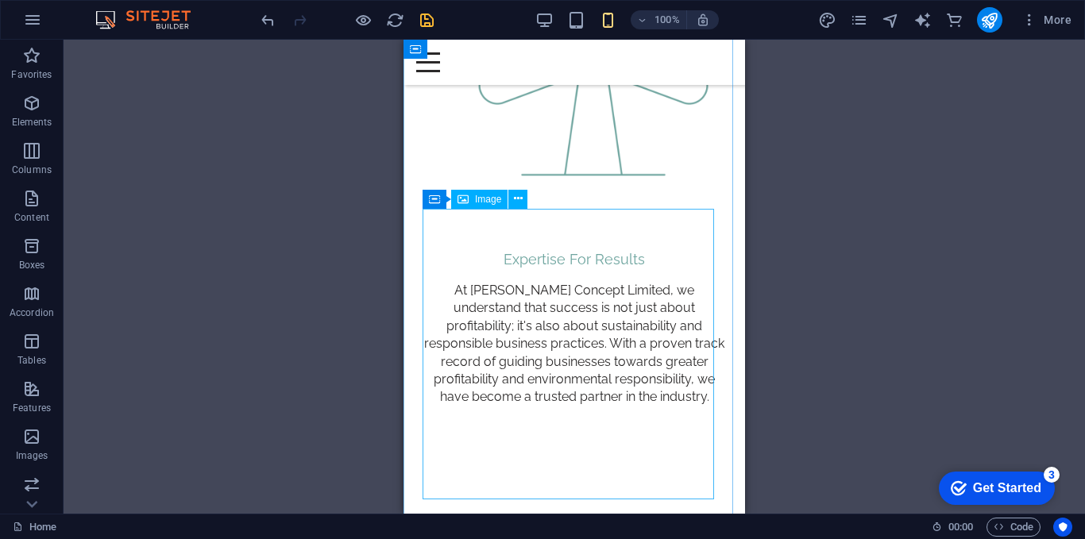
scroll to position [1509, 0]
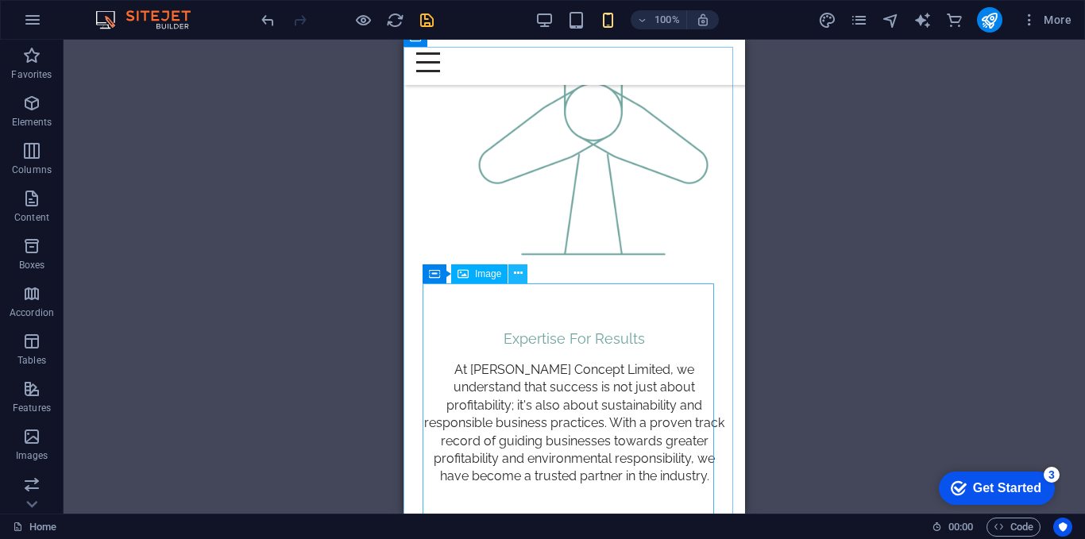
click at [516, 272] on icon at bounding box center [518, 273] width 9 height 17
